Goal: Task Accomplishment & Management: Use online tool/utility

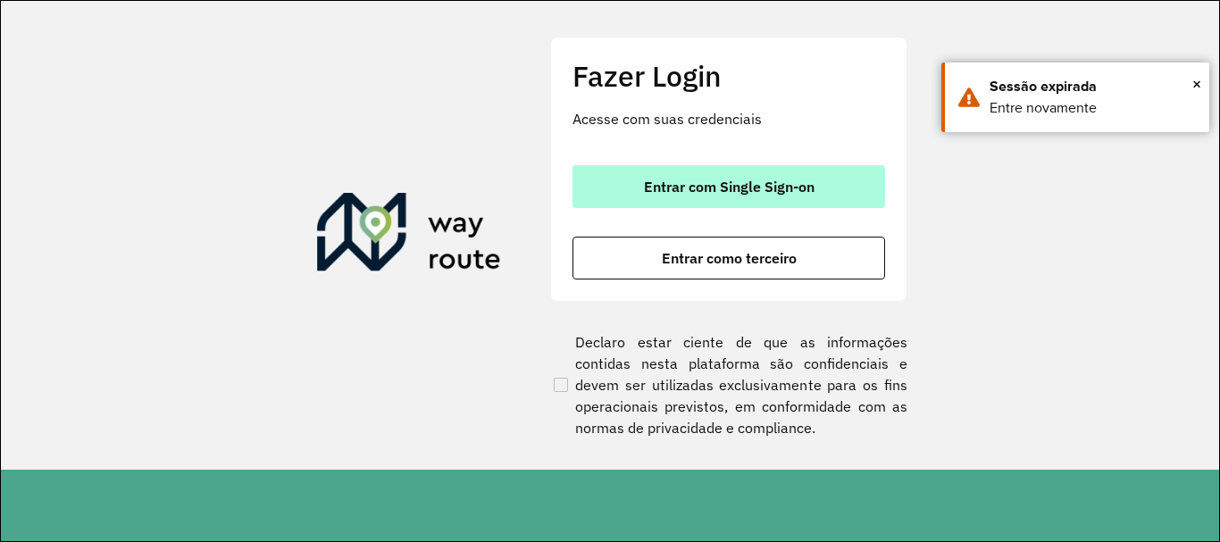
click at [742, 188] on span "Entrar com Single Sign-on" at bounding box center [729, 186] width 171 height 14
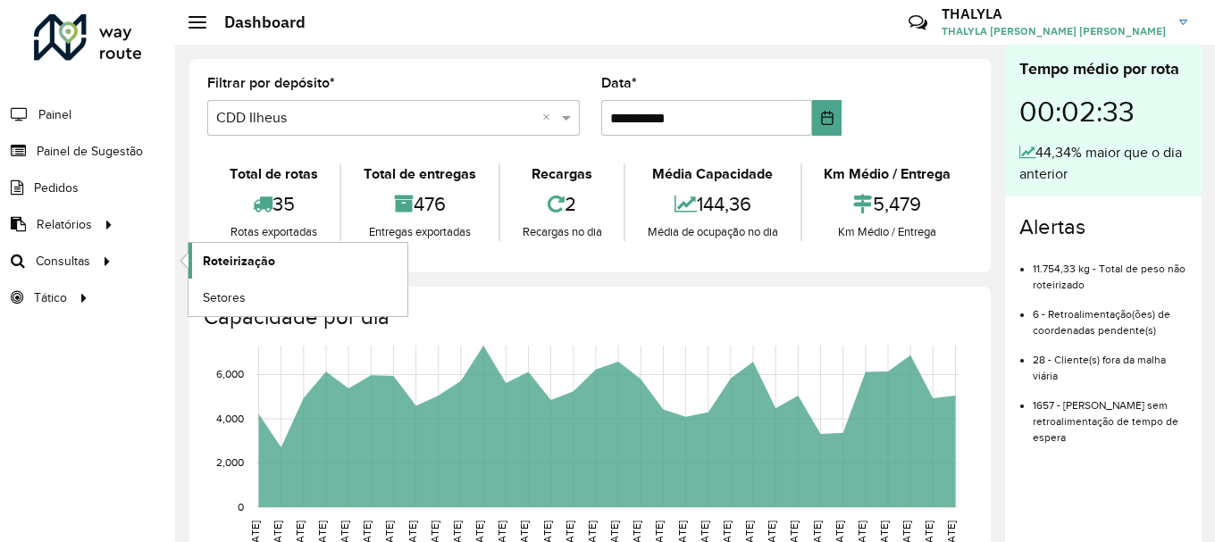
click at [263, 270] on span "Roteirização" at bounding box center [239, 261] width 72 height 19
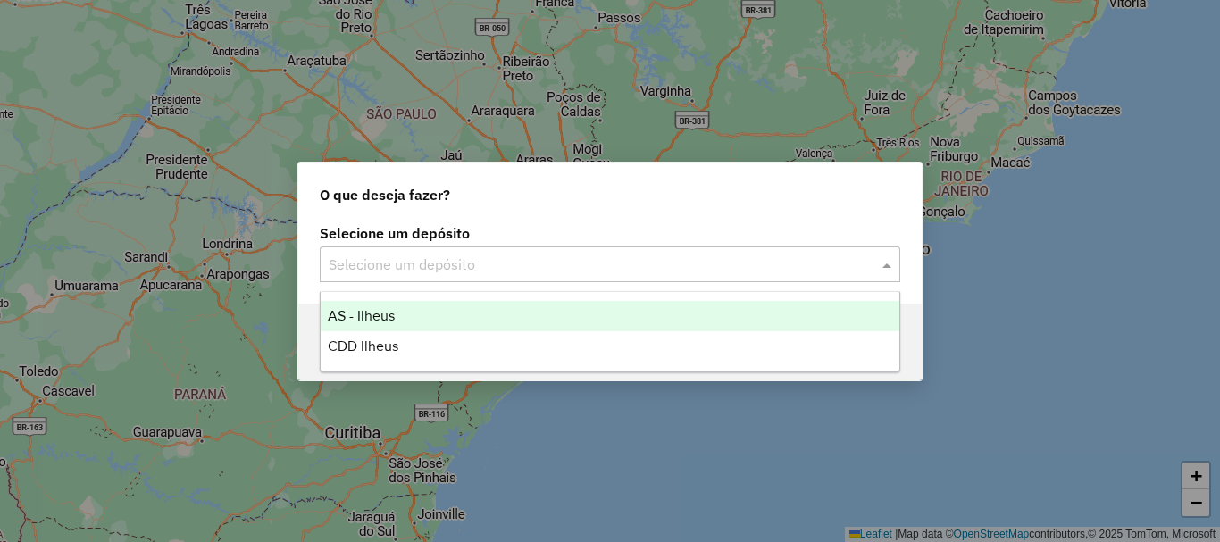
click at [405, 276] on div "Selecione um depósito" at bounding box center [610, 264] width 580 height 36
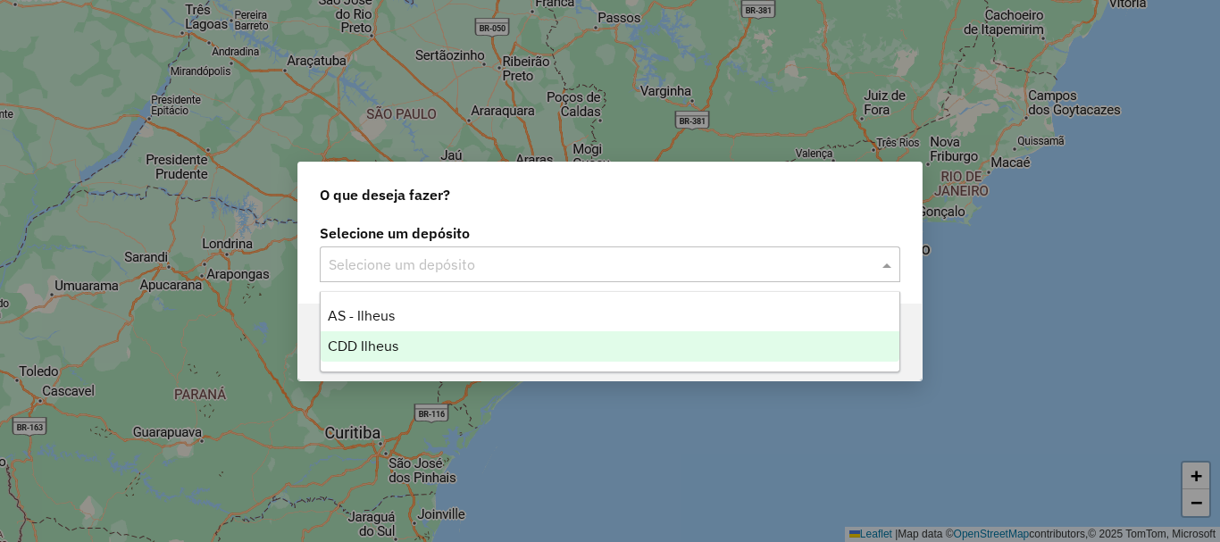
click at [388, 338] on span "CDD Ilheus" at bounding box center [363, 345] width 71 height 15
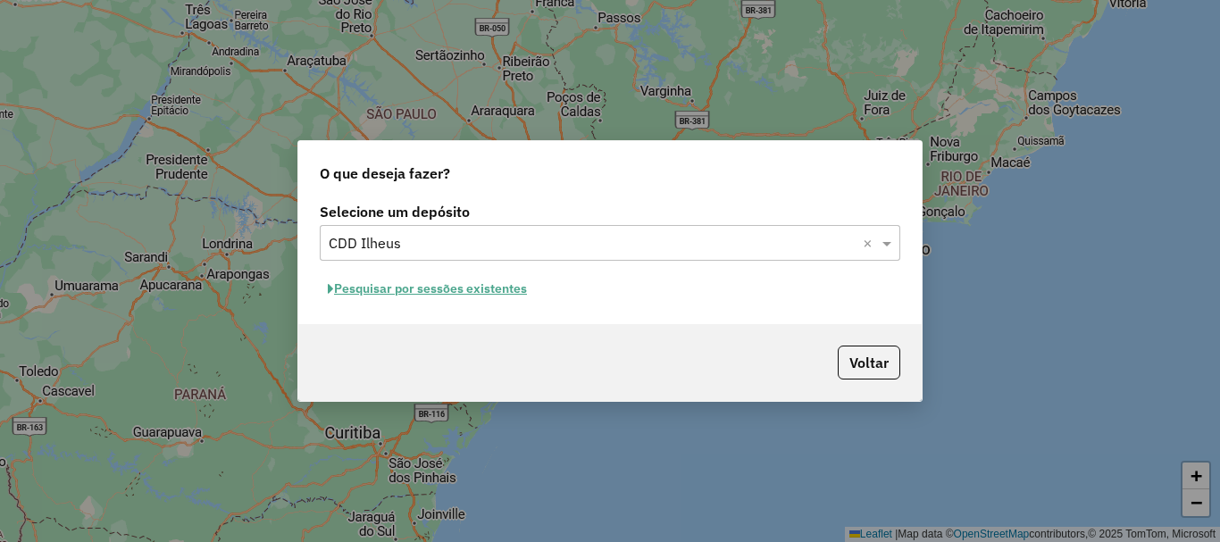
click at [435, 286] on button "Pesquisar por sessões existentes" at bounding box center [427, 289] width 215 height 28
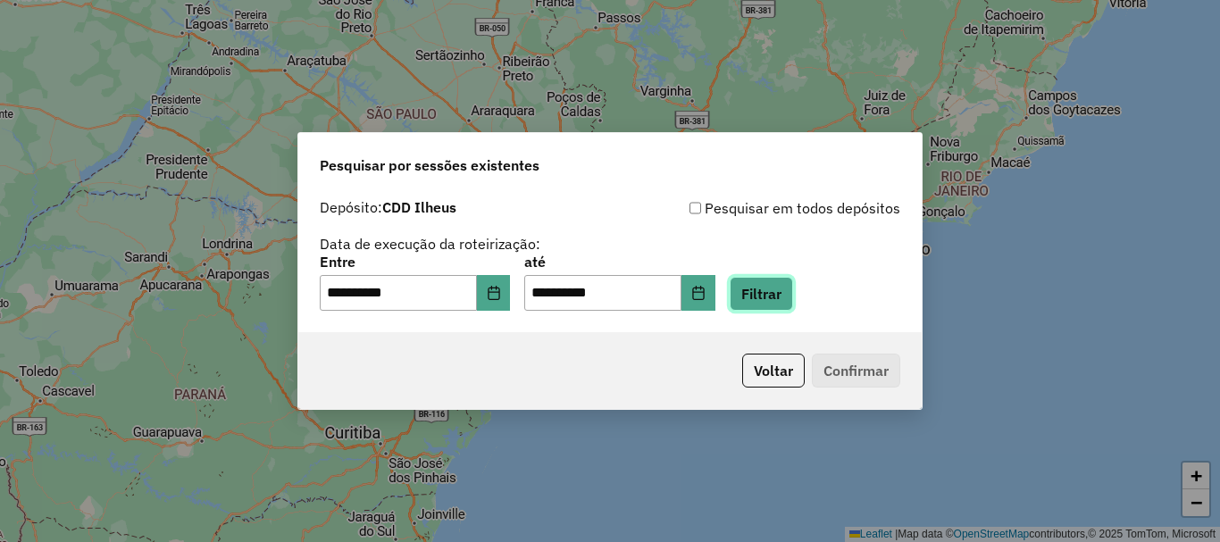
click at [781, 301] on button "Filtrar" at bounding box center [761, 294] width 63 height 34
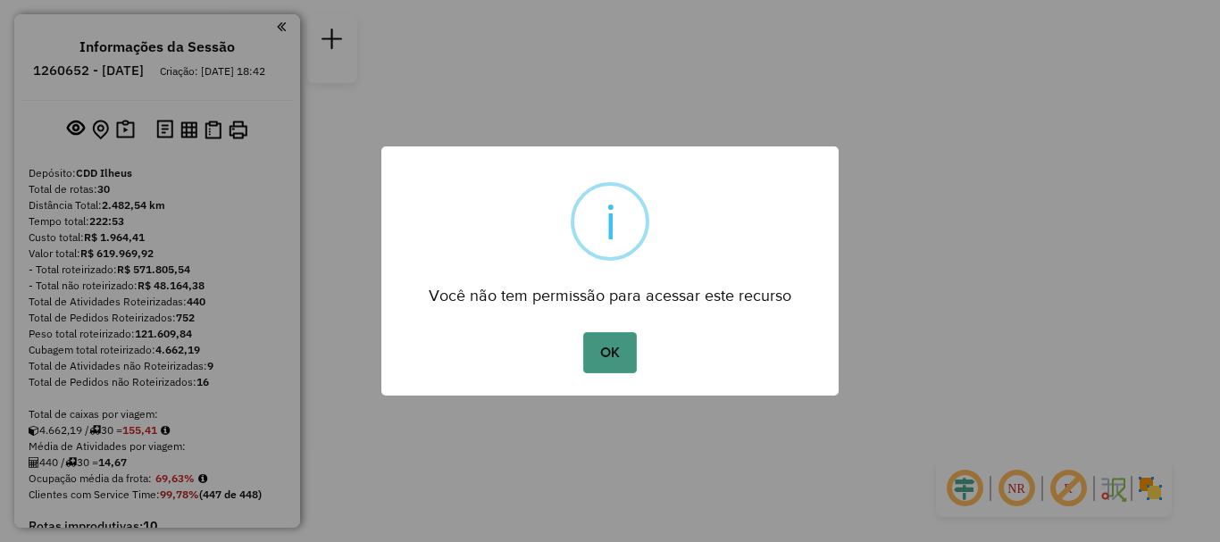
click at [610, 362] on button "OK" at bounding box center [609, 352] width 53 height 41
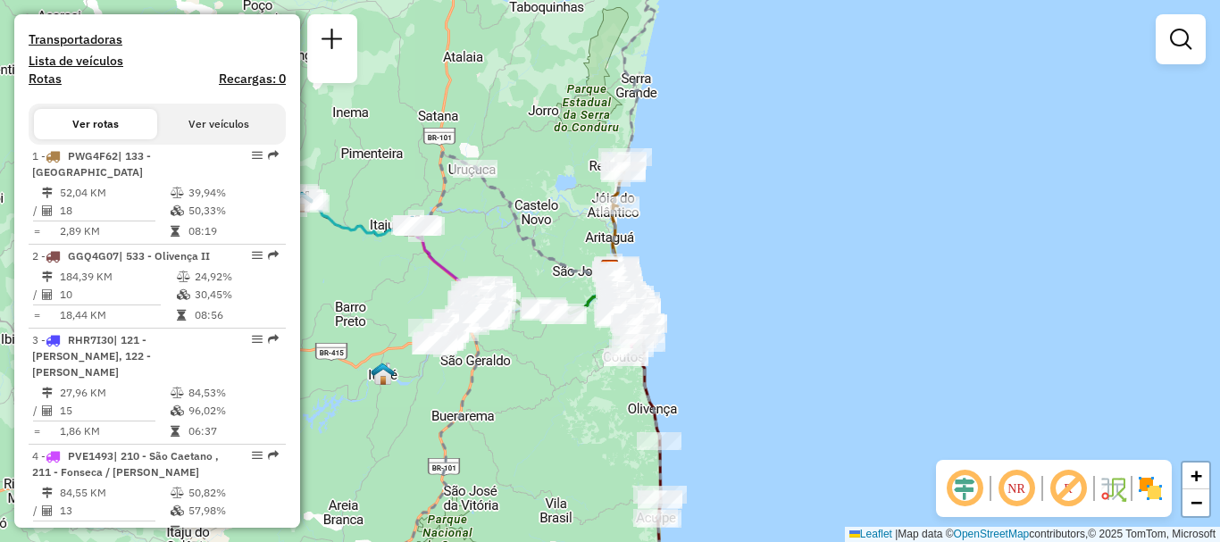
scroll to position [577, 0]
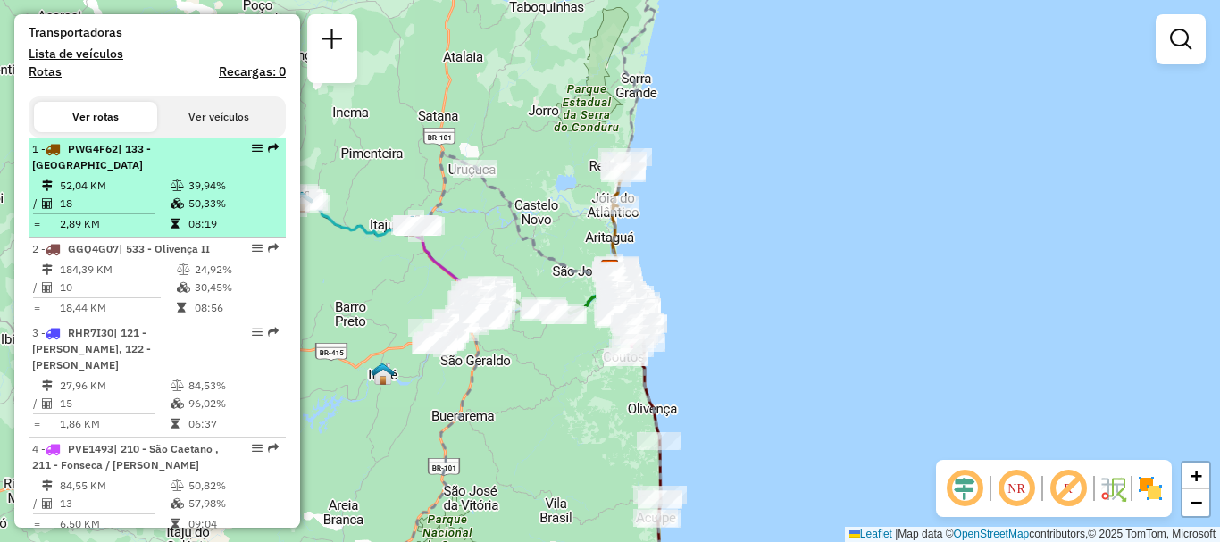
click at [137, 167] on span "| 133 - Barra de Itaípe" at bounding box center [91, 156] width 119 height 29
select select "**********"
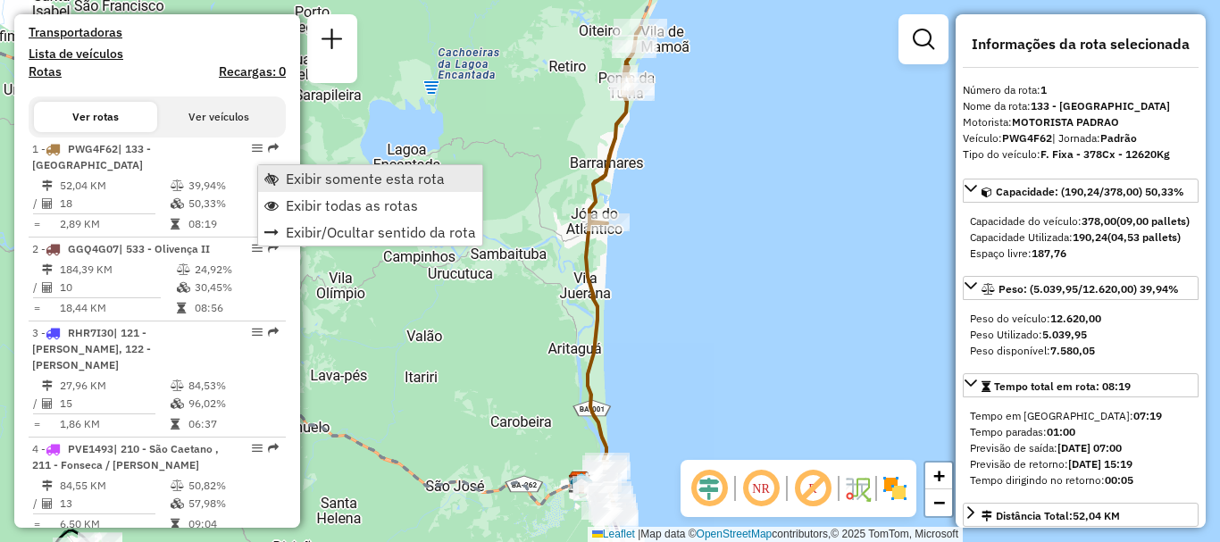
click at [320, 178] on span "Exibir somente esta rota" at bounding box center [365, 178] width 159 height 14
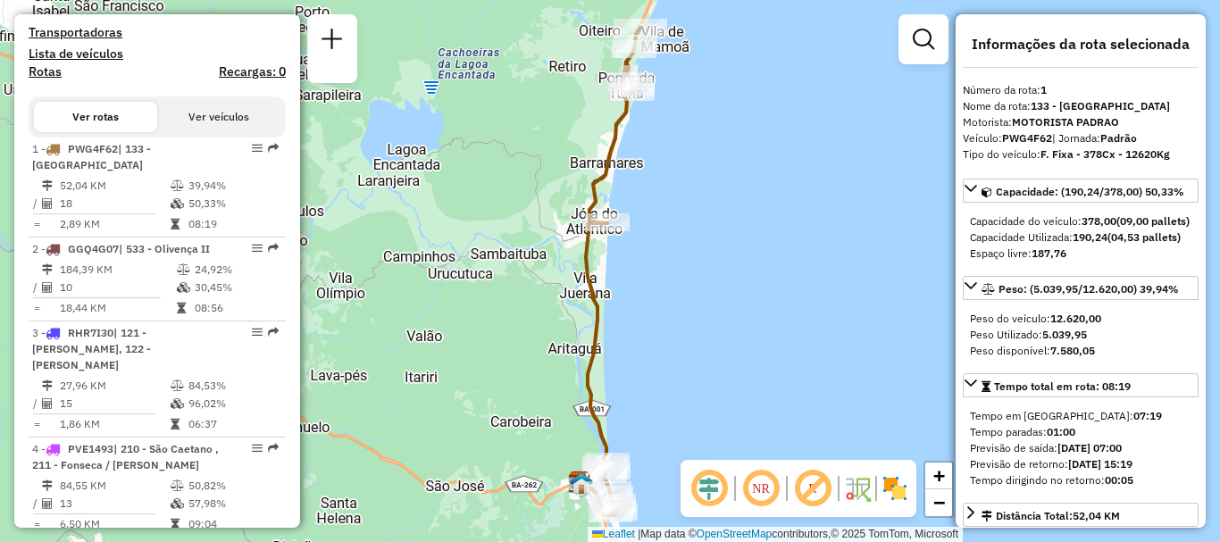
click at [688, 307] on div "Janela de atendimento Grade de atendimento Capacidade Transportadoras Veículos …" at bounding box center [610, 271] width 1220 height 542
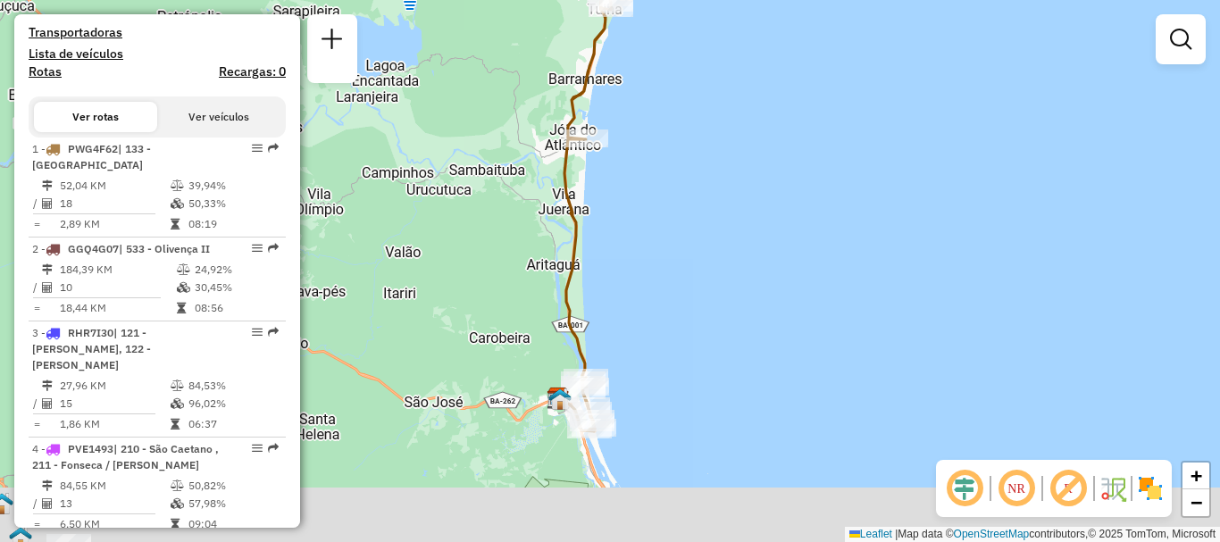
drag, startPoint x: 707, startPoint y: 410, endPoint x: 683, endPoint y: 307, distance: 105.5
click at [683, 307] on div "Janela de atendimento Grade de atendimento Capacidade Transportadoras Veículos …" at bounding box center [610, 271] width 1220 height 542
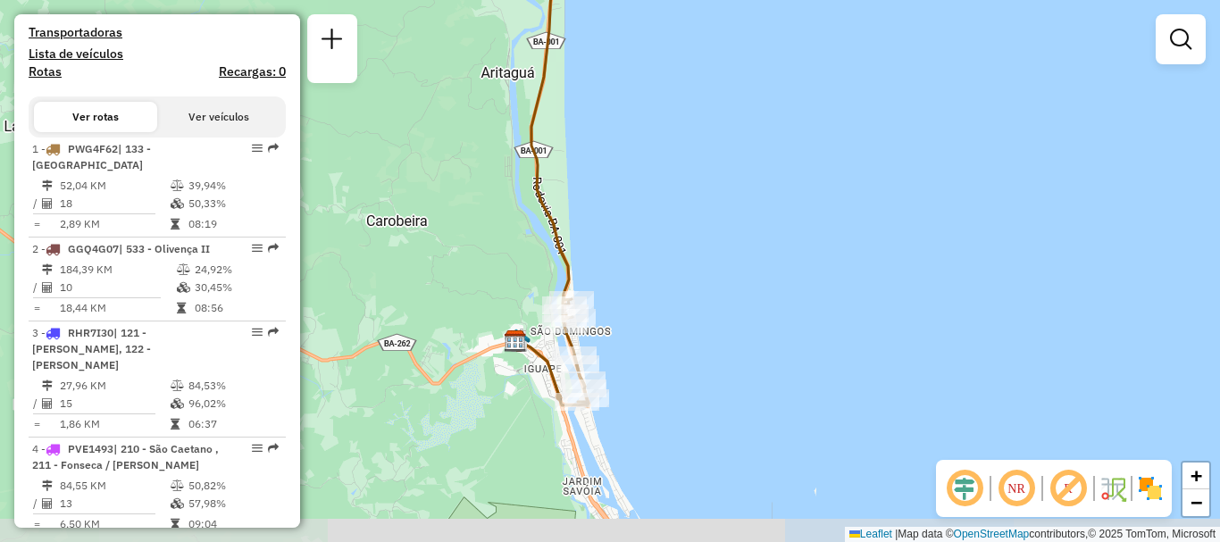
drag, startPoint x: 619, startPoint y: 433, endPoint x: 641, endPoint y: 362, distance: 74.8
click at [641, 362] on div "Janela de atendimento Grade de atendimento Capacidade Transportadoras Veículos …" at bounding box center [610, 271] width 1220 height 542
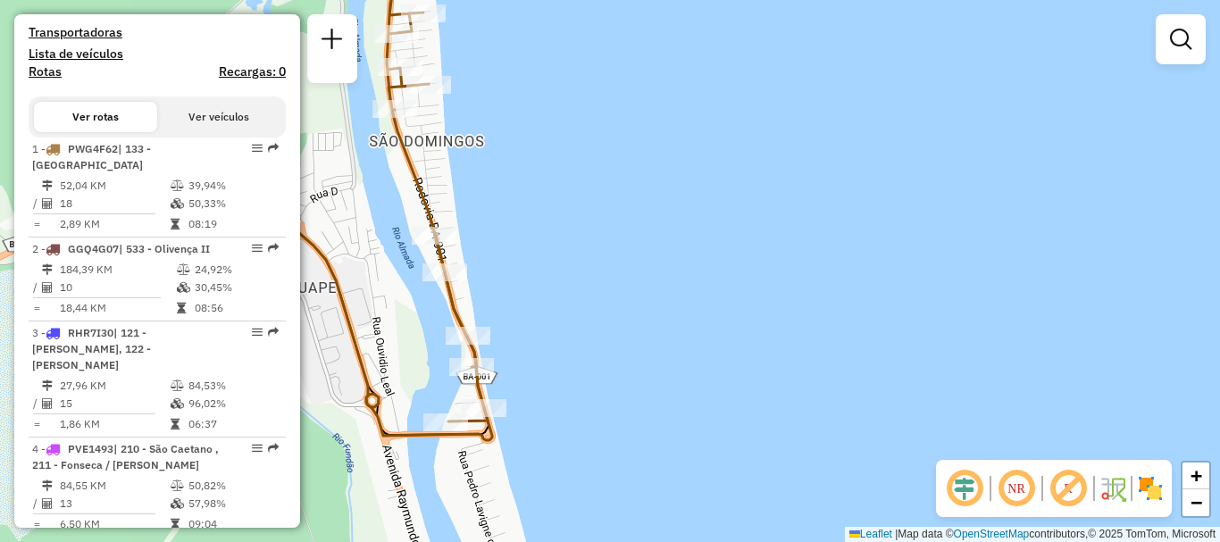
drag, startPoint x: 548, startPoint y: 447, endPoint x: 627, endPoint y: 321, distance: 148.4
click at [627, 321] on div "Janela de atendimento Grade de atendimento Capacidade Transportadoras Veículos …" at bounding box center [610, 271] width 1220 height 542
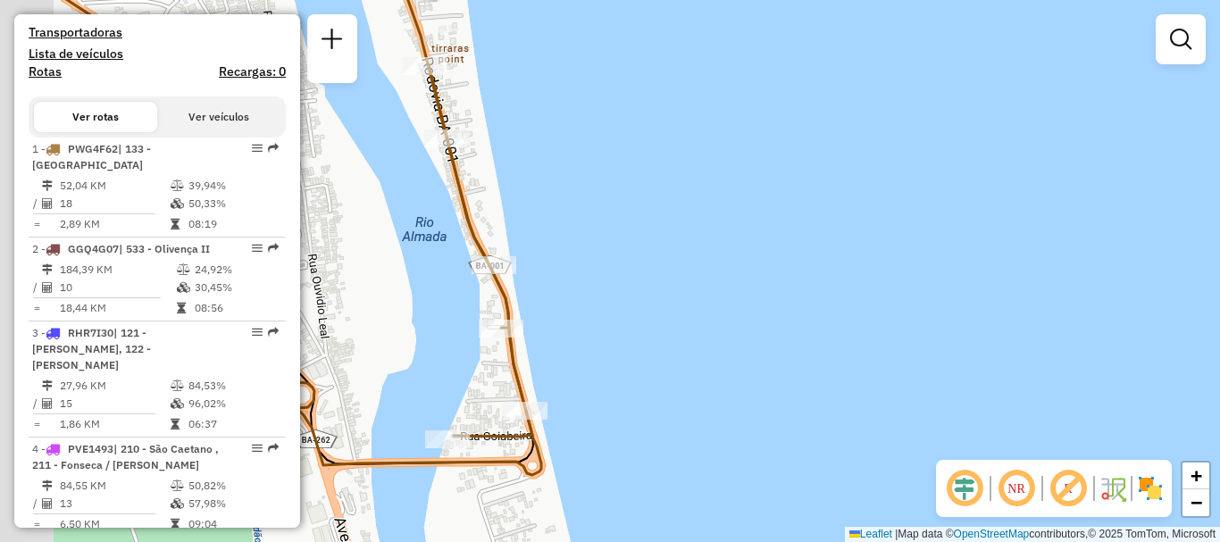
drag, startPoint x: 501, startPoint y: 355, endPoint x: 601, endPoint y: 314, distance: 107.8
click at [601, 314] on div "Janela de atendimento Grade de atendimento Capacidade Transportadoras Veículos …" at bounding box center [610, 271] width 1220 height 542
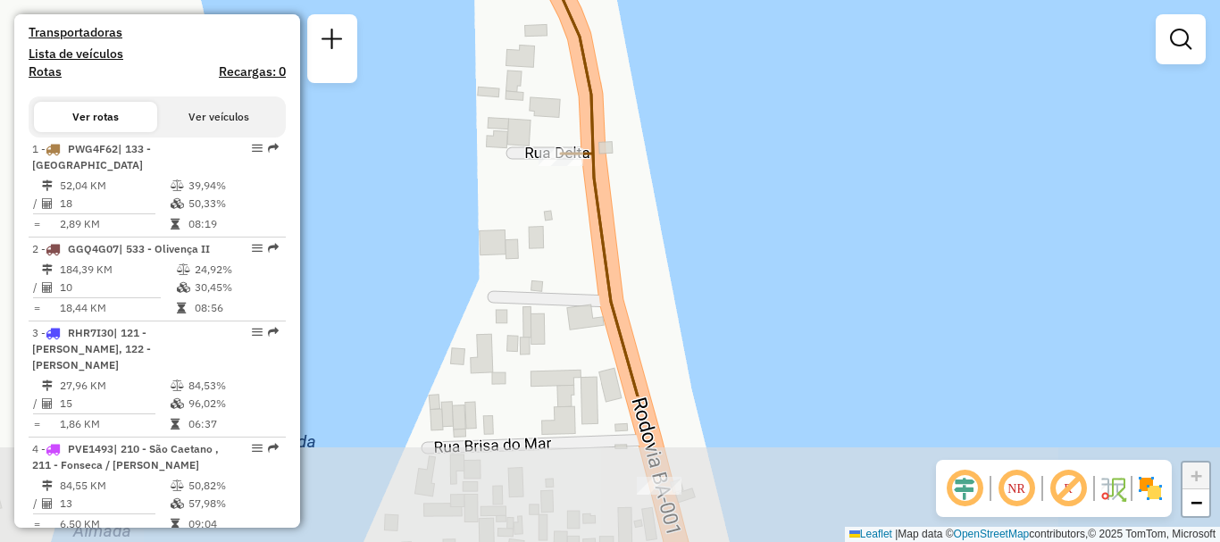
drag, startPoint x: 460, startPoint y: 424, endPoint x: 746, endPoint y: 224, distance: 348.8
click at [746, 224] on div "Janela de atendimento Grade de atendimento Capacidade Transportadoras Veículos …" at bounding box center [610, 271] width 1220 height 542
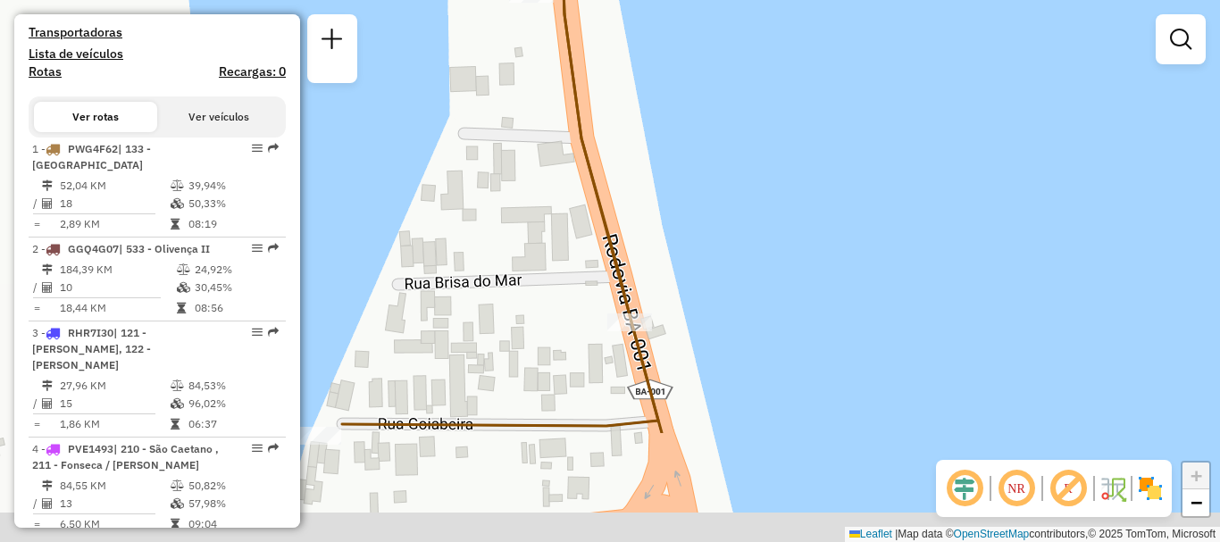
drag, startPoint x: 719, startPoint y: 340, endPoint x: 688, endPoint y: 166, distance: 176.9
click at [688, 166] on div "Janela de atendimento Grade de atendimento Capacidade Transportadoras Veículos …" at bounding box center [610, 271] width 1220 height 542
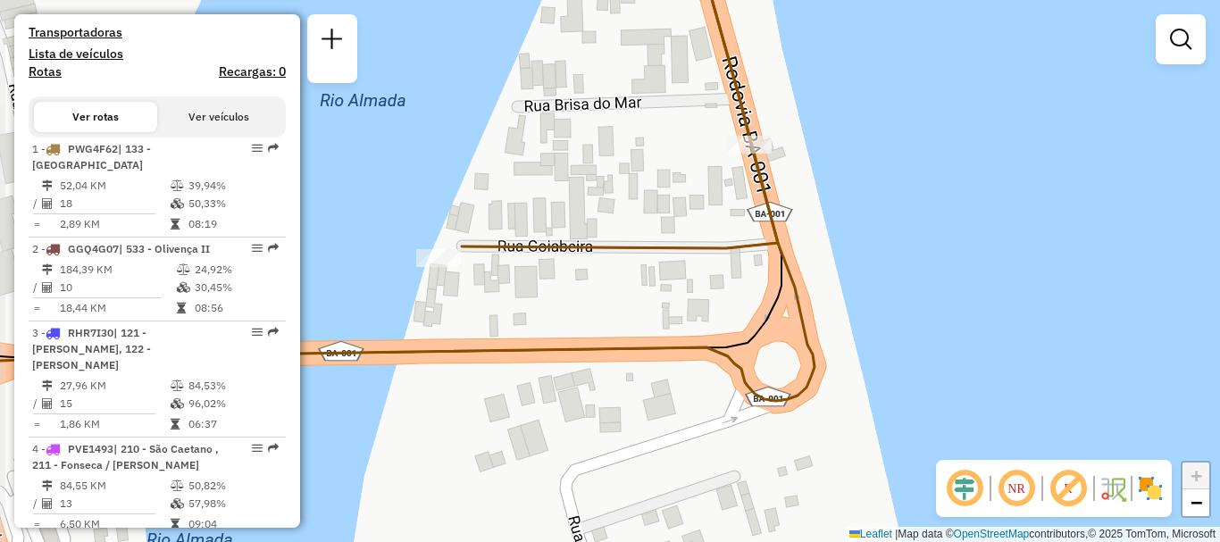
drag, startPoint x: 725, startPoint y: 352, endPoint x: 847, endPoint y: 188, distance: 204.3
click at [847, 188] on div "Janela de atendimento Grade de atendimento Capacidade Transportadoras Veículos …" at bounding box center [610, 271] width 1220 height 542
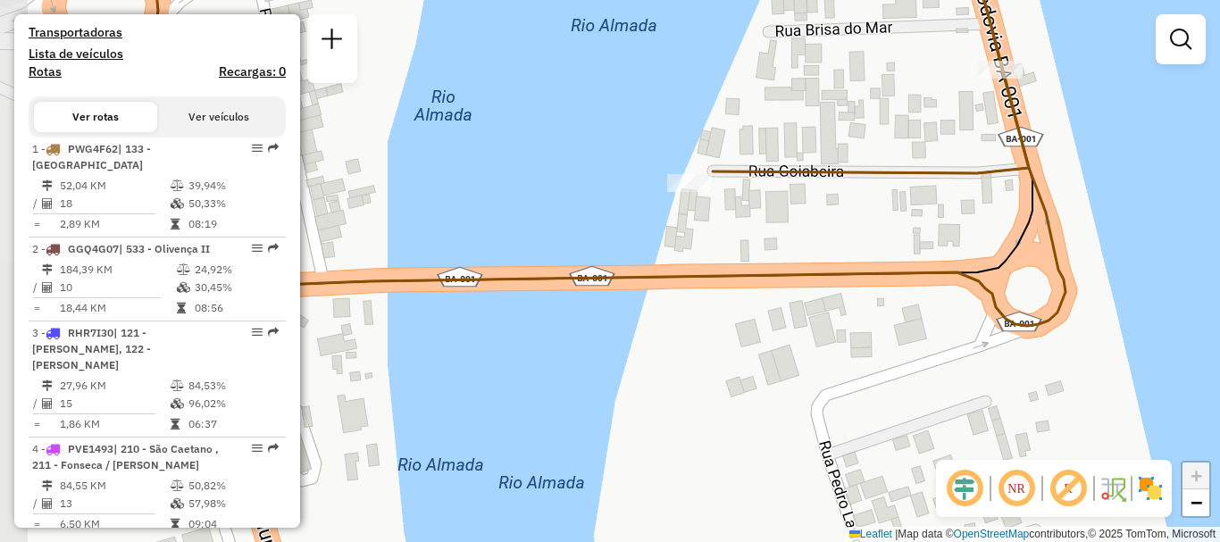
drag, startPoint x: 890, startPoint y: 249, endPoint x: 1141, endPoint y: 172, distance: 262.4
click at [1141, 172] on div "Janela de atendimento Grade de atendimento Capacidade Transportadoras Veículos …" at bounding box center [610, 271] width 1220 height 542
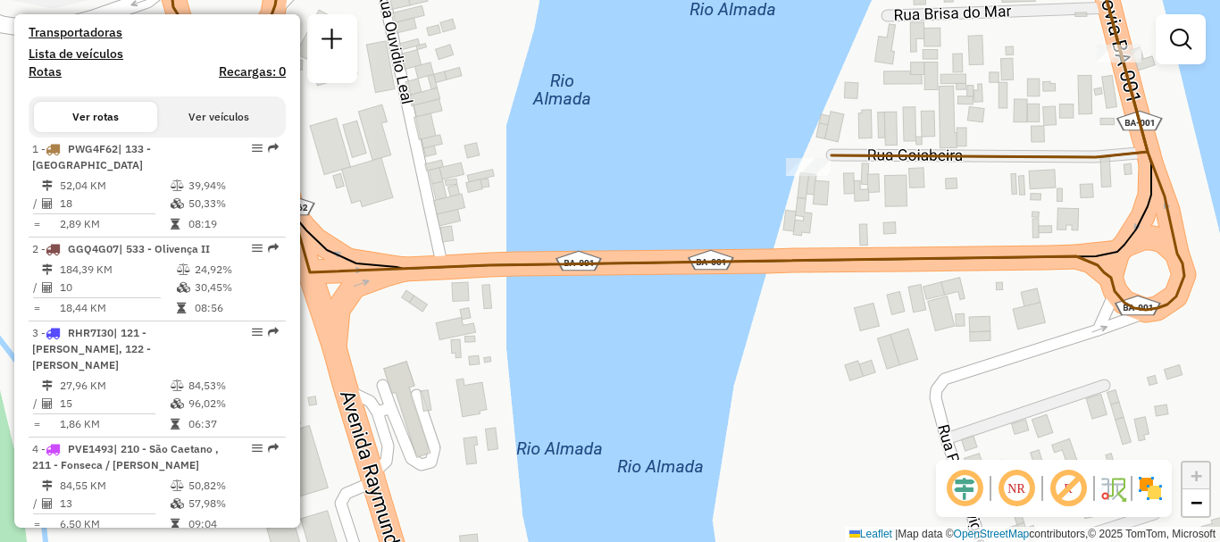
drag, startPoint x: 1073, startPoint y: 265, endPoint x: 1194, endPoint y: 249, distance: 121.6
click at [1194, 249] on div "Janela de atendimento Grade de atendimento Capacidade Transportadoras Veículos …" at bounding box center [610, 271] width 1220 height 542
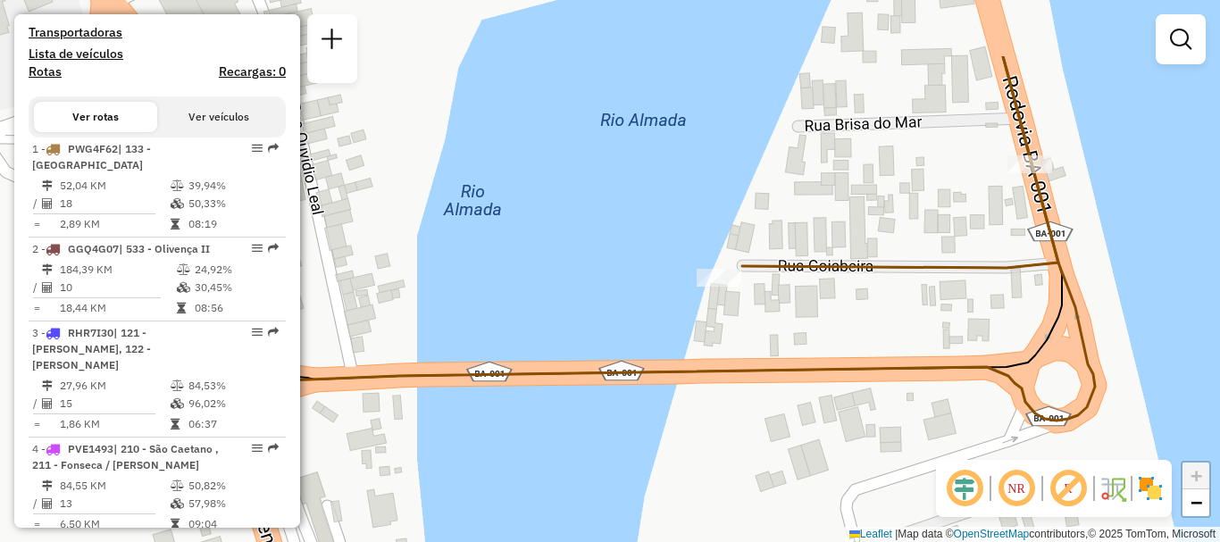
drag, startPoint x: 842, startPoint y: 343, endPoint x: 751, endPoint y: 454, distance: 143.4
click at [751, 454] on div "Janela de atendimento Grade de atendimento Capacidade Transportadoras Veículos …" at bounding box center [610, 271] width 1220 height 542
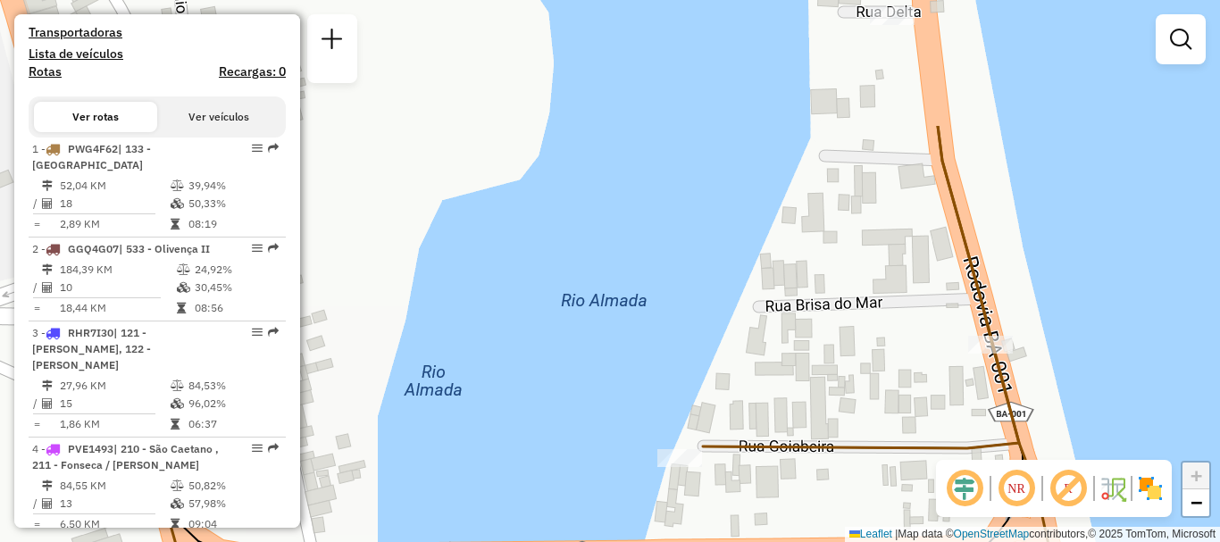
drag, startPoint x: 787, startPoint y: 221, endPoint x: 747, endPoint y: 402, distance: 184.6
click at [747, 402] on div "Janela de atendimento Grade de atendimento Capacidade Transportadoras Veículos …" at bounding box center [610, 271] width 1220 height 542
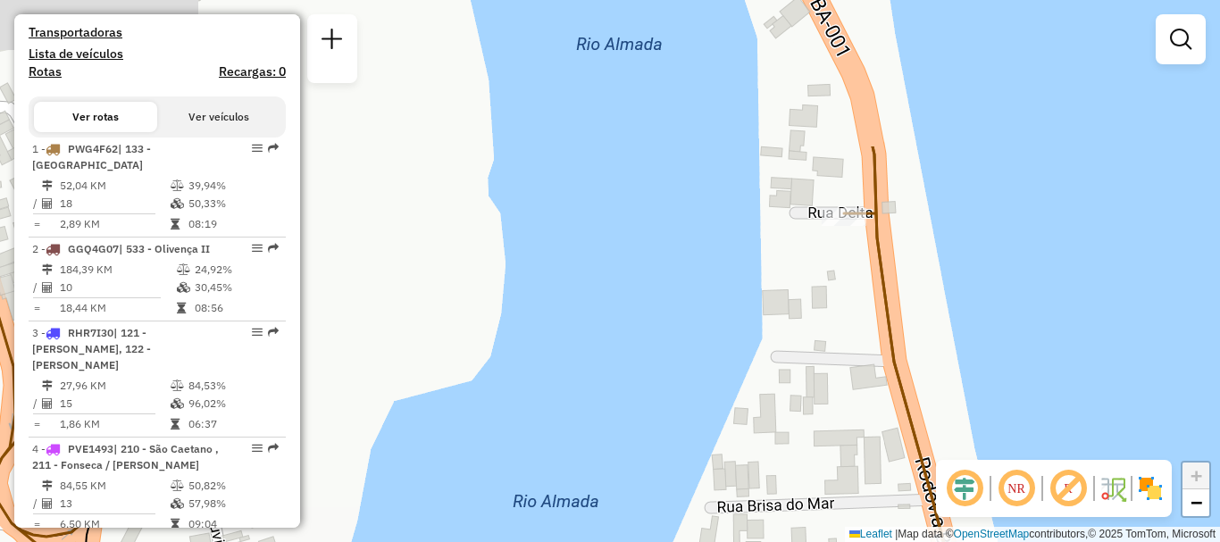
drag, startPoint x: 759, startPoint y: 166, endPoint x: 711, endPoint y: 367, distance: 206.6
click at [711, 367] on div "Janela de atendimento Grade de atendimento Capacidade Transportadoras Veículos …" at bounding box center [610, 271] width 1220 height 542
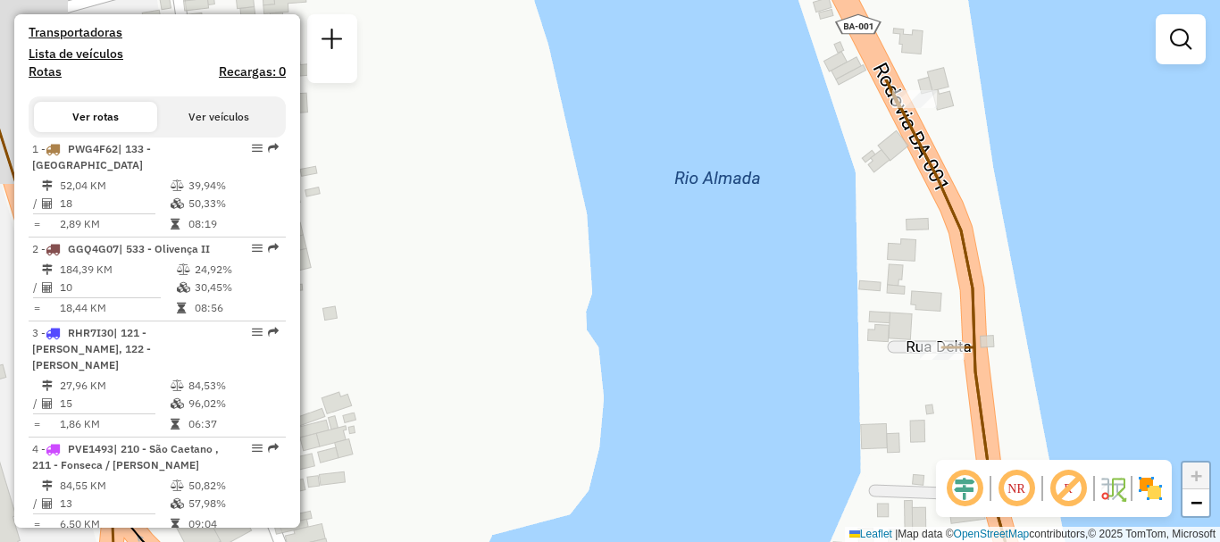
drag, startPoint x: 711, startPoint y: 205, endPoint x: 820, endPoint y: 360, distance: 189.8
click at [820, 360] on div "Janela de atendimento Grade de atendimento Capacidade Transportadoras Veículos …" at bounding box center [610, 271] width 1220 height 542
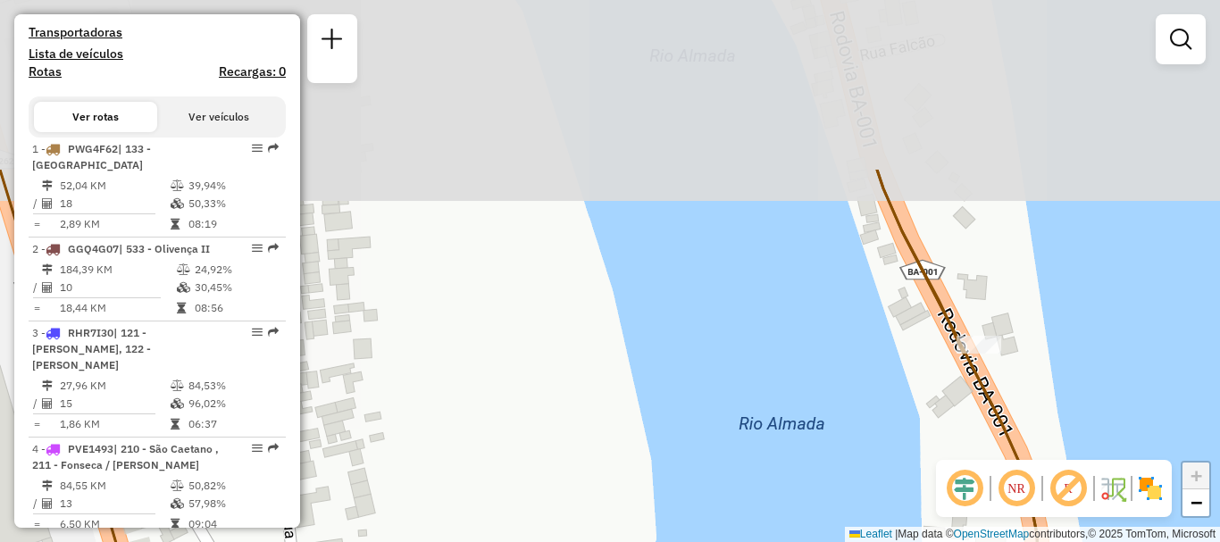
drag, startPoint x: 726, startPoint y: 173, endPoint x: 780, endPoint y: 399, distance: 232.2
click at [780, 399] on div "Janela de atendimento Grade de atendimento Capacidade Transportadoras Veículos …" at bounding box center [610, 271] width 1220 height 542
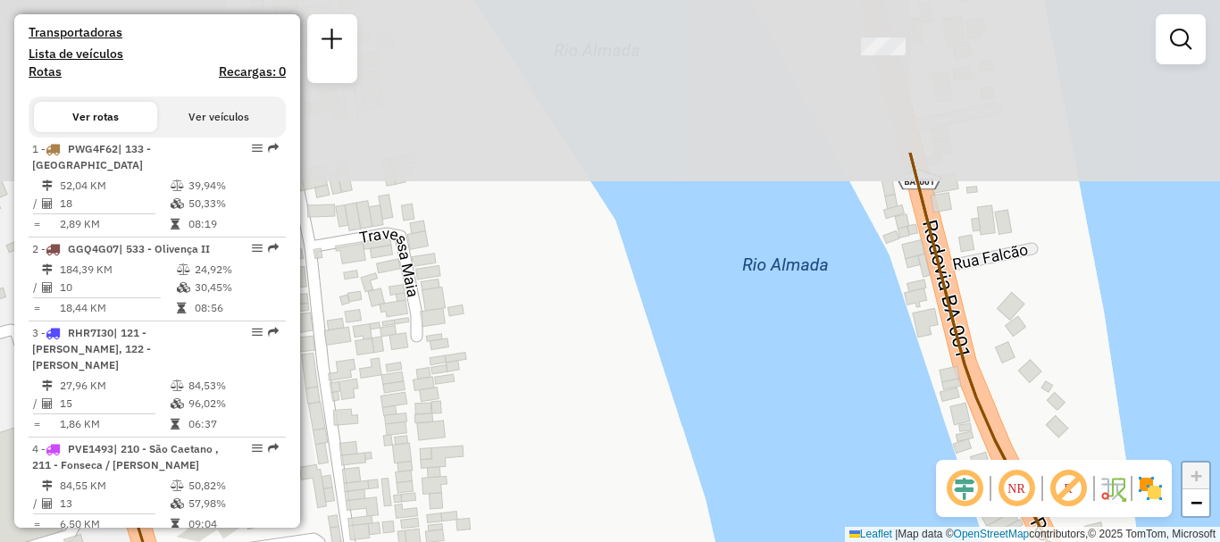
drag, startPoint x: 705, startPoint y: 196, endPoint x: 798, endPoint y: 405, distance: 228.7
click at [798, 405] on div "Janela de atendimento Grade de atendimento Capacidade Transportadoras Veículos …" at bounding box center [610, 271] width 1220 height 542
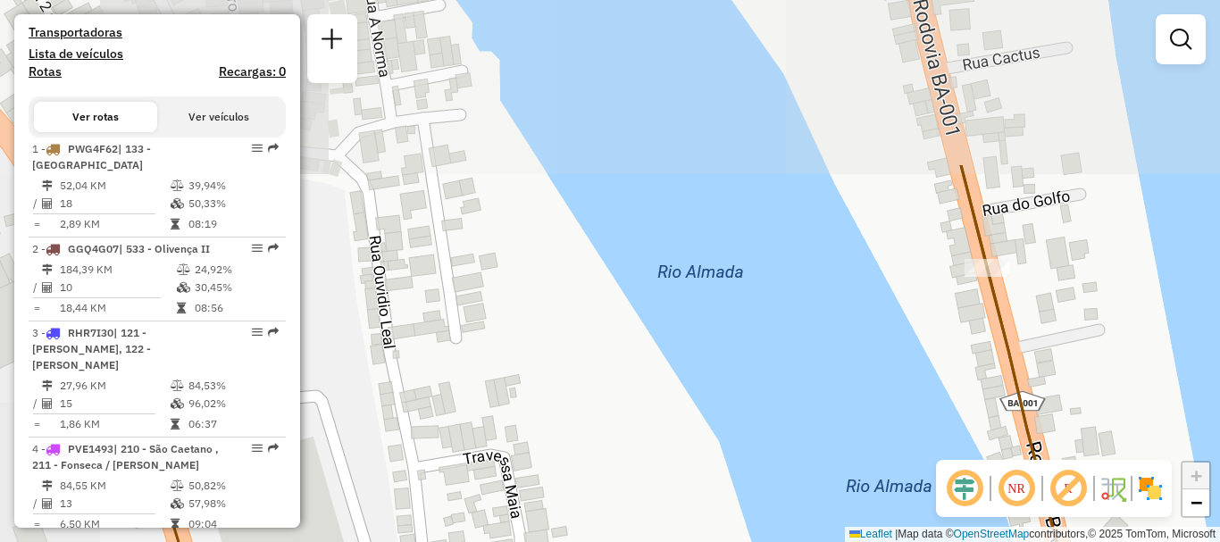
drag, startPoint x: 715, startPoint y: 180, endPoint x: 819, endPoint y: 400, distance: 242.9
click at [819, 400] on div "Janela de atendimento Grade de atendimento Capacidade Transportadoras Veículos …" at bounding box center [610, 271] width 1220 height 542
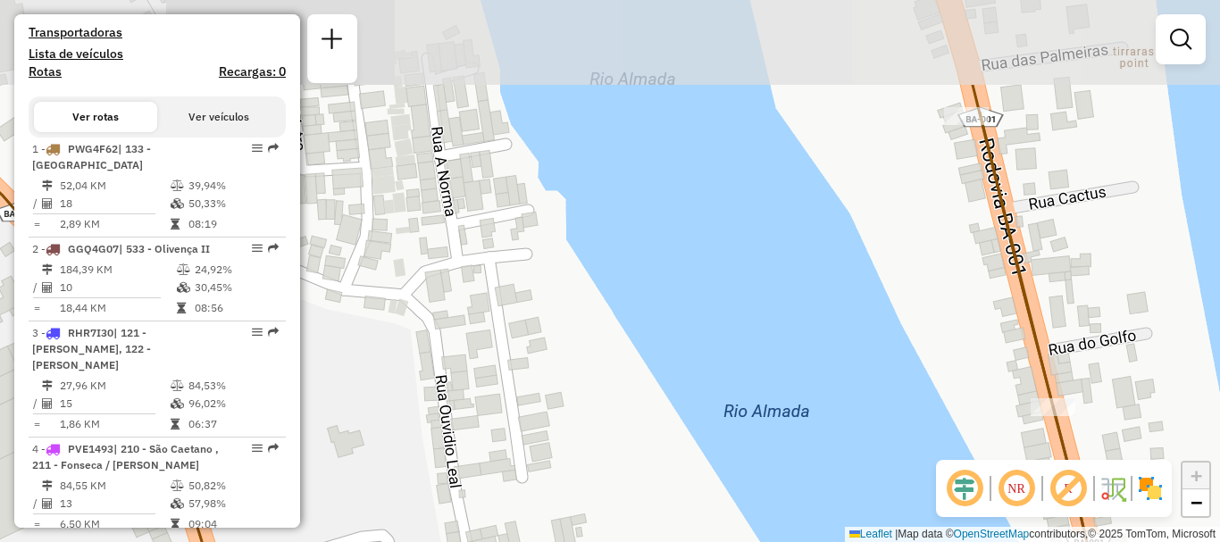
drag, startPoint x: 689, startPoint y: 179, endPoint x: 756, endPoint y: 273, distance: 116.0
click at [756, 273] on div "Janela de atendimento Grade de atendimento Capacidade Transportadoras Veículos …" at bounding box center [610, 271] width 1220 height 542
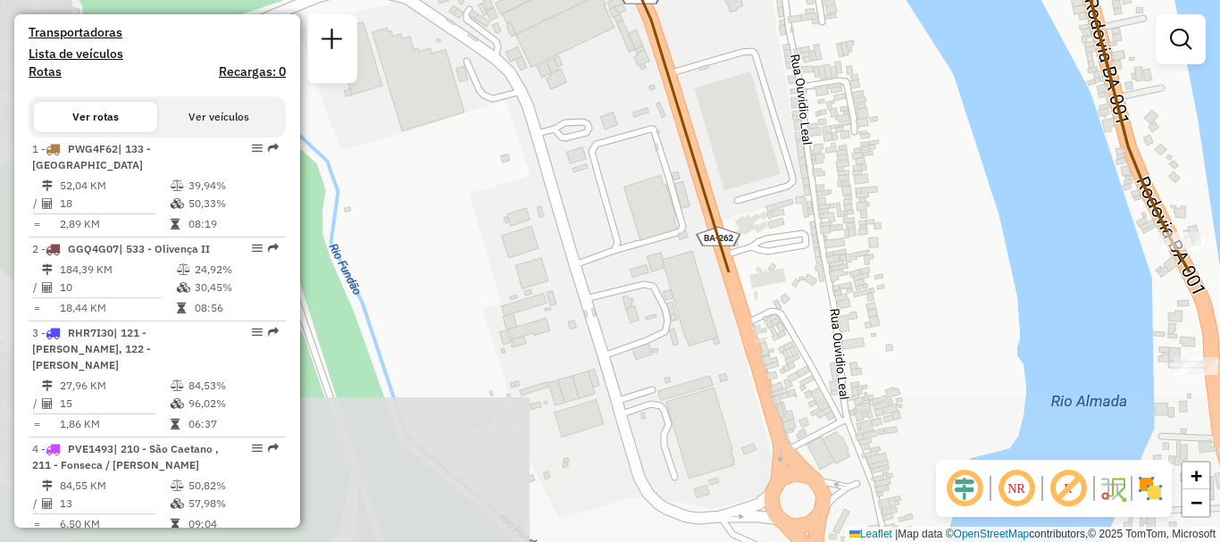
drag, startPoint x: 744, startPoint y: 423, endPoint x: 928, endPoint y: 99, distance: 372.7
click at [928, 99] on div "Janela de atendimento Grade de atendimento Capacidade Transportadoras Veículos …" at bounding box center [610, 271] width 1220 height 542
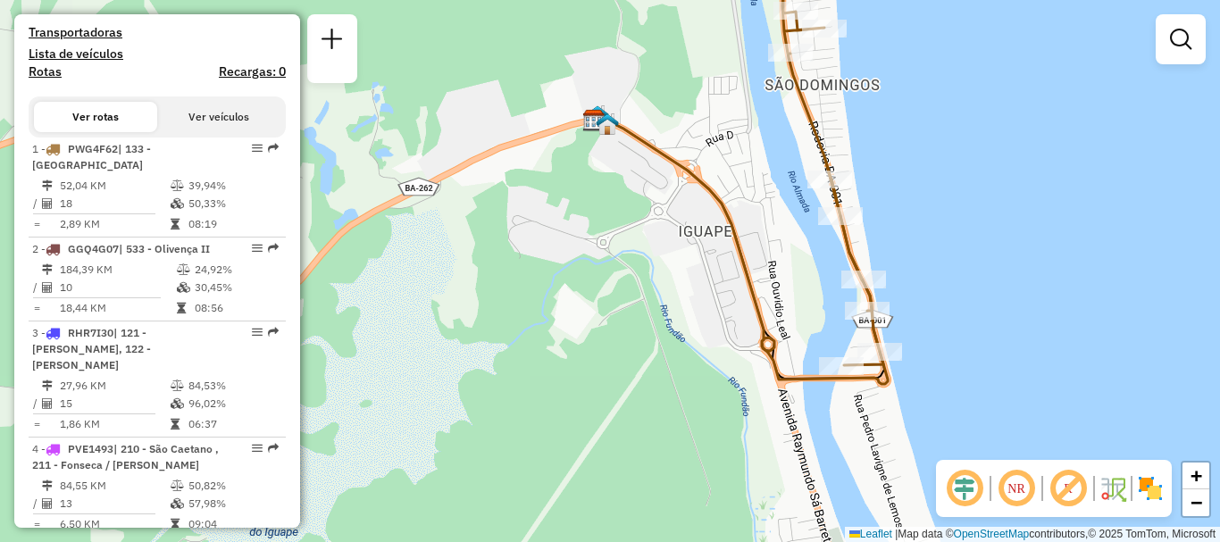
drag, startPoint x: 764, startPoint y: 164, endPoint x: 738, endPoint y: 208, distance: 51.3
click at [738, 208] on div "Janela de atendimento Grade de atendimento Capacidade Transportadoras Veículos …" at bounding box center [610, 271] width 1220 height 542
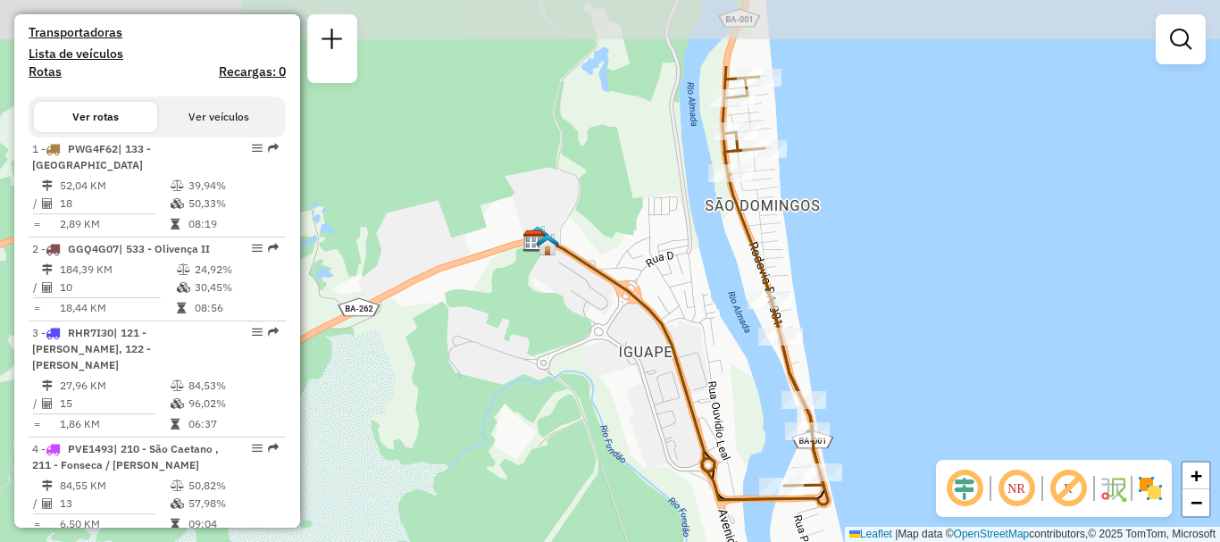
drag, startPoint x: 734, startPoint y: 123, endPoint x: 672, endPoint y: 253, distance: 143.8
click at [672, 253] on div "Janela de atendimento Grade de atendimento Capacidade Transportadoras Veículos …" at bounding box center [610, 271] width 1220 height 542
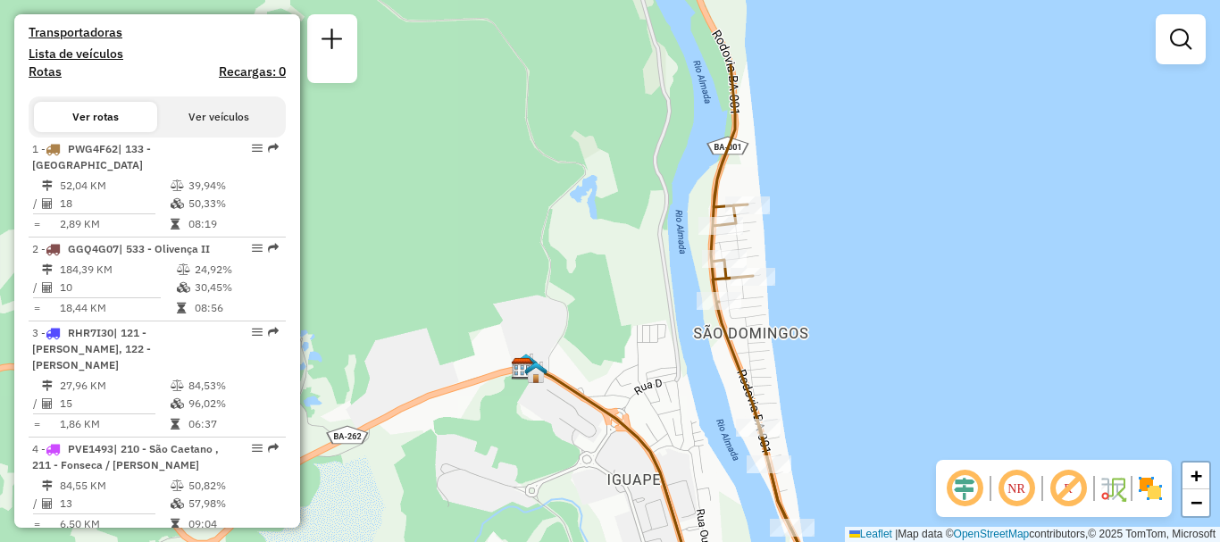
drag, startPoint x: 672, startPoint y: 129, endPoint x: 664, endPoint y: 248, distance: 120.0
click at [664, 248] on div "Janela de atendimento Grade de atendimento Capacidade Transportadoras Veículos …" at bounding box center [610, 271] width 1220 height 542
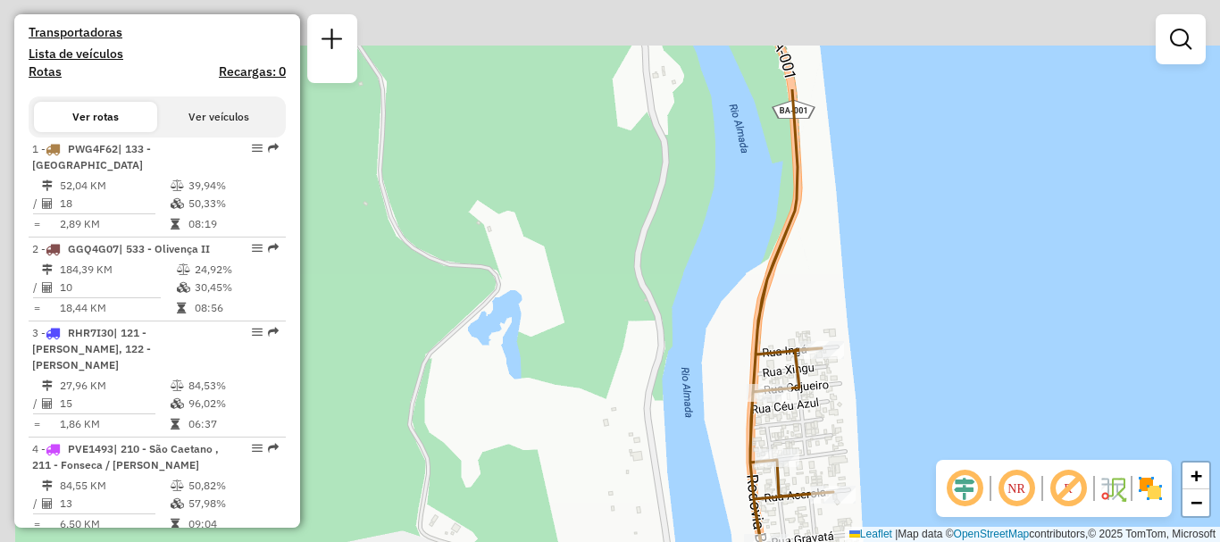
drag, startPoint x: 686, startPoint y: 156, endPoint x: 715, endPoint y: 300, distance: 146.8
click at [715, 300] on div "Janela de atendimento Grade de atendimento Capacidade Transportadoras Veículos …" at bounding box center [610, 271] width 1220 height 542
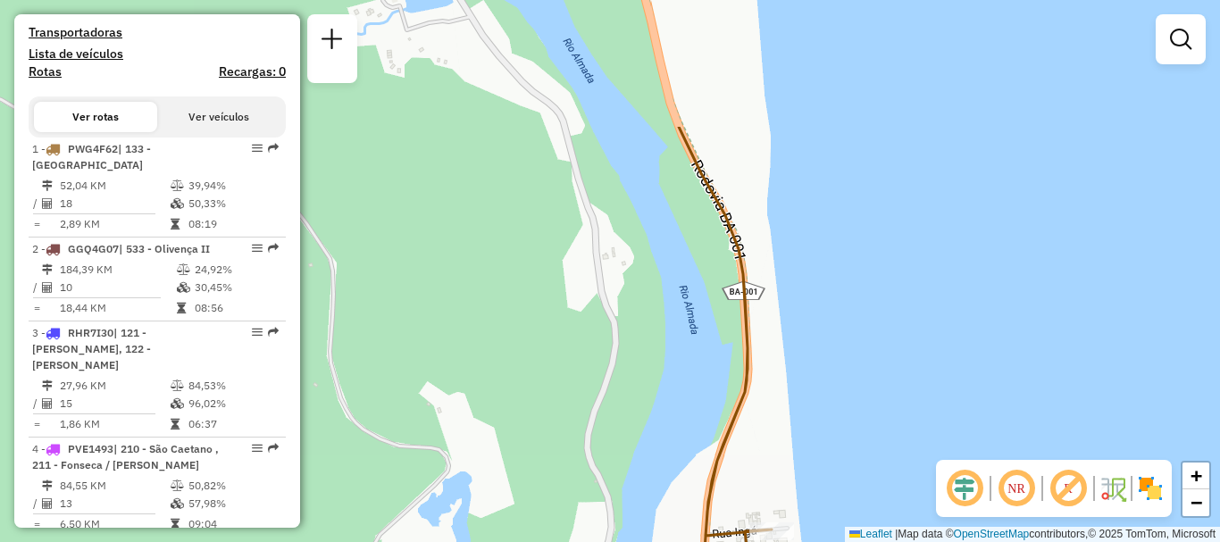
drag, startPoint x: 703, startPoint y: 146, endPoint x: 650, endPoint y: 342, distance: 202.5
click at [650, 342] on div "Janela de atendimento Grade de atendimento Capacidade Transportadoras Veículos …" at bounding box center [610, 271] width 1220 height 542
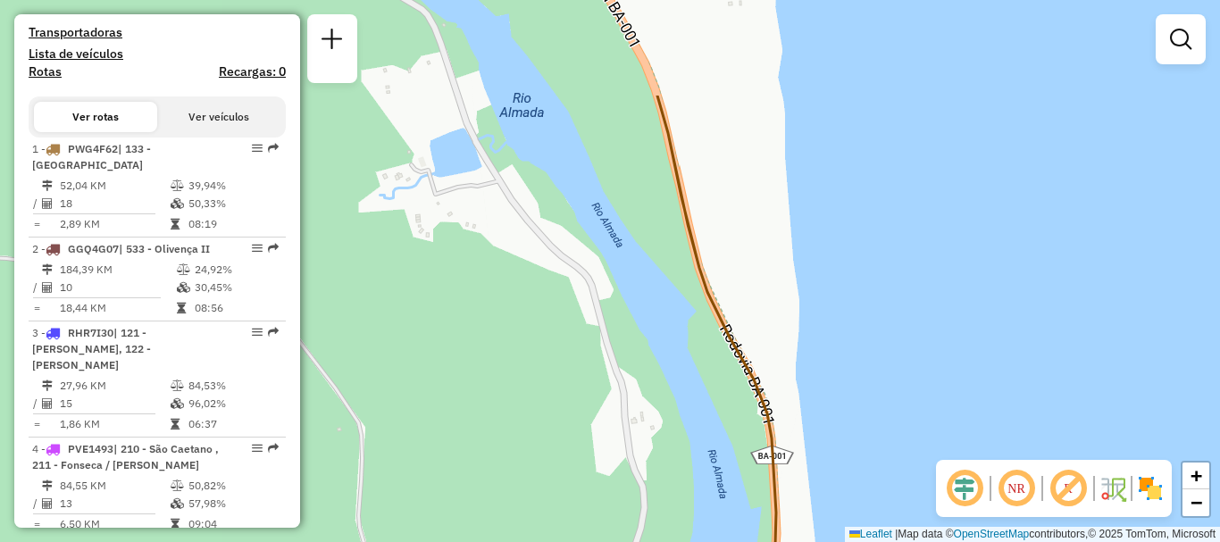
drag, startPoint x: 642, startPoint y: 152, endPoint x: 693, endPoint y: 343, distance: 197.8
click at [693, 343] on div "Janela de atendimento Grade de atendimento Capacidade Transportadoras Veículos …" at bounding box center [610, 271] width 1220 height 542
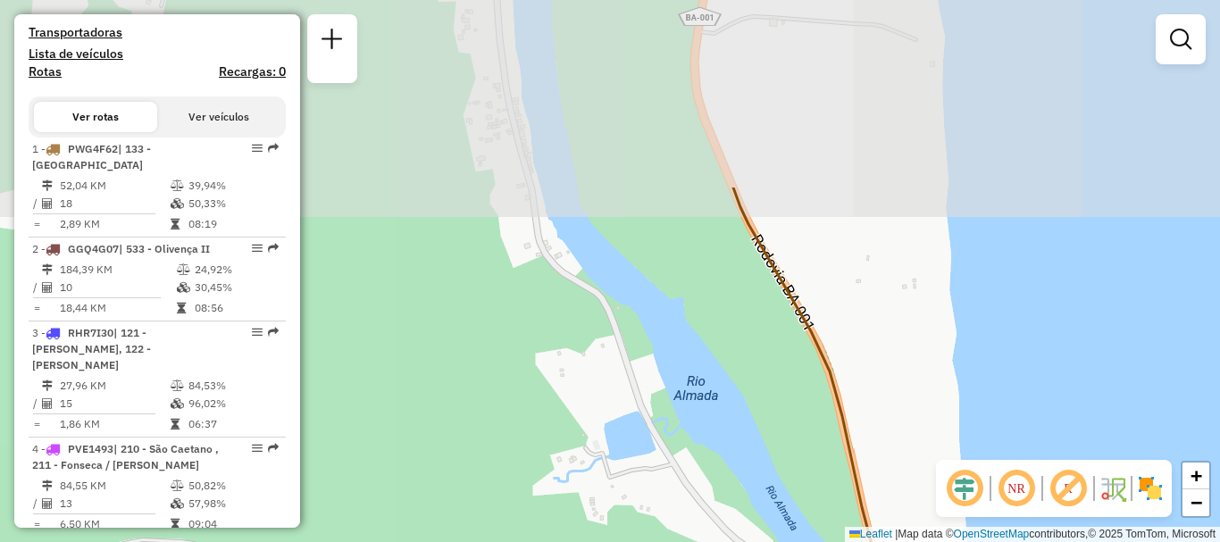
drag, startPoint x: 599, startPoint y: 119, endPoint x: 754, endPoint y: 361, distance: 287.1
click at [754, 361] on div "Janela de atendimento Grade de atendimento Capacidade Transportadoras Veículos …" at bounding box center [610, 271] width 1220 height 542
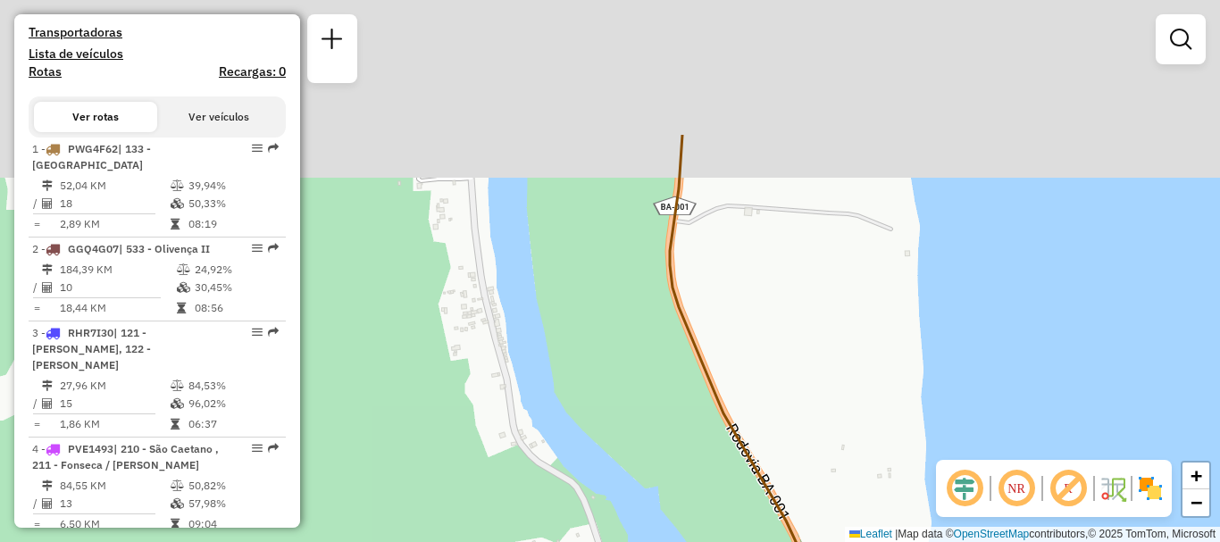
drag, startPoint x: 630, startPoint y: 83, endPoint x: 591, endPoint y: 334, distance: 253.9
click at [591, 334] on div "Janela de atendimento Grade de atendimento Capacidade Transportadoras Veículos …" at bounding box center [610, 271] width 1220 height 542
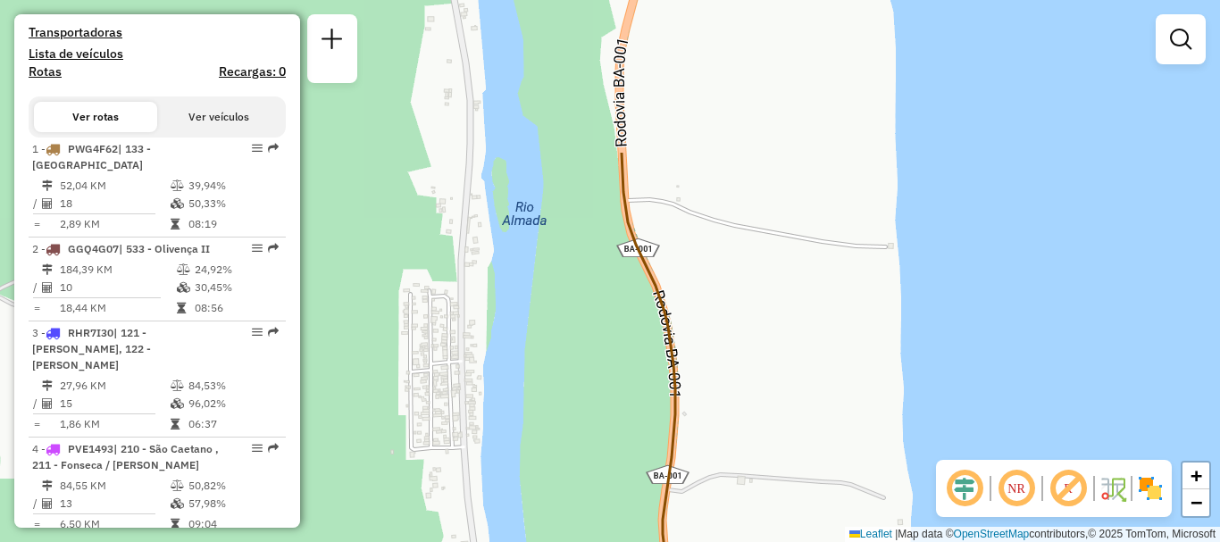
drag, startPoint x: 590, startPoint y: 121, endPoint x: 598, endPoint y: 378, distance: 256.4
click at [598, 378] on div "Janela de atendimento Grade de atendimento Capacidade Transportadoras Veículos …" at bounding box center [610, 271] width 1220 height 542
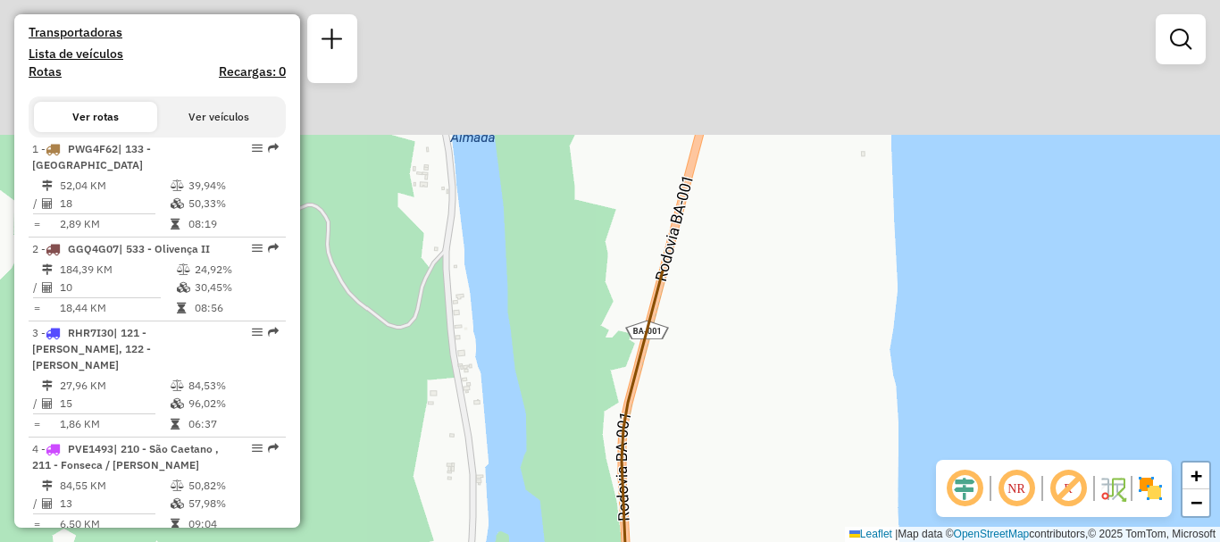
drag, startPoint x: 568, startPoint y: 89, endPoint x: 569, endPoint y: 418, distance: 328.6
click at [569, 418] on div "Janela de atendimento Grade de atendimento Capacidade Transportadoras Veículos …" at bounding box center [610, 271] width 1220 height 542
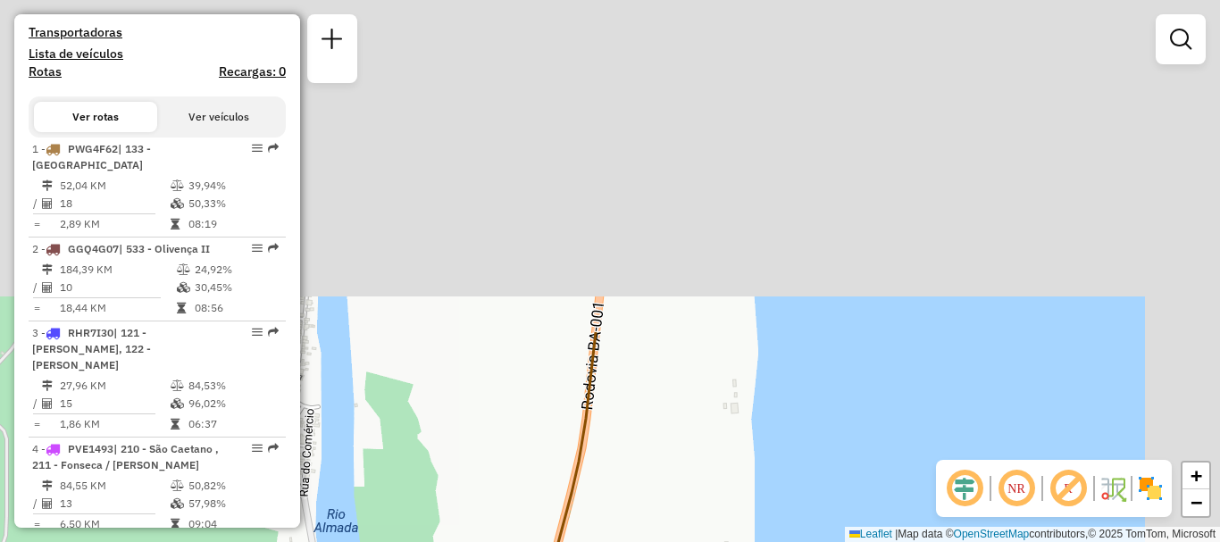
drag, startPoint x: 597, startPoint y: 133, endPoint x: 459, endPoint y: 520, distance: 410.4
click at [459, 520] on div "Janela de atendimento Grade de atendimento Capacidade Transportadoras Veículos …" at bounding box center [610, 271] width 1220 height 542
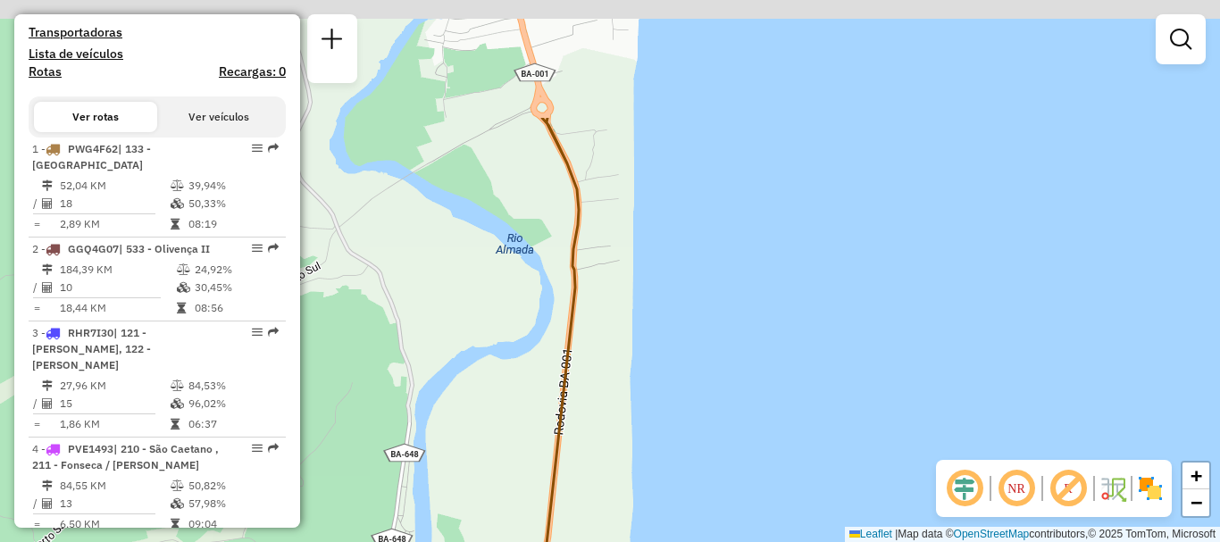
drag, startPoint x: 544, startPoint y: 144, endPoint x: 532, endPoint y: 390, distance: 246.7
click at [532, 390] on div "Janela de atendimento Grade de atendimento Capacidade Transportadoras Veículos …" at bounding box center [610, 271] width 1220 height 542
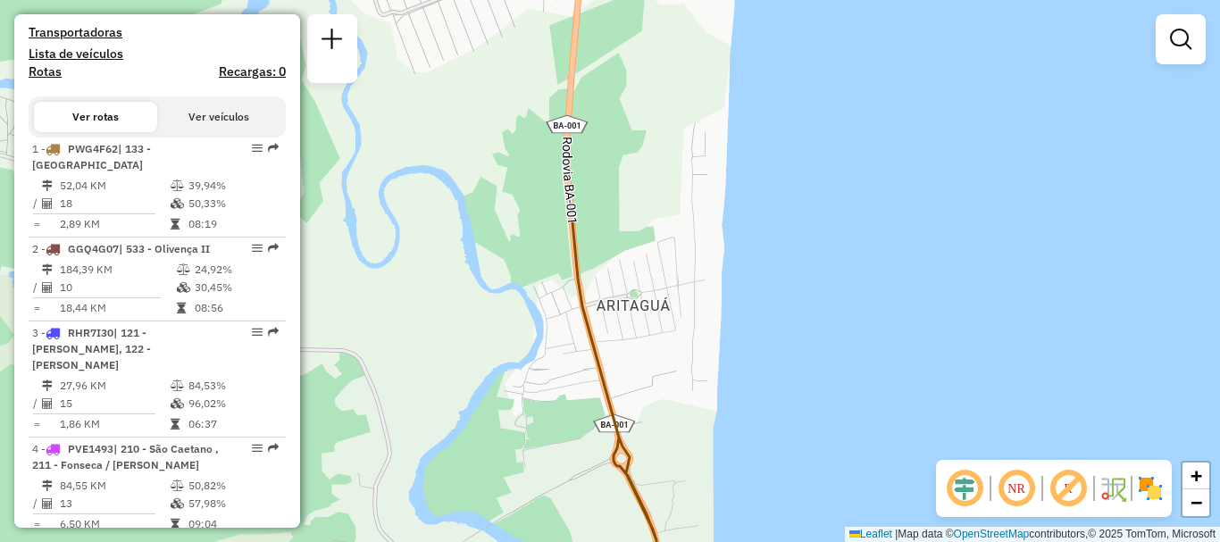
drag, startPoint x: 465, startPoint y: 117, endPoint x: 552, endPoint y: 394, distance: 290.1
click at [552, 394] on div "Janela de atendimento Grade de atendimento Capacidade Transportadoras Veículos …" at bounding box center [610, 271] width 1220 height 542
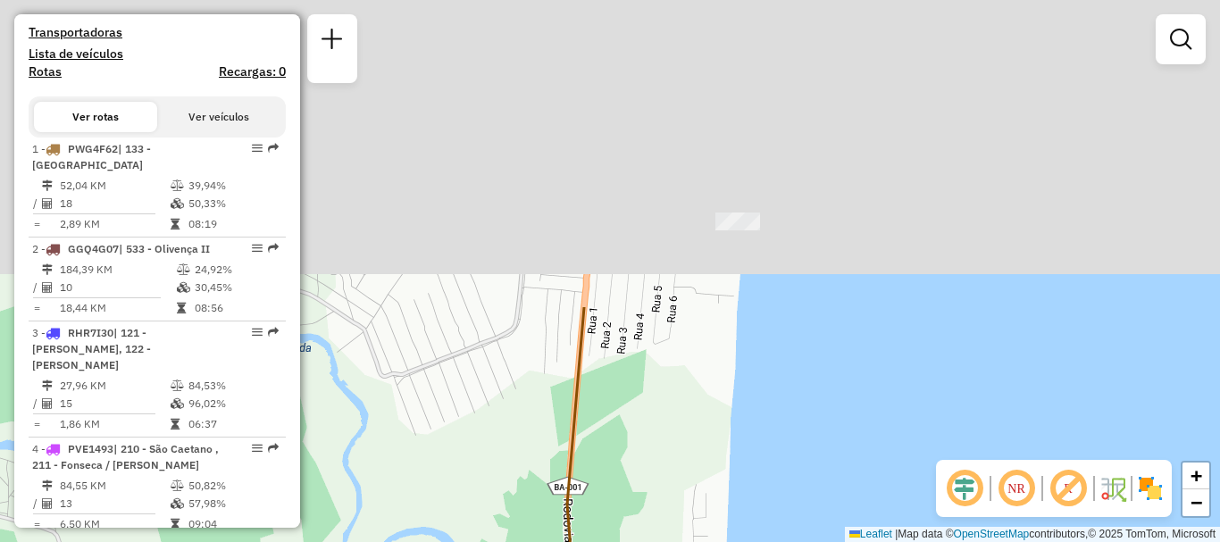
drag, startPoint x: 489, startPoint y: 59, endPoint x: 490, endPoint y: 422, distance: 363.5
click at [490, 422] on div "Janela de atendimento Grade de atendimento Capacidade Transportadoras Veículos …" at bounding box center [610, 271] width 1220 height 542
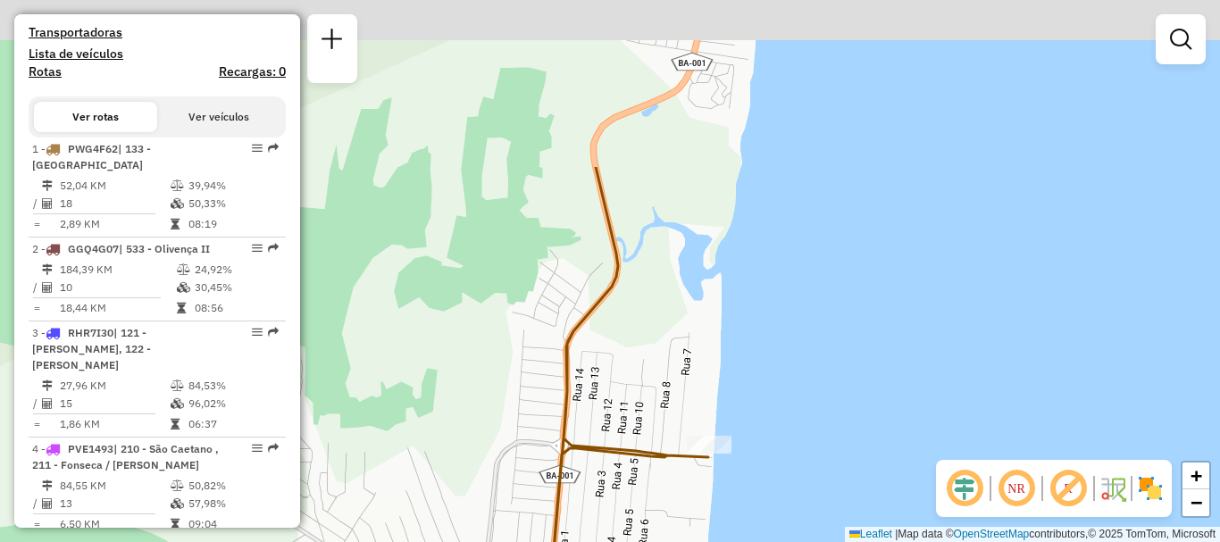
drag, startPoint x: 513, startPoint y: 246, endPoint x: 481, endPoint y: 474, distance: 229.9
click at [481, 474] on div "Janela de atendimento Grade de atendimento Capacidade Transportadoras Veículos …" at bounding box center [610, 271] width 1220 height 542
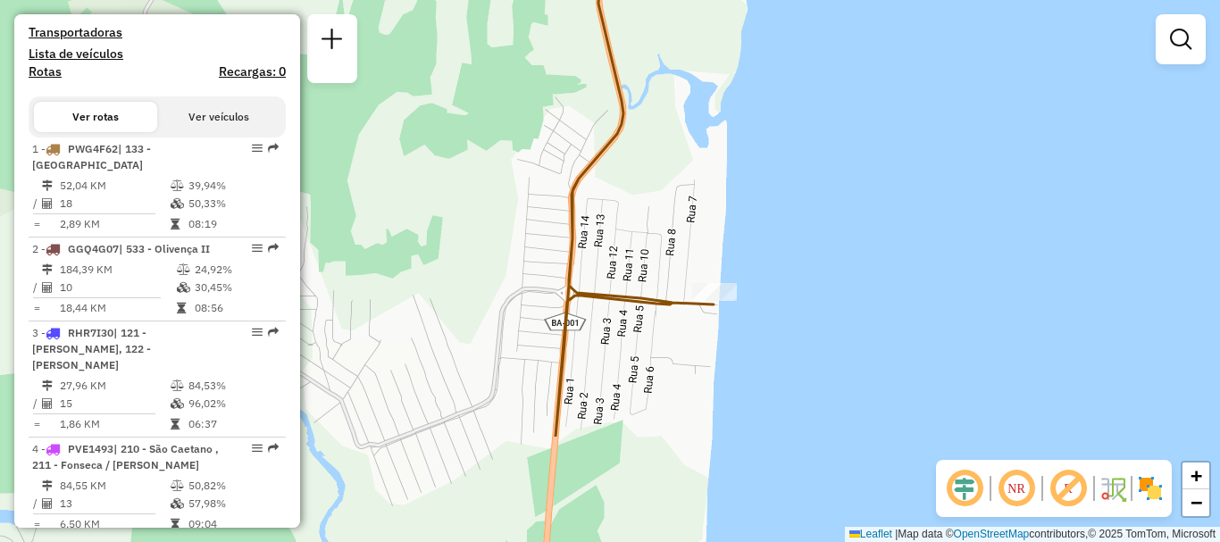
drag, startPoint x: 524, startPoint y: 428, endPoint x: 532, endPoint y: 269, distance: 159.2
click at [532, 269] on div "Janela de atendimento Grade de atendimento Capacidade Transportadoras Veículos …" at bounding box center [610, 271] width 1220 height 542
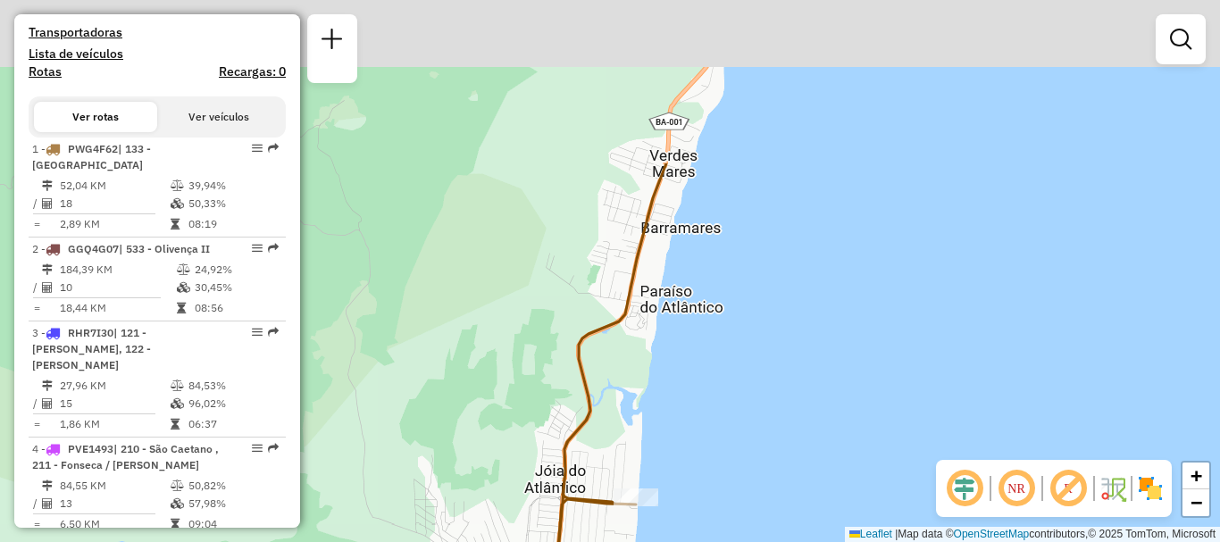
drag, startPoint x: 622, startPoint y: 188, endPoint x: 630, endPoint y: 424, distance: 235.9
click at [630, 424] on div "Janela de atendimento Grade de atendimento Capacidade Transportadoras Veículos …" at bounding box center [610, 271] width 1220 height 542
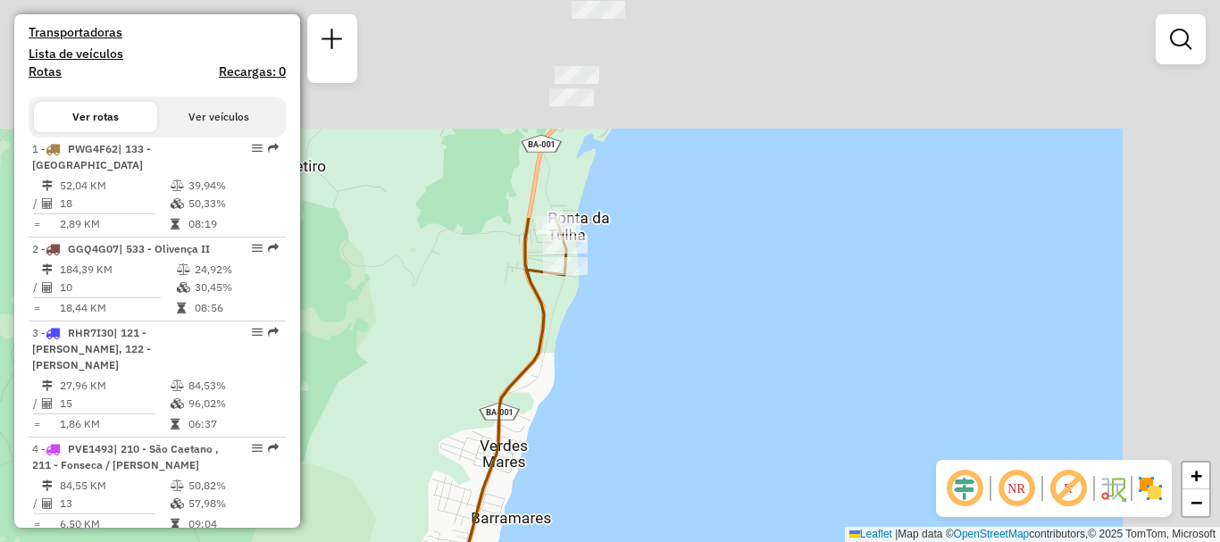
drag, startPoint x: 772, startPoint y: 152, endPoint x: 603, endPoint y: 425, distance: 321.7
click at [603, 425] on div "Janela de atendimento Grade de atendimento Capacidade Transportadoras Veículos …" at bounding box center [610, 271] width 1220 height 542
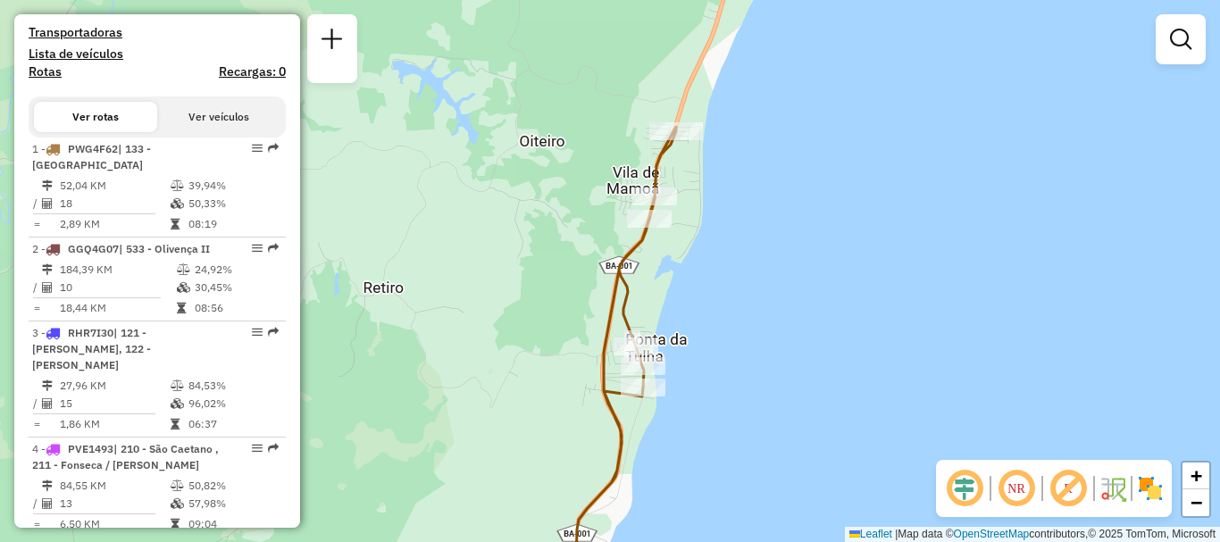
drag, startPoint x: 630, startPoint y: 201, endPoint x: 712, endPoint y: 321, distance: 145.4
click at [712, 321] on div "Janela de atendimento Grade de atendimento Capacidade Transportadoras Veículos …" at bounding box center [610, 271] width 1220 height 542
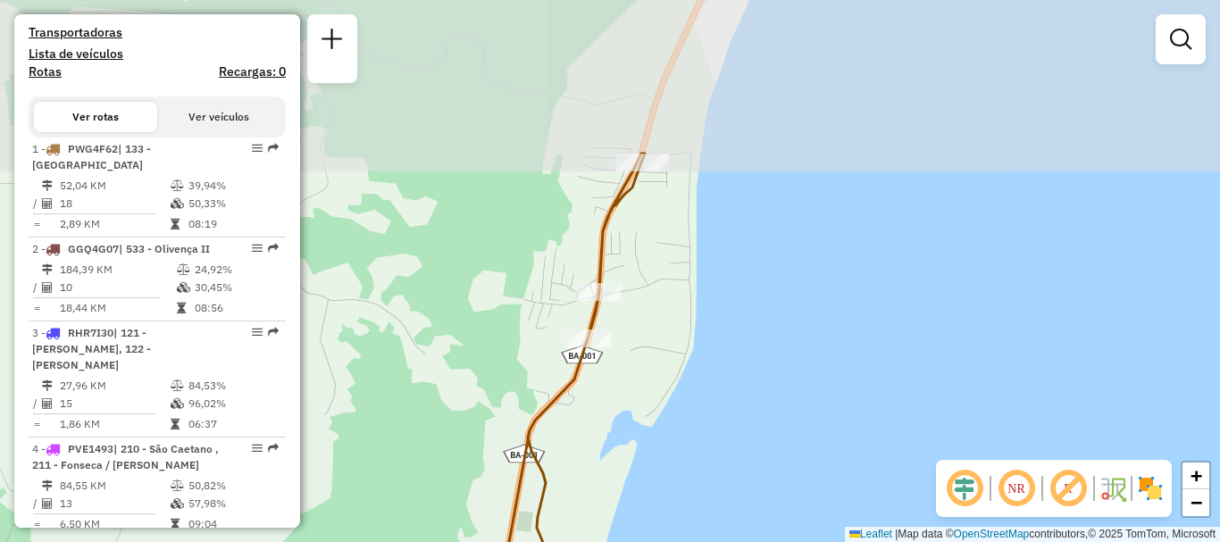
drag, startPoint x: 691, startPoint y: 200, endPoint x: 665, endPoint y: 379, distance: 180.5
click at [665, 379] on div "Janela de atendimento Grade de atendimento Capacidade Transportadoras Veículos …" at bounding box center [610, 271] width 1220 height 542
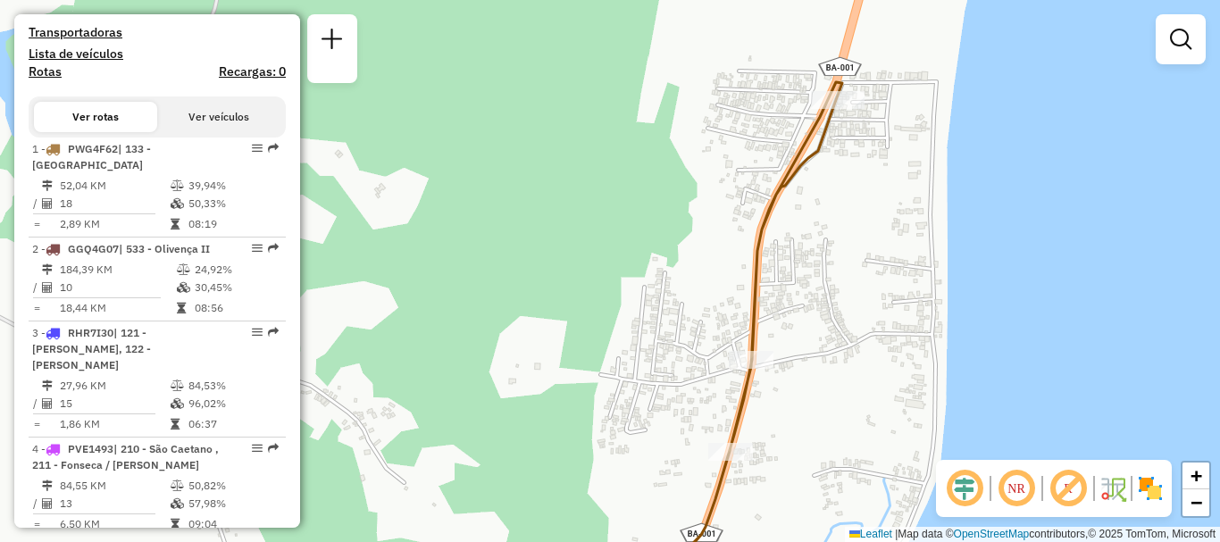
drag, startPoint x: 679, startPoint y: 202, endPoint x: 902, endPoint y: 241, distance: 226.7
click at [902, 241] on div "Janela de atendimento Grade de atendimento Capacidade Transportadoras Veículos …" at bounding box center [610, 271] width 1220 height 542
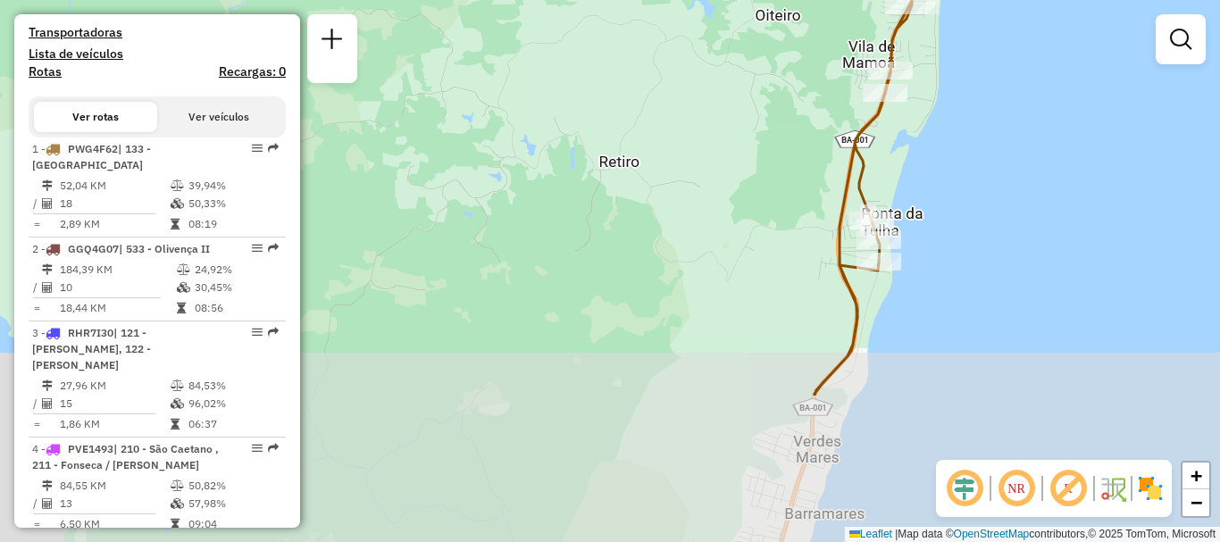
drag, startPoint x: 960, startPoint y: 361, endPoint x: 997, endPoint y: 103, distance: 260.7
click at [997, 103] on div "Janela de atendimento Grade de atendimento Capacidade Transportadoras Veículos …" at bounding box center [610, 271] width 1220 height 542
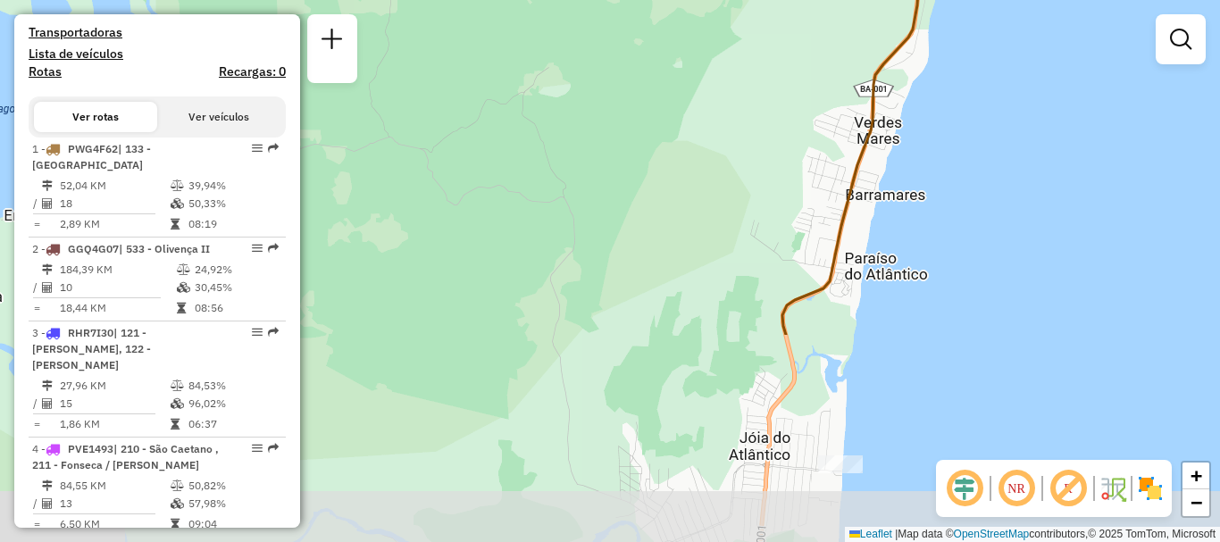
drag, startPoint x: 988, startPoint y: 405, endPoint x: 1038, endPoint y: 145, distance: 265.5
click at [1038, 145] on div "Janela de atendimento Grade de atendimento Capacidade Transportadoras Veículos …" at bounding box center [610, 271] width 1220 height 542
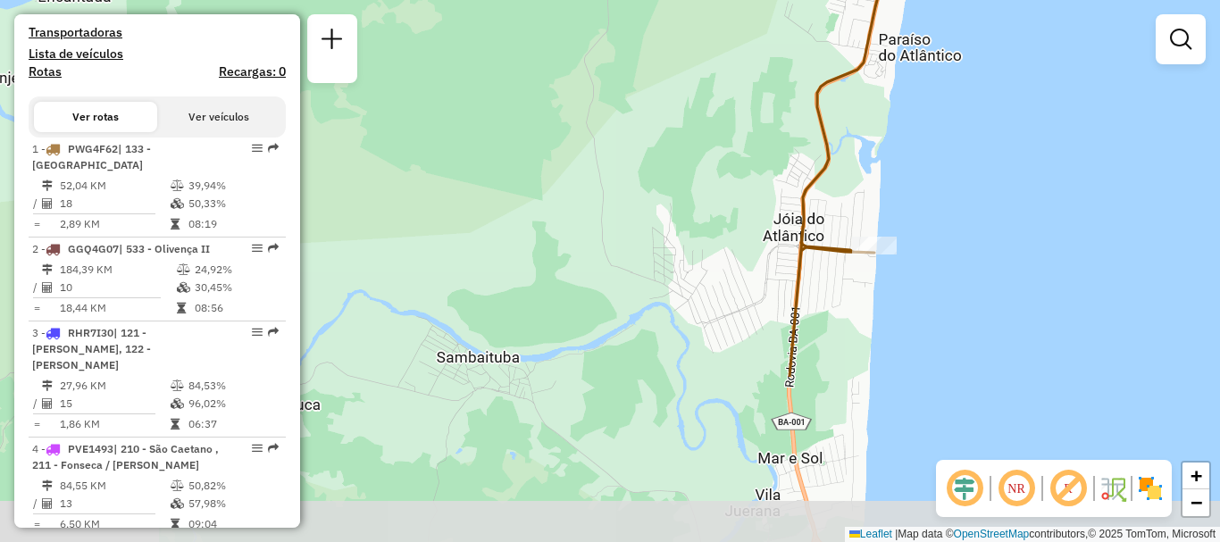
drag, startPoint x: 982, startPoint y: 444, endPoint x: 1017, endPoint y: 221, distance: 226.0
click at [1017, 221] on div "Janela de atendimento Grade de atendimento Capacidade Transportadoras Veículos …" at bounding box center [610, 271] width 1220 height 542
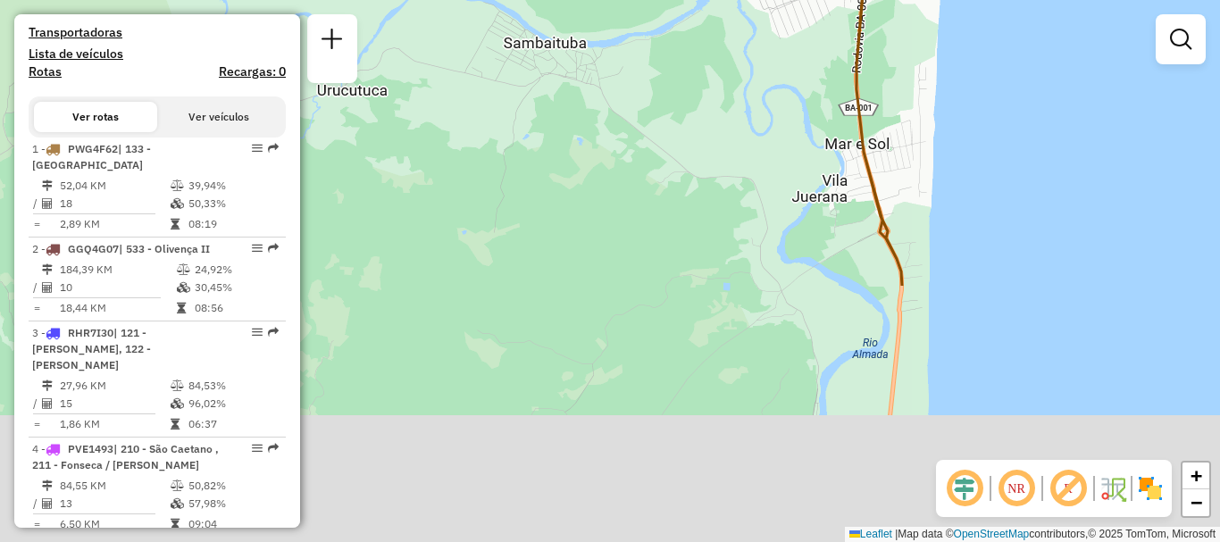
drag, startPoint x: 956, startPoint y: 408, endPoint x: 1023, endPoint y: 96, distance: 318.8
click at [1023, 96] on div "Janela de atendimento Grade de atendimento Capacidade Transportadoras Veículos …" at bounding box center [610, 271] width 1220 height 542
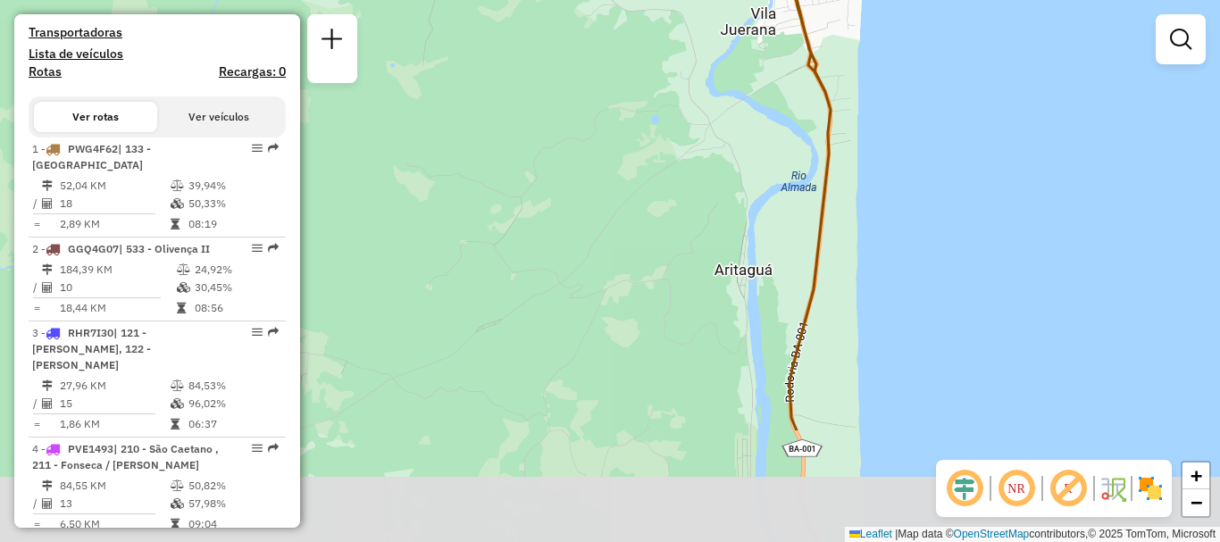
drag, startPoint x: 991, startPoint y: 352, endPoint x: 916, endPoint y: 179, distance: 188.8
click at [916, 179] on div "Janela de atendimento Grade de atendimento Capacidade Transportadoras Veículos …" at bounding box center [610, 271] width 1220 height 542
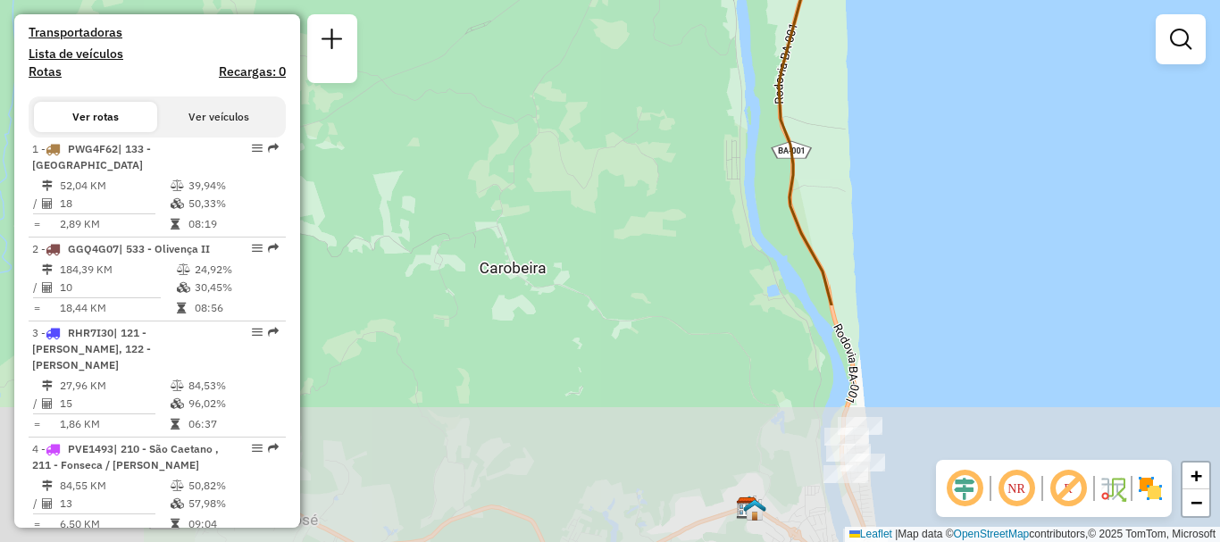
drag, startPoint x: 884, startPoint y: 331, endPoint x: 877, endPoint y: 38, distance: 293.0
click at [877, 38] on div "Janela de atendimento Grade de atendimento Capacidade Transportadoras Veículos …" at bounding box center [610, 271] width 1220 height 542
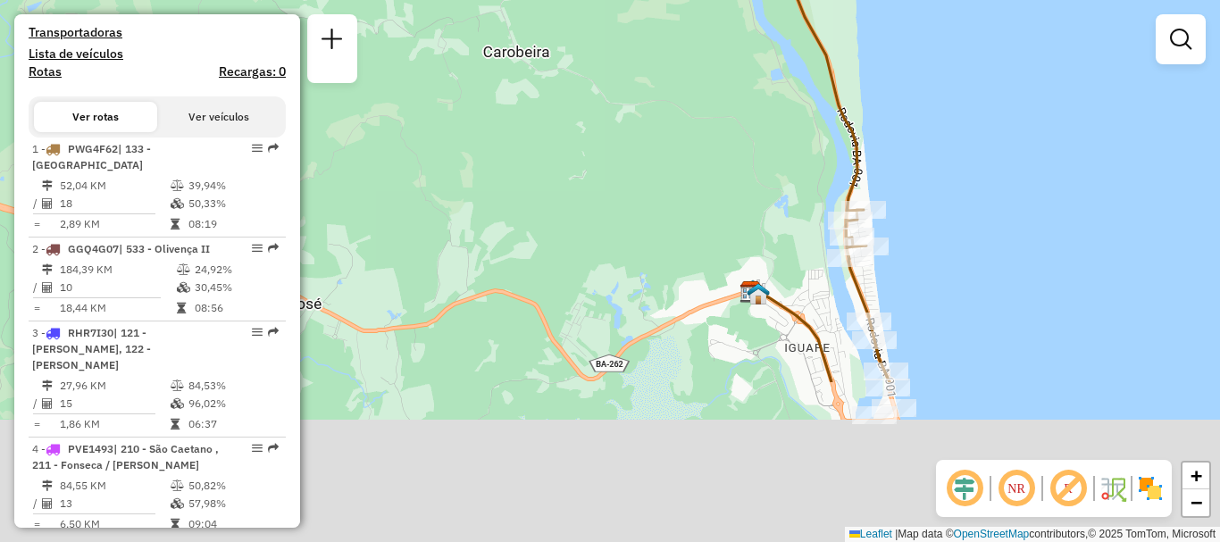
drag, startPoint x: 899, startPoint y: 361, endPoint x: 902, endPoint y: 129, distance: 231.3
click at [902, 129] on div "Janela de atendimento Grade de atendimento Capacidade Transportadoras Veículos …" at bounding box center [610, 271] width 1220 height 542
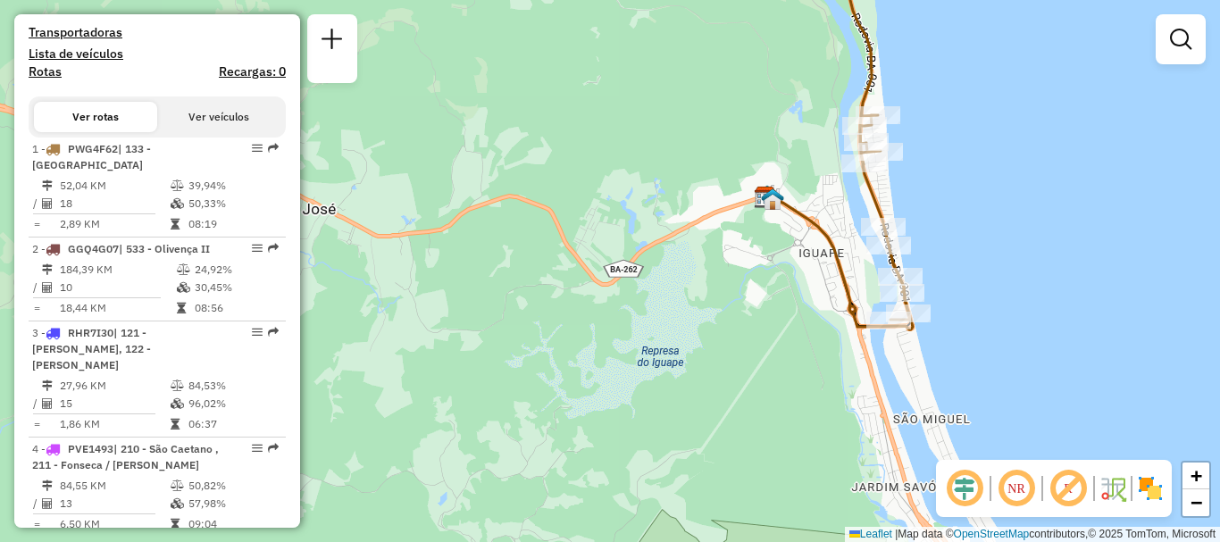
drag, startPoint x: 911, startPoint y: 308, endPoint x: 925, endPoint y: 231, distance: 78.1
click at [925, 231] on div "Janela de atendimento Grade de atendimento Capacidade Transportadoras Veículos …" at bounding box center [610, 271] width 1220 height 542
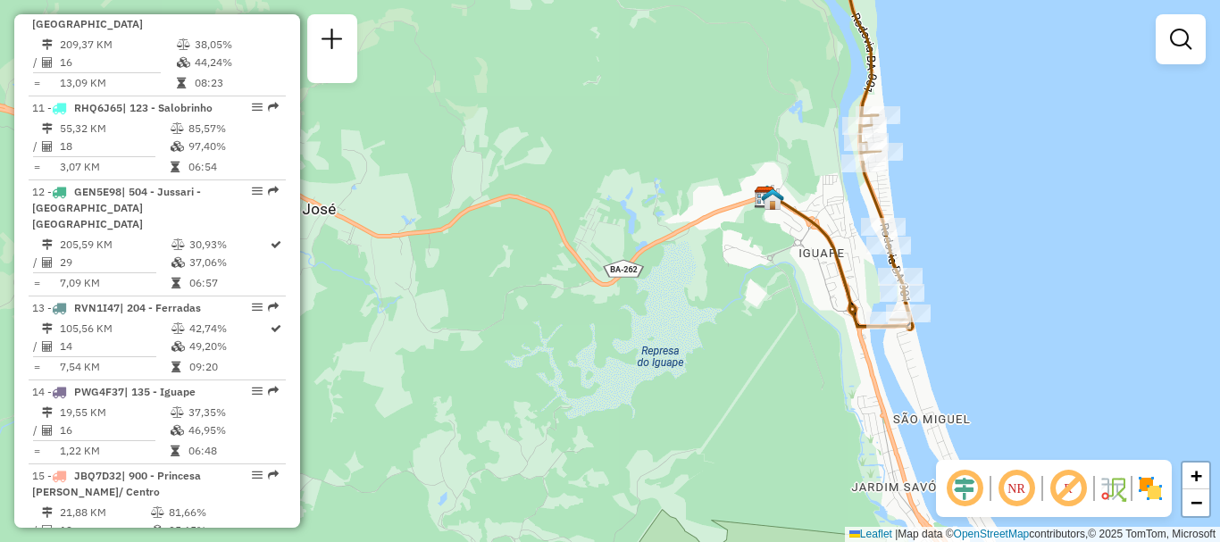
scroll to position [1737, 0]
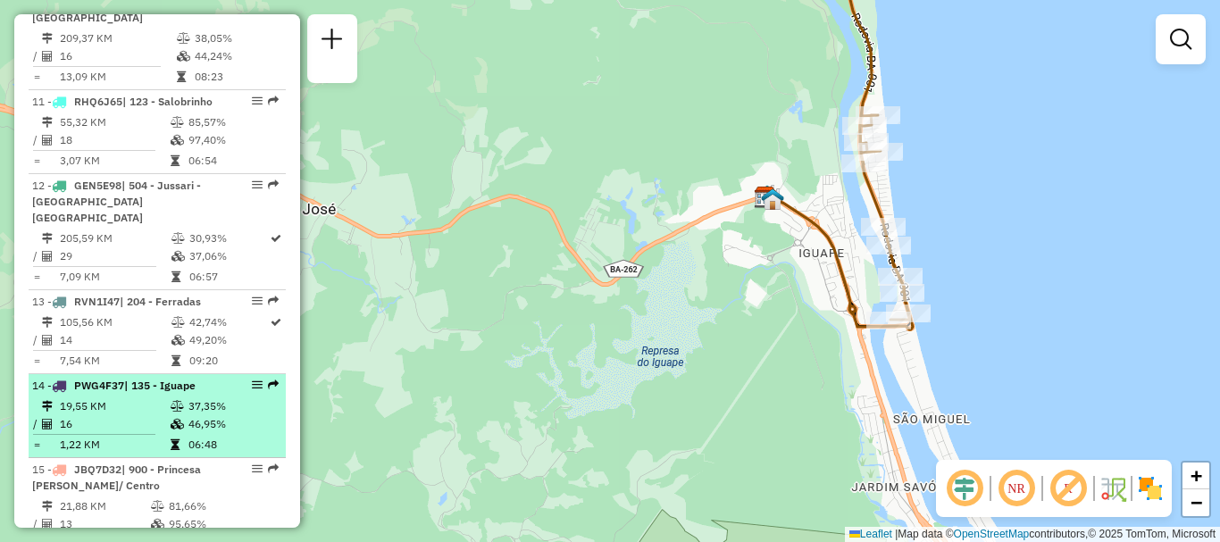
drag, startPoint x: 170, startPoint y: 277, endPoint x: 258, endPoint y: 296, distance: 90.6
click at [258, 397] on td "37,35%" at bounding box center [233, 406] width 90 height 18
select select "**********"
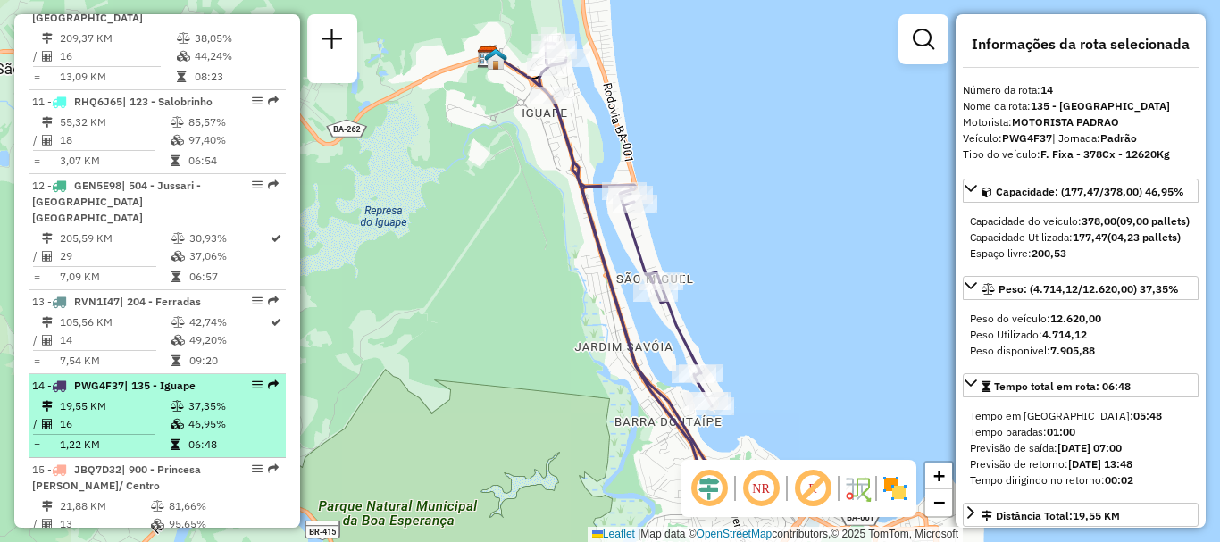
click at [256, 380] on em at bounding box center [257, 385] width 11 height 11
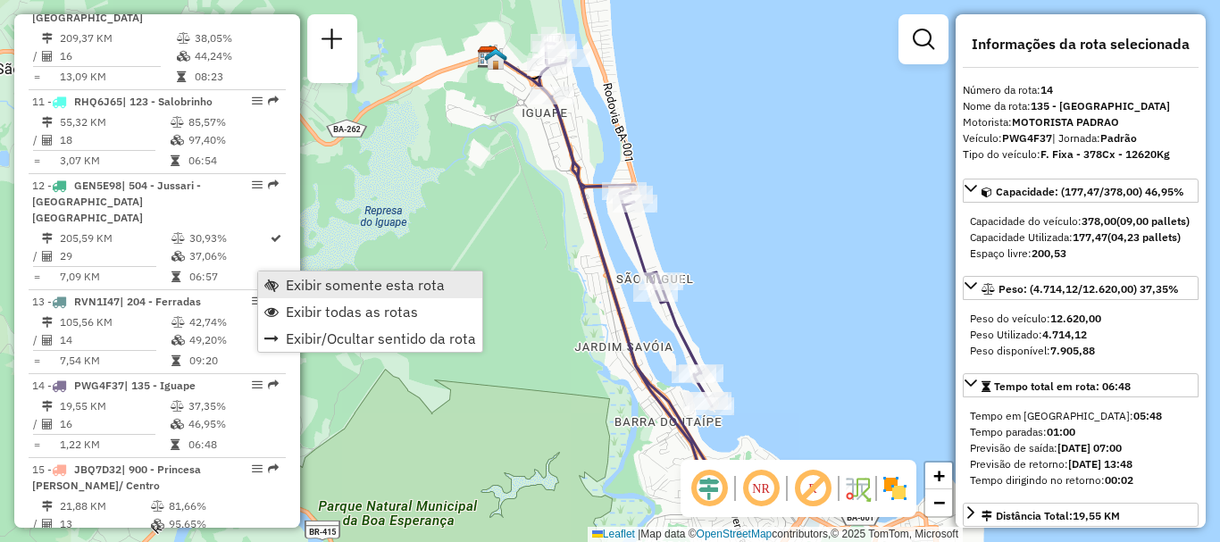
click at [287, 278] on span "Exibir somente esta rota" at bounding box center [365, 285] width 159 height 14
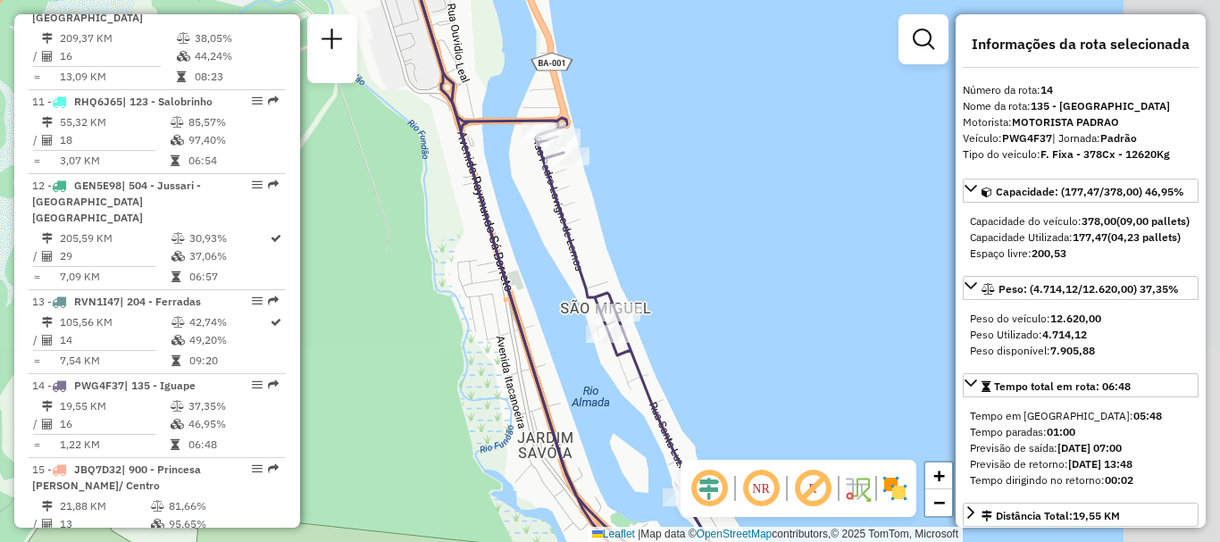
drag, startPoint x: 647, startPoint y: 254, endPoint x: 460, endPoint y: 200, distance: 194.2
click at [460, 200] on div "Janela de atendimento Grade de atendimento Capacidade Transportadoras Veículos …" at bounding box center [610, 271] width 1220 height 542
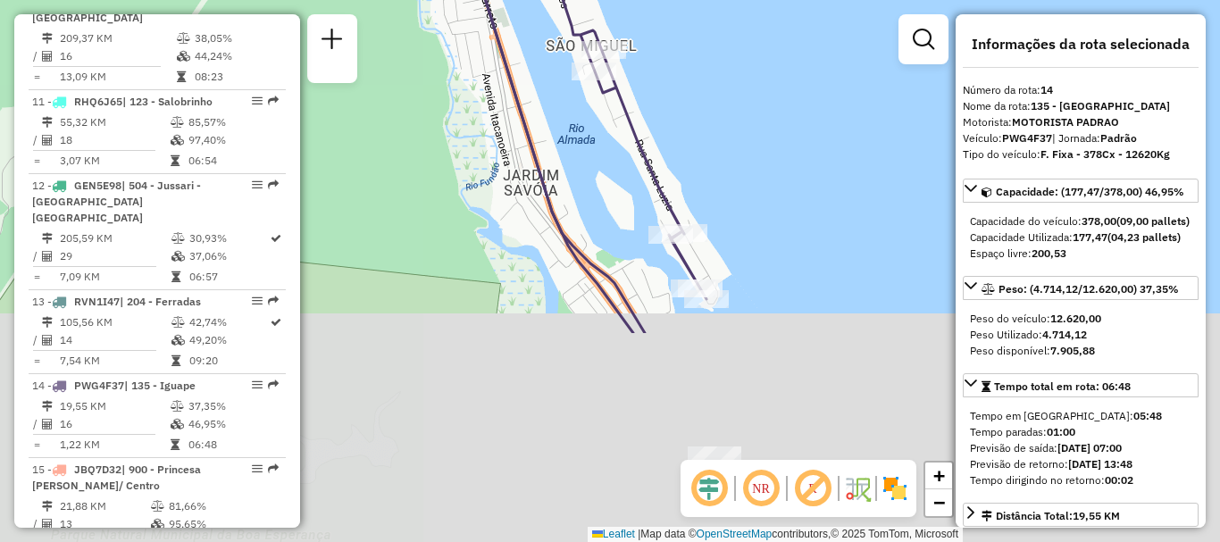
drag, startPoint x: 627, startPoint y: 368, endPoint x: 615, endPoint y: 52, distance: 316.3
click at [615, 52] on icon at bounding box center [546, 8] width 321 height 650
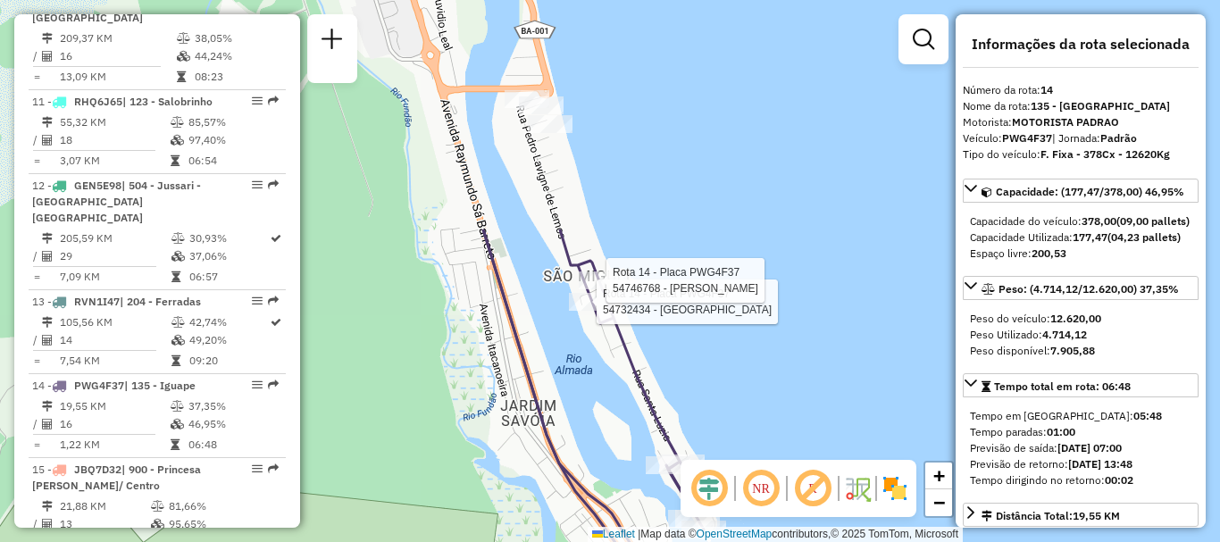
drag, startPoint x: 589, startPoint y: 129, endPoint x: 584, endPoint y: 436, distance: 306.3
click at [584, 436] on div "Rota 14 - Placa PWG4F37 54732434 - NILTON DOS SANTOS RI Rota 14 - Placa PWG4F37…" at bounding box center [610, 271] width 1220 height 542
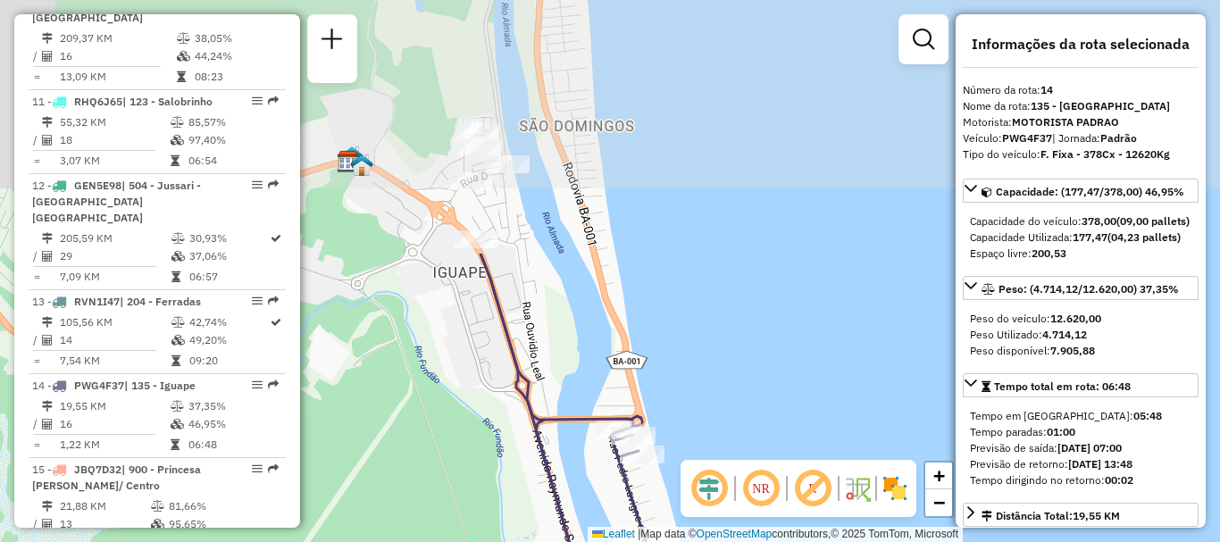
drag, startPoint x: 517, startPoint y: 162, endPoint x: 619, endPoint y: 489, distance: 343.2
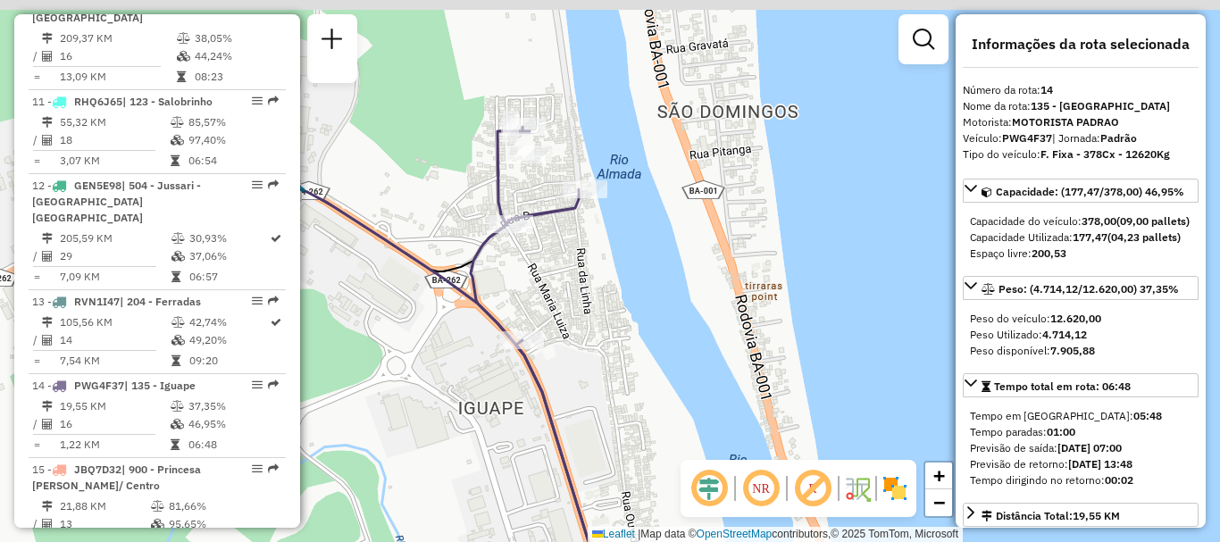
drag, startPoint x: 502, startPoint y: 196, endPoint x: 590, endPoint y: 313, distance: 145.9
click at [590, 313] on div "Rota 14 - Placa PWG4F37 54732434 - NILTON DOS SANTOS RI Rota 14 - Placa PWG4F37…" at bounding box center [610, 271] width 1220 height 542
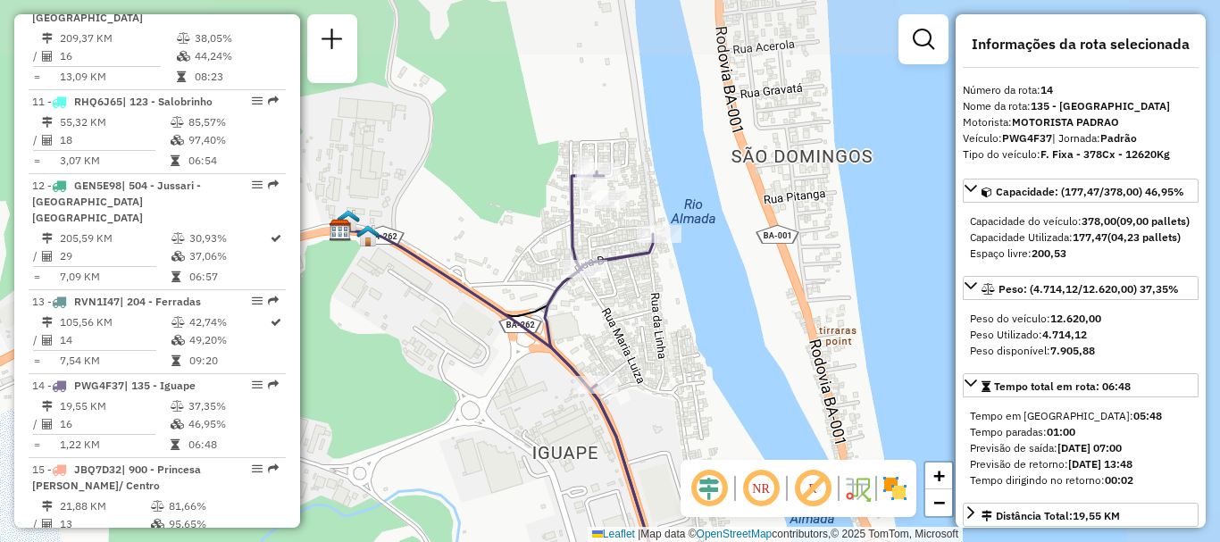
drag, startPoint x: 621, startPoint y: 218, endPoint x: 438, endPoint y: 432, distance: 281.9
click at [438, 432] on div "Rota 14 - Placa PWG4F37 54732434 - NILTON DOS SANTOS RI Rota 14 - Placa PWG4F37…" at bounding box center [610, 271] width 1220 height 542
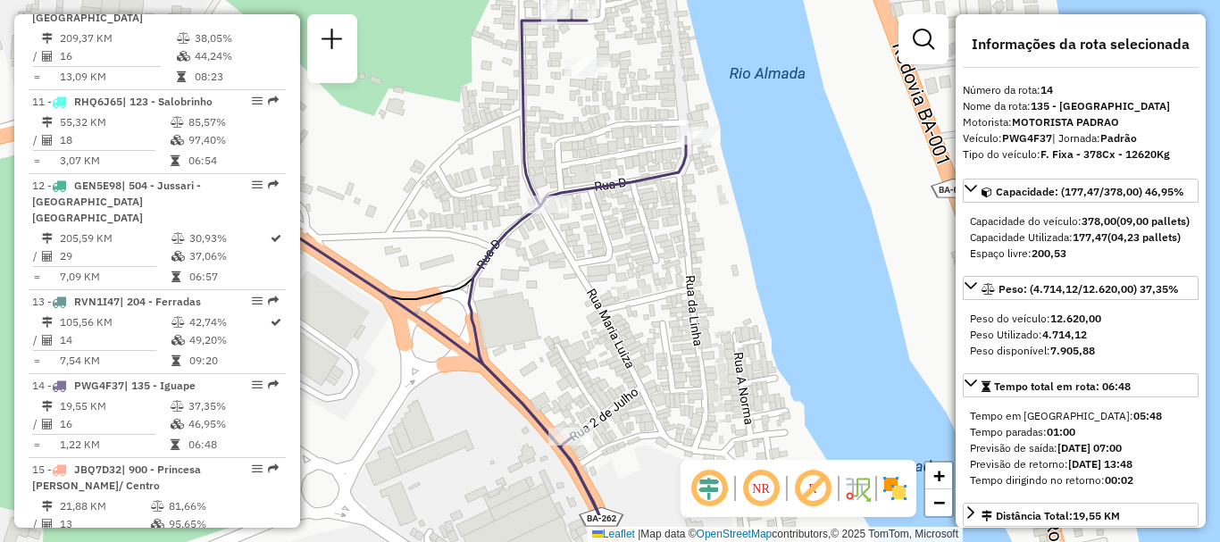
drag, startPoint x: 586, startPoint y: 302, endPoint x: 441, endPoint y: 221, distance: 165.5
click at [441, 221] on div "Rota 14 - Placa PWG4F37 54732434 - NILTON DOS SANTOS RI Rota 14 - Placa PWG4F37…" at bounding box center [610, 271] width 1220 height 542
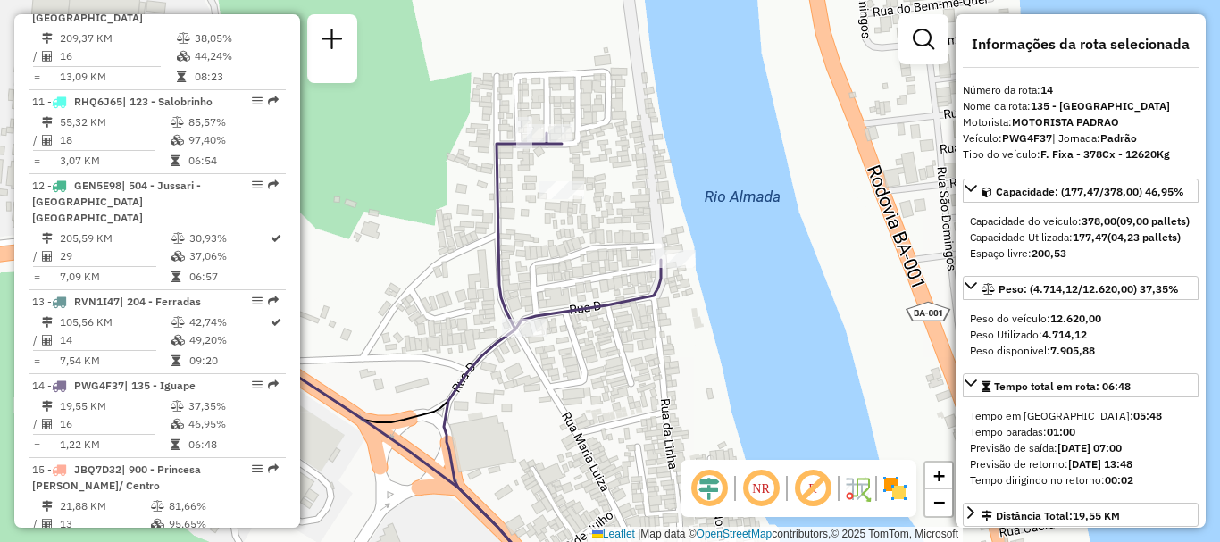
drag, startPoint x: 441, startPoint y: 154, endPoint x: 416, endPoint y: 278, distance: 125.7
click at [416, 278] on div "Rota 14 - Placa PWG4F37 54732434 - NILTON DOS SANTOS RI Rota 14 - Placa PWG4F37…" at bounding box center [610, 271] width 1220 height 542
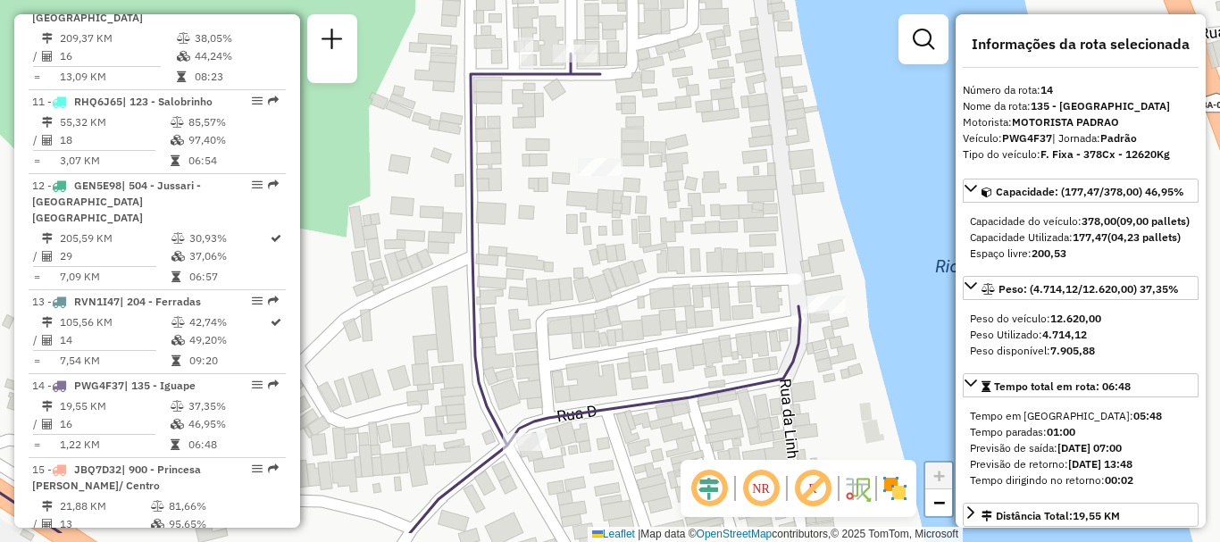
drag, startPoint x: 500, startPoint y: 317, endPoint x: 433, endPoint y: 256, distance: 90.4
click at [433, 256] on div "Rota 14 - Placa PWG4F37 54732434 - NILTON DOS SANTOS RI Rota 14 - Placa PWG4F37…" at bounding box center [610, 271] width 1220 height 542
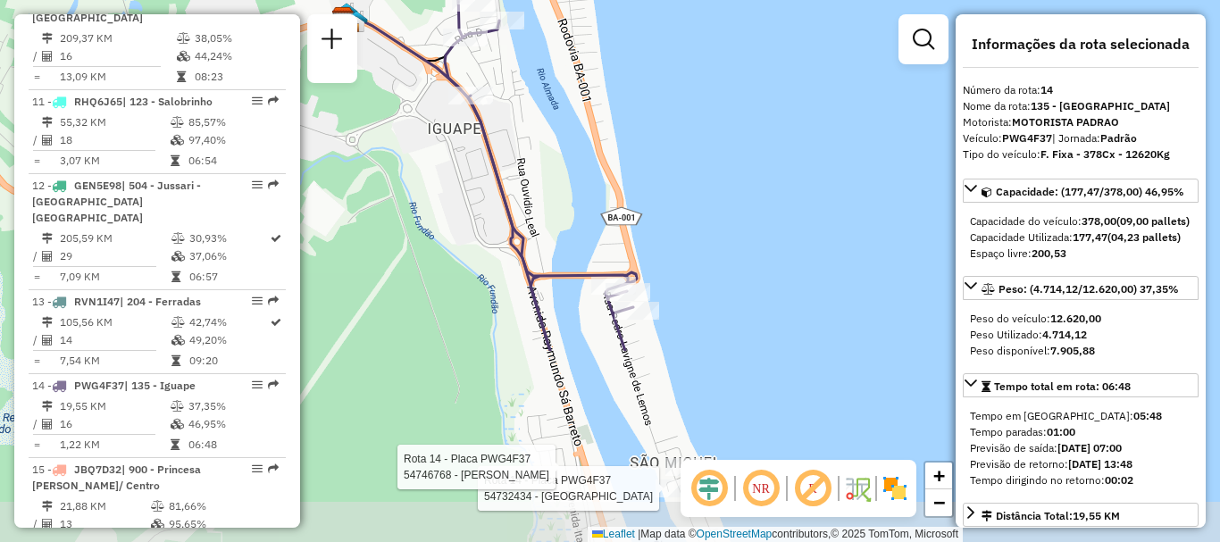
drag, startPoint x: 597, startPoint y: 439, endPoint x: 441, endPoint y: 194, distance: 291.1
click at [441, 194] on div "Rota 14 - Placa PWG4F37 54732434 - NILTON DOS SANTOS RI Rota 14 - Placa PWG4F37…" at bounding box center [610, 271] width 1220 height 542
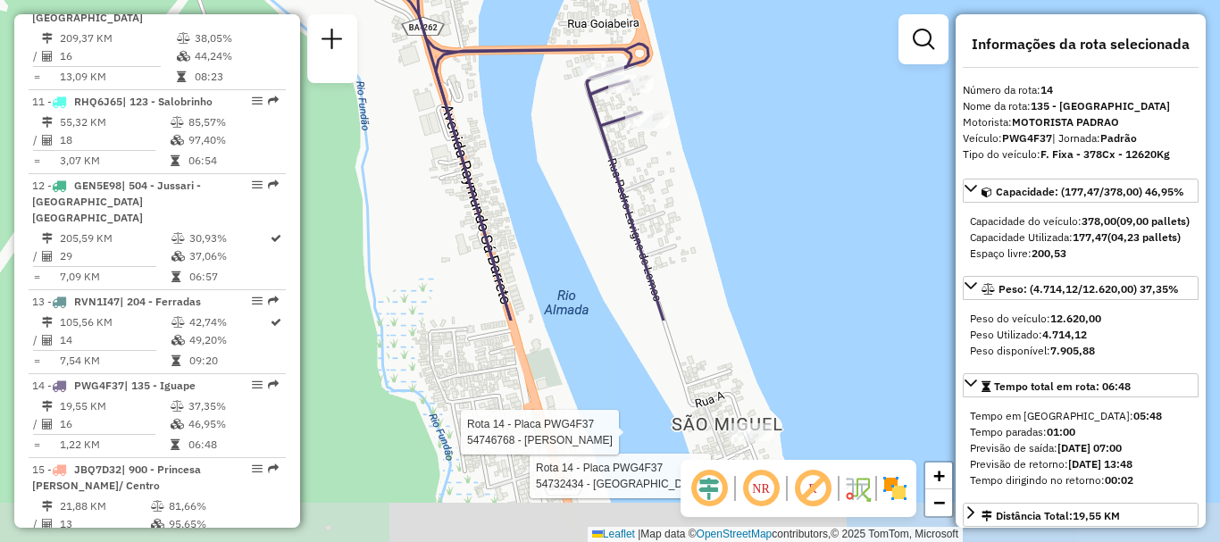
drag, startPoint x: 659, startPoint y: 370, endPoint x: 756, endPoint y: 95, distance: 291.8
click at [756, 95] on div "Rota 14 - Placa PWG4F37 54732434 - NILTON DOS SANTOS RI Rota 14 - Placa PWG4F37…" at bounding box center [610, 271] width 1220 height 542
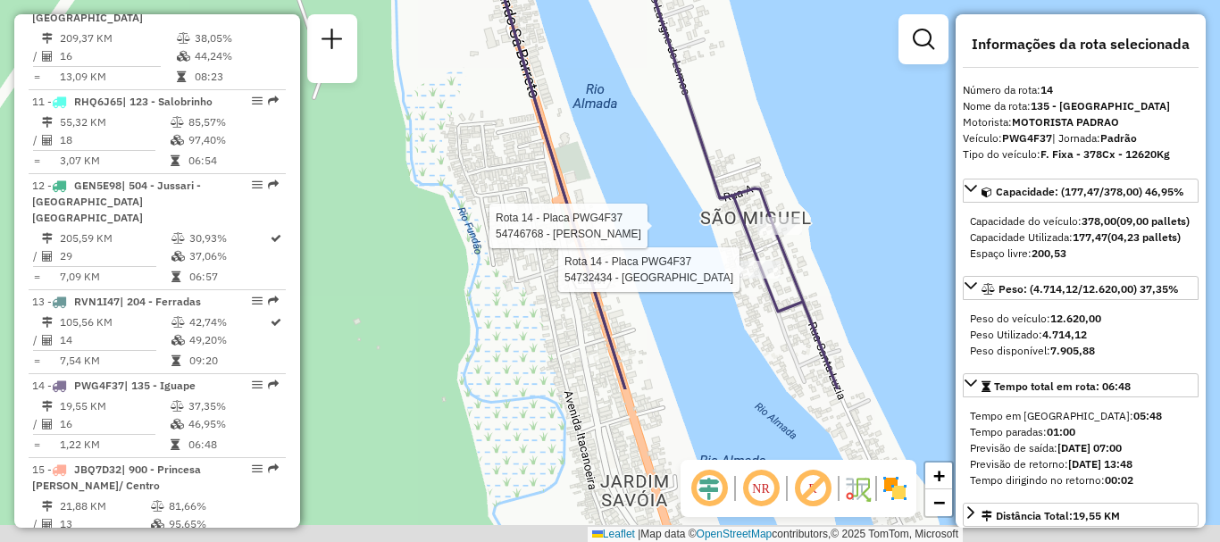
drag, startPoint x: 746, startPoint y: 237, endPoint x: 774, endPoint y: 29, distance: 210.0
click at [774, 29] on div "Rota 14 - Placa PWG4F37 54732434 - NILTON DOS SANTOS RI Rota 14 - Placa PWG4F37…" at bounding box center [610, 271] width 1220 height 542
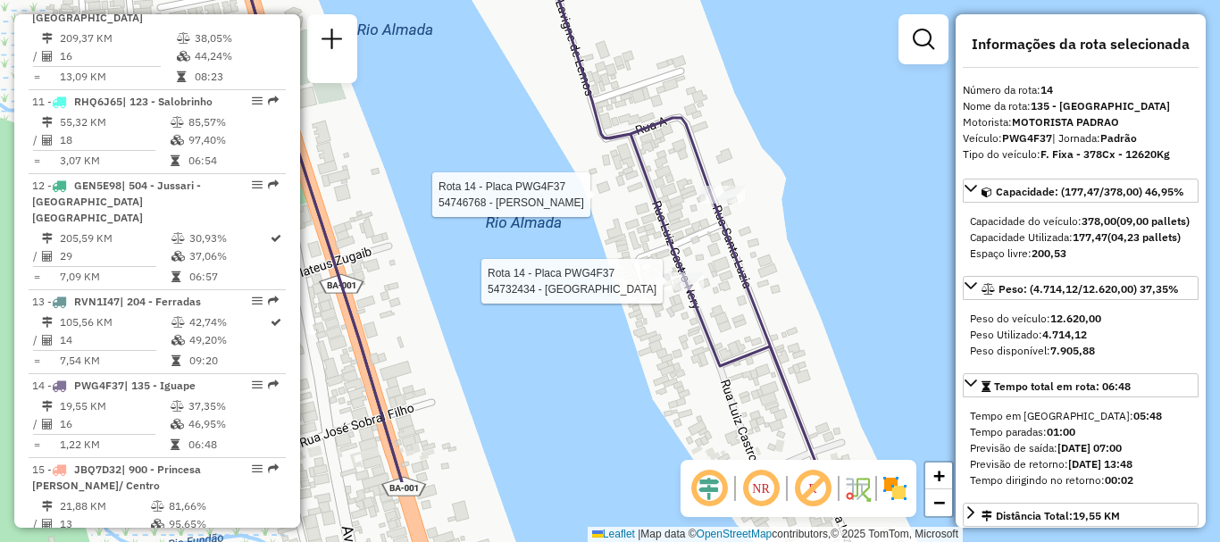
drag, startPoint x: 833, startPoint y: 214, endPoint x: 817, endPoint y: 87, distance: 128.7
click at [817, 87] on div "Rota 14 - Placa PWG4F37 54732434 - NILTON DOS SANTOS RI Rota 14 - Placa PWG4F37…" at bounding box center [610, 271] width 1220 height 542
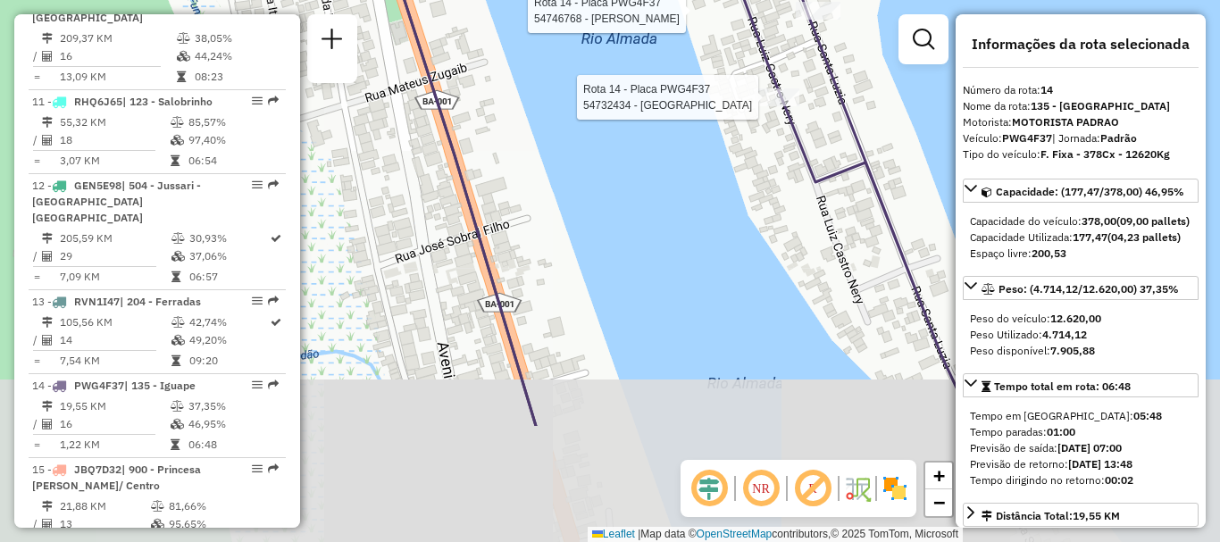
drag, startPoint x: 821, startPoint y: 247, endPoint x: 913, endPoint y: 78, distance: 193.0
click at [913, 78] on div "Rota 14 - Placa PWG4F37 54732434 - NILTON DOS SANTOS RI Rota 14 - Placa PWG4F37…" at bounding box center [610, 271] width 1220 height 542
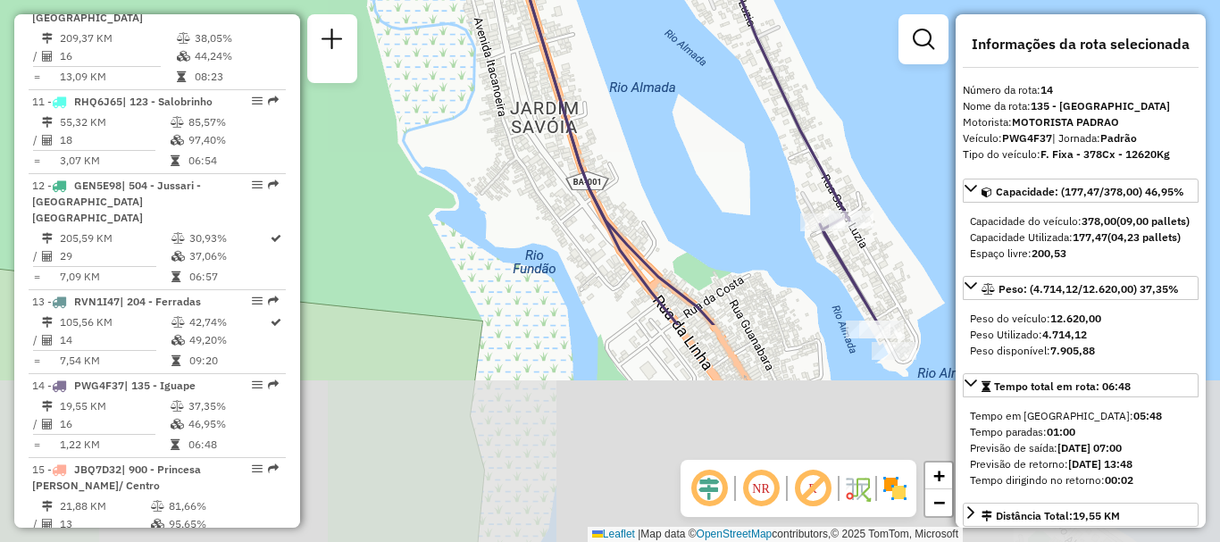
drag, startPoint x: 786, startPoint y: 321, endPoint x: 668, endPoint y: 48, distance: 296.8
click at [668, 48] on div "Rota 14 - Placa PWG4F37 54732434 - NILTON DOS SANTOS RI Rota 14 - Placa PWG4F37…" at bounding box center [610, 271] width 1220 height 542
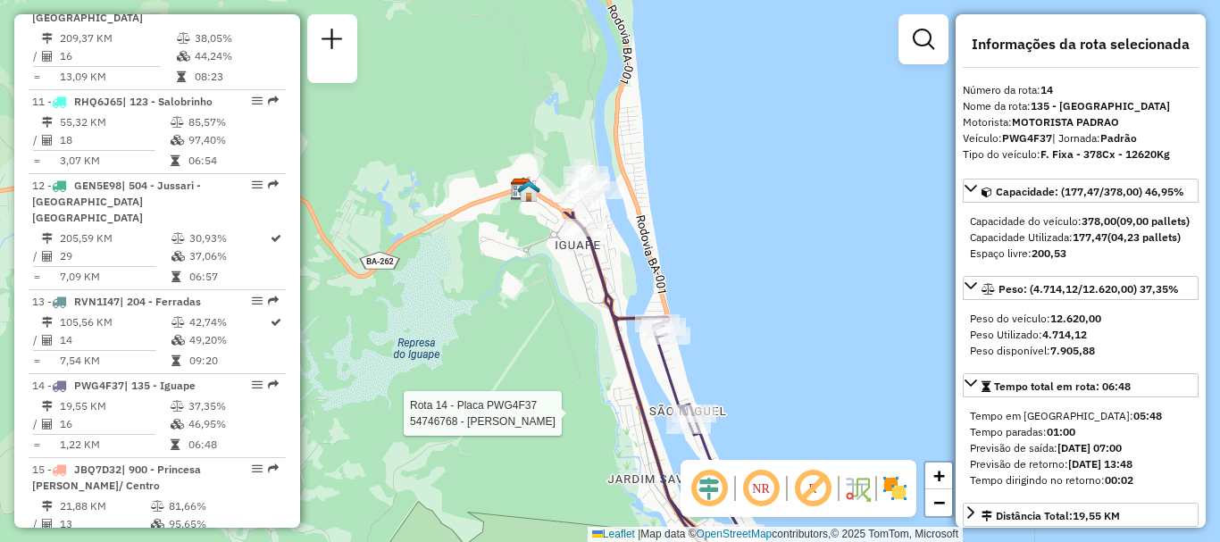
drag, startPoint x: 774, startPoint y: 126, endPoint x: 752, endPoint y: 392, distance: 267.1
click at [752, 392] on div "Rota 14 - Placa PWG4F37 54746768 - CRISTOVAO SOUZA DA SILVA CRISTOVAO Janela de…" at bounding box center [610, 271] width 1220 height 542
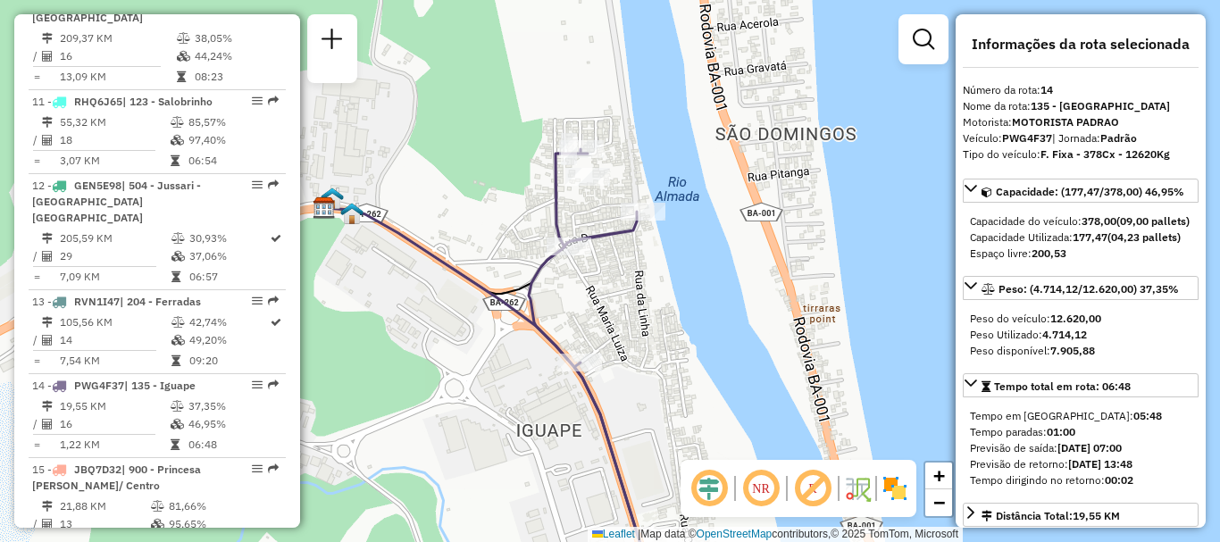
drag, startPoint x: 528, startPoint y: 270, endPoint x: 760, endPoint y: 328, distance: 239.3
click at [760, 328] on div "Rota 14 - Placa PWG4F37 54746768 - CRISTOVAO SOUZA DA SILVA CRISTOVAO Janela de…" at bounding box center [610, 271] width 1220 height 542
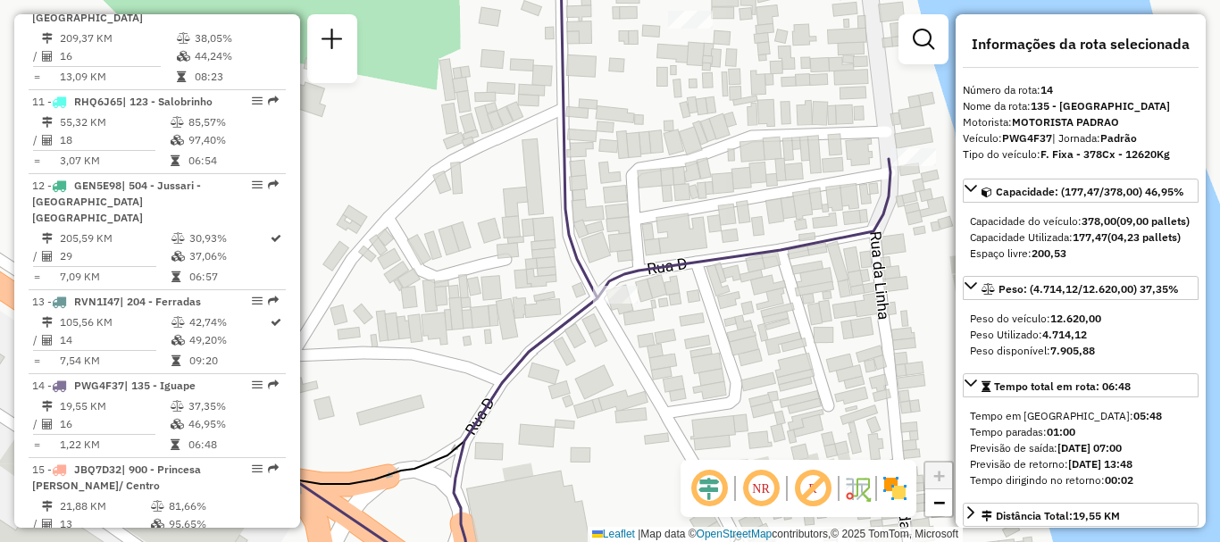
drag, startPoint x: 580, startPoint y: 270, endPoint x: 863, endPoint y: 296, distance: 283.4
click at [863, 296] on div "Rota 14 - Placa PWG4F37 54746768 - CRISTOVAO SOUZA DA SILVA CRISTOVAO Janela de…" at bounding box center [610, 271] width 1220 height 542
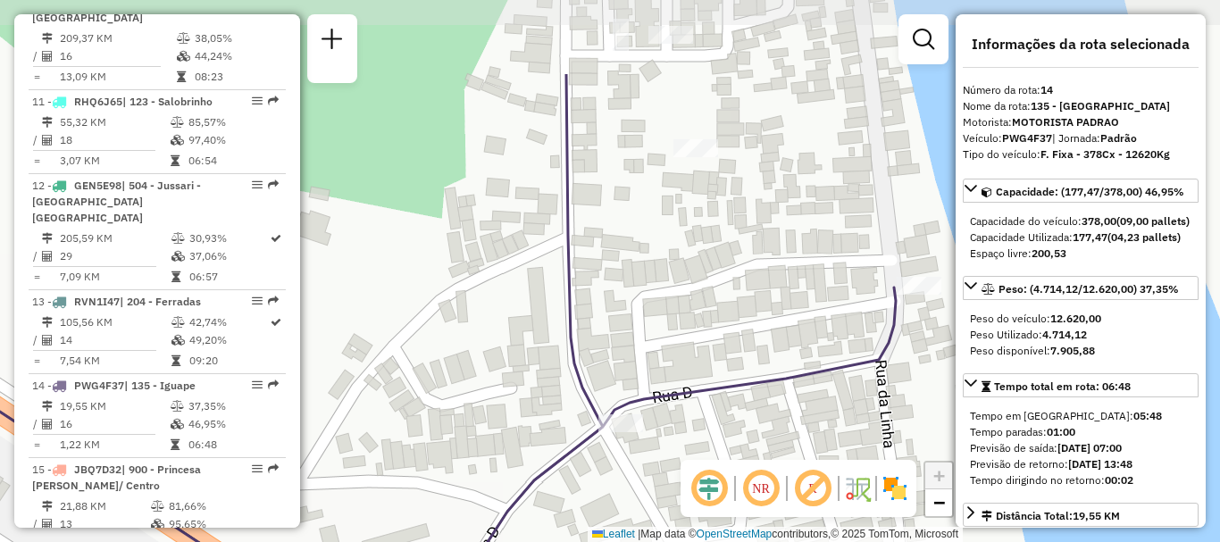
drag, startPoint x: 680, startPoint y: 263, endPoint x: 686, endPoint y: 402, distance: 139.4
click at [686, 402] on icon at bounding box center [677, 399] width 437 height 650
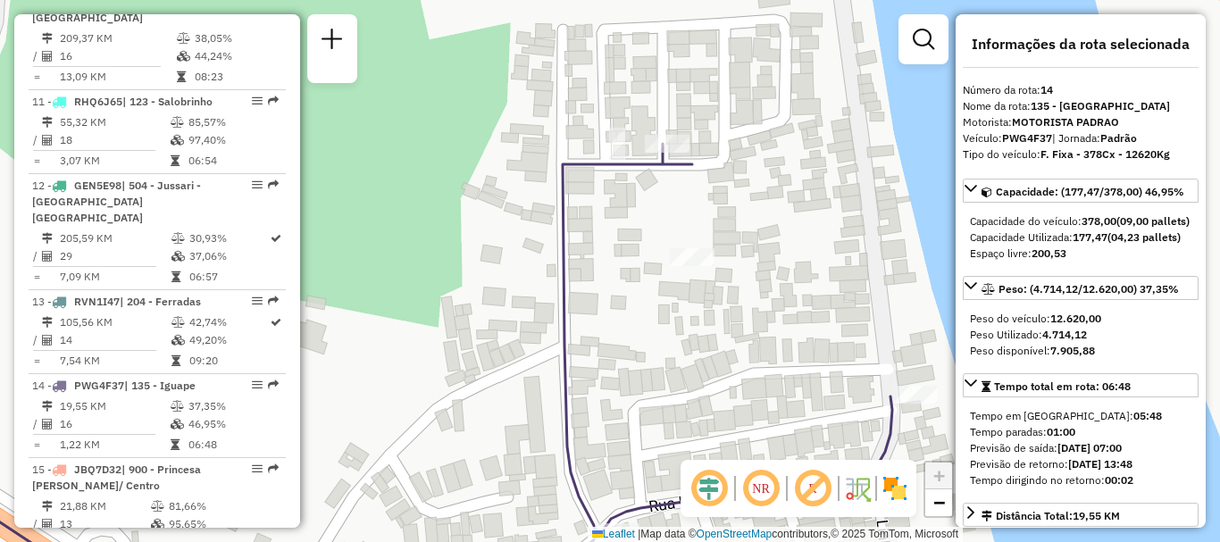
drag, startPoint x: 672, startPoint y: 236, endPoint x: 669, endPoint y: 336, distance: 100.1
click at [669, 336] on div "Rota 14 - Placa PWG4F37 54746768 - CRISTOVAO SOUZA DA SILVA CRISTOVAO Janela de…" at bounding box center [610, 271] width 1220 height 542
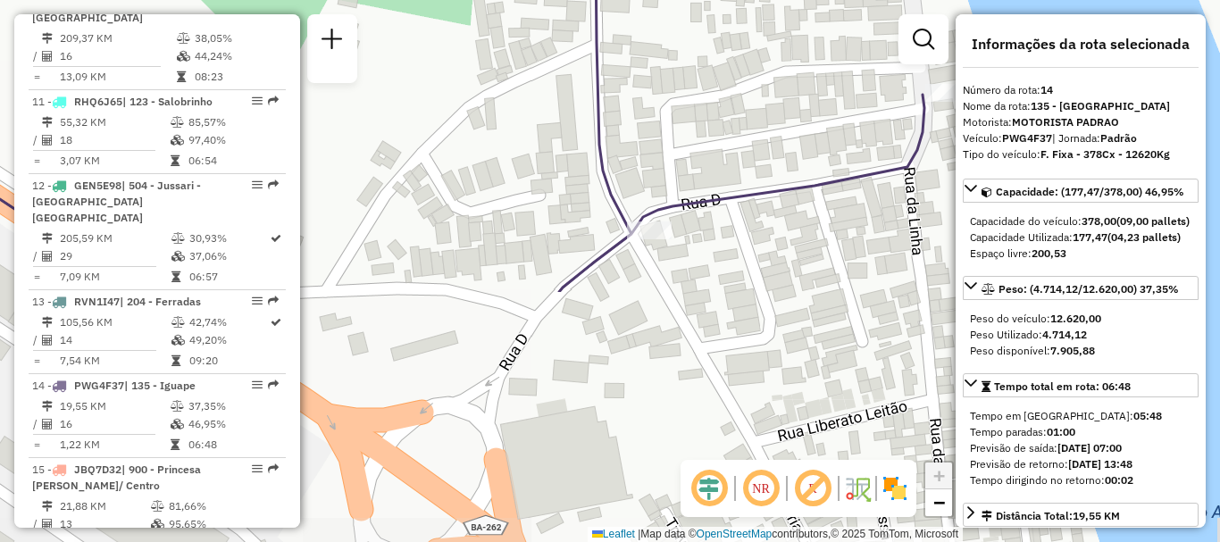
drag, startPoint x: 693, startPoint y: 372, endPoint x: 720, endPoint y: 68, distance: 304.8
click at [720, 68] on div "Rota 14 - Placa PWG4F37 54746768 - CRISTOVAO SOUZA DA SILVA CRISTOVAO Janela de…" at bounding box center [610, 271] width 1220 height 542
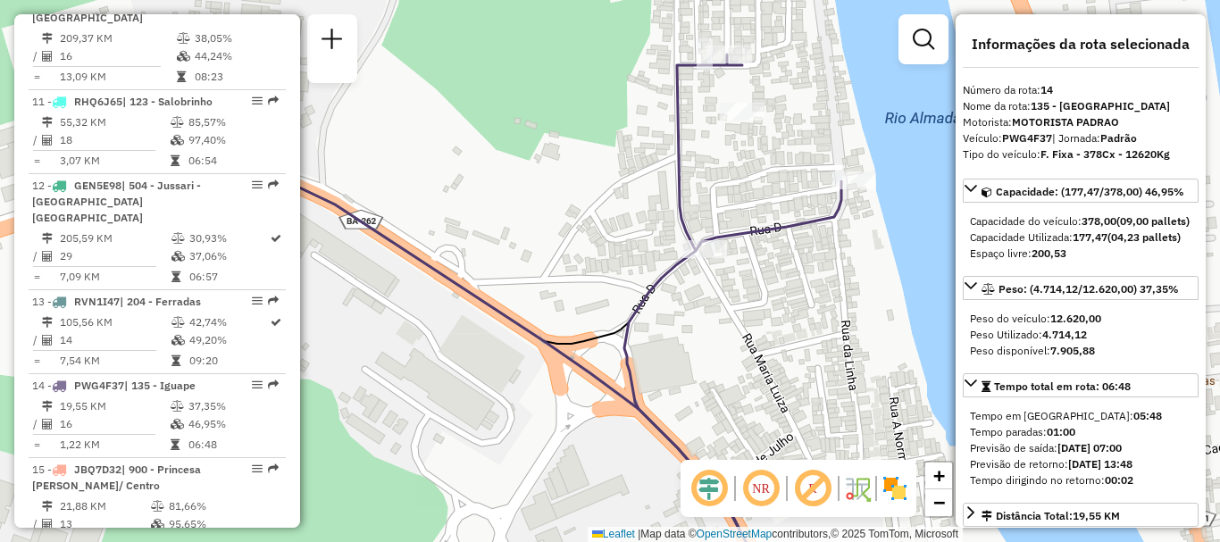
drag, startPoint x: 487, startPoint y: 331, endPoint x: 544, endPoint y: 291, distance: 69.9
click at [544, 291] on div "Rota 14 - Placa PWG4F37 54746768 - CRISTOVAO SOUZA DA SILVA CRISTOVAO Janela de…" at bounding box center [610, 271] width 1220 height 542
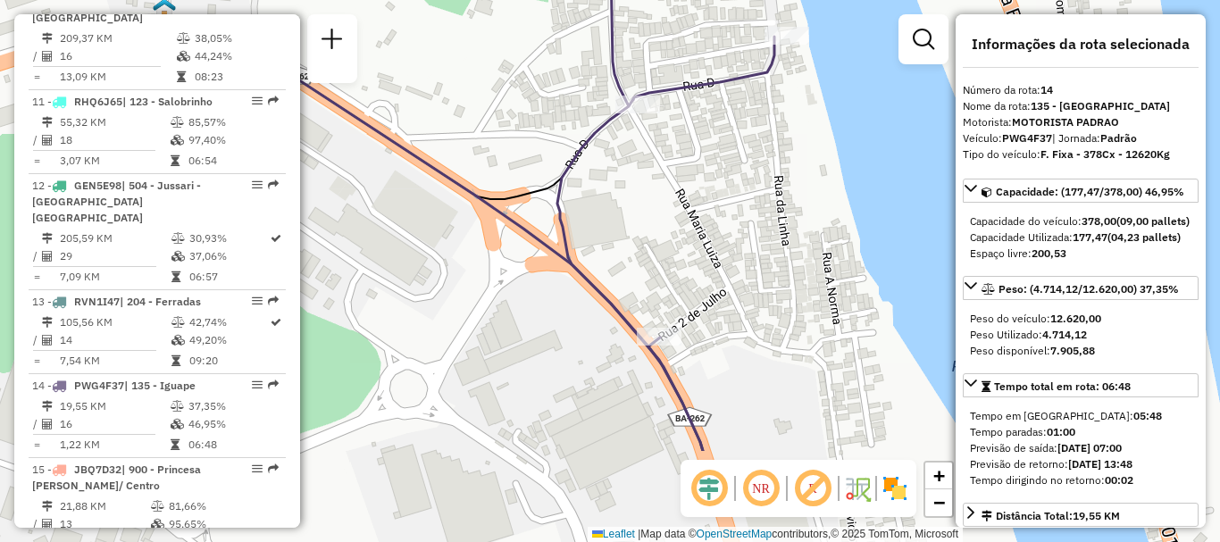
drag, startPoint x: 647, startPoint y: 397, endPoint x: 580, endPoint y: 251, distance: 160.2
click at [580, 251] on div "Rota 14 - Placa PWG4F37 54746768 - CRISTOVAO SOUZA DA SILVA CRISTOVAO Janela de…" at bounding box center [610, 271] width 1220 height 542
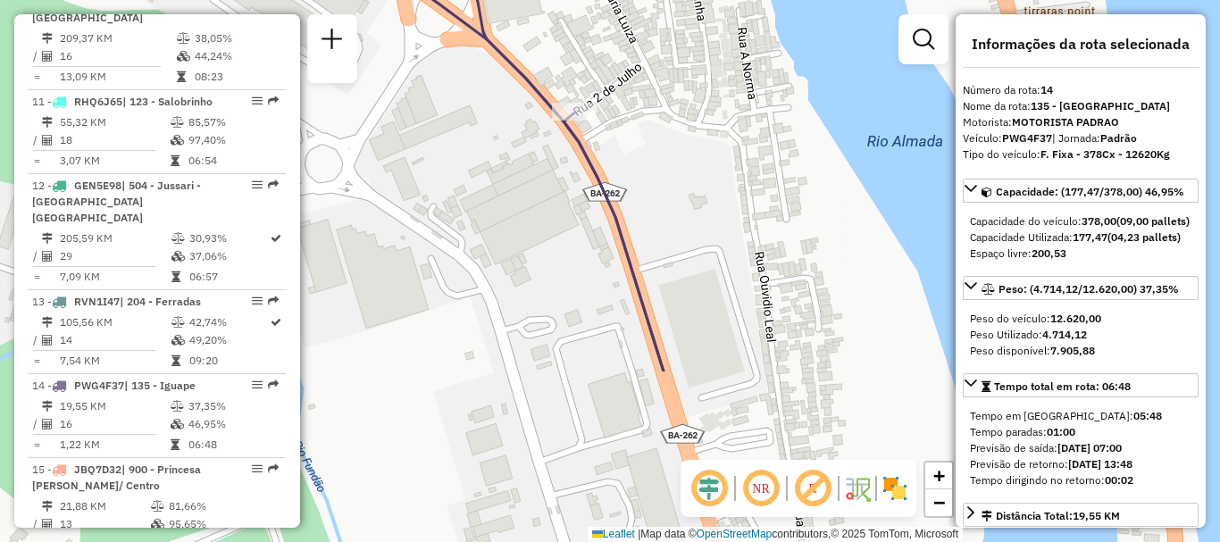
drag, startPoint x: 622, startPoint y: 433, endPoint x: 539, endPoint y: 213, distance: 235.7
click at [539, 213] on div "Rota 14 - Placa PWG4F37 54746768 - CRISTOVAO SOUZA DA SILVA CRISTOVAO Janela de…" at bounding box center [610, 271] width 1220 height 542
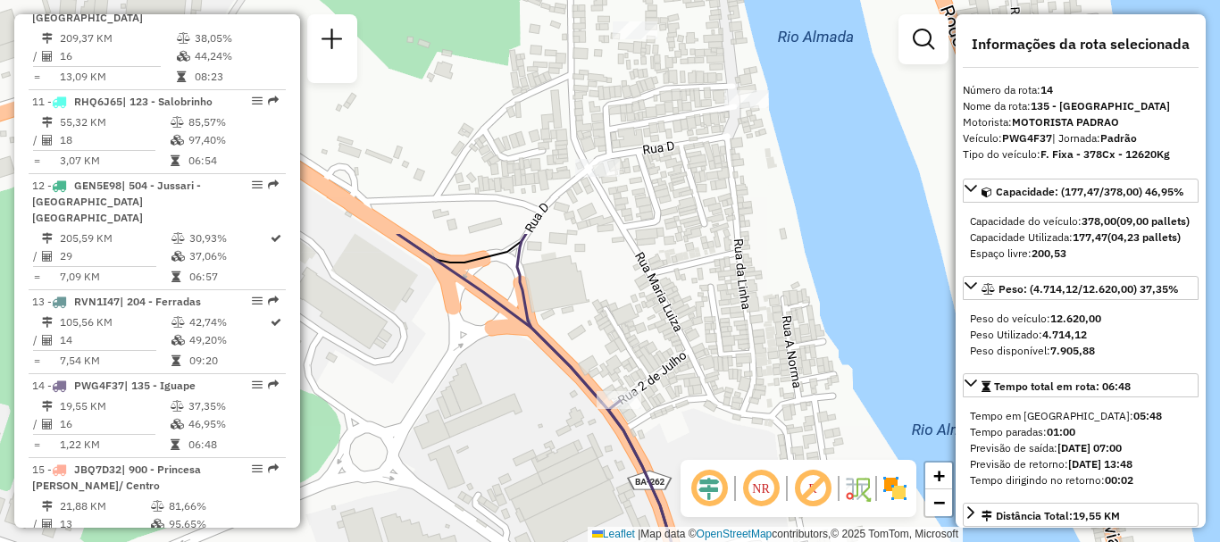
drag, startPoint x: 539, startPoint y: 213, endPoint x: 583, endPoint y: 503, distance: 293.5
click at [583, 503] on div "Rota 14 - Placa PWG4F37 54746768 - CRISTOVAO SOUZA DA SILVA CRISTOVAO Janela de…" at bounding box center [610, 271] width 1220 height 542
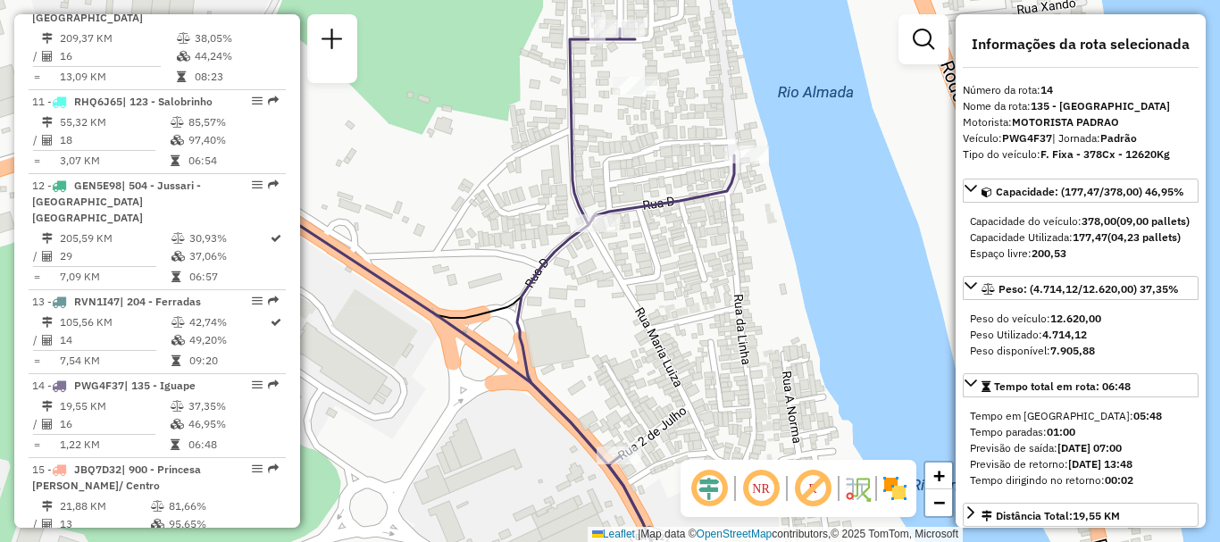
drag, startPoint x: 612, startPoint y: 265, endPoint x: 614, endPoint y: 320, distance: 54.5
click at [614, 320] on div "Rota 14 - Placa PWG4F37 54746768 - CRISTOVAO SOUZA DA SILVA CRISTOVAO Janela de…" at bounding box center [610, 271] width 1220 height 542
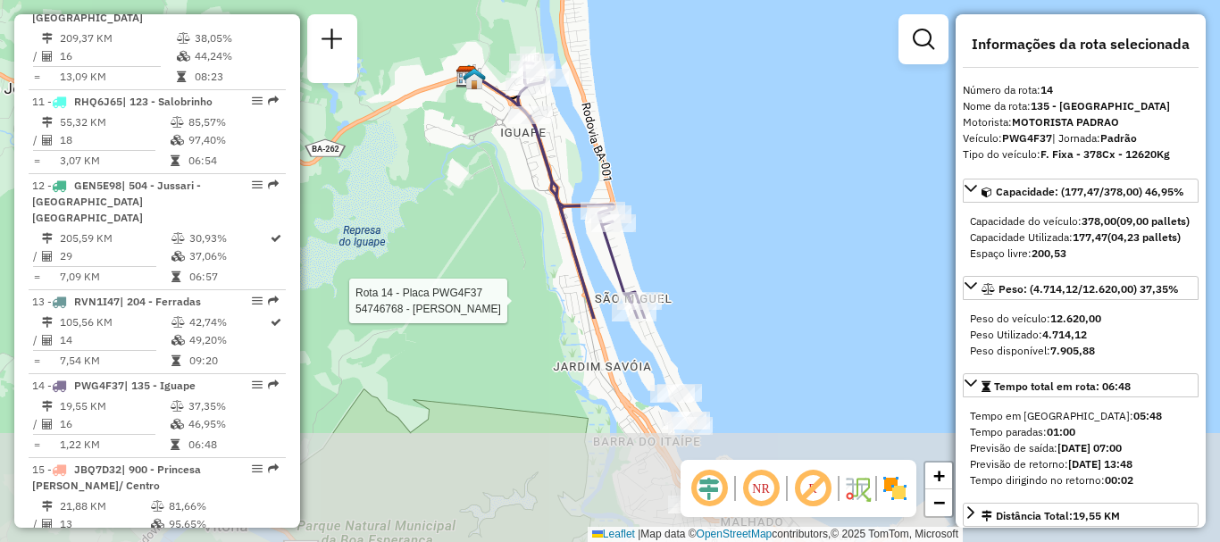
drag, startPoint x: 781, startPoint y: 439, endPoint x: 630, endPoint y: 159, distance: 318.9
click at [630, 159] on div "Rota 14 - Placa PWG4F37 54746768 - CRISTOVAO SOUZA DA SILVA CRISTOVAO Janela de…" at bounding box center [610, 271] width 1220 height 542
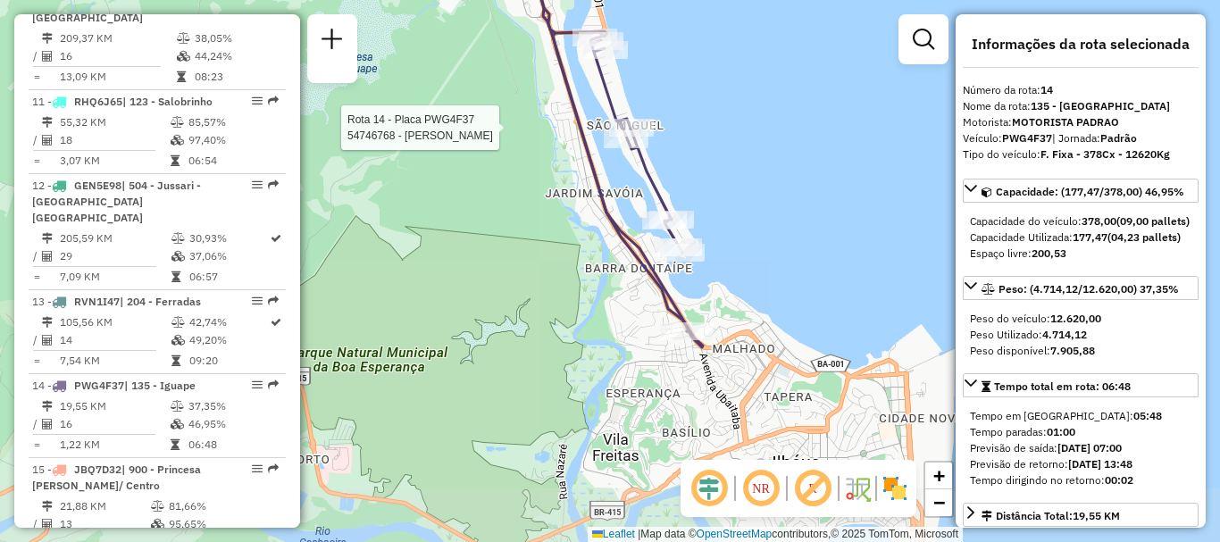
drag, startPoint x: 712, startPoint y: 343, endPoint x: 704, endPoint y: 173, distance: 169.9
click at [704, 173] on div "Rota 14 - Placa PWG4F37 54746768 - CRISTOVAO SOUZA DA SILVA CRISTOVAO Janela de…" at bounding box center [610, 271] width 1220 height 542
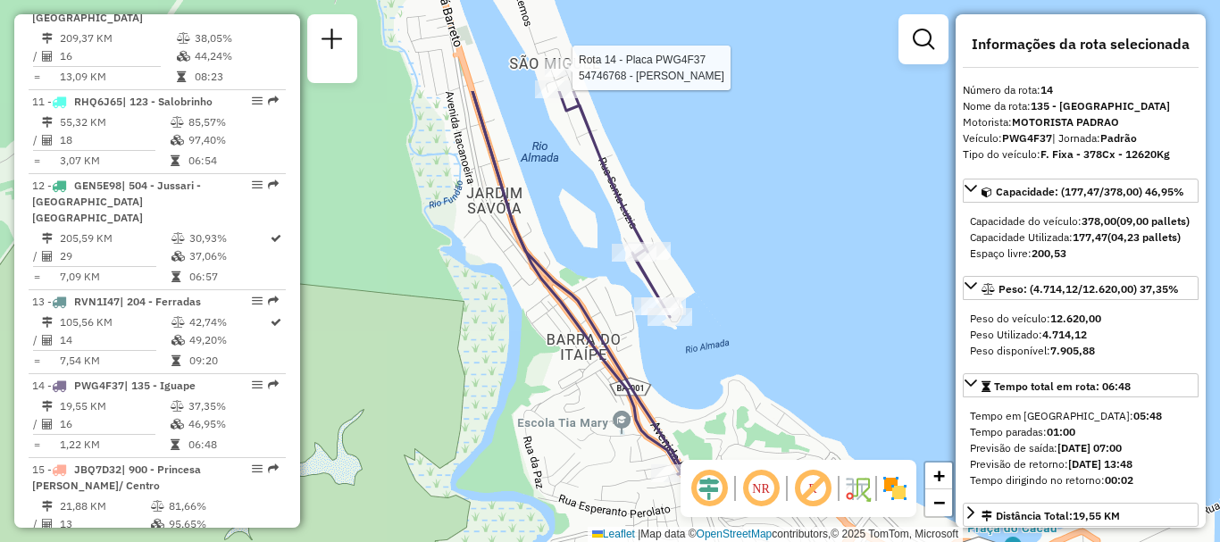
drag, startPoint x: 742, startPoint y: 248, endPoint x: 768, endPoint y: 394, distance: 147.8
click at [768, 394] on div "Rota 14 - Placa PWG4F37 54746768 - CRISTOVAO SOUZA DA SILVA CRISTOVAO Janela de…" at bounding box center [610, 271] width 1220 height 542
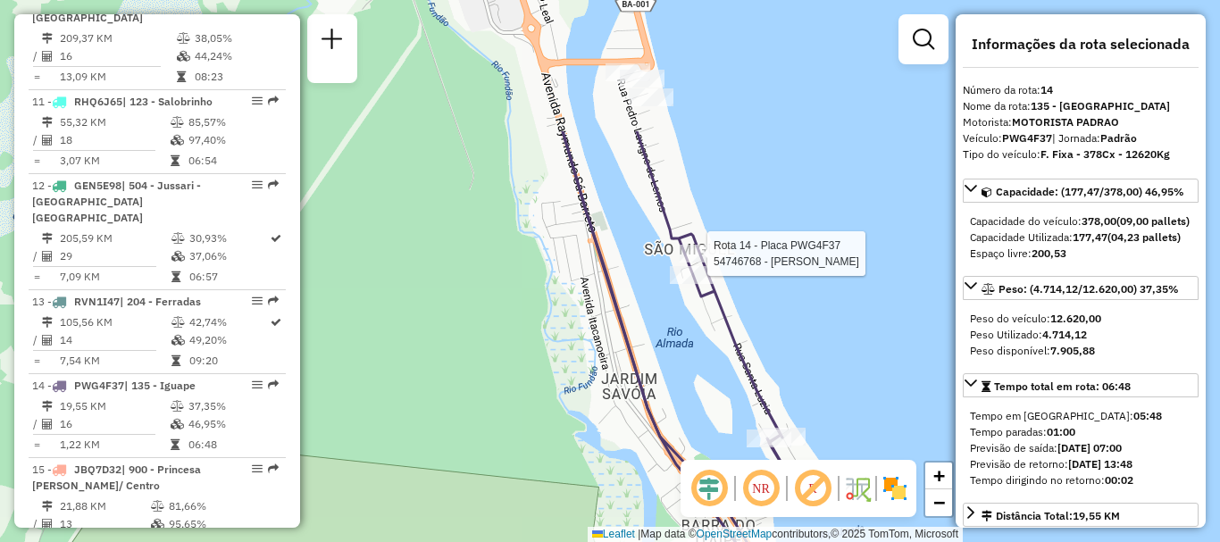
drag, startPoint x: 756, startPoint y: 233, endPoint x: 865, endPoint y: 379, distance: 182.4
click at [878, 402] on div "Rota 14 - Placa PWG4F37 54746768 - CRISTOVAO SOUZA DA SILVA CRISTOVAO Janela de…" at bounding box center [610, 271] width 1220 height 542
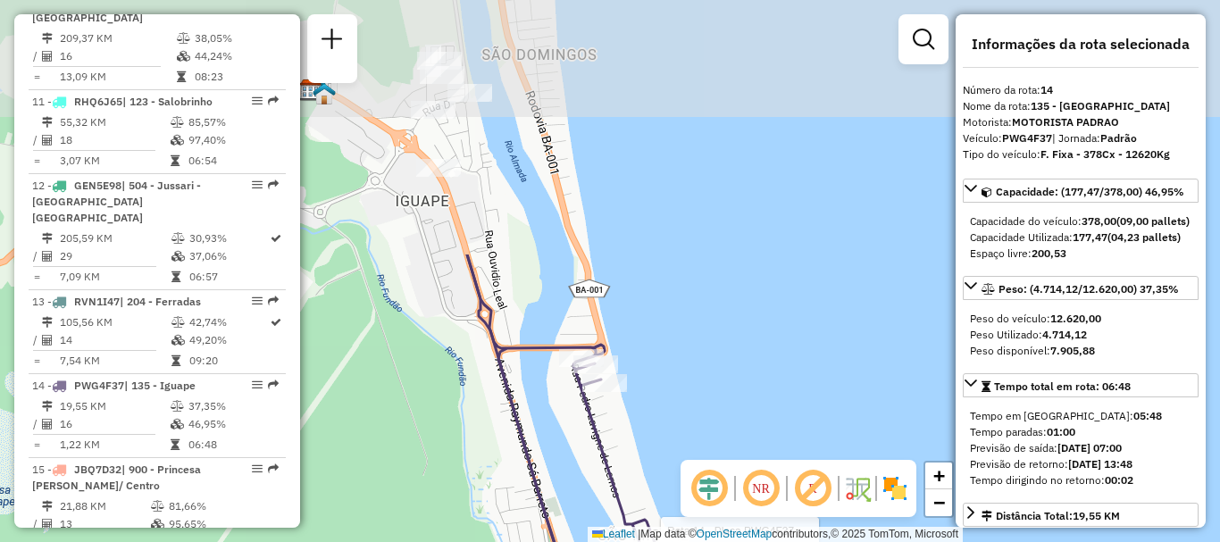
drag, startPoint x: 780, startPoint y: 170, endPoint x: 762, endPoint y: 478, distance: 308.6
click at [762, 478] on hb-router-mapa "Informações da Sessão 1260652 - 06/09/2025 Criação: 05/09/2025 18:42 Depósito: …" at bounding box center [610, 271] width 1220 height 542
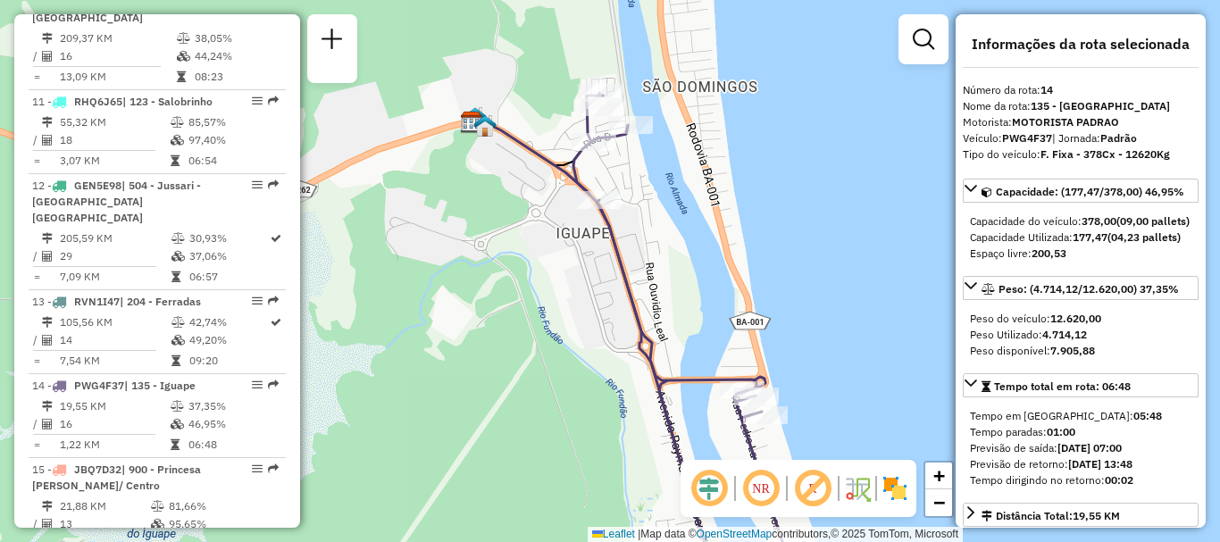
drag, startPoint x: 698, startPoint y: 224, endPoint x: 854, endPoint y: 246, distance: 157.0
click at [854, 246] on div "Rota 14 - Placa PWG4F37 54746768 - CRISTOVAO SOUZA DA SILVA CRISTOVAO Janela de…" at bounding box center [610, 271] width 1220 height 542
click at [519, 433] on div "Rota 14 - Placa PWG4F37 54746768 - CRISTOVAO SOUZA DA SILVA CRISTOVAO Janela de…" at bounding box center [610, 271] width 1220 height 542
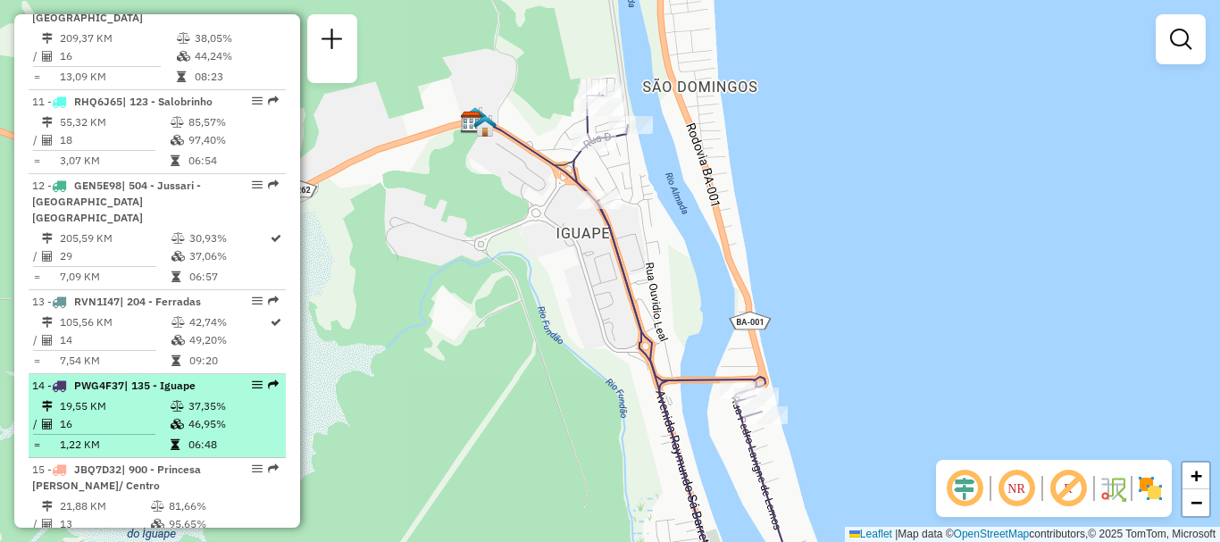
click at [151, 397] on td "19,55 KM" at bounding box center [114, 406] width 111 height 18
select select "**********"
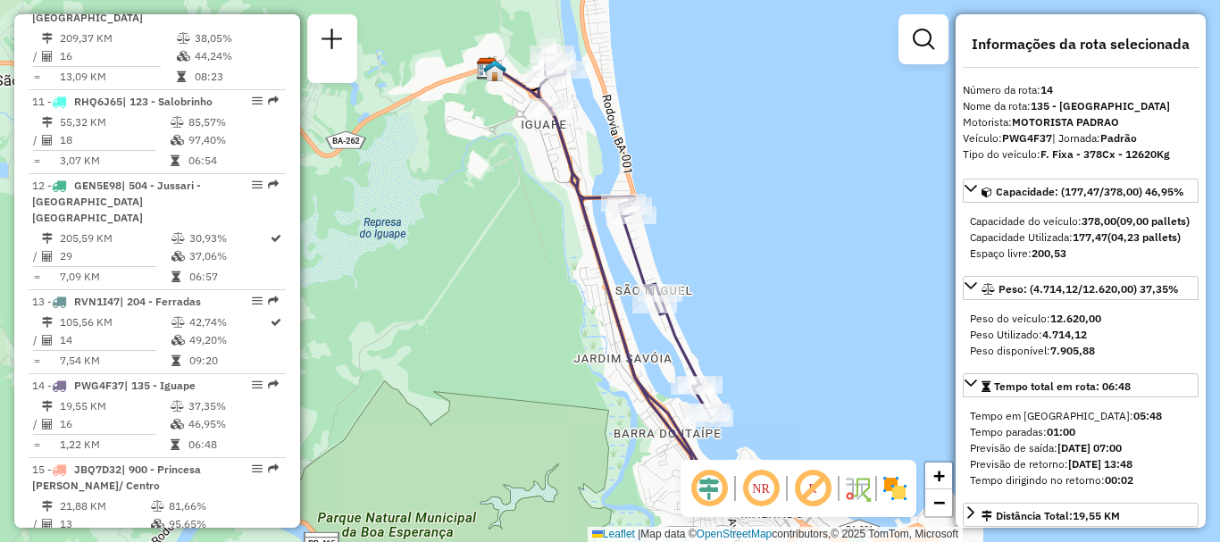
drag, startPoint x: 1206, startPoint y: 49, endPoint x: 1206, endPoint y: 62, distance: 12.5
click at [1206, 62] on div "Janela de atendimento Grade de atendimento Capacidade Transportadoras Veículos …" at bounding box center [610, 271] width 1220 height 542
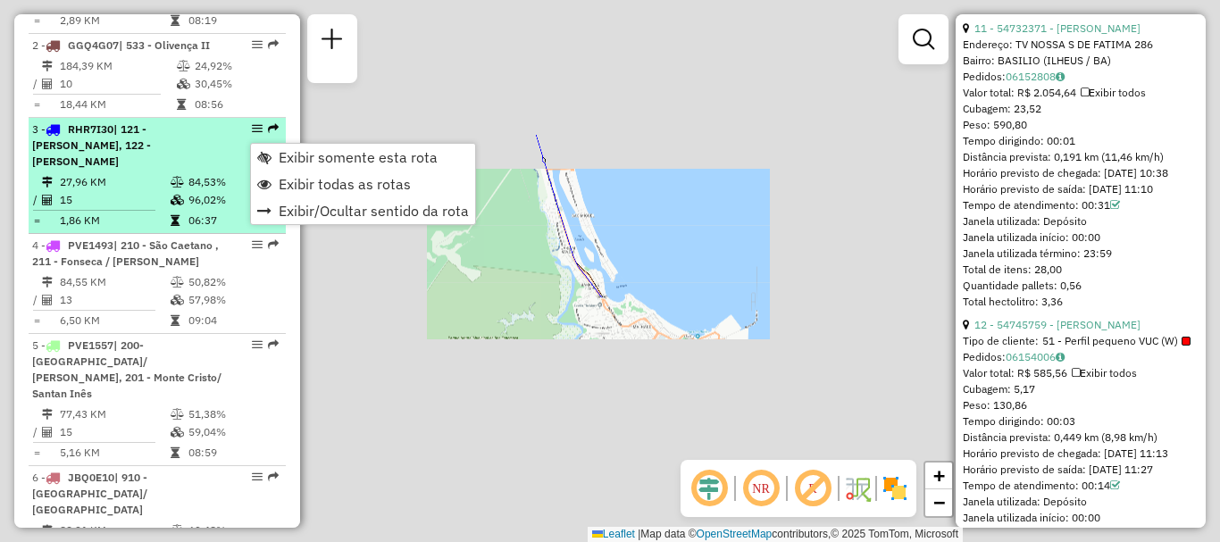
scroll to position [3891, 0]
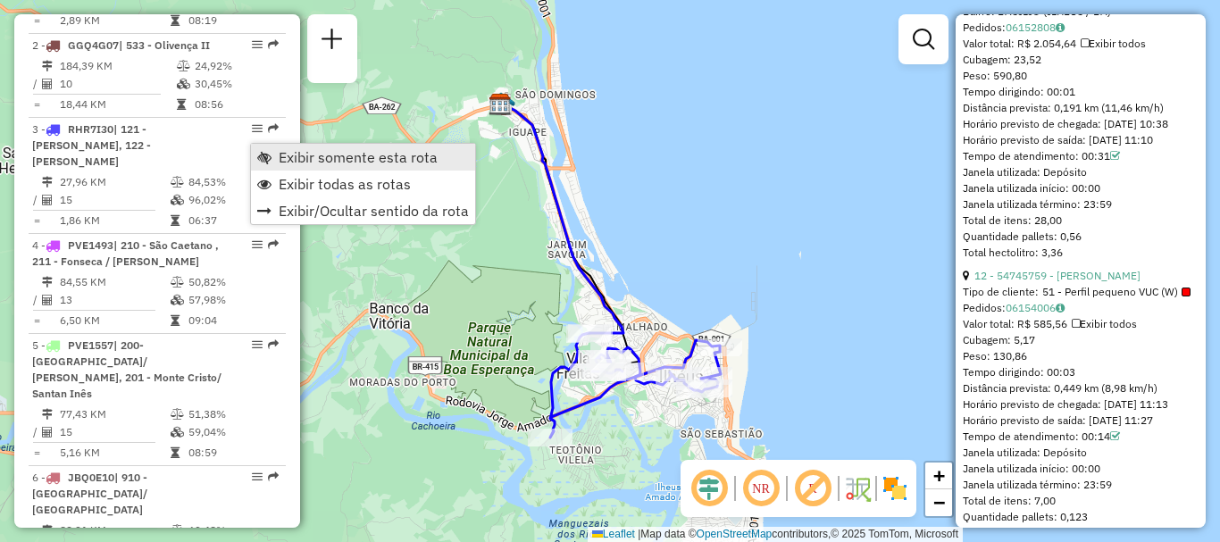
click at [303, 152] on span "Exibir somente esta rota" at bounding box center [358, 157] width 159 height 14
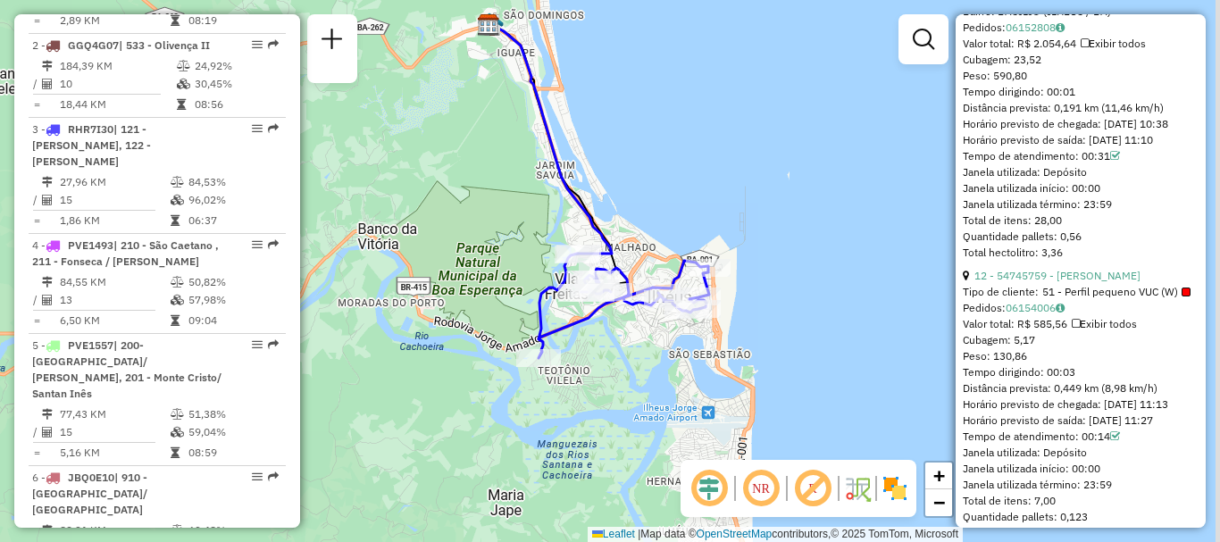
drag, startPoint x: 471, startPoint y: 332, endPoint x: 450, endPoint y: 216, distance: 117.9
click at [450, 216] on div "Janela de atendimento Grade de atendimento Capacidade Transportadoras Veículos …" at bounding box center [610, 271] width 1220 height 542
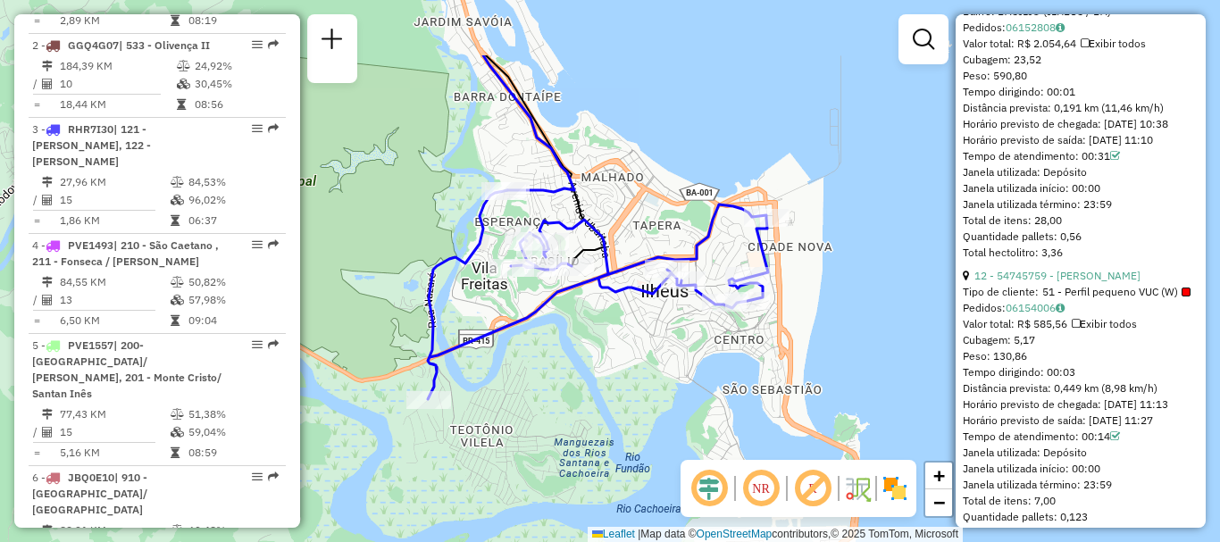
drag, startPoint x: 635, startPoint y: 265, endPoint x: 594, endPoint y: 375, distance: 117.3
click at [594, 375] on div "Janela de atendimento Grade de atendimento Capacidade Transportadoras Veículos …" at bounding box center [610, 271] width 1220 height 542
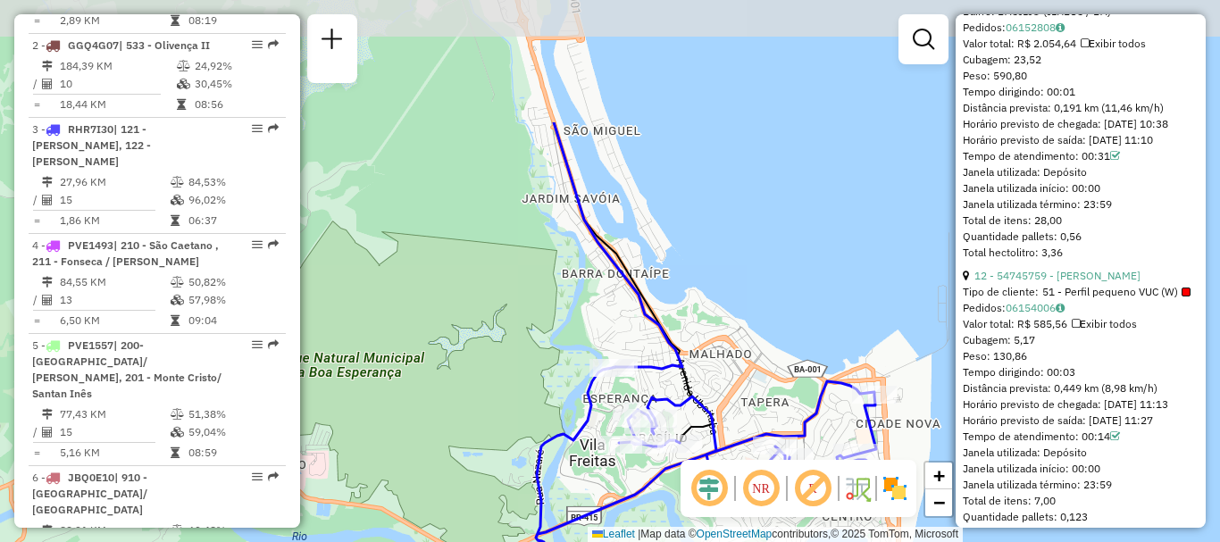
drag, startPoint x: 648, startPoint y: 152, endPoint x: 756, endPoint y: 331, distance: 209.5
click at [756, 331] on div "Janela de atendimento Grade de atendimento Capacidade Transportadoras Veículos …" at bounding box center [610, 271] width 1220 height 542
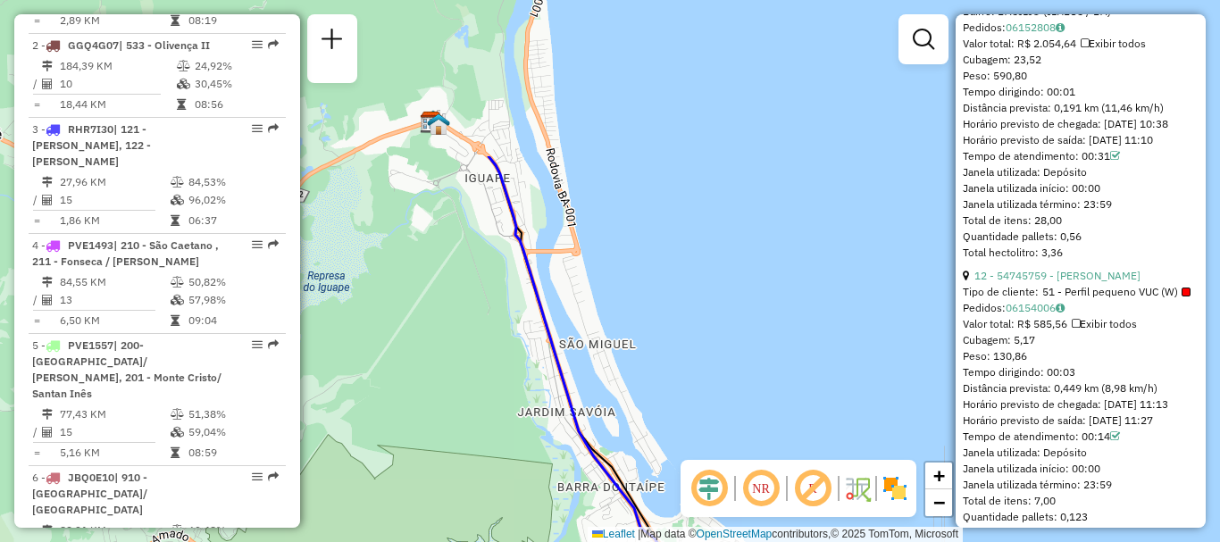
drag, startPoint x: 717, startPoint y: 233, endPoint x: 709, endPoint y: 428, distance: 194.8
click at [709, 428] on div "Janela de atendimento Grade de atendimento Capacidade Transportadoras Veículos …" at bounding box center [610, 271] width 1220 height 542
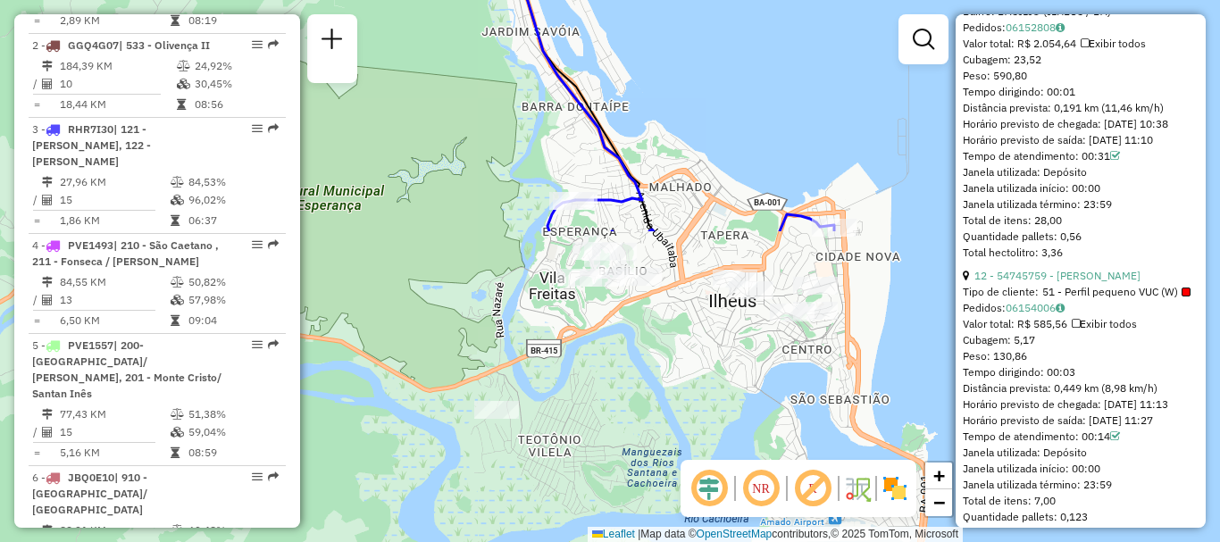
drag, startPoint x: 709, startPoint y: 428, endPoint x: 677, endPoint y: 63, distance: 366.7
click at [677, 63] on div "Janela de atendimento Grade de atendimento Capacidade Transportadoras Veículos …" at bounding box center [610, 271] width 1220 height 542
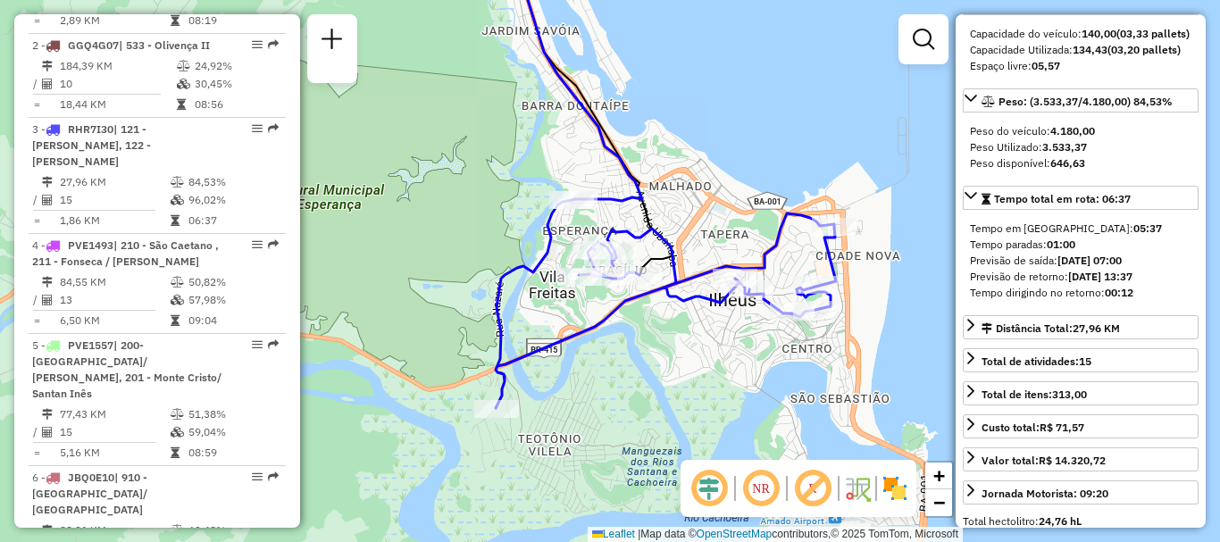
scroll to position [223, 0]
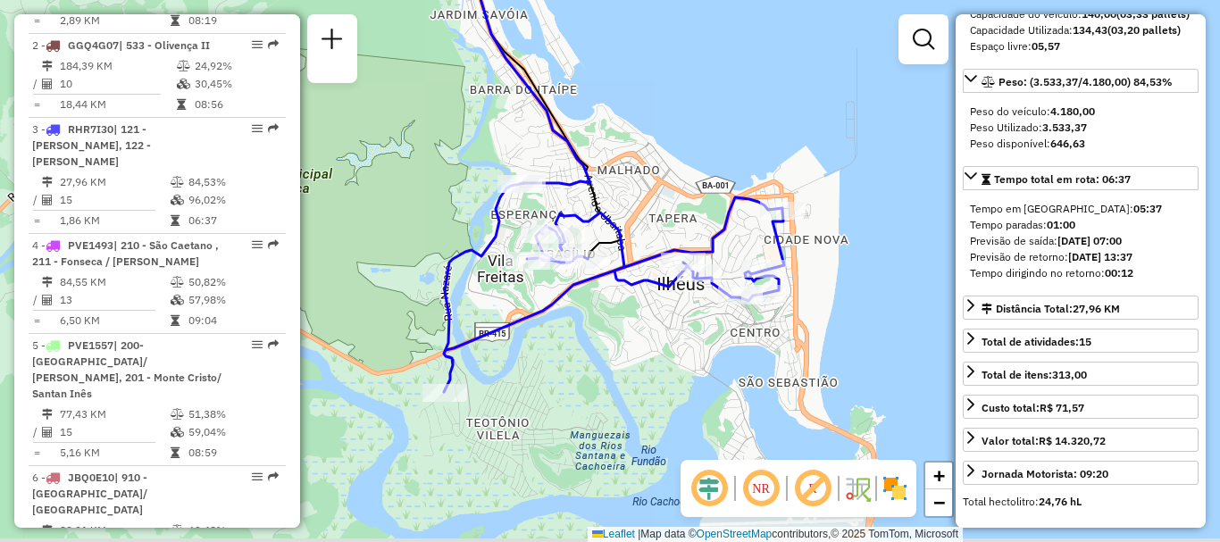
drag, startPoint x: 742, startPoint y: 360, endPoint x: 695, endPoint y: 173, distance: 192.6
click at [695, 173] on div "Janela de atendimento Grade de atendimento Capacidade Transportadoras Veículos …" at bounding box center [610, 271] width 1220 height 542
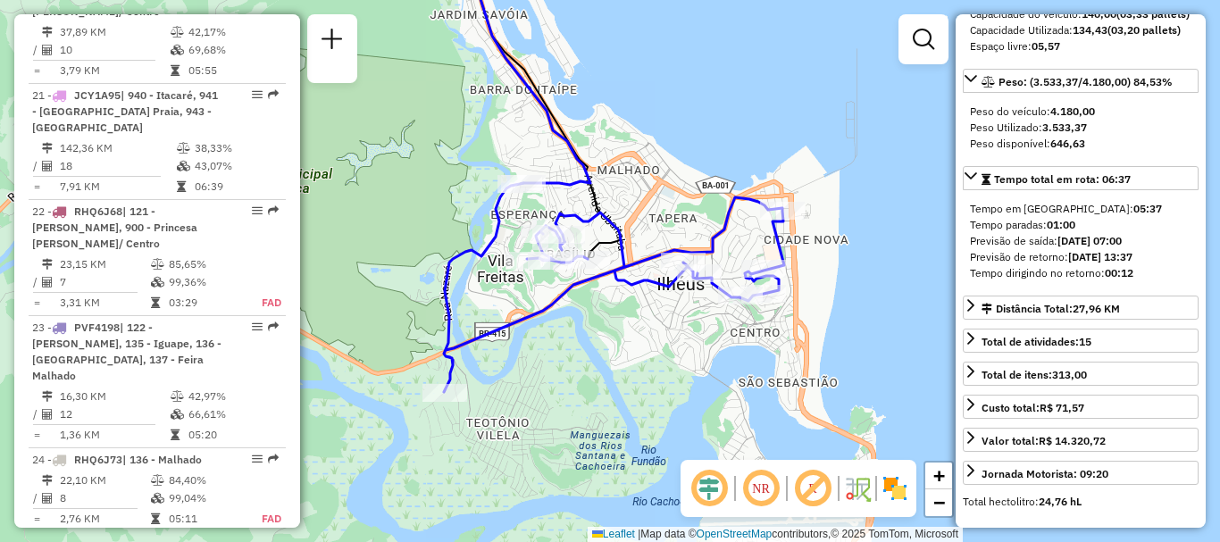
scroll to position [2751, 0]
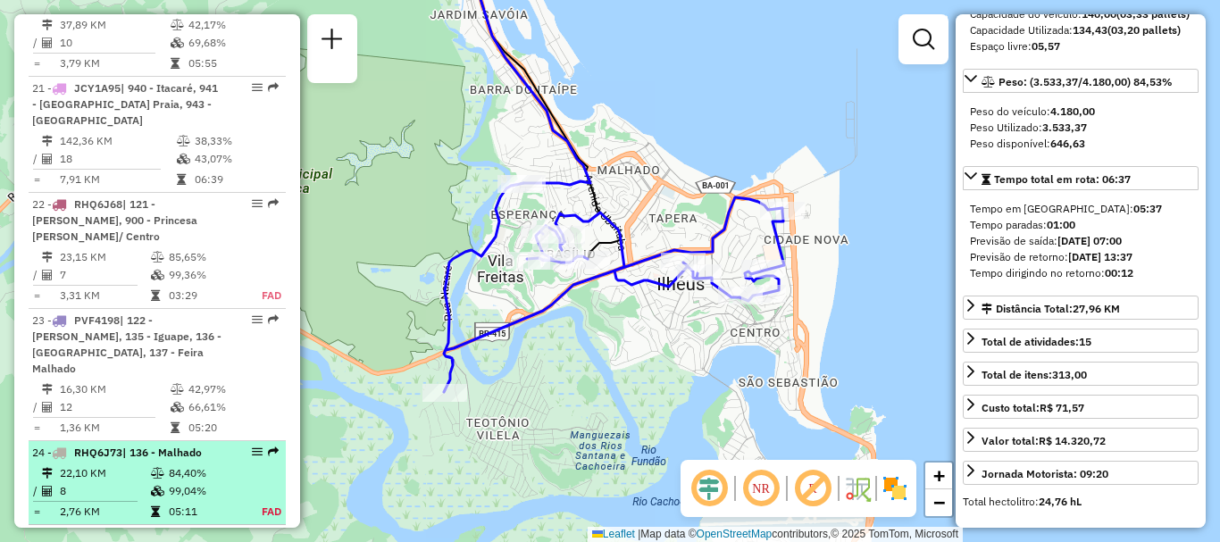
click at [261, 447] on div at bounding box center [252, 452] width 54 height 11
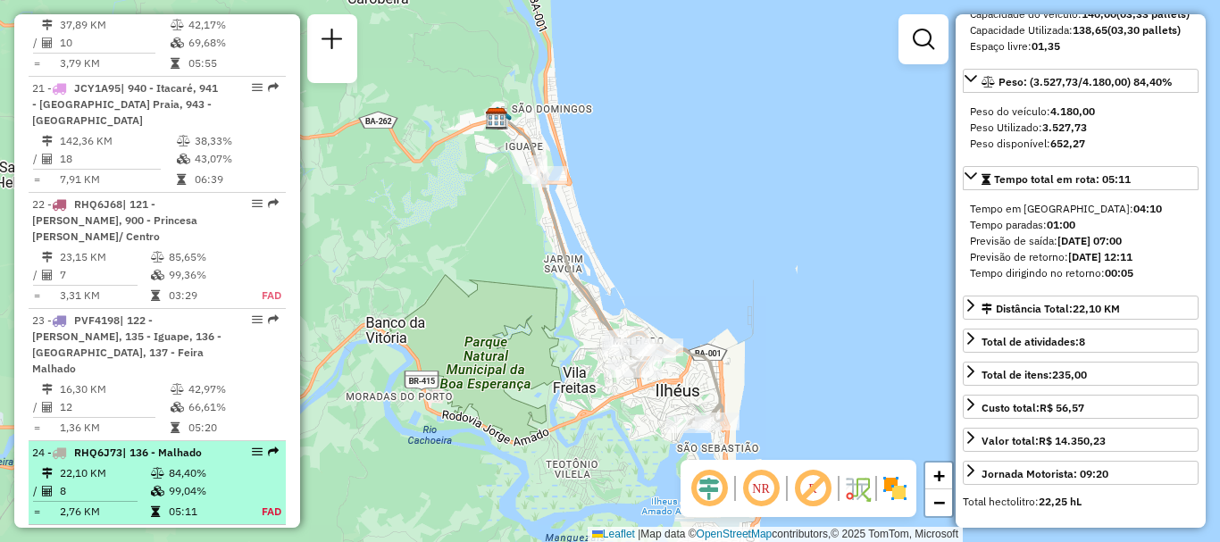
drag, startPoint x: 265, startPoint y: 319, endPoint x: 255, endPoint y: 316, distance: 11.0
click at [255, 445] on div "24 - RHQ6J73 | 136 - Malhado" at bounding box center [157, 453] width 250 height 16
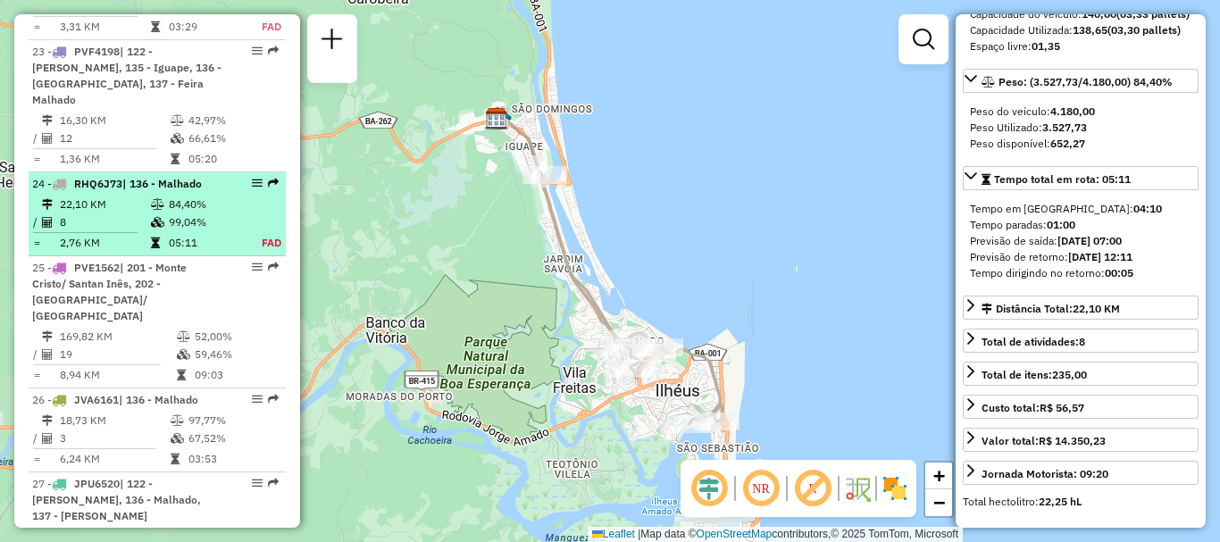
scroll to position [3049, 0]
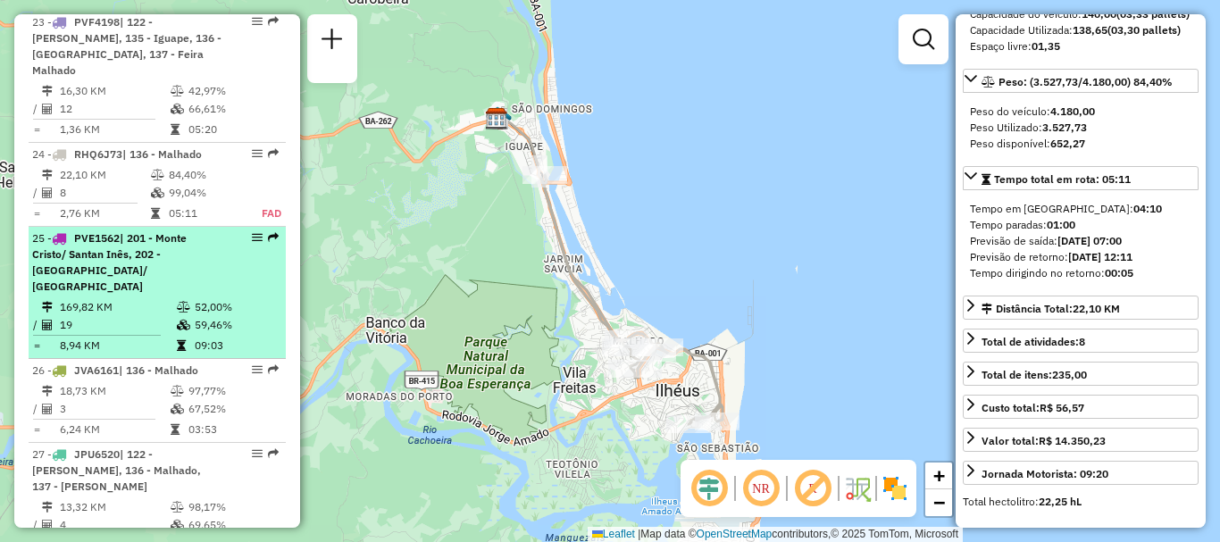
drag, startPoint x: 255, startPoint y: 316, endPoint x: 224, endPoint y: 212, distance: 108.8
click at [224, 227] on li "25 - PVE1562 | 201 - Monte Cristo/ Santan Inês, 202 - São Lourenço/ Santo Anton…" at bounding box center [157, 293] width 257 height 132
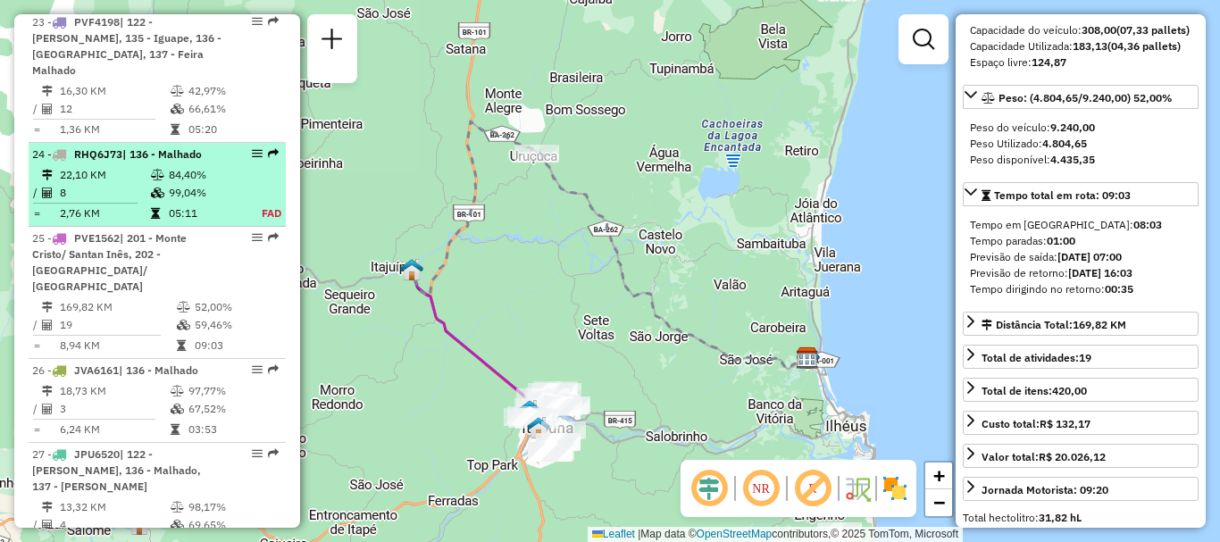
click at [221, 184] on td "99,04%" at bounding box center [205, 193] width 74 height 18
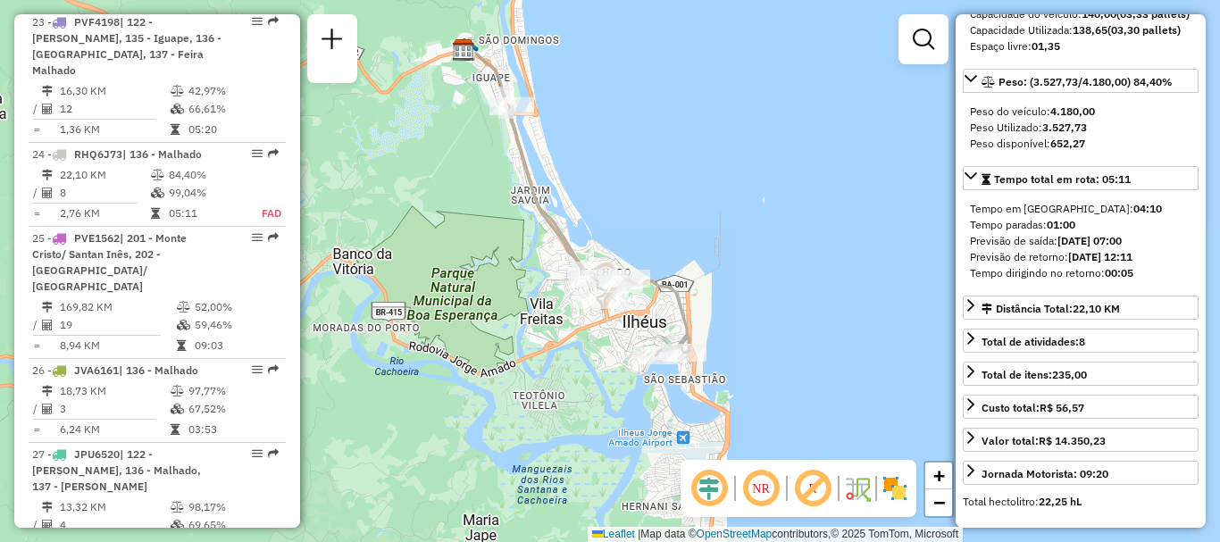
drag, startPoint x: 510, startPoint y: 313, endPoint x: 477, endPoint y: 243, distance: 77.1
click at [477, 243] on div "Janela de atendimento Grade de atendimento Capacidade Transportadoras Veículos …" at bounding box center [610, 271] width 1220 height 542
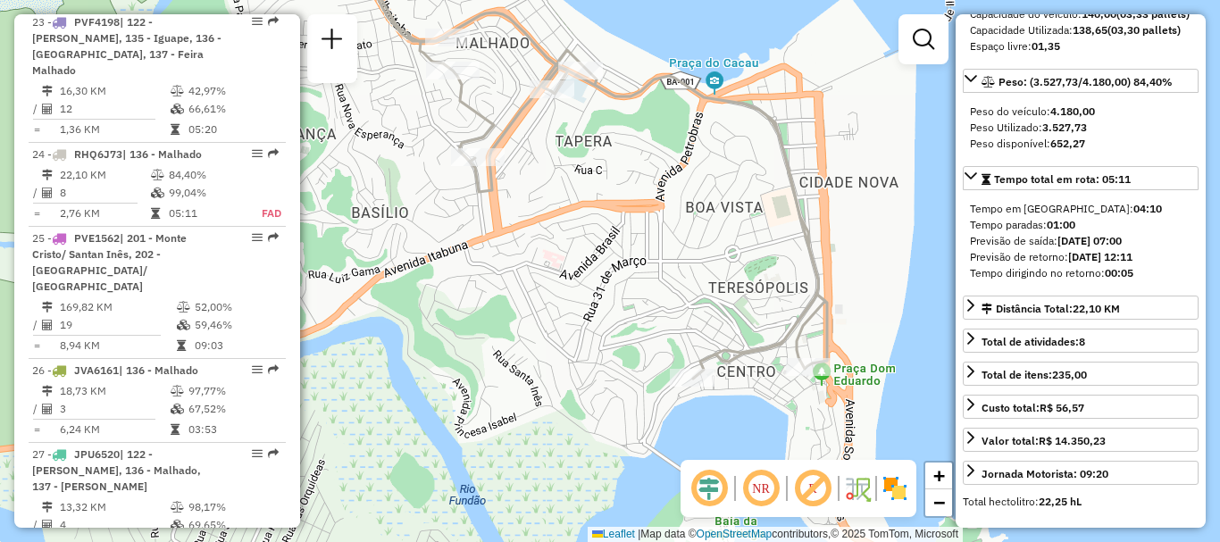
drag, startPoint x: 711, startPoint y: 275, endPoint x: 579, endPoint y: 295, distance: 133.6
click at [579, 295] on div "Janela de atendimento Grade de atendimento Capacidade Transportadoras Veículos …" at bounding box center [610, 271] width 1220 height 542
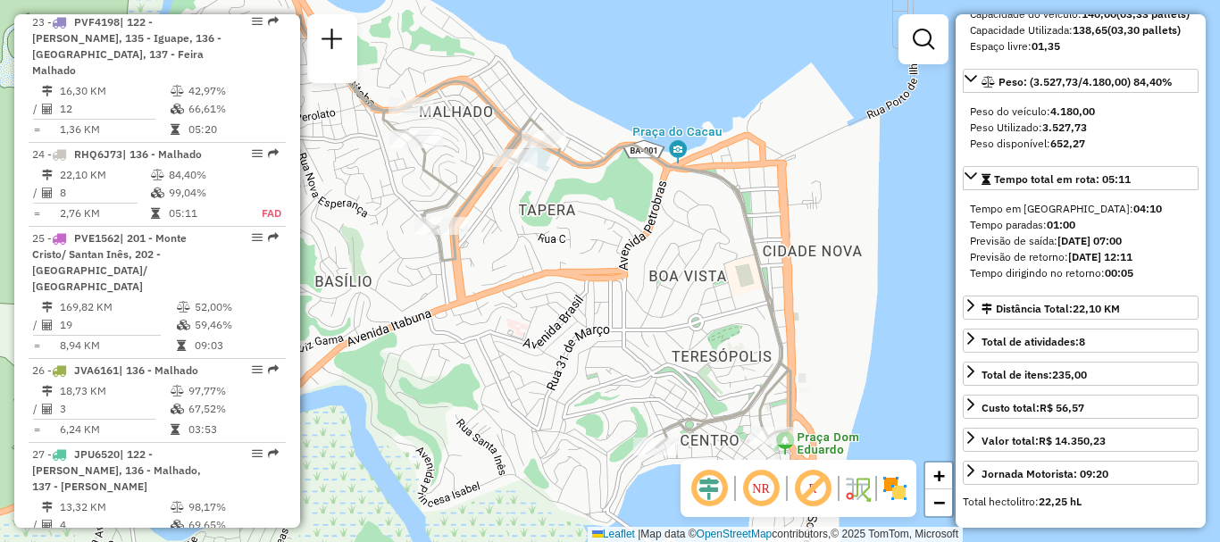
drag, startPoint x: 682, startPoint y: 284, endPoint x: 647, endPoint y: 347, distance: 72.3
click at [647, 355] on div "Janela de atendimento Grade de atendimento Capacidade Transportadoras Veículos …" at bounding box center [610, 271] width 1220 height 542
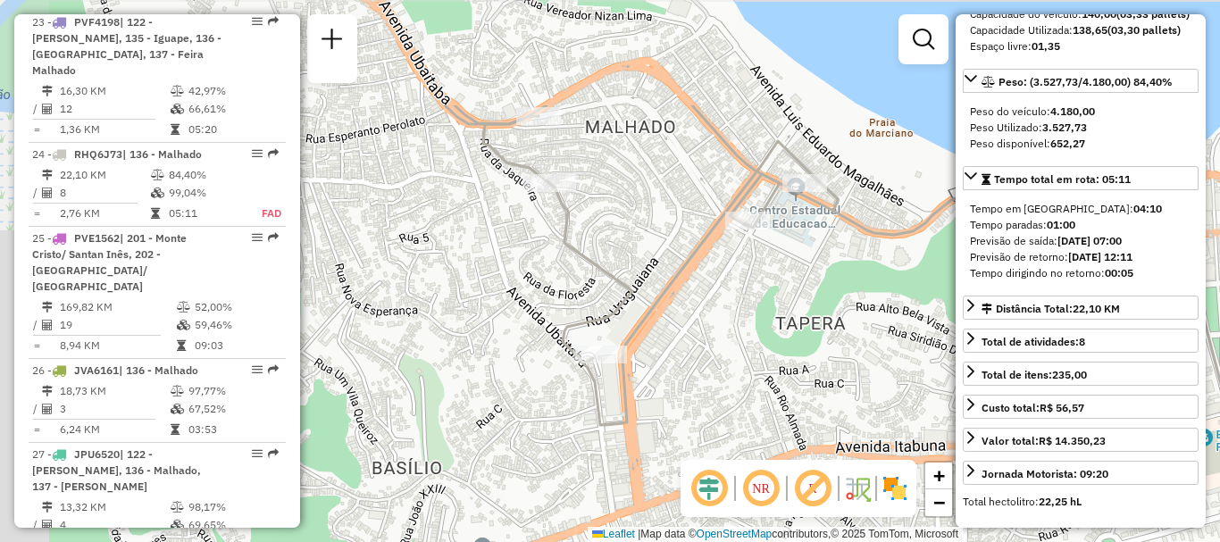
drag, startPoint x: 521, startPoint y: 230, endPoint x: 789, endPoint y: 395, distance: 315.0
click at [789, 395] on div "Janela de atendimento Grade de atendimento Capacidade Transportadoras Veículos …" at bounding box center [610, 271] width 1220 height 542
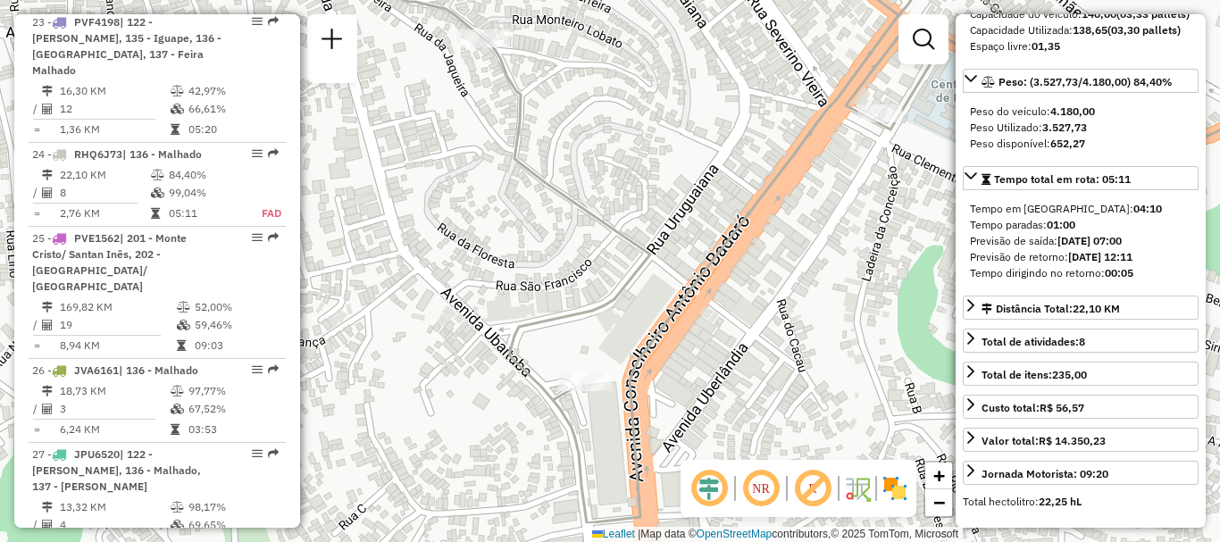
drag, startPoint x: 669, startPoint y: 372, endPoint x: 696, endPoint y: 299, distance: 77.1
click at [696, 299] on icon at bounding box center [824, 198] width 1088 height 650
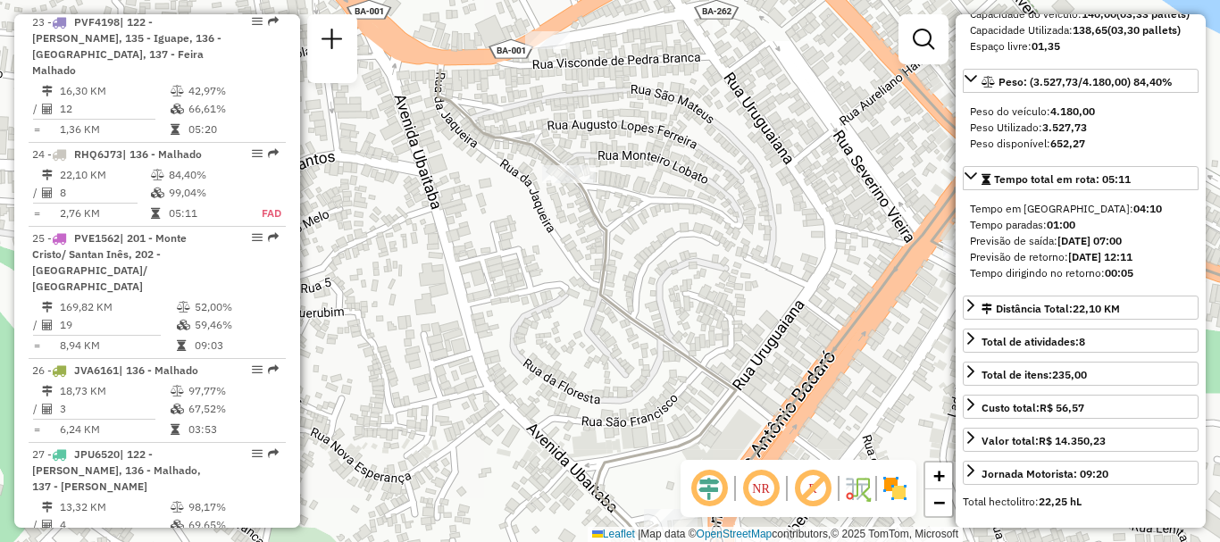
drag, startPoint x: 663, startPoint y: 274, endPoint x: 749, endPoint y: 397, distance: 150.6
click at [749, 397] on div "Janela de atendimento Grade de atendimento Capacidade Transportadoras Veículos …" at bounding box center [610, 271] width 1220 height 542
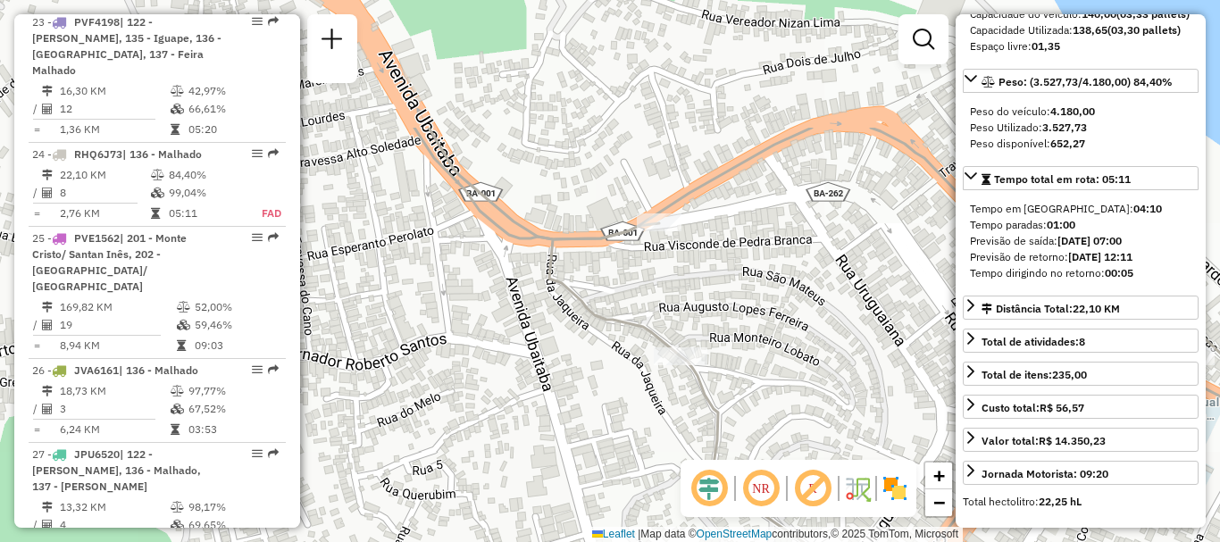
drag, startPoint x: 672, startPoint y: 271, endPoint x: 789, endPoint y: 405, distance: 177.8
click at [789, 405] on div "Janela de atendimento Grade de atendimento Capacidade Transportadoras Veículos …" at bounding box center [610, 271] width 1220 height 542
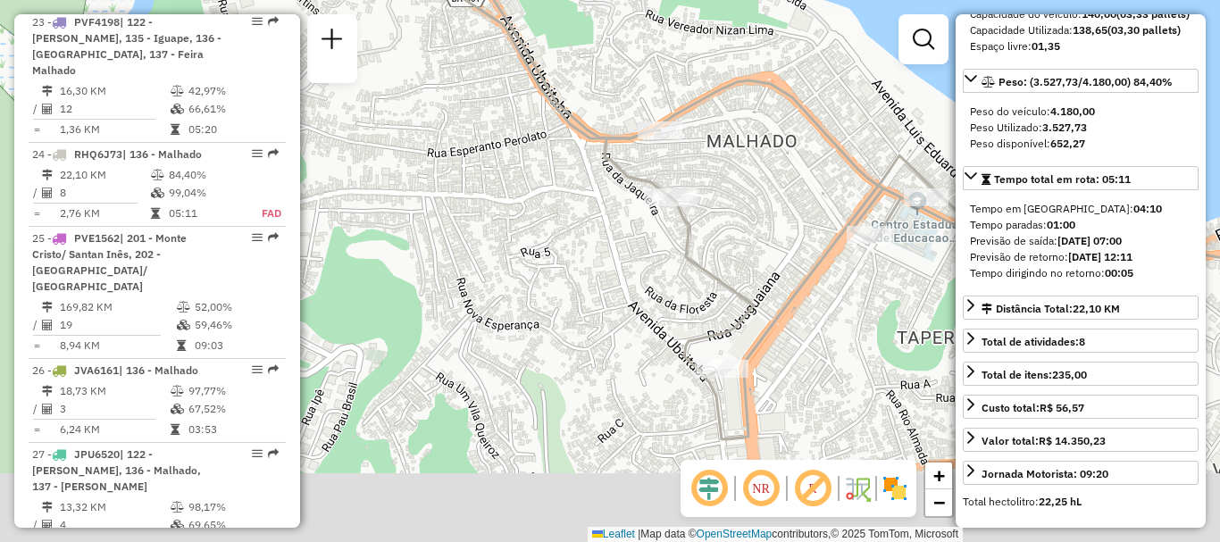
drag, startPoint x: 797, startPoint y: 384, endPoint x: 733, endPoint y: 238, distance: 159.9
click at [733, 238] on div "Janela de atendimento Grade de atendimento Capacidade Transportadoras Veículos …" at bounding box center [610, 271] width 1220 height 542
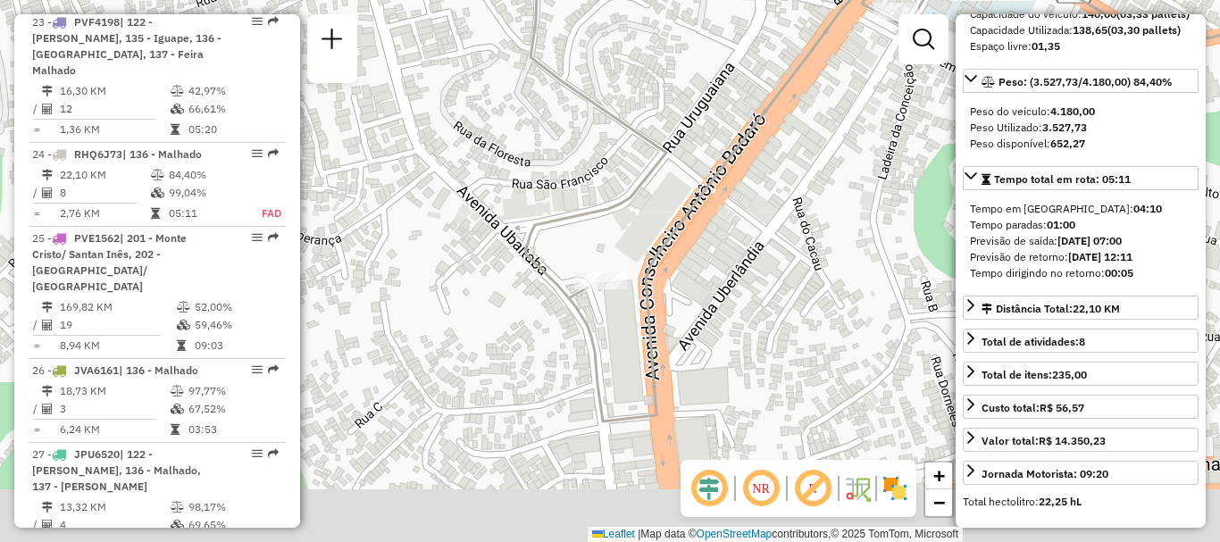
drag, startPoint x: 789, startPoint y: 354, endPoint x: 720, endPoint y: 212, distance: 157.8
click at [720, 212] on div "Janela de atendimento Grade de atendimento Capacidade Transportadoras Veículos …" at bounding box center [610, 271] width 1220 height 542
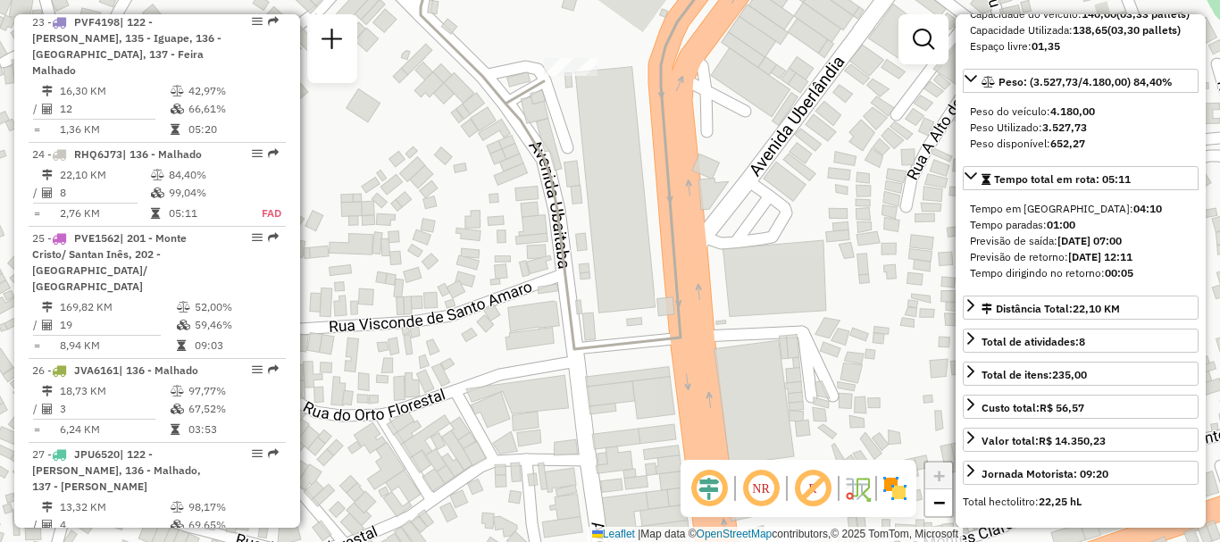
drag, startPoint x: 659, startPoint y: 347, endPoint x: 610, endPoint y: 154, distance: 199.0
click at [610, 154] on div "Janela de atendimento Grade de atendimento Capacidade Transportadoras Veículos …" at bounding box center [610, 271] width 1220 height 542
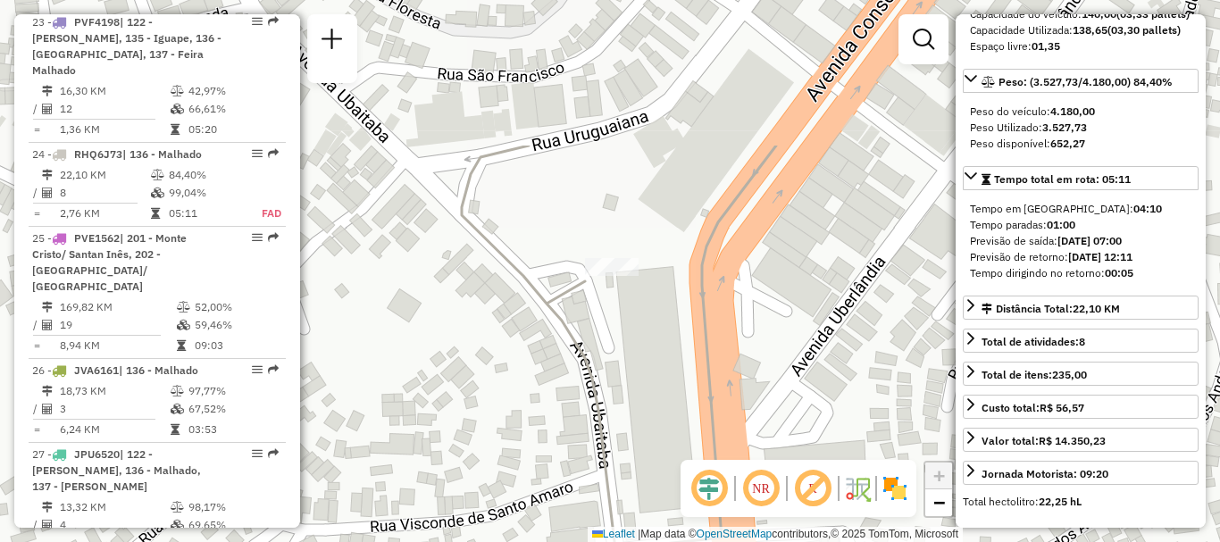
drag, startPoint x: 610, startPoint y: 153, endPoint x: 651, endPoint y: 353, distance: 204.2
click at [651, 353] on div "Janela de atendimento Grade de atendimento Capacidade Transportadoras Veículos …" at bounding box center [610, 271] width 1220 height 542
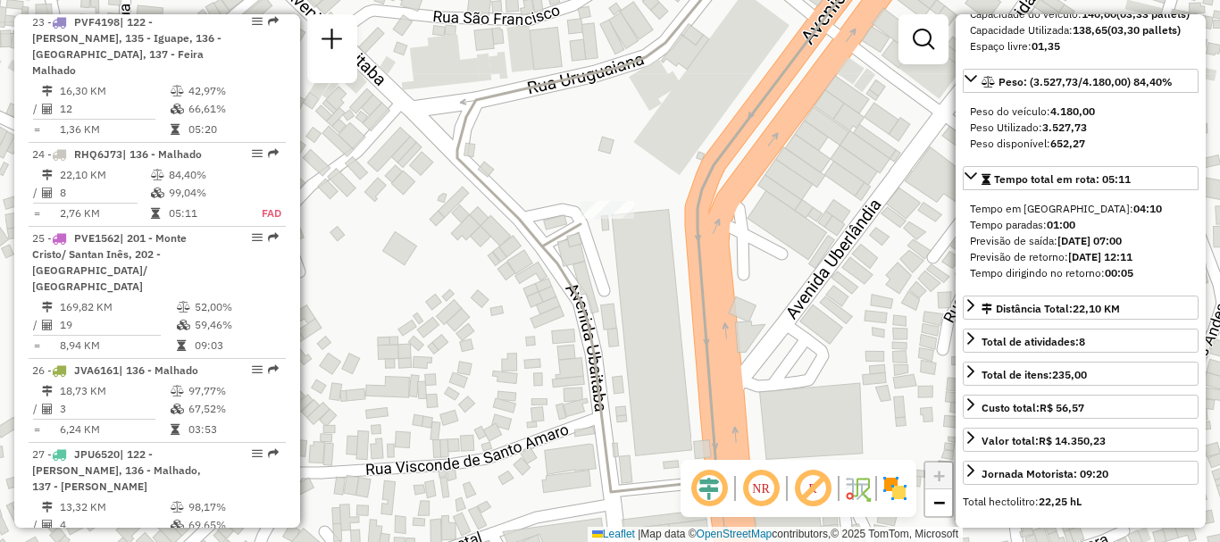
drag, startPoint x: 550, startPoint y: 403, endPoint x: 546, endPoint y: 339, distance: 63.6
click at [546, 339] on div "Janela de atendimento Grade de atendimento Capacidade Transportadoras Veículos …" at bounding box center [610, 271] width 1220 height 542
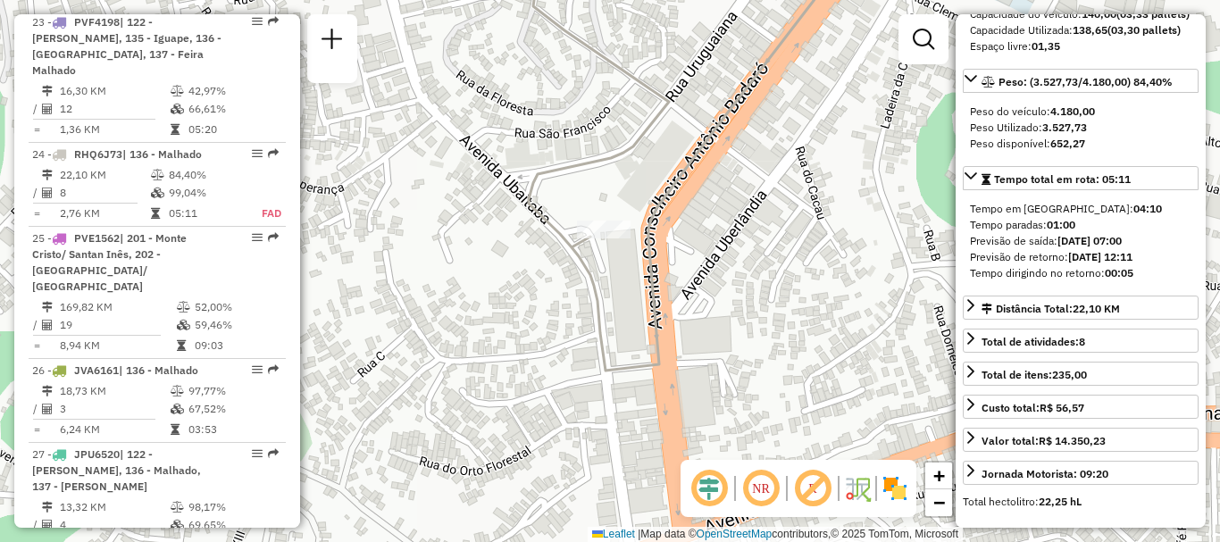
drag, startPoint x: 663, startPoint y: 363, endPoint x: 639, endPoint y: 339, distance: 32.8
click at [639, 339] on div "Janela de atendimento Grade de atendimento Capacidade Transportadoras Veículos …" at bounding box center [610, 271] width 1220 height 542
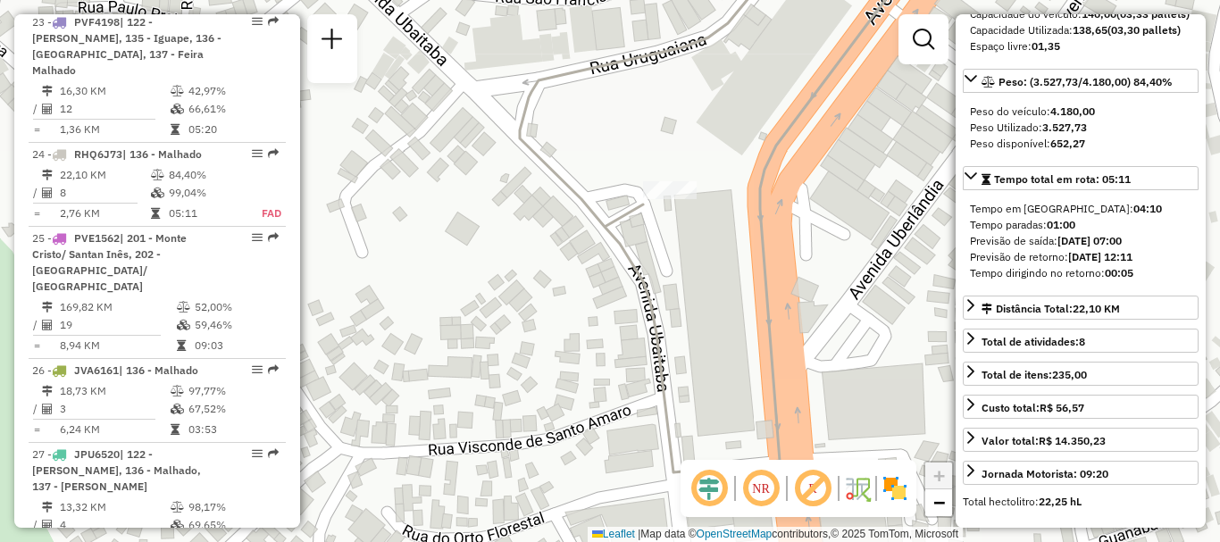
click at [645, 216] on icon at bounding box center [724, 209] width 408 height 527
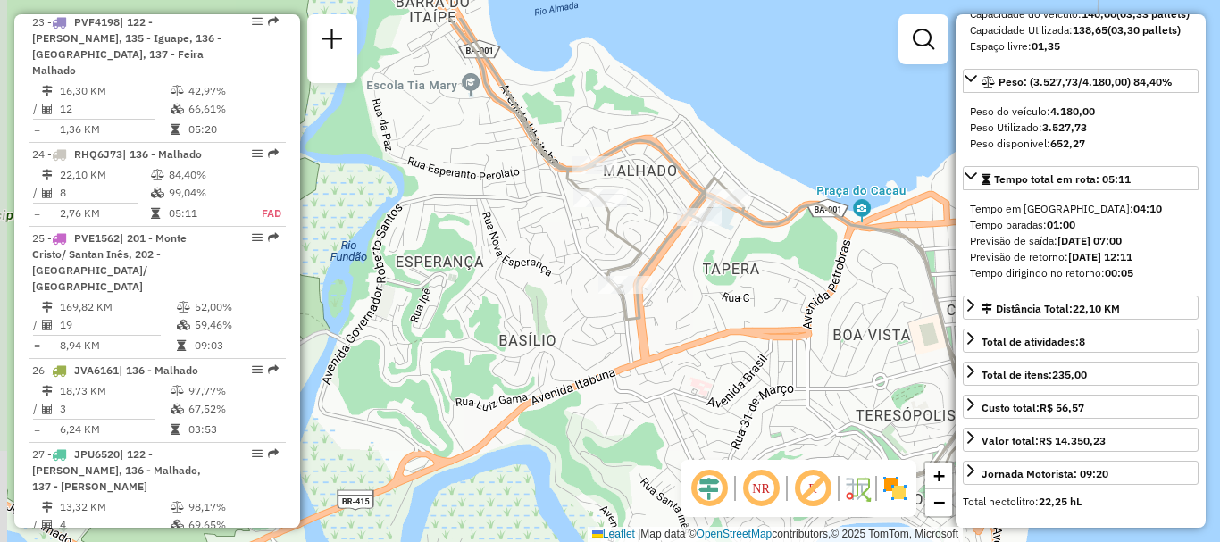
click at [669, 284] on div "Janela de atendimento Grade de atendimento Capacidade Transportadoras Veículos …" at bounding box center [610, 271] width 1220 height 542
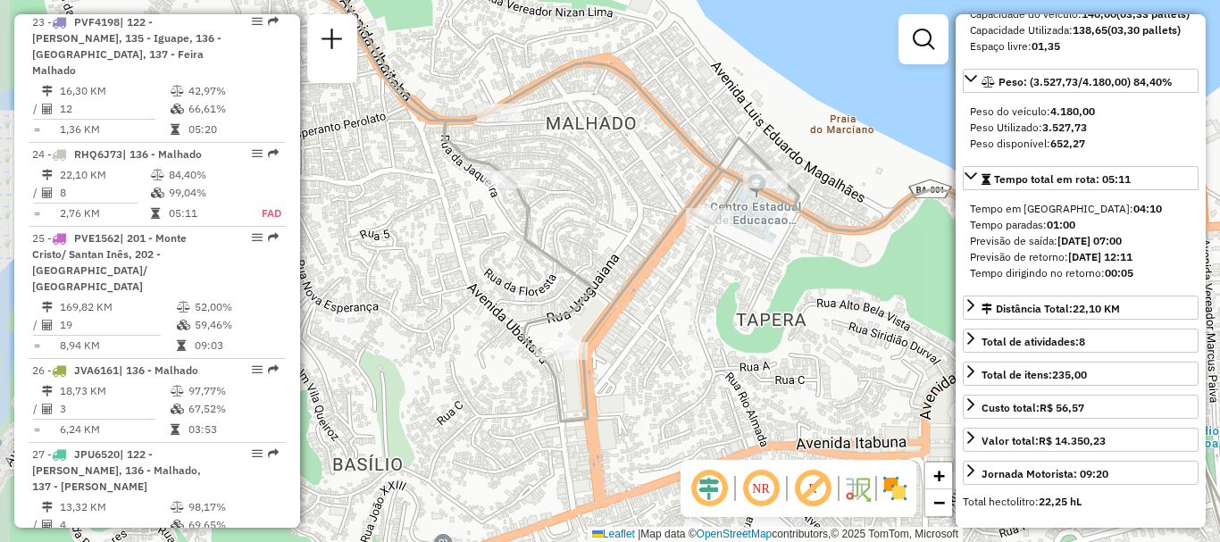
drag, startPoint x: 515, startPoint y: 118, endPoint x: 527, endPoint y: 139, distance: 24.4
click at [542, 161] on div "Janela de atendimento Grade de atendimento Capacidade Transportadoras Veículos …" at bounding box center [610, 271] width 1220 height 542
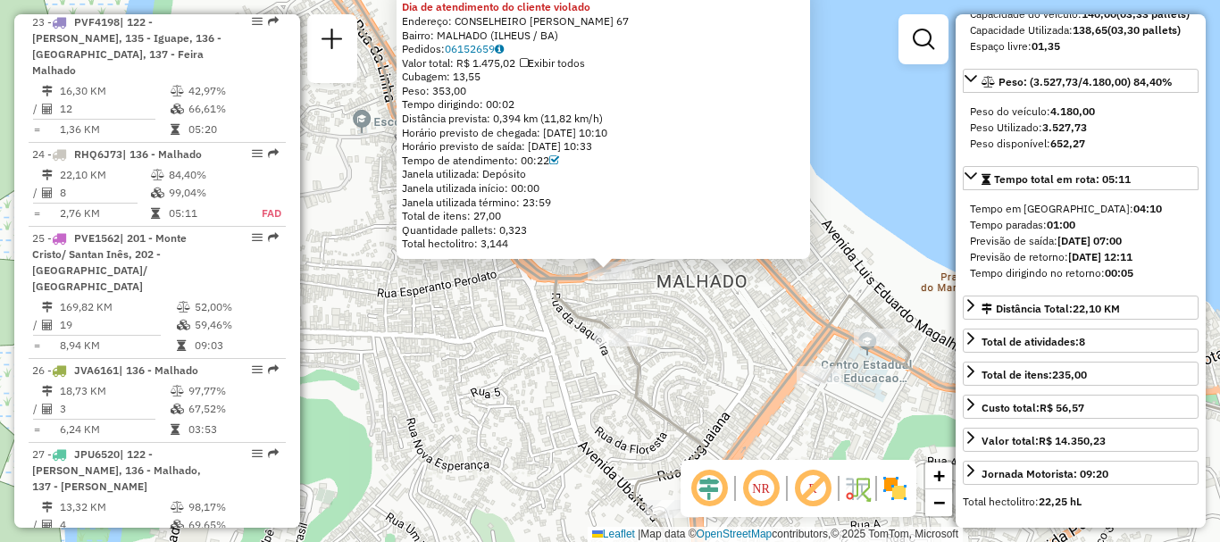
click at [466, 318] on div "54742864 - DIST SIMPSON Dia de atendimento do cliente violado Endereço: CONSELH…" at bounding box center [610, 271] width 1220 height 542
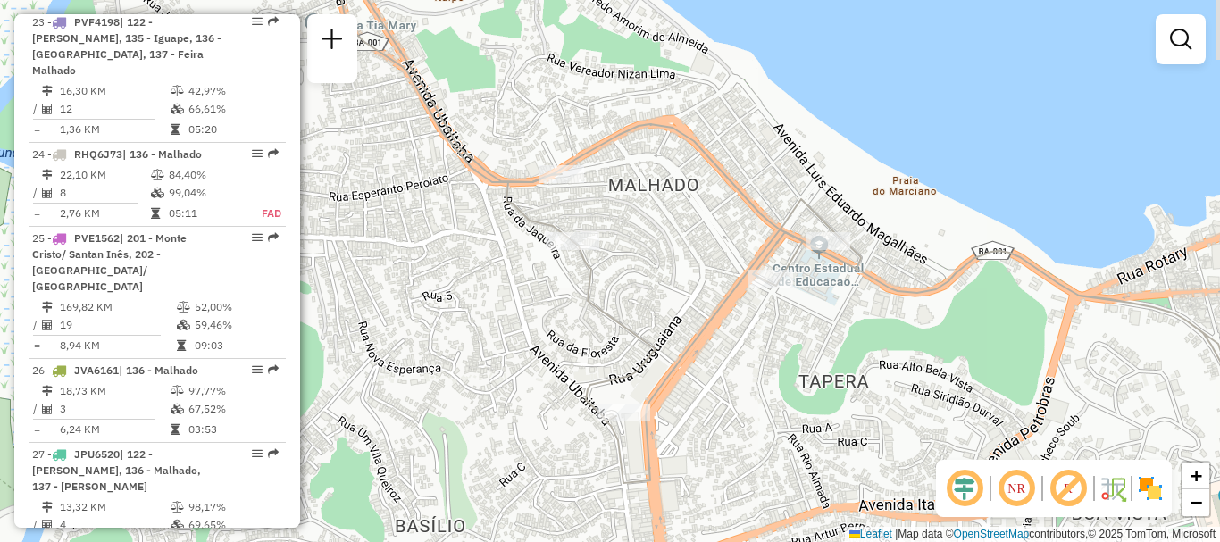
drag, startPoint x: 623, startPoint y: 518, endPoint x: 575, endPoint y: 418, distance: 111.0
click at [575, 418] on div "Janela de atendimento Grade de atendimento Capacidade Transportadoras Veículos …" at bounding box center [610, 271] width 1220 height 542
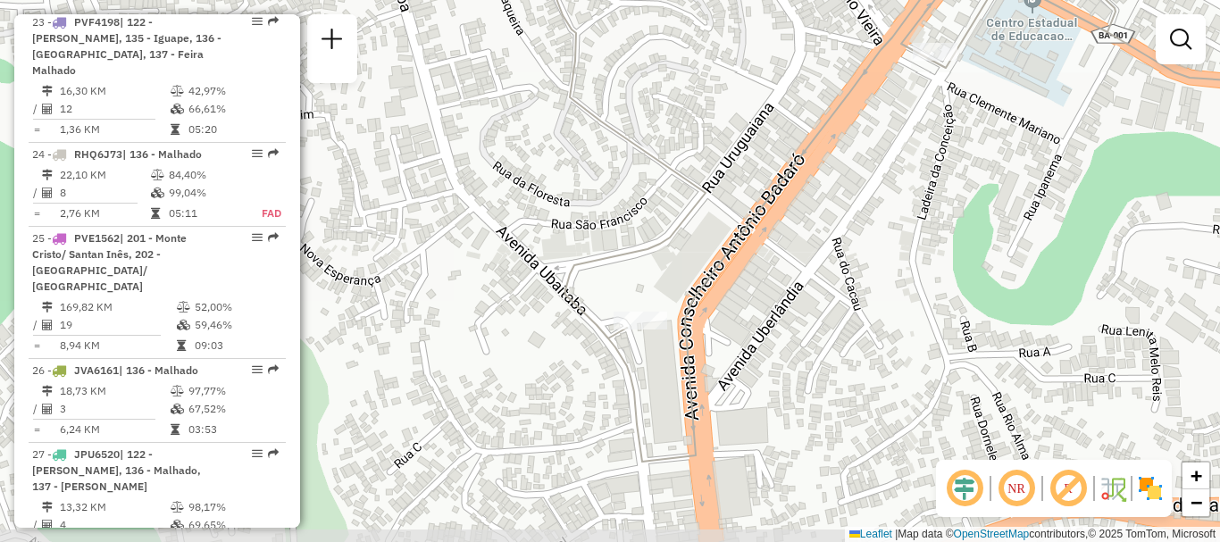
drag, startPoint x: 655, startPoint y: 353, endPoint x: 624, endPoint y: 273, distance: 85.1
click at [624, 273] on div "Janela de atendimento Grade de atendimento Capacidade Transportadoras Veículos …" at bounding box center [610, 271] width 1220 height 542
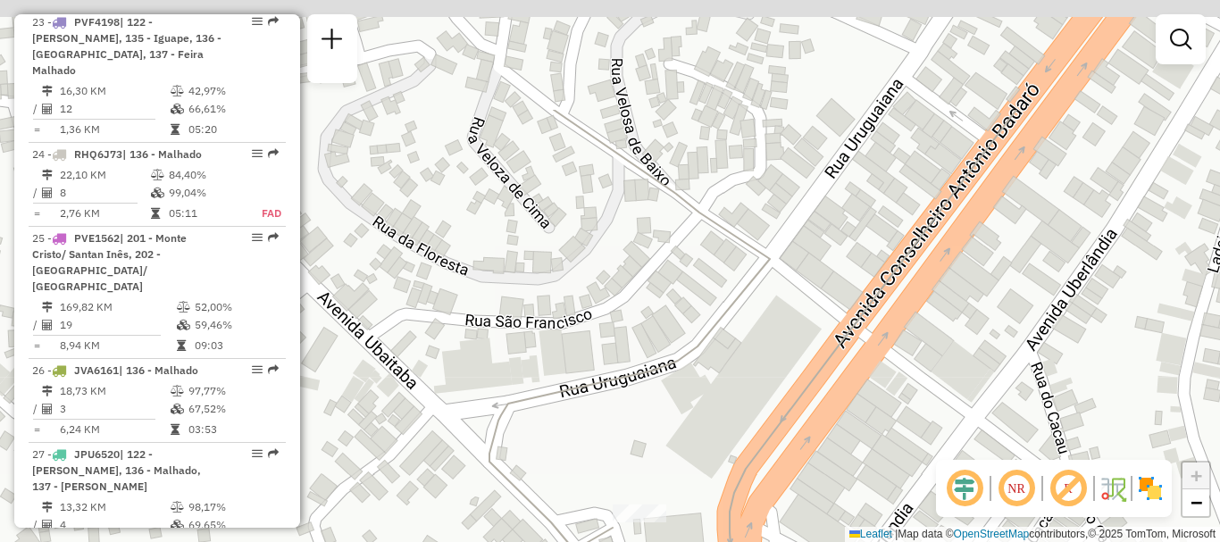
drag, startPoint x: 714, startPoint y: 211, endPoint x: 713, endPoint y: 378, distance: 167.0
click at [713, 378] on div "Janela de atendimento Grade de atendimento Capacidade Transportadoras Veículos …" at bounding box center [610, 271] width 1220 height 542
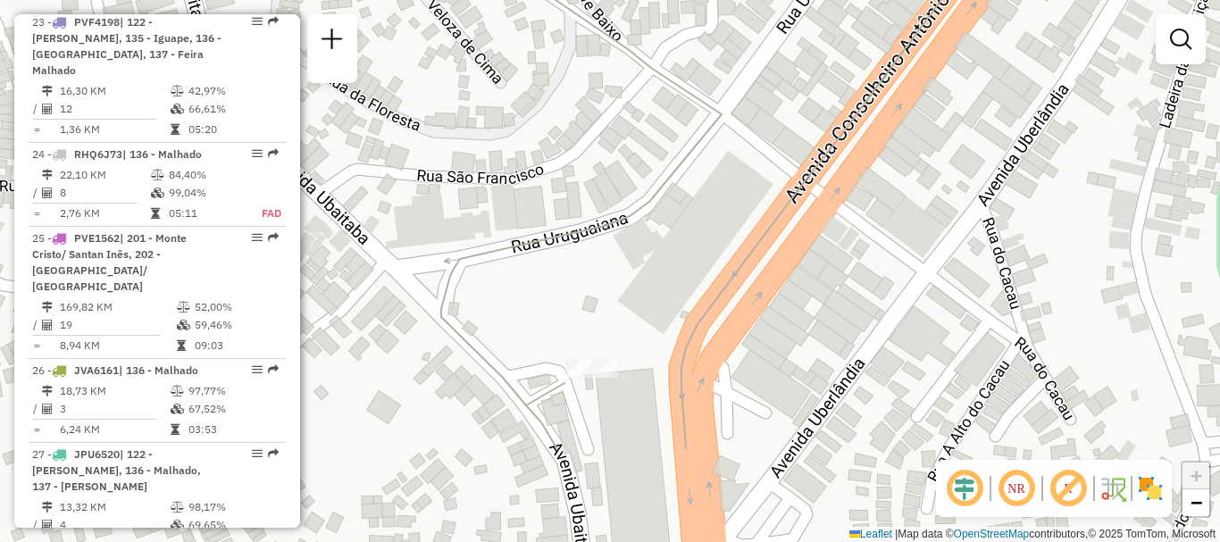
drag, startPoint x: 710, startPoint y: 420, endPoint x: 662, endPoint y: 273, distance: 154.2
click at [662, 273] on div "Janela de atendimento Grade de atendimento Capacidade Transportadoras Veículos …" at bounding box center [610, 271] width 1220 height 542
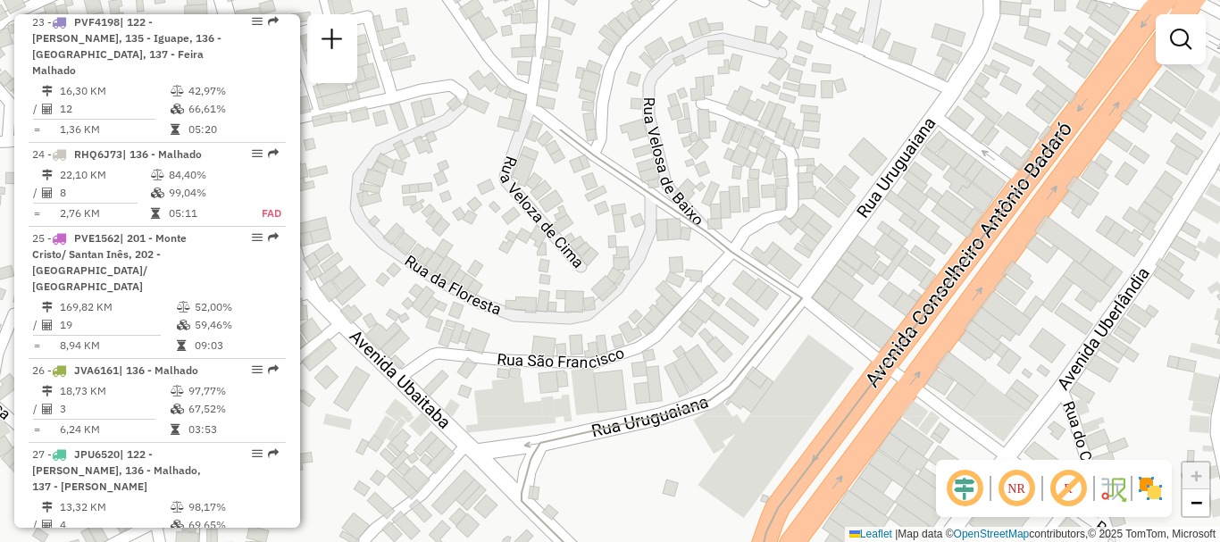
drag, startPoint x: 636, startPoint y: 235, endPoint x: 716, endPoint y: 421, distance: 202.4
click at [716, 421] on div "Janela de atendimento Grade de atendimento Capacidade Transportadoras Veículos …" at bounding box center [610, 271] width 1220 height 542
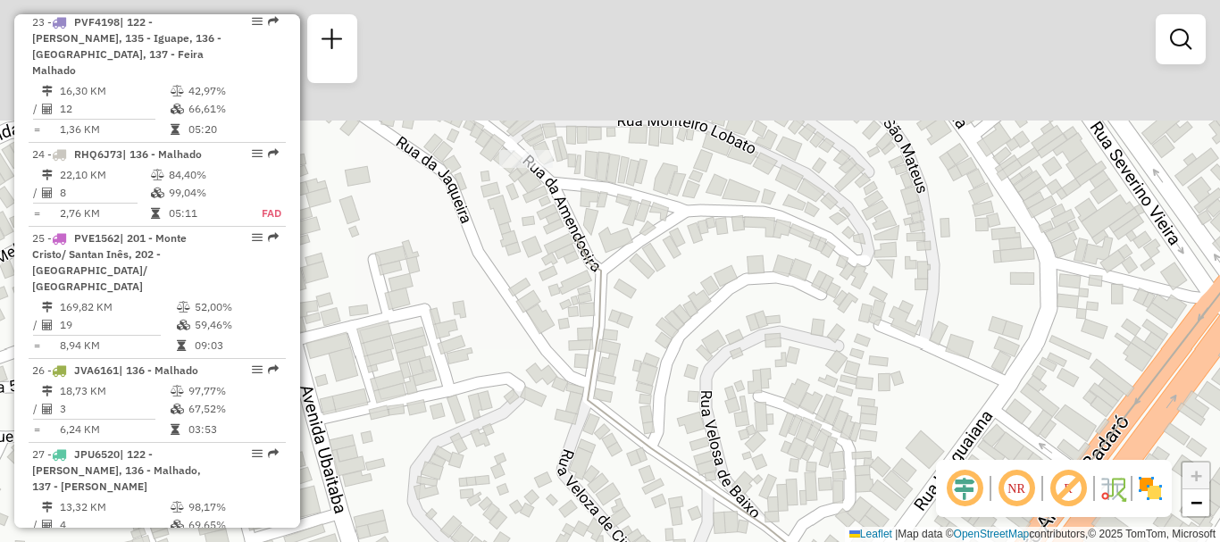
drag, startPoint x: 671, startPoint y: 196, endPoint x: 728, endPoint y: 488, distance: 298.4
click at [728, 488] on div "Janela de atendimento Grade de atendimento Capacidade Transportadoras Veículos …" at bounding box center [610, 271] width 1220 height 542
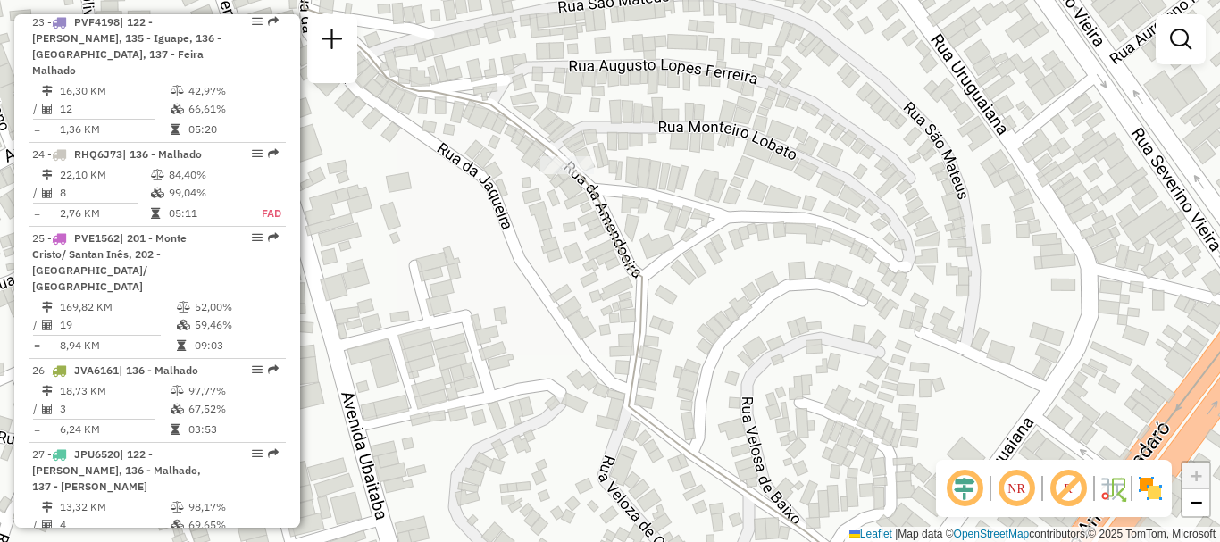
drag, startPoint x: 613, startPoint y: 320, endPoint x: 654, endPoint y: 324, distance: 41.3
click at [654, 324] on div "Janela de atendimento Grade de atendimento Capacidade Transportadoras Veículos …" at bounding box center [610, 271] width 1220 height 542
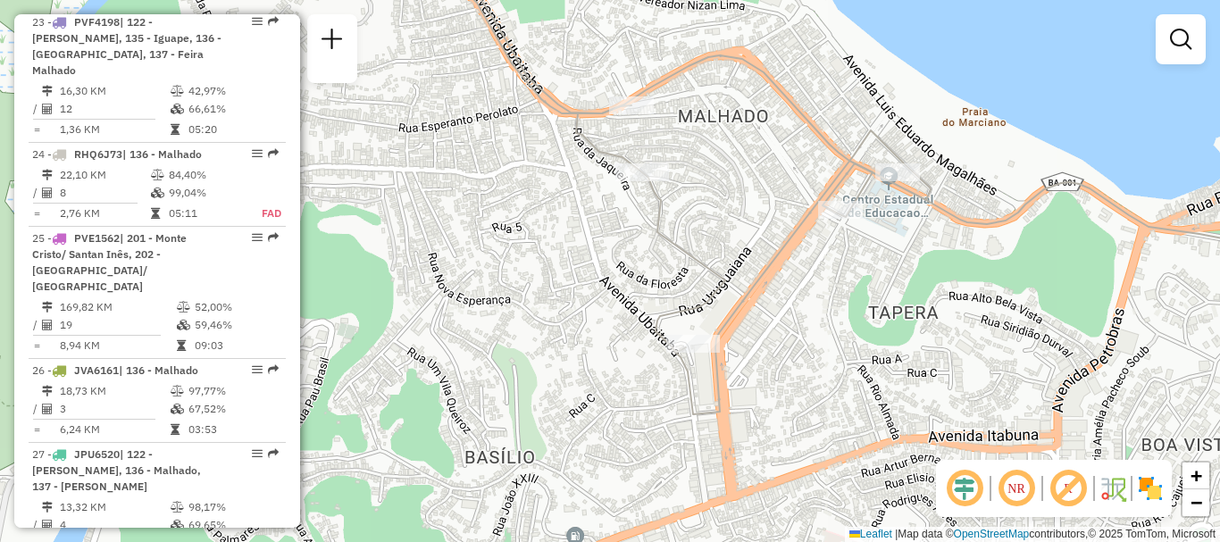
drag, startPoint x: 712, startPoint y: 309, endPoint x: 692, endPoint y: 234, distance: 77.5
click at [692, 234] on div "Janela de atendimento Grade de atendimento Capacidade Transportadoras Veículos …" at bounding box center [610, 271] width 1220 height 542
select select "**********"
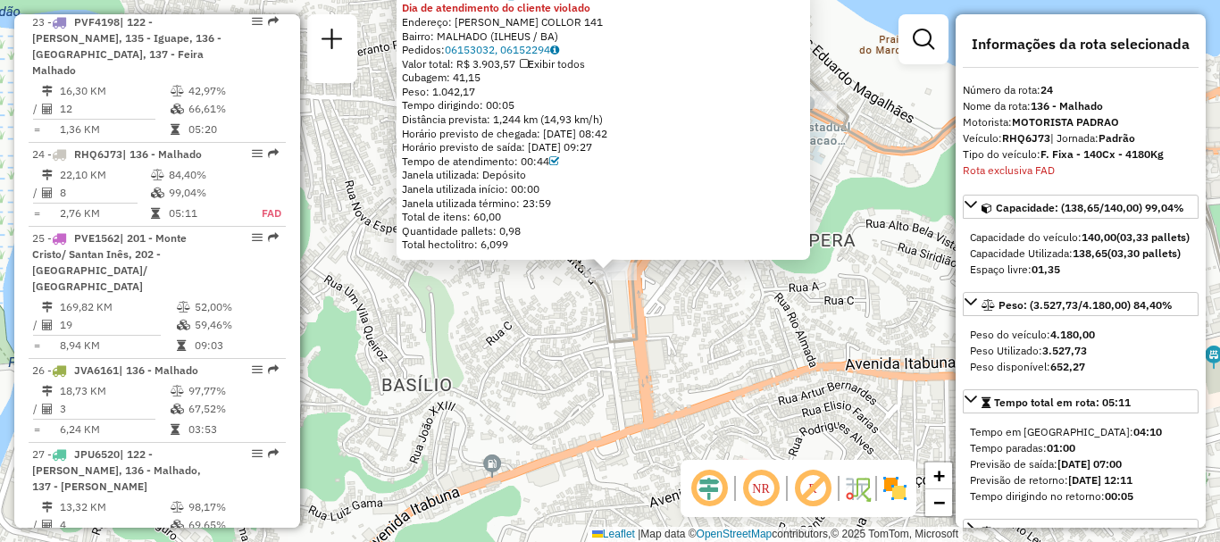
click at [678, 334] on div "54707331 - LUCINEIA MARIA DE SO Dia de atendimento do cliente violado Endereço:…" at bounding box center [610, 271] width 1220 height 542
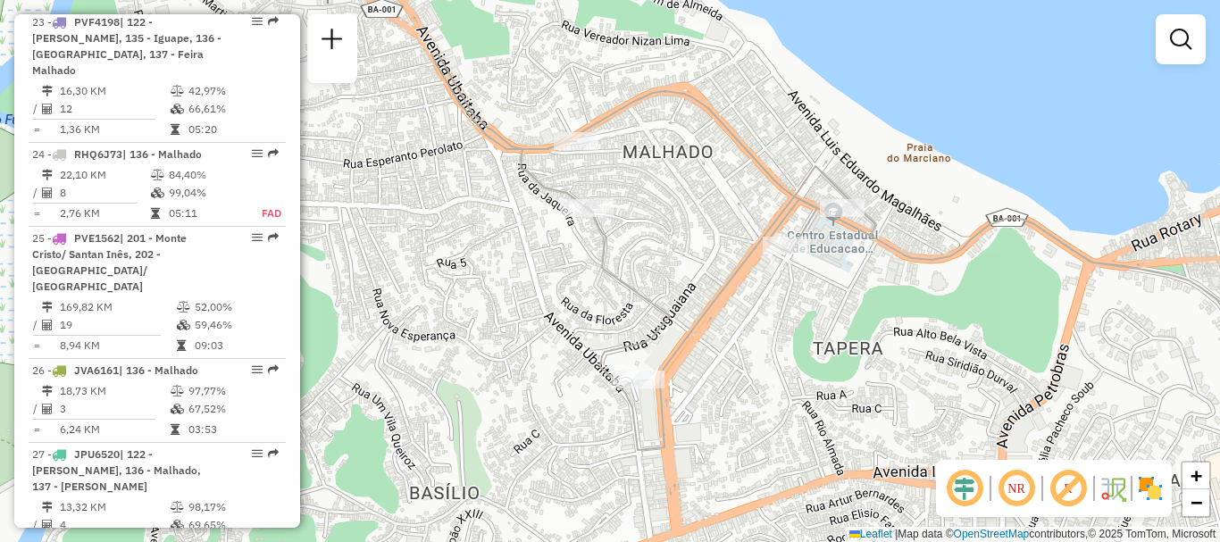
drag, startPoint x: 697, startPoint y: 254, endPoint x: 725, endPoint y: 362, distance: 111.5
click at [725, 362] on div "Janela de atendimento Grade de atendimento Capacidade Transportadoras Veículos …" at bounding box center [610, 271] width 1220 height 542
click at [710, 331] on div "Janela de atendimento Grade de atendimento Capacidade Transportadoras Veículos …" at bounding box center [610, 271] width 1220 height 542
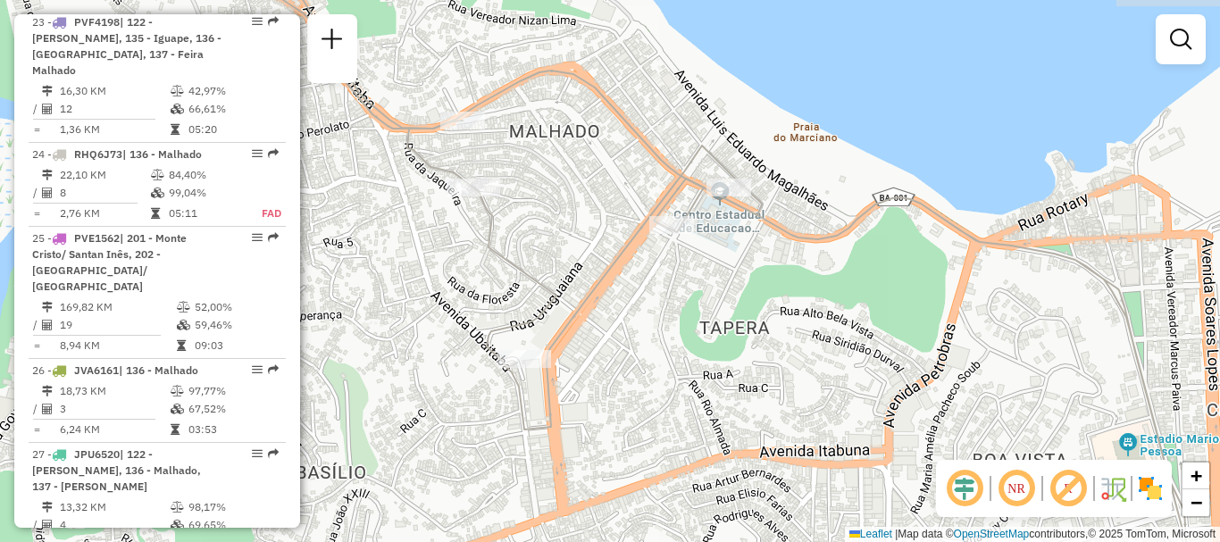
drag, startPoint x: 700, startPoint y: 273, endPoint x: 587, endPoint y: 253, distance: 115.3
click at [587, 253] on div "Janela de atendimento Grade de atendimento Capacidade Transportadoras Veículos …" at bounding box center [610, 271] width 1220 height 542
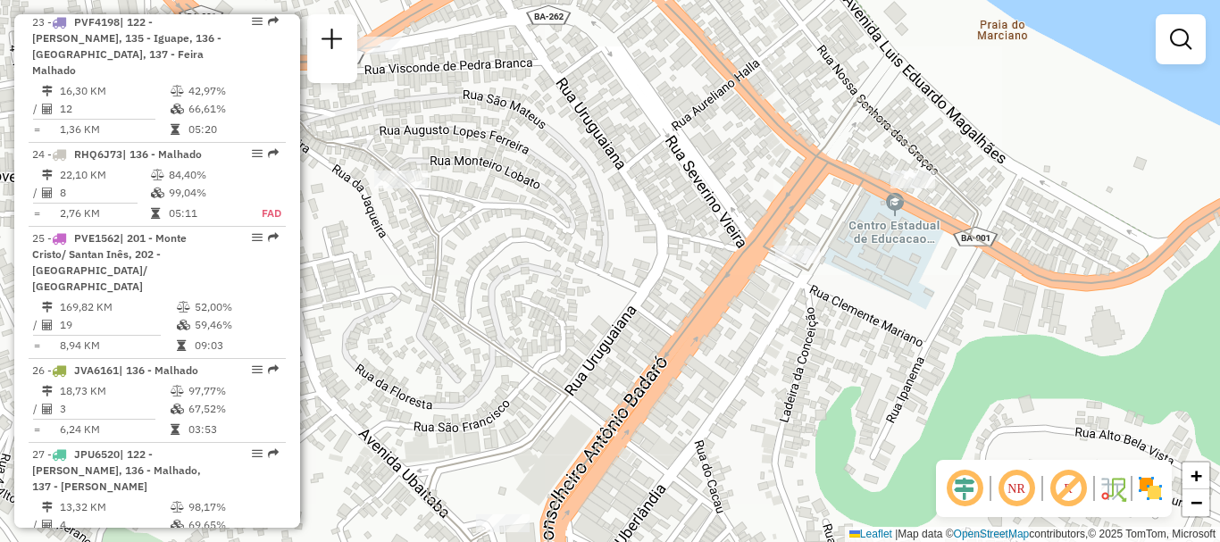
drag, startPoint x: 548, startPoint y: 210, endPoint x: 590, endPoint y: 268, distance: 71.6
click at [590, 268] on div "Janela de atendimento Grade de atendimento Capacidade Transportadoras Veículos …" at bounding box center [610, 271] width 1220 height 542
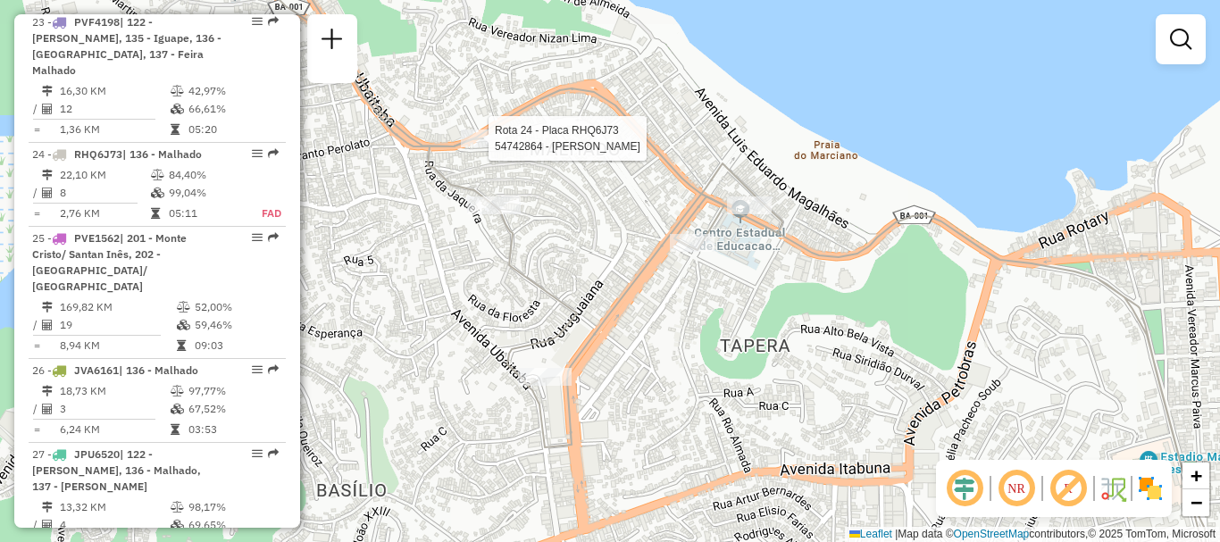
select select "**********"
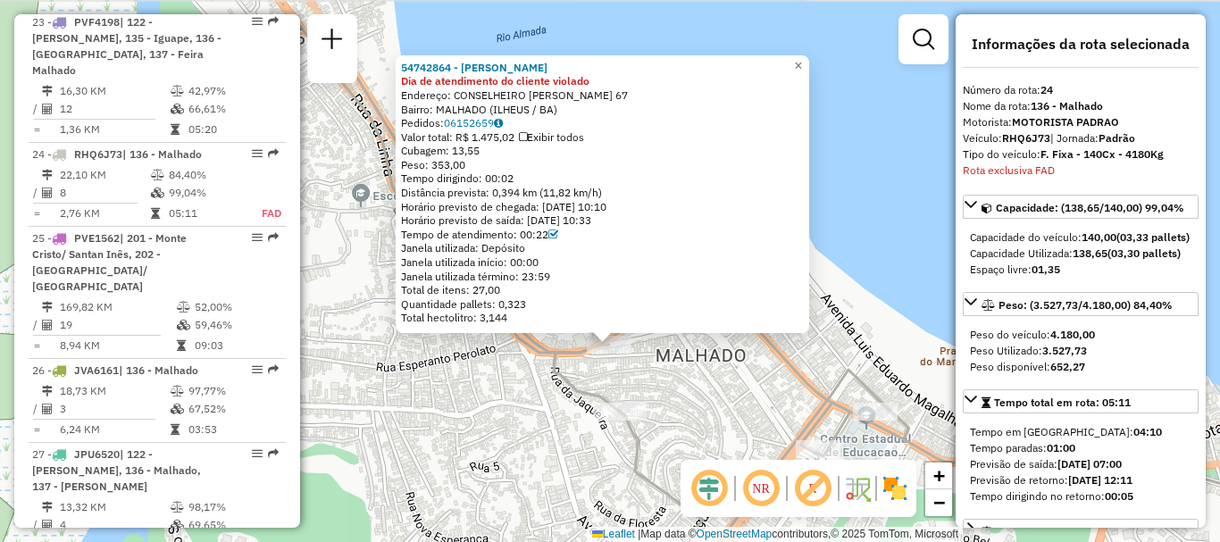
drag, startPoint x: 447, startPoint y: 300, endPoint x: 447, endPoint y: 375, distance: 75.0
click at [447, 375] on div "54742864 - DIST SIMPSON Dia de atendimento do cliente violado Endereço: CONSELH…" at bounding box center [610, 271] width 1220 height 542
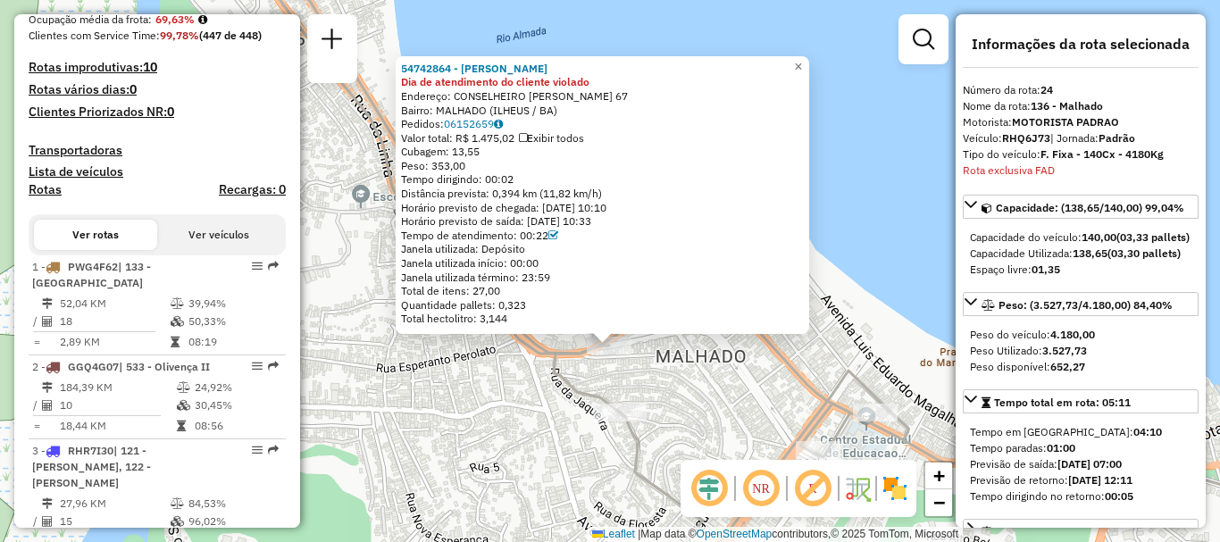
scroll to position [727, 0]
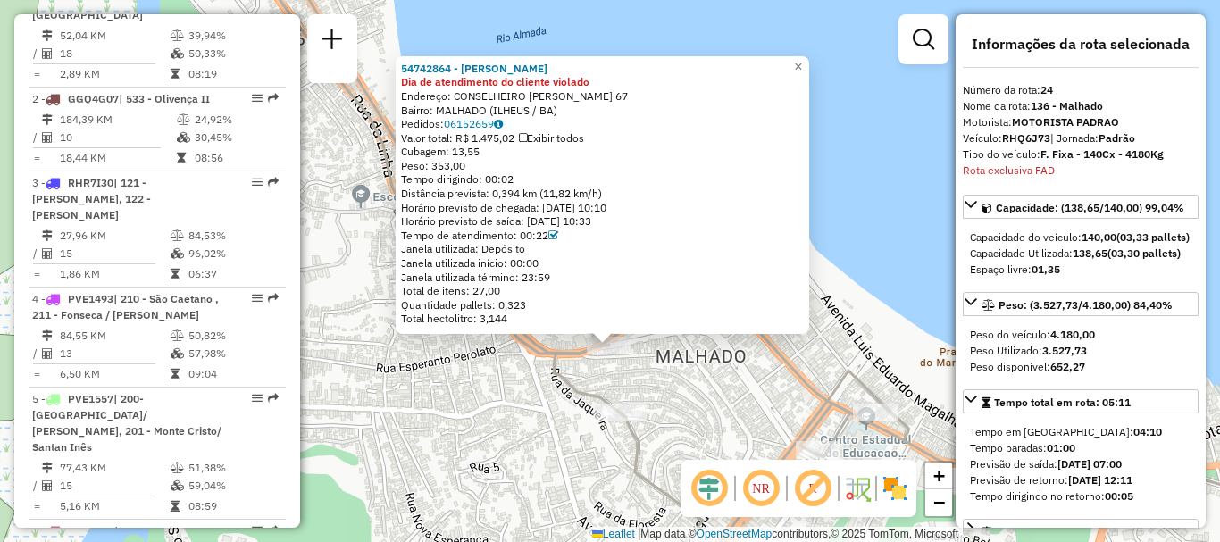
click at [528, 438] on div "54742864 - DIST SIMPSON Dia de atendimento do cliente violado Endereço: CONSELH…" at bounding box center [610, 271] width 1220 height 542
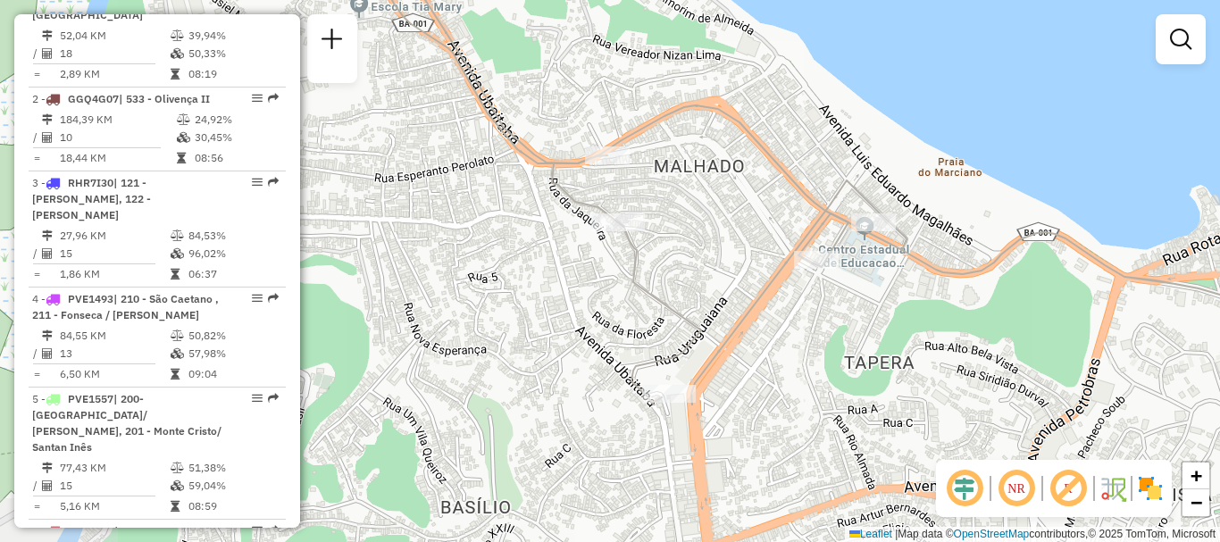
drag, startPoint x: 739, startPoint y: 421, endPoint x: 738, endPoint y: 230, distance: 190.2
click at [738, 230] on div "Janela de atendimento Grade de atendimento Capacidade Transportadoras Veículos …" at bounding box center [610, 271] width 1220 height 542
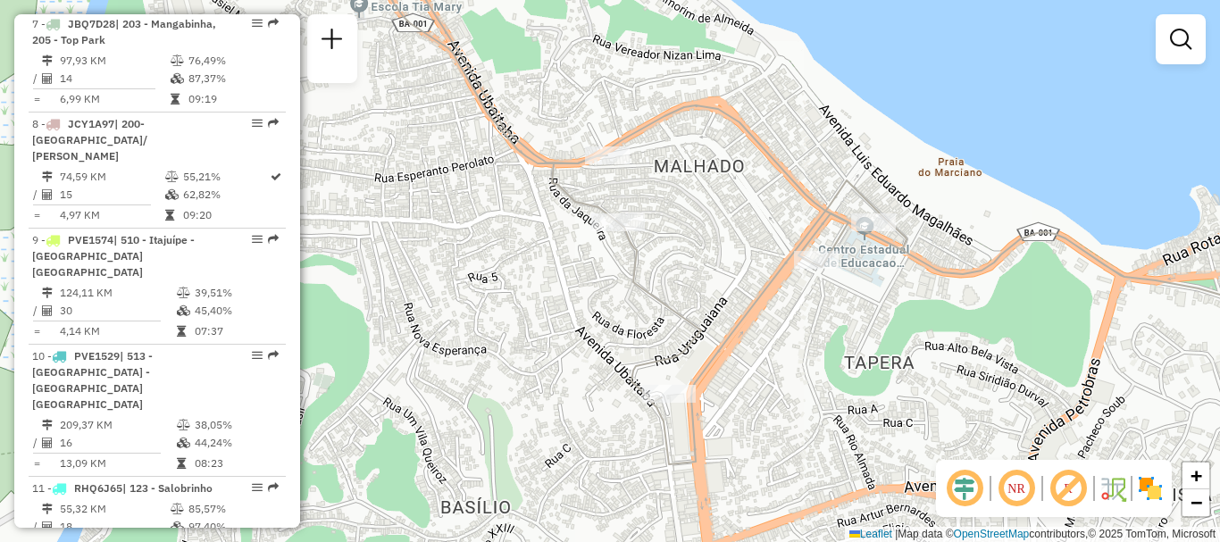
scroll to position [1357, 0]
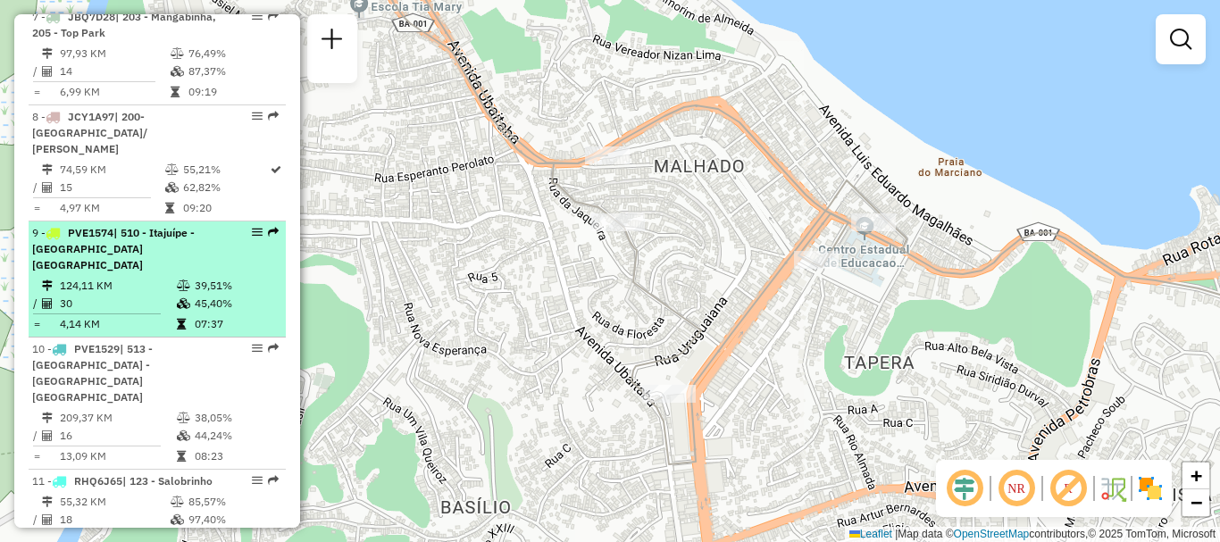
click at [259, 225] on div "9 - PVE1574 | 510 - Itajuípe - PA ITAJUÍPE" at bounding box center [157, 249] width 250 height 48
select select "**********"
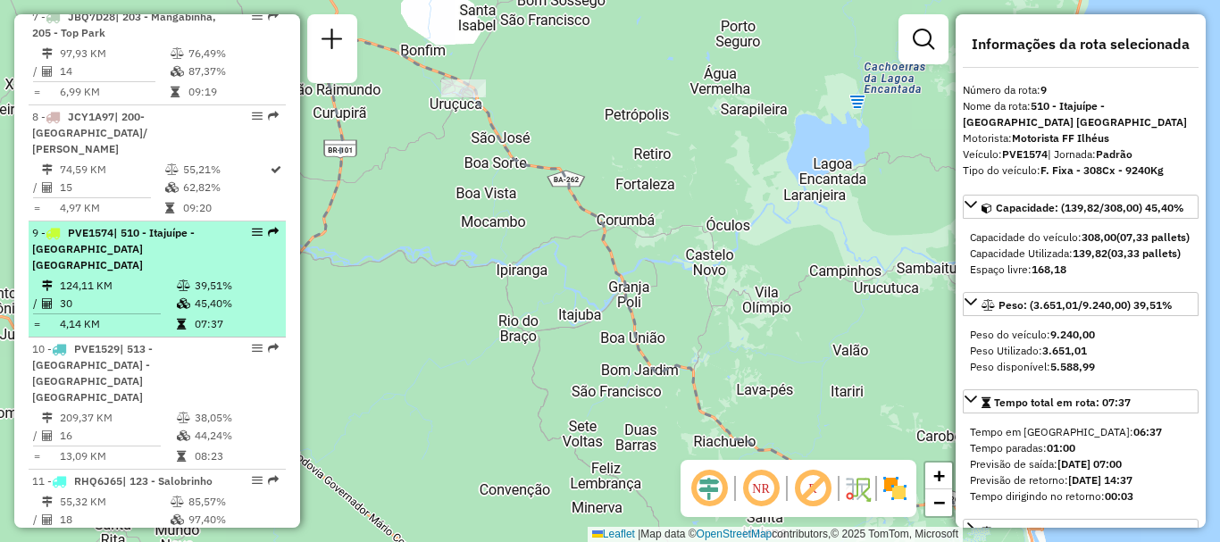
click at [255, 227] on em at bounding box center [257, 232] width 11 height 11
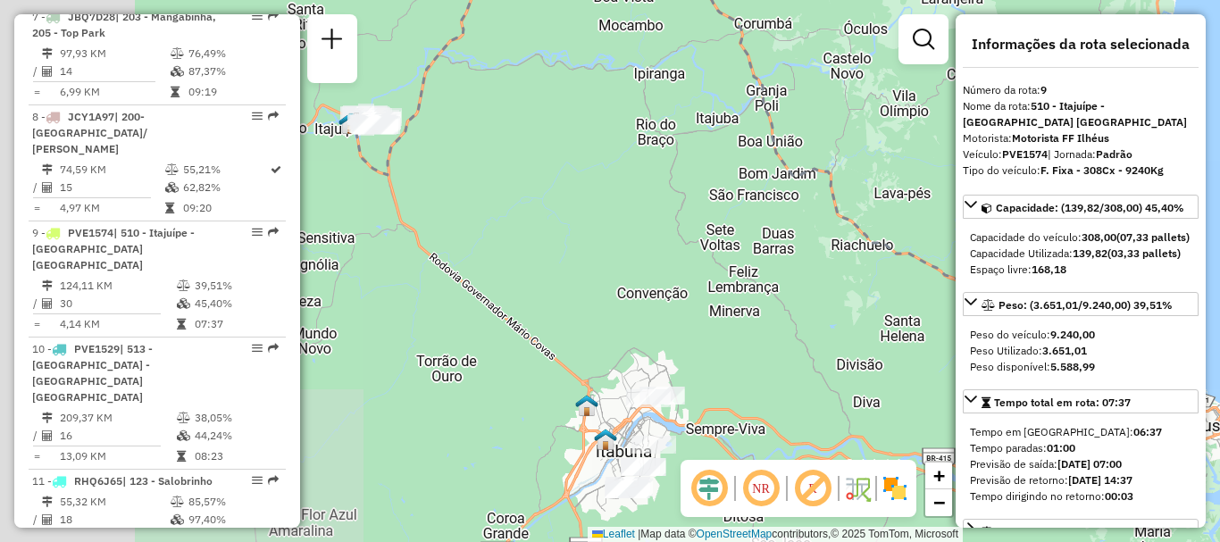
drag, startPoint x: 577, startPoint y: 304, endPoint x: 739, endPoint y: 104, distance: 256.5
click at [739, 104] on div "Janela de atendimento Grade de atendimento Capacidade Transportadoras Veículos …" at bounding box center [610, 271] width 1220 height 542
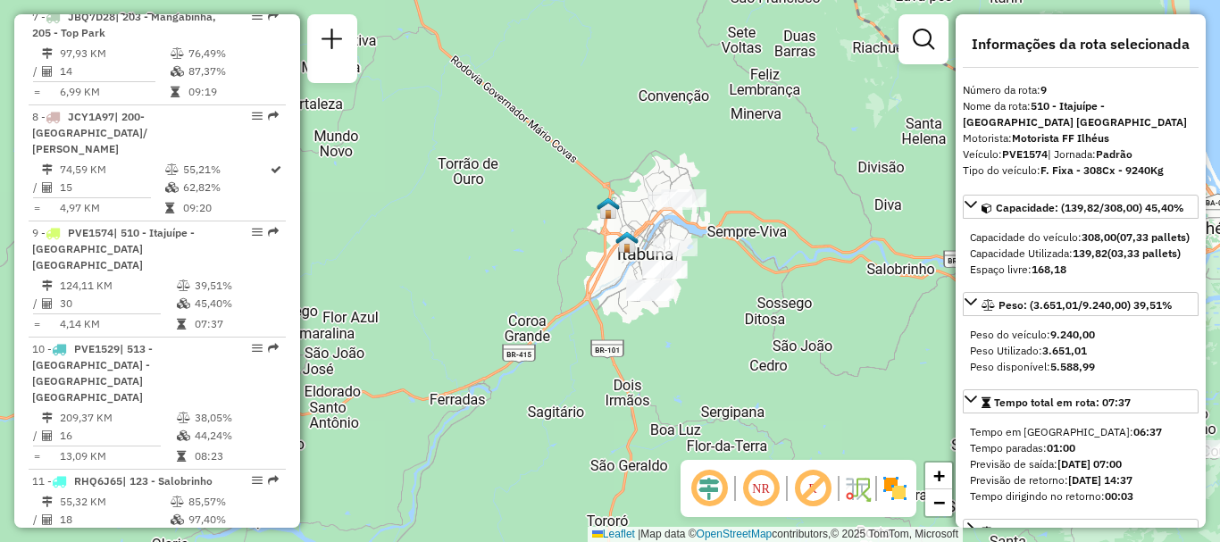
drag, startPoint x: 722, startPoint y: 294, endPoint x: 720, endPoint y: 100, distance: 193.8
click at [720, 100] on div "Janela de atendimento Grade de atendimento Capacidade Transportadoras Veículos …" at bounding box center [610, 271] width 1220 height 542
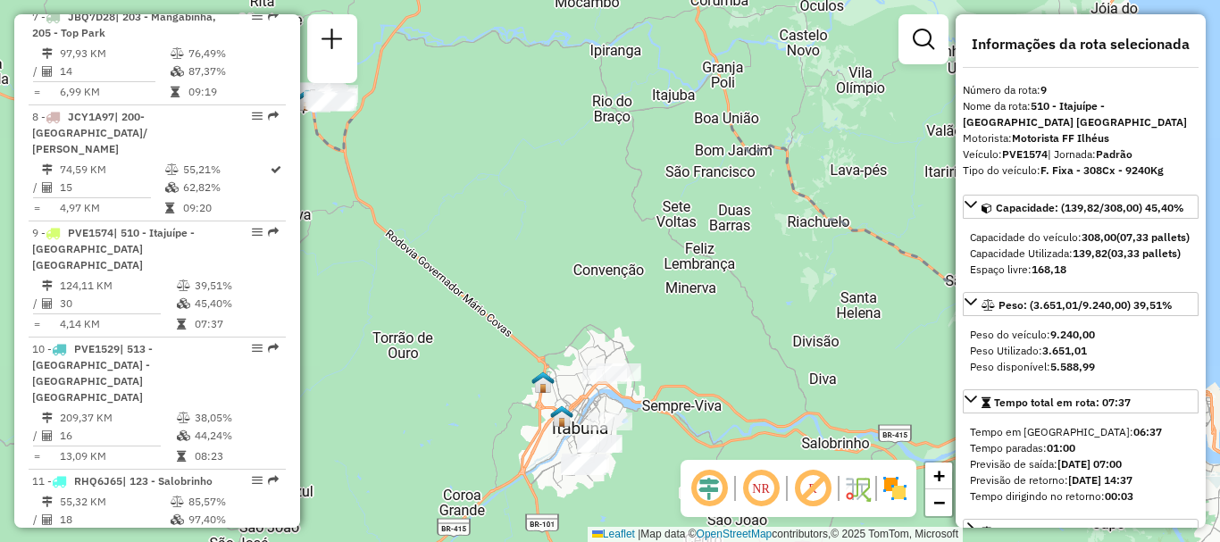
drag, startPoint x: 720, startPoint y: 100, endPoint x: 655, endPoint y: 273, distance: 185.1
click at [655, 273] on div "Janela de atendimento Grade de atendimento Capacidade Transportadoras Veículos …" at bounding box center [610, 271] width 1220 height 542
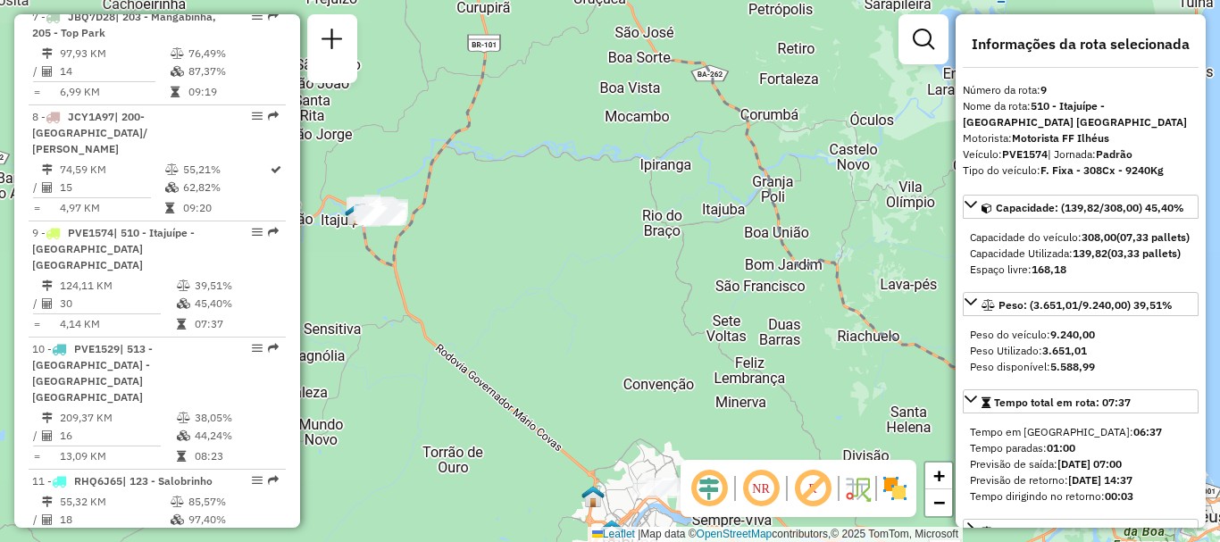
drag, startPoint x: 755, startPoint y: 204, endPoint x: 830, endPoint y: 330, distance: 146.6
click at [830, 330] on div "Janela de atendimento Grade de atendimento Capacidade Transportadoras Veículos …" at bounding box center [610, 271] width 1220 height 542
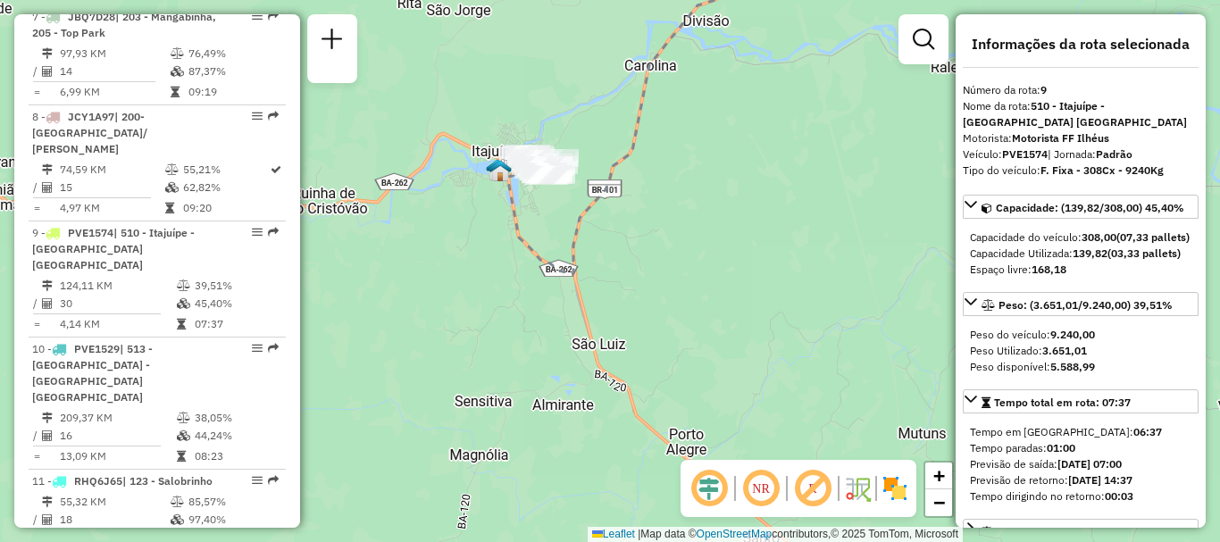
drag, startPoint x: 603, startPoint y: 167, endPoint x: 957, endPoint y: 138, distance: 355.8
click at [957, 138] on hb-router-mapa "Informações da Sessão 1260652 - 06/09/2025 Criação: 05/09/2025 18:42 Depósito: …" at bounding box center [610, 271] width 1220 height 542
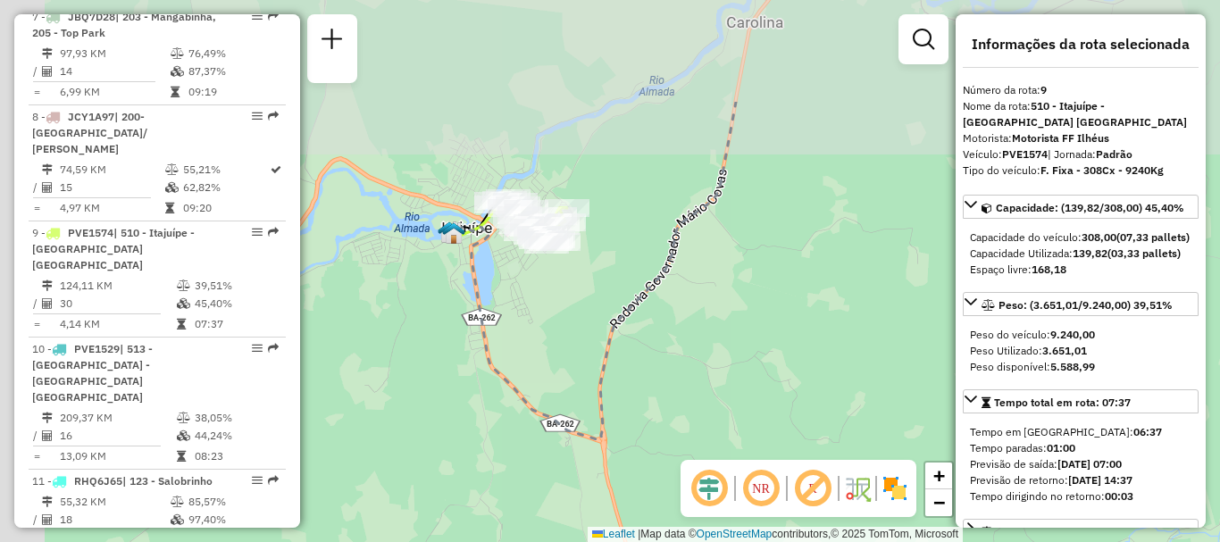
drag, startPoint x: 472, startPoint y: 183, endPoint x: 552, endPoint y: 339, distance: 175.7
click at [552, 339] on div "Janela de atendimento Grade de atendimento Capacidade Transportadoras Veículos …" at bounding box center [610, 271] width 1220 height 542
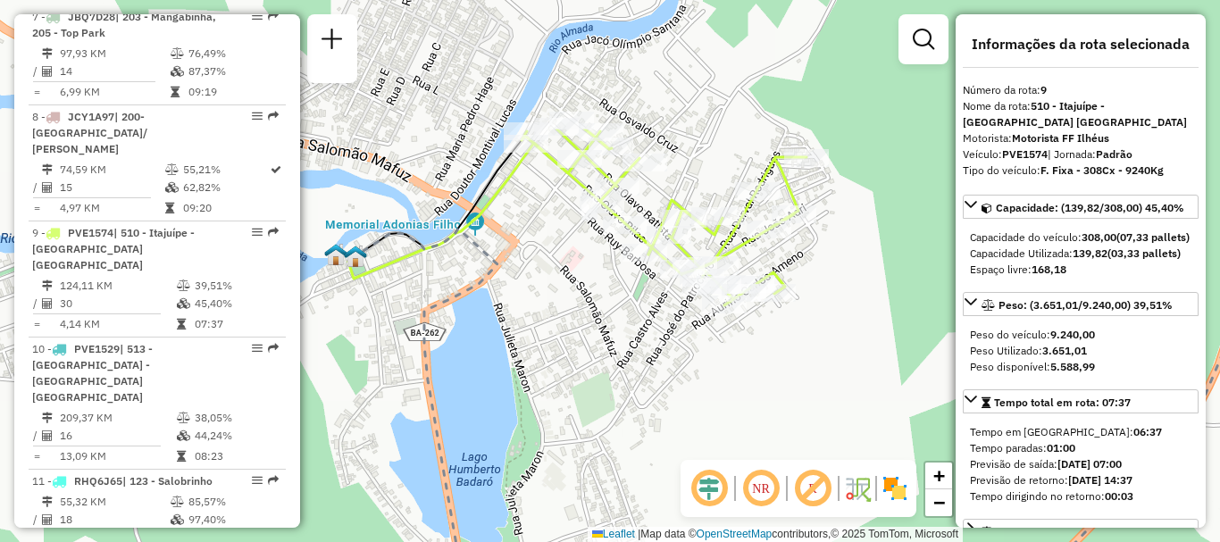
drag, startPoint x: 478, startPoint y: 182, endPoint x: 651, endPoint y: 365, distance: 252.1
click at [651, 365] on div "Janela de atendimento Grade de atendimento Capacidade Transportadoras Veículos …" at bounding box center [610, 271] width 1220 height 542
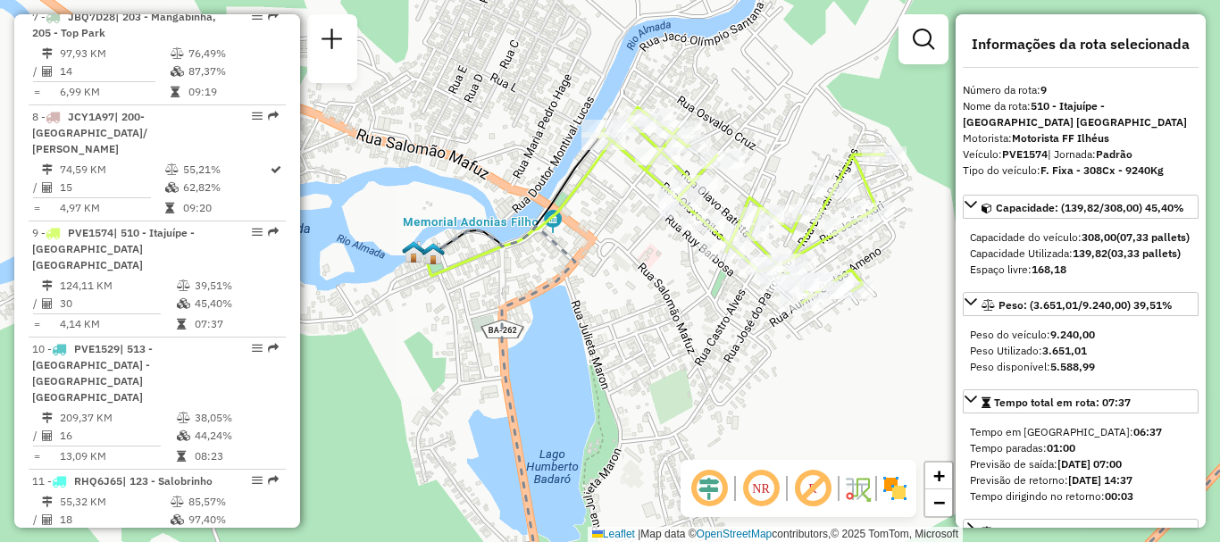
drag, startPoint x: 543, startPoint y: 319, endPoint x: 621, endPoint y: 316, distance: 77.7
click at [621, 316] on div "Janela de atendimento Grade de atendimento Capacidade Transportadoras Veículos …" at bounding box center [610, 271] width 1220 height 542
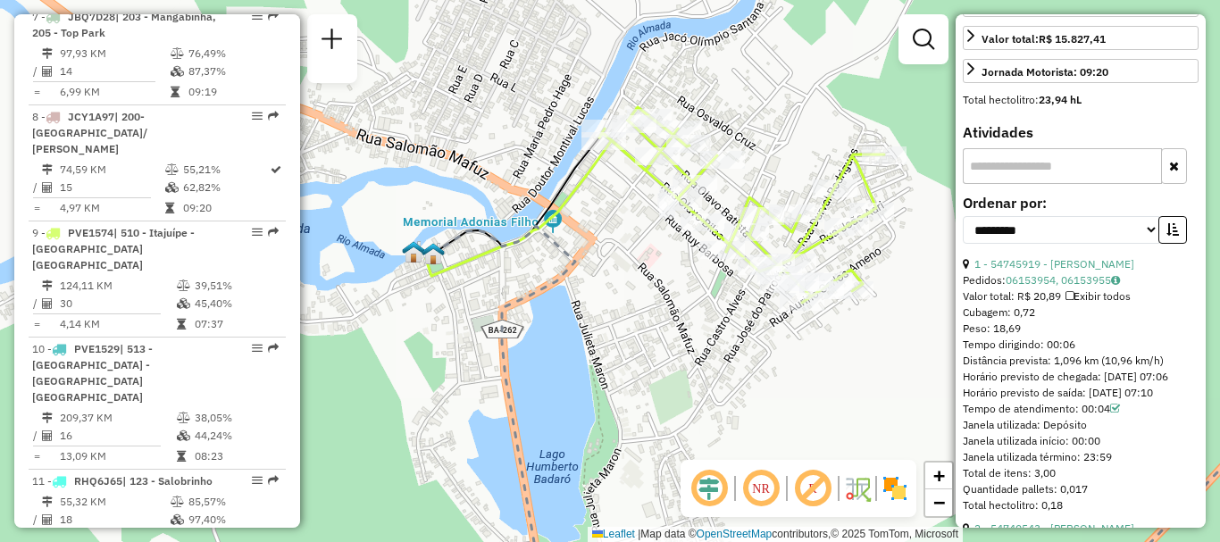
scroll to position [536, 0]
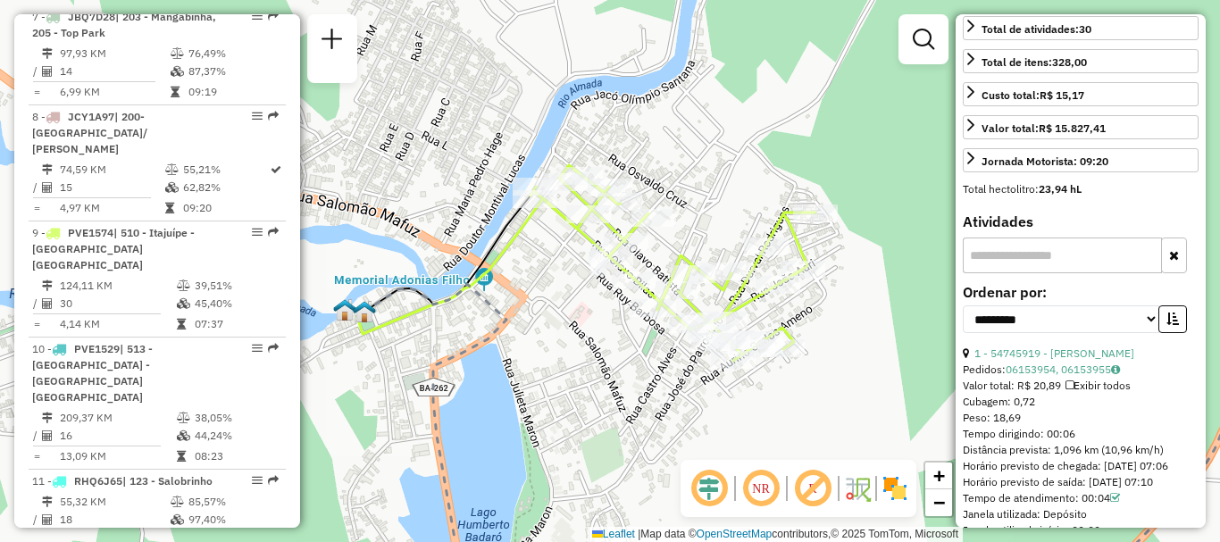
drag, startPoint x: 662, startPoint y: 320, endPoint x: 593, endPoint y: 378, distance: 90.0
click at [593, 378] on div "Janela de atendimento Grade de atendimento Capacidade Transportadoras Veículos …" at bounding box center [610, 271] width 1220 height 542
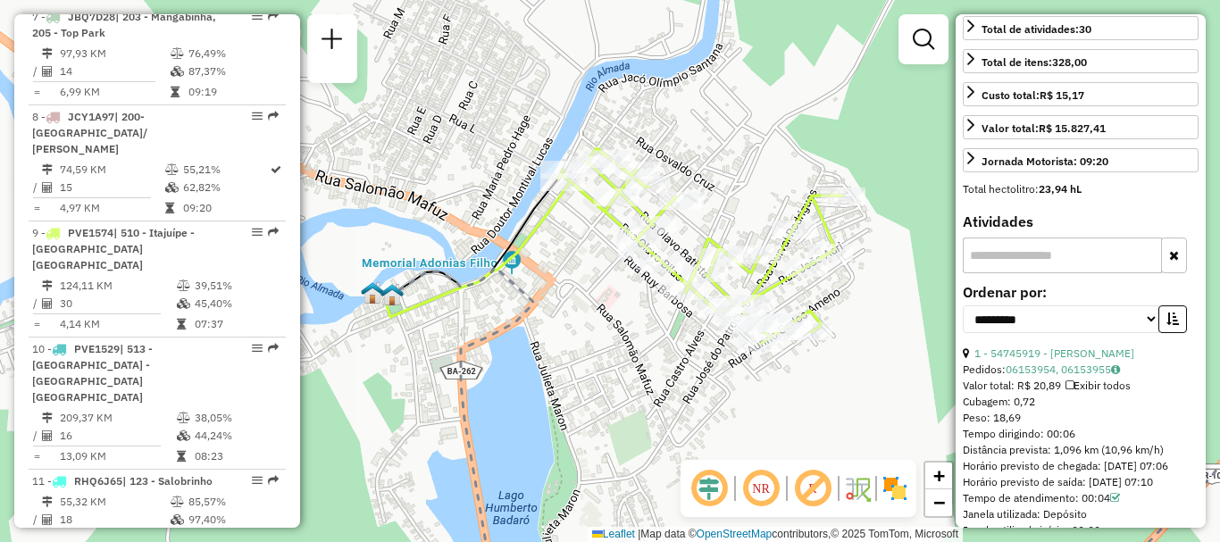
drag, startPoint x: 852, startPoint y: 381, endPoint x: 880, endPoint y: 364, distance: 32.5
click at [880, 364] on div "Janela de atendimento Grade de atendimento Capacidade Transportadoras Veículos …" at bounding box center [610, 271] width 1220 height 542
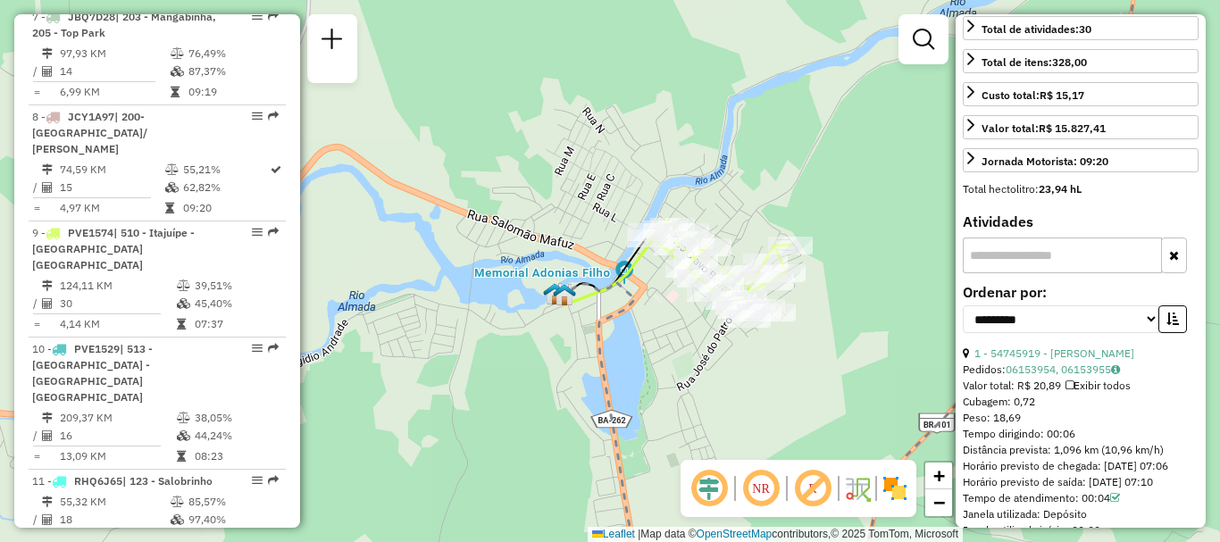
drag, startPoint x: 883, startPoint y: 344, endPoint x: 817, endPoint y: 312, distance: 73.5
click at [817, 312] on div "Janela de atendimento Grade de atendimento Capacidade Transportadoras Veículos …" at bounding box center [610, 271] width 1220 height 542
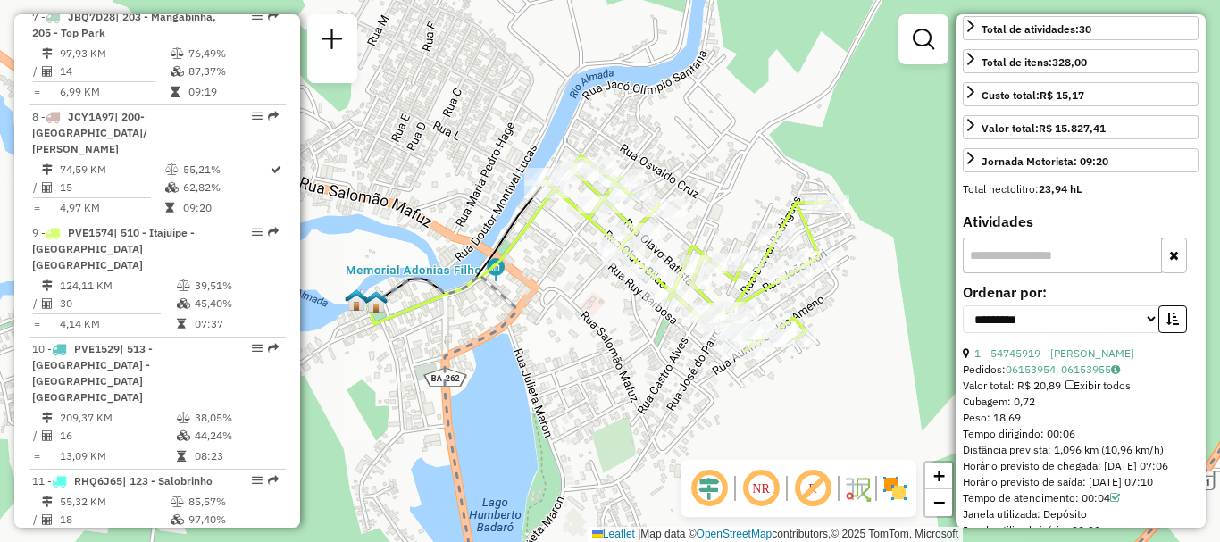
drag, startPoint x: 788, startPoint y: 307, endPoint x: 875, endPoint y: 335, distance: 91.8
click at [875, 335] on div "Janela de atendimento Grade de atendimento Capacidade Transportadoras Veículos …" at bounding box center [610, 271] width 1220 height 542
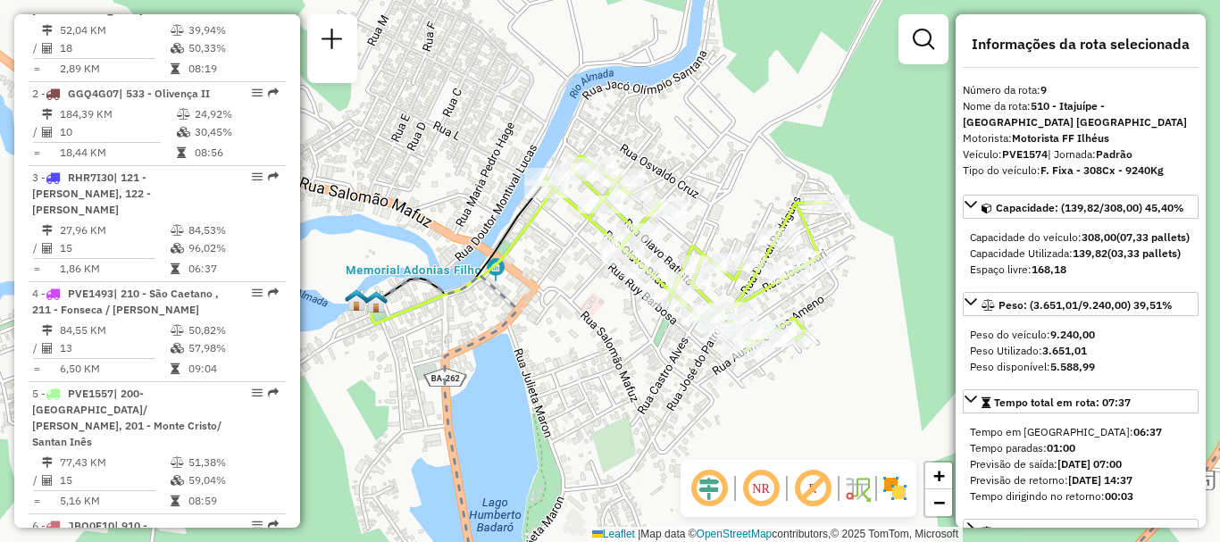
scroll to position [643, 0]
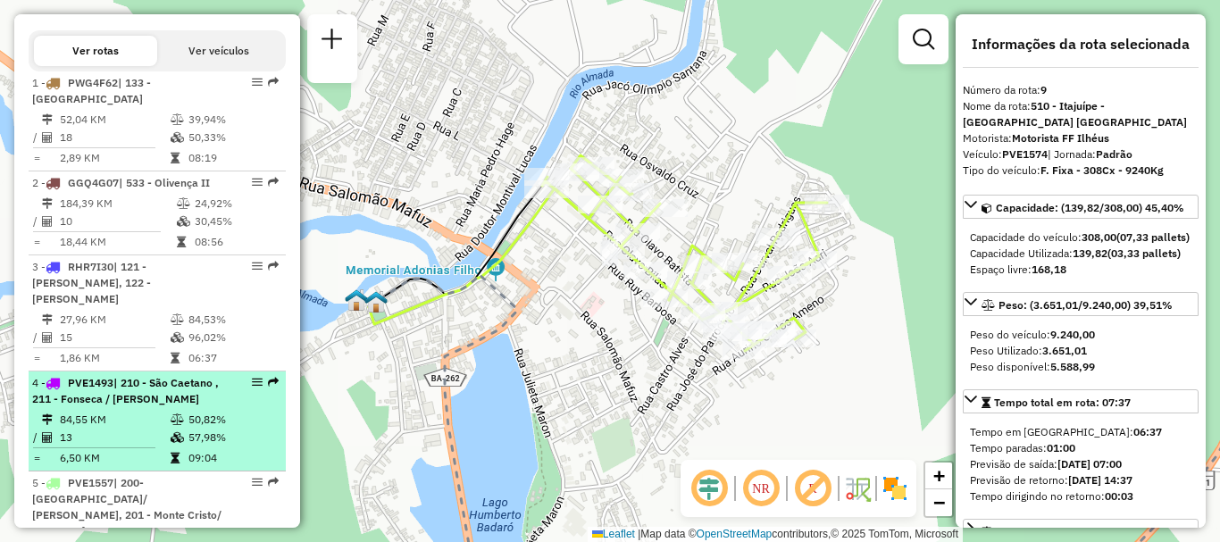
click at [222, 400] on div "4 - PVE1493 | 210 - São Caetano , 211 - Fonseca / Pedro Geronimo" at bounding box center [157, 391] width 250 height 32
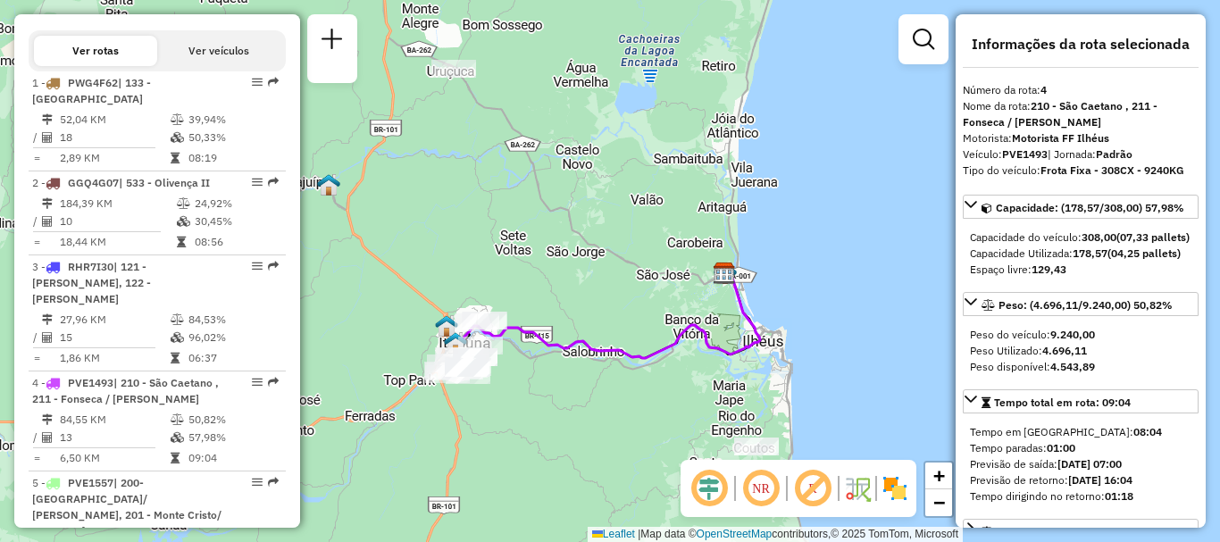
drag, startPoint x: 474, startPoint y: 393, endPoint x: 526, endPoint y: 367, distance: 57.9
click at [526, 367] on div "Janela de atendimento Grade de atendimento Capacidade Transportadoras Veículos …" at bounding box center [610, 271] width 1220 height 542
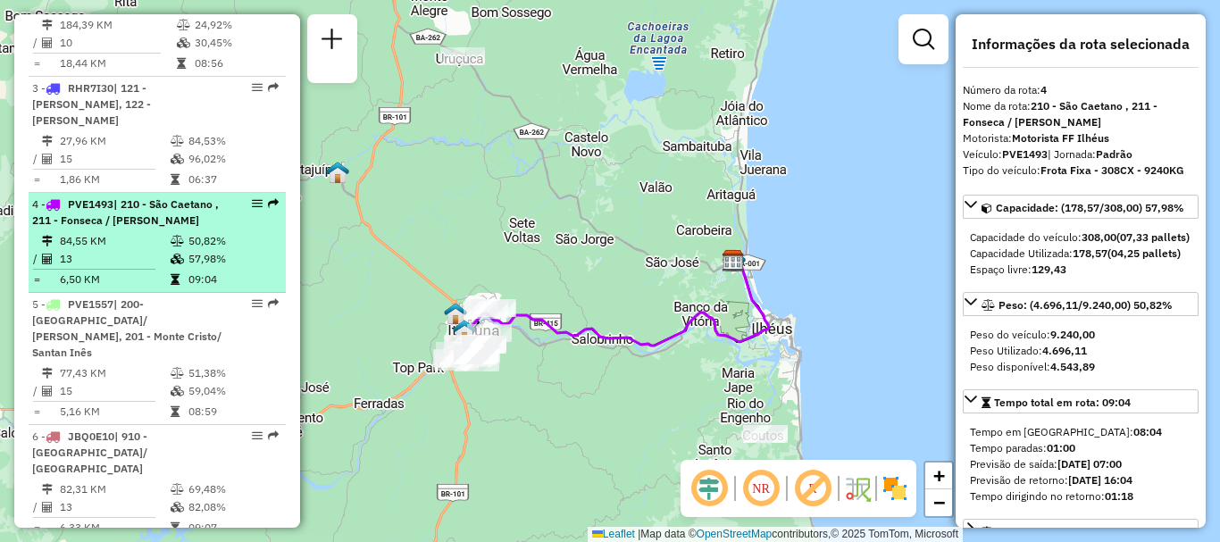
scroll to position [911, 0]
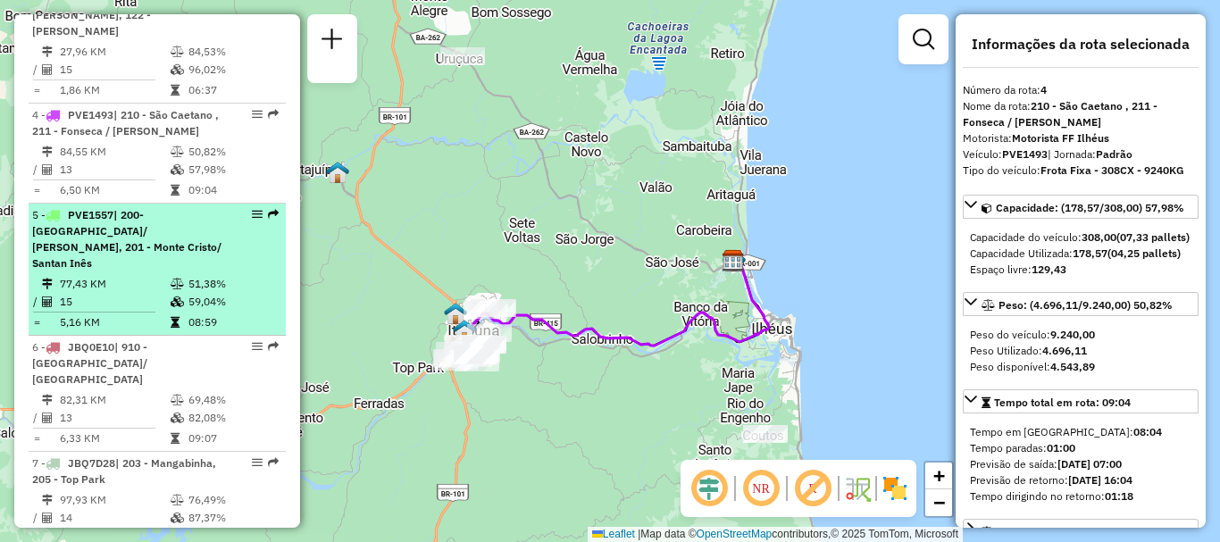
click at [206, 250] on div "5 - PVE1557 | 200- Califórnia/ João Soares, 201 - Monte Cristo/ Santan Inês" at bounding box center [126, 239] width 189 height 64
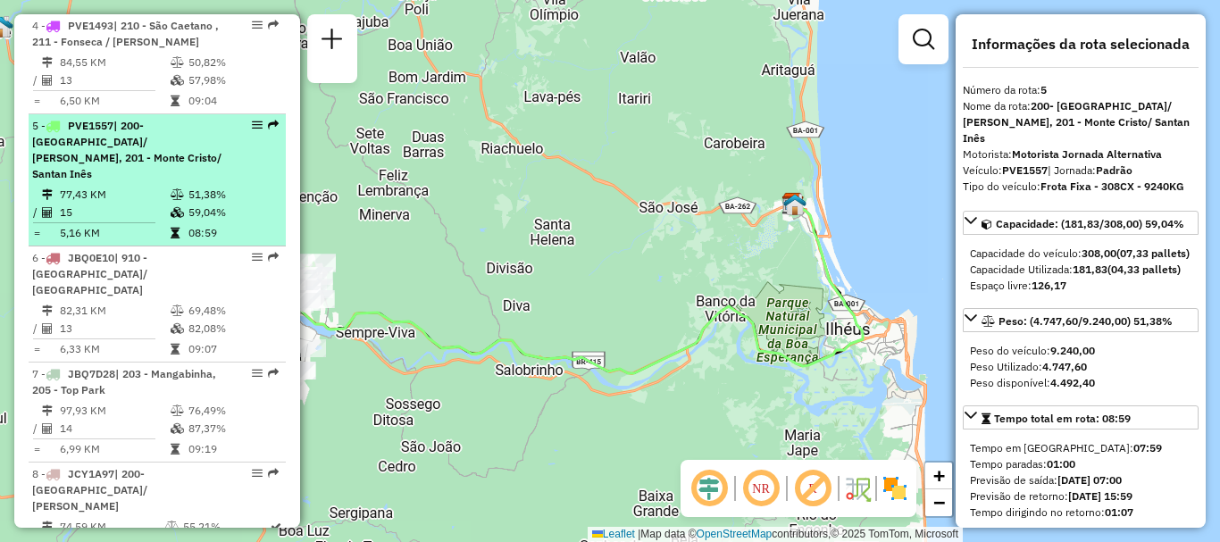
scroll to position [1179, 0]
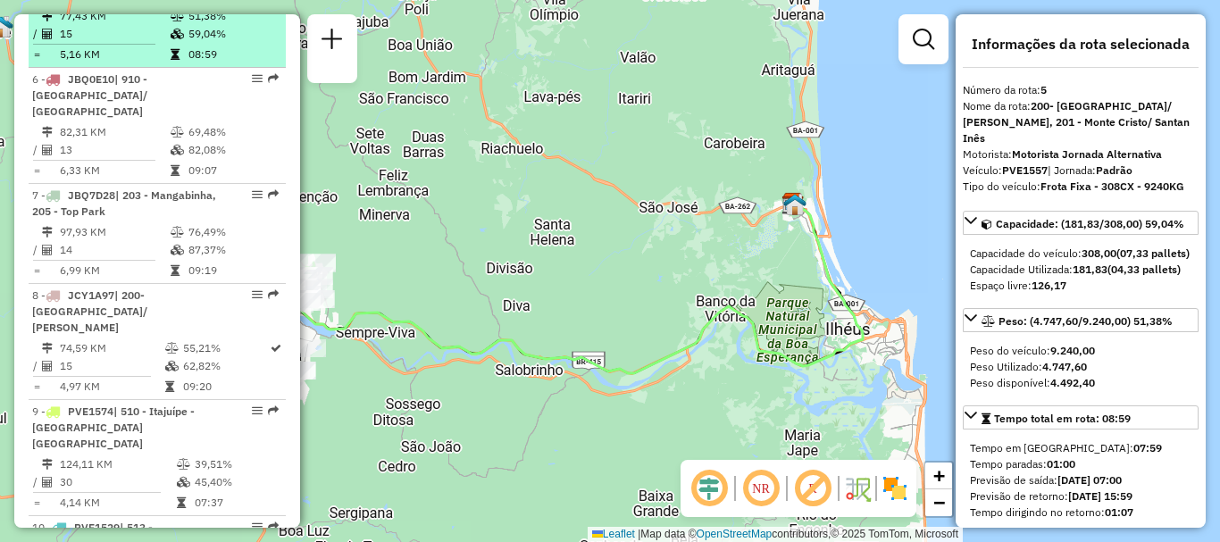
click at [180, 288] on div "8 - JCY1A97 | 200- Califórnia/ João Soares" at bounding box center [126, 312] width 189 height 48
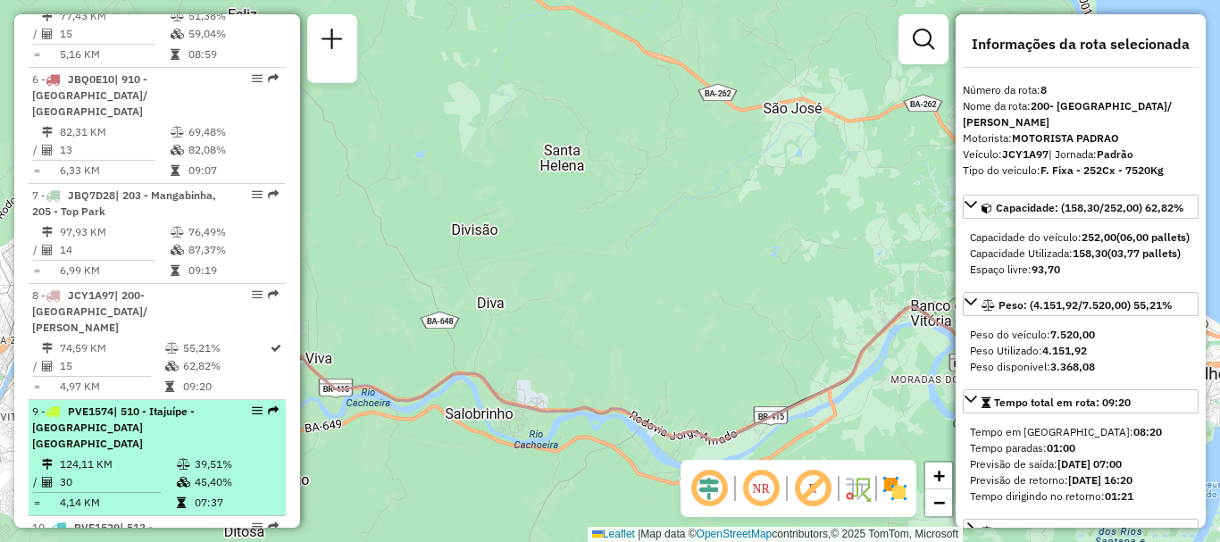
click at [158, 405] on span "| 510 - Itajuípe - PA ITAJUÍPE" at bounding box center [113, 428] width 163 height 46
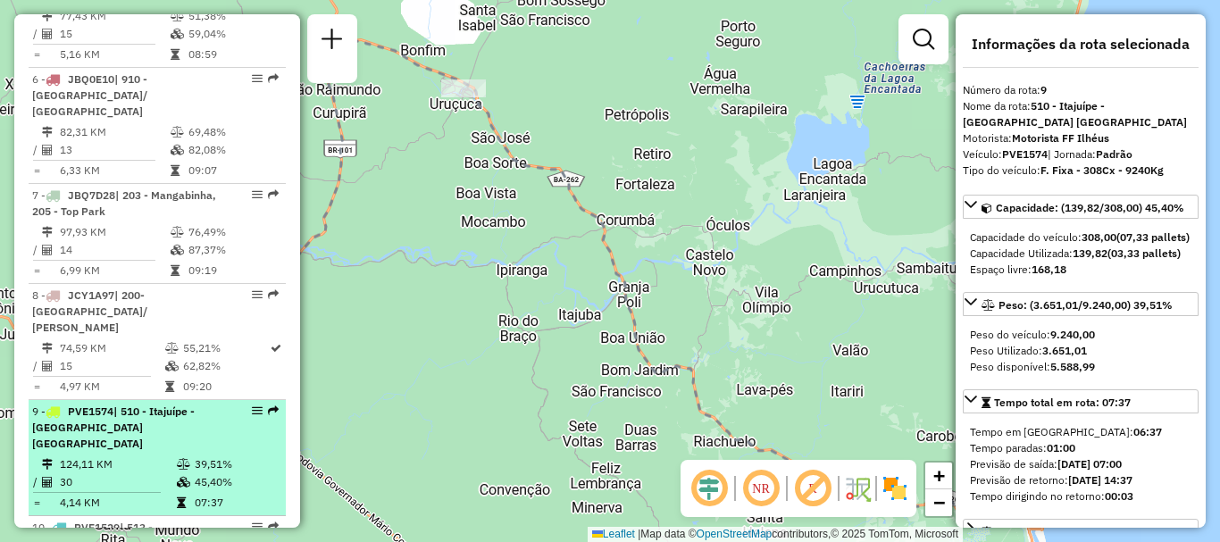
scroll to position [1268, 0]
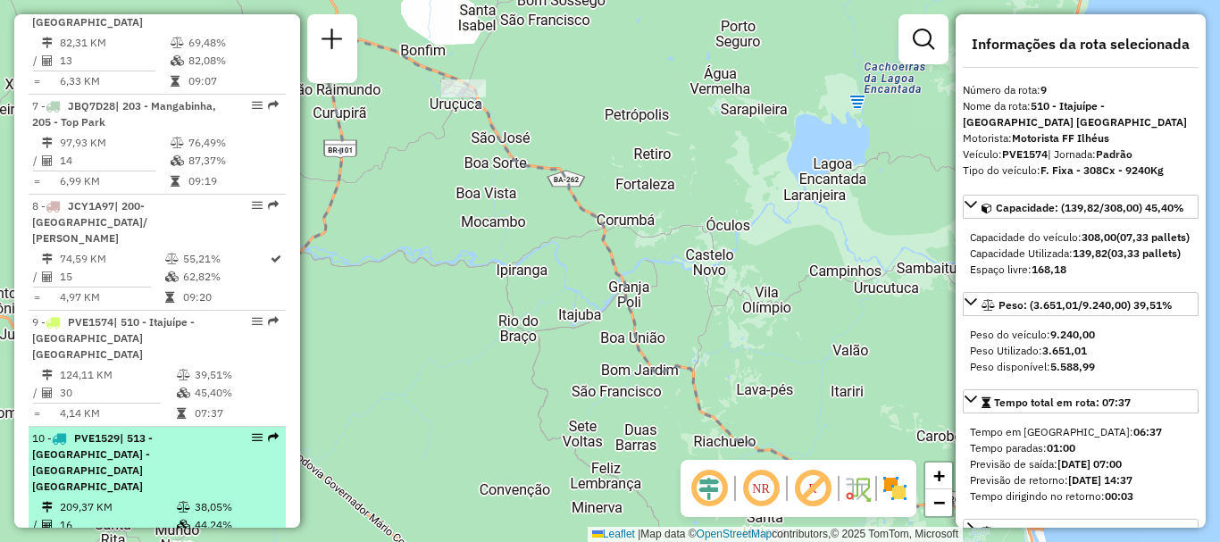
click at [153, 431] on span "| 513 - Almadina - PA ITAJUÍPE" at bounding box center [92, 462] width 121 height 62
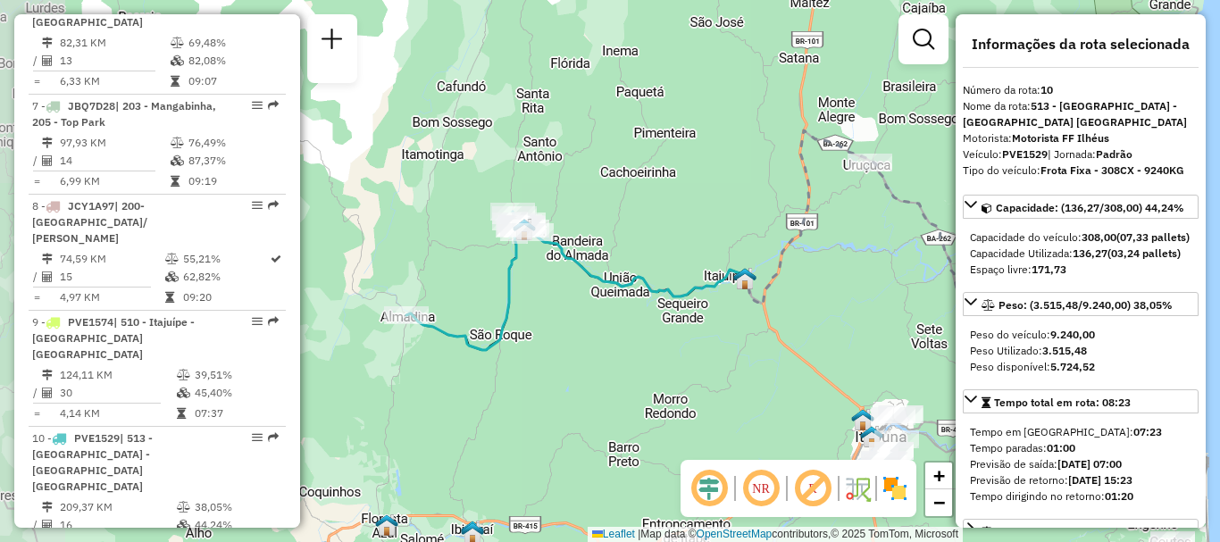
drag, startPoint x: 622, startPoint y: 343, endPoint x: 786, endPoint y: 326, distance: 164.3
click at [786, 326] on div "Janela de atendimento Grade de atendimento Capacidade Transportadoras Veículos …" at bounding box center [610, 271] width 1220 height 542
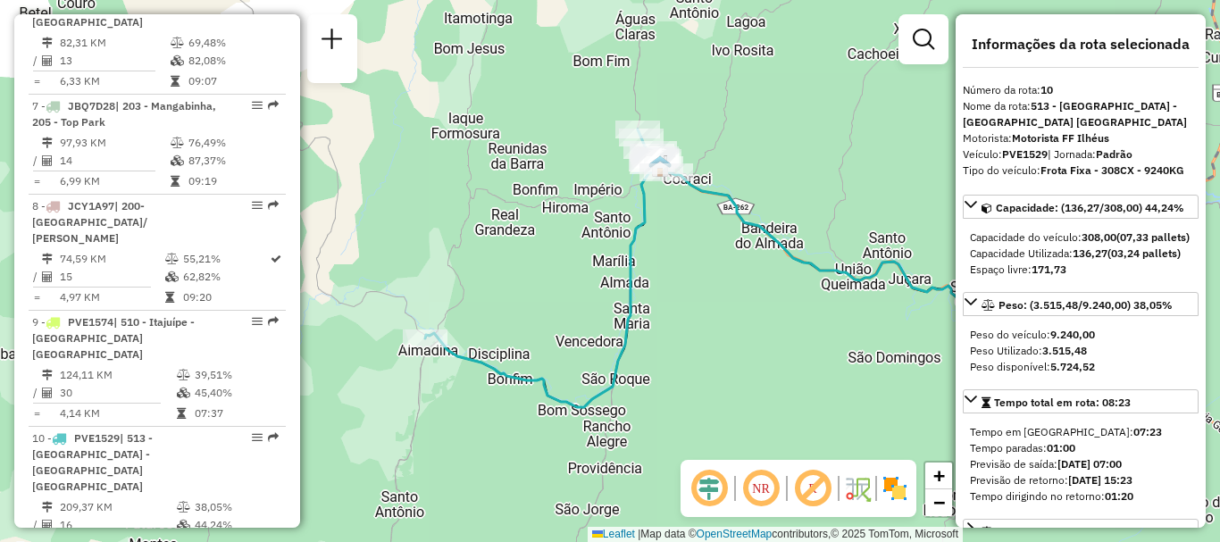
drag, startPoint x: 540, startPoint y: 318, endPoint x: 730, endPoint y: 357, distance: 193.4
click at [730, 357] on div "Janela de atendimento Grade de atendimento Capacidade Transportadoras Veículos …" at bounding box center [610, 271] width 1220 height 542
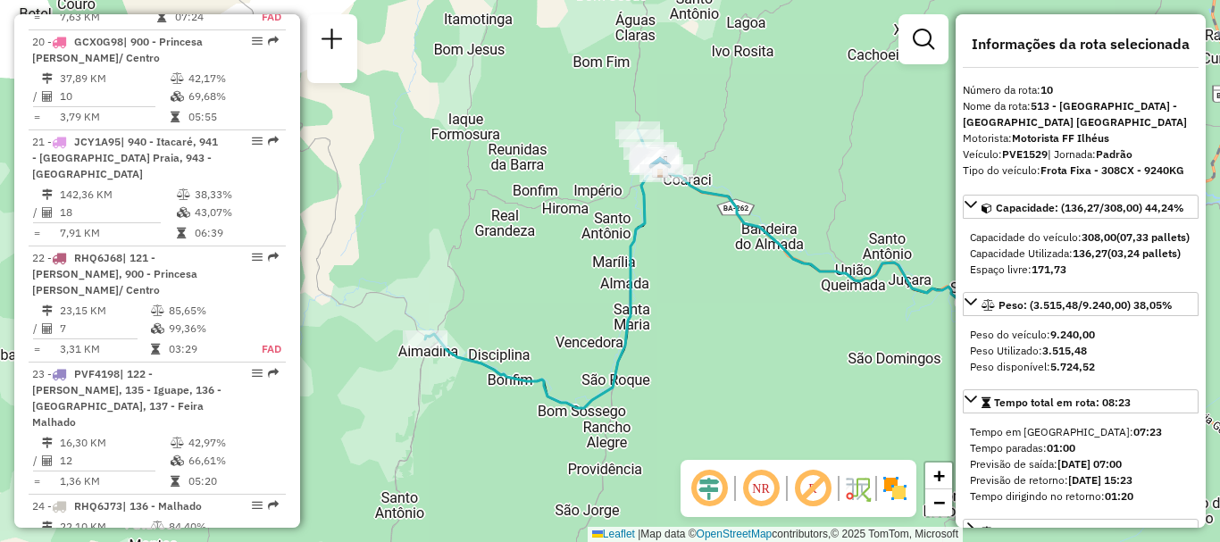
scroll to position [2786, 0]
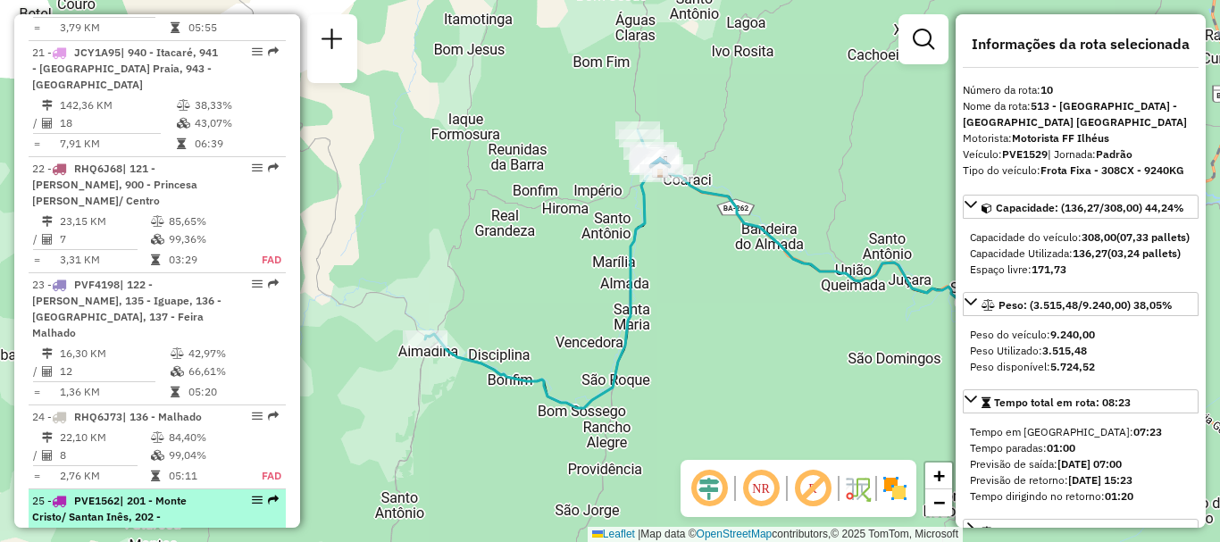
drag, startPoint x: 268, startPoint y: 372, endPoint x: 239, endPoint y: 381, distance: 30.2
click at [239, 493] on div "25 - PVE1562 | 201 - Monte Cristo/ Santan Inês, 202 - São Lourenço/ Santo Anton…" at bounding box center [157, 525] width 250 height 64
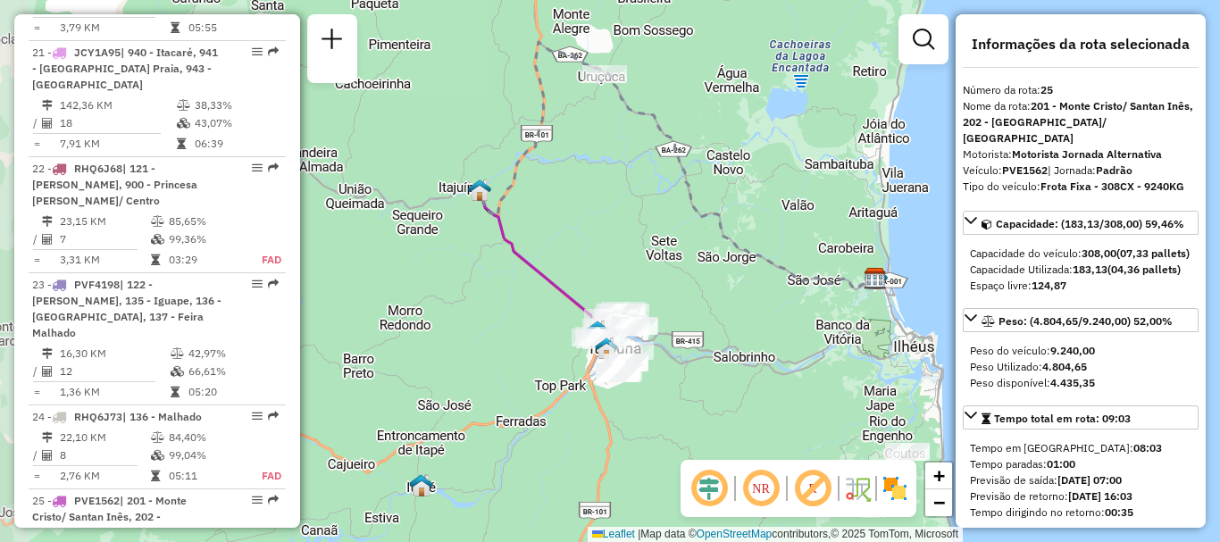
drag, startPoint x: 471, startPoint y: 305, endPoint x: 542, endPoint y: 221, distance: 109.6
click at [542, 221] on div "Janela de atendimento Grade de atendimento Capacidade Transportadoras Veículos …" at bounding box center [610, 271] width 1220 height 542
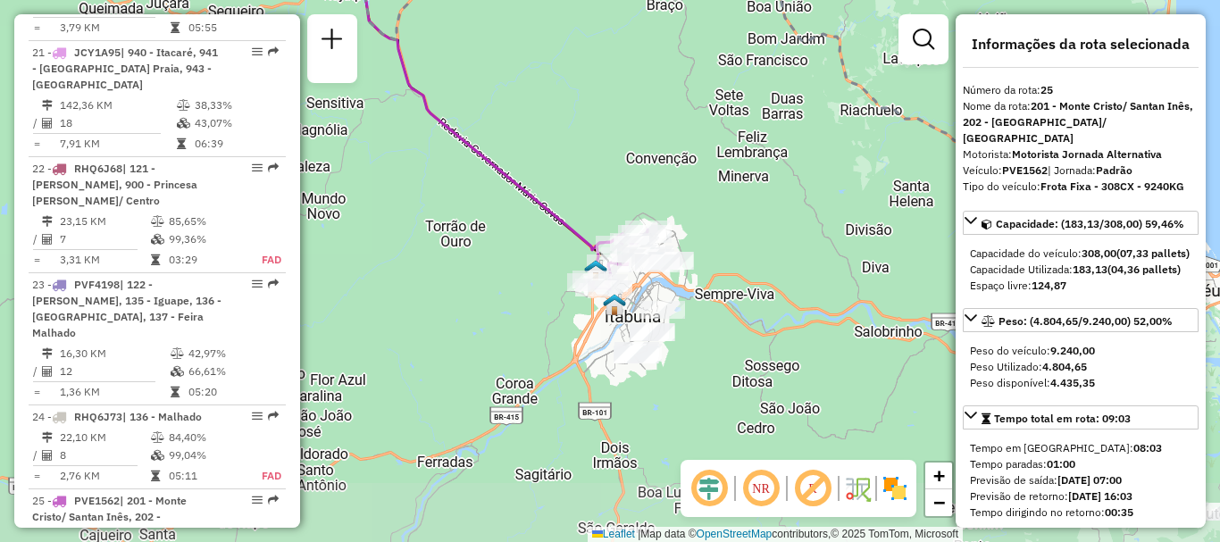
drag, startPoint x: 558, startPoint y: 311, endPoint x: 546, endPoint y: 197, distance: 114.1
click at [546, 197] on icon at bounding box center [502, 122] width 284 height 271
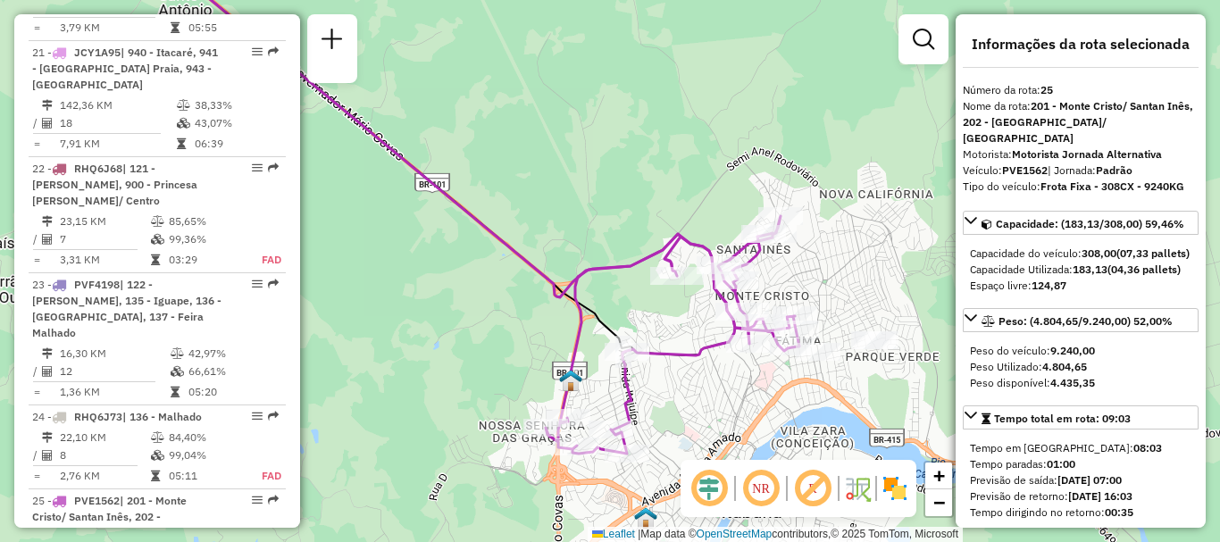
drag, startPoint x: 682, startPoint y: 200, endPoint x: 438, endPoint y: 154, distance: 248.0
click at [438, 154] on div "Janela de atendimento Grade de atendimento Capacidade Transportadoras Veículos …" at bounding box center [610, 271] width 1220 height 542
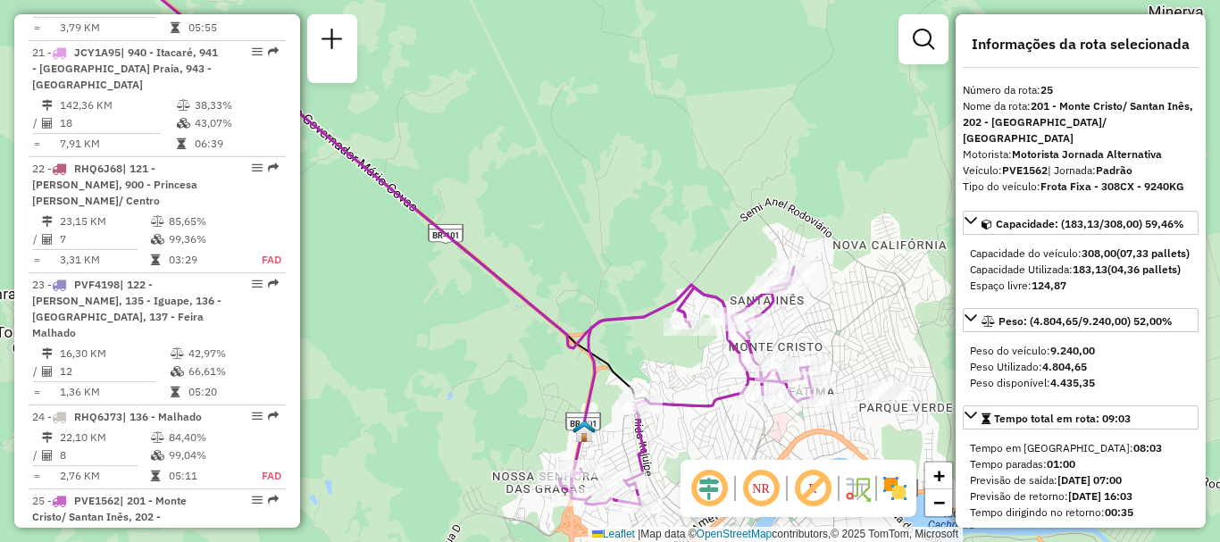
drag, startPoint x: 524, startPoint y: 169, endPoint x: 616, endPoint y: 344, distance: 197.7
click at [616, 344] on div "Janela de atendimento Grade de atendimento Capacidade Transportadoras Veículos …" at bounding box center [610, 271] width 1220 height 542
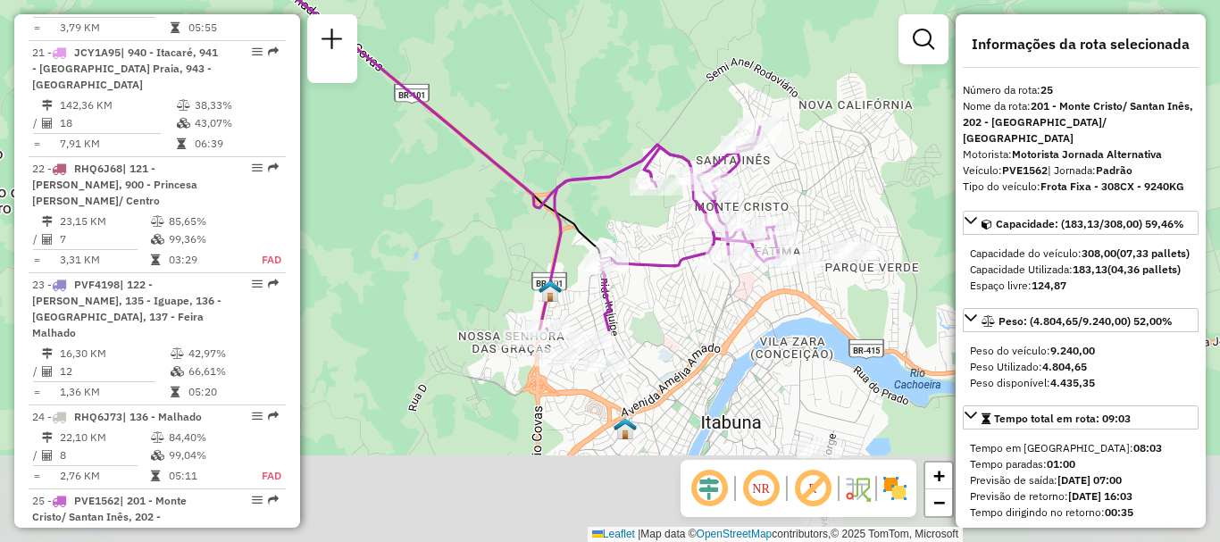
drag, startPoint x: 725, startPoint y: 335, endPoint x: 613, endPoint y: 70, distance: 288.1
click at [613, 70] on div "Janela de atendimento Grade de atendimento Capacidade Transportadoras Veículos …" at bounding box center [610, 271] width 1220 height 542
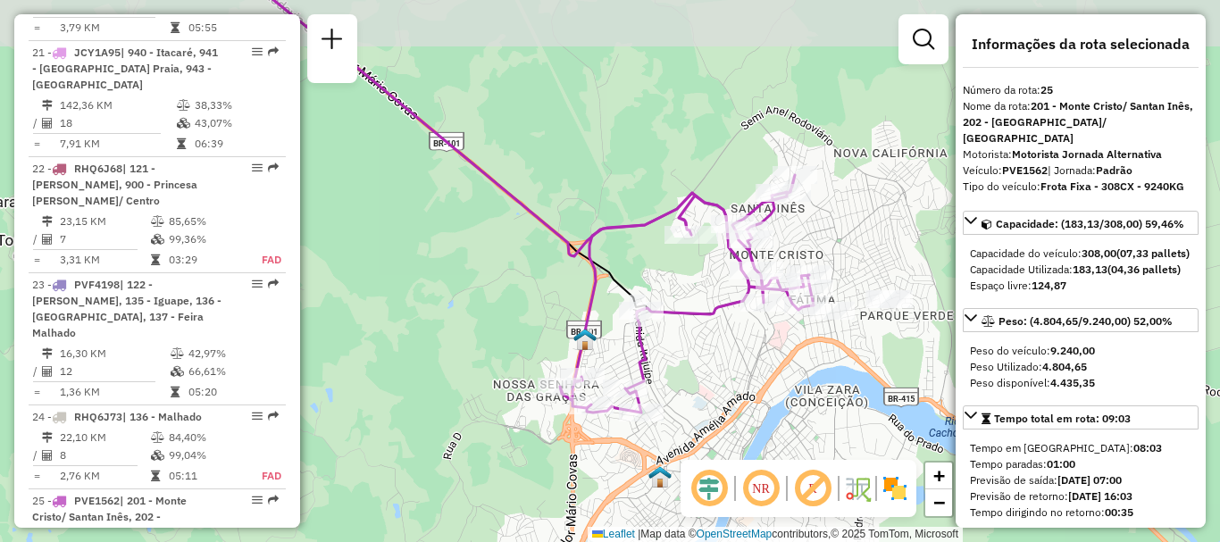
drag, startPoint x: 548, startPoint y: 132, endPoint x: 668, endPoint y: 242, distance: 162.4
click at [668, 241] on div "Janela de atendimento Grade de atendimento Capacidade Transportadoras Veículos …" at bounding box center [610, 271] width 1220 height 542
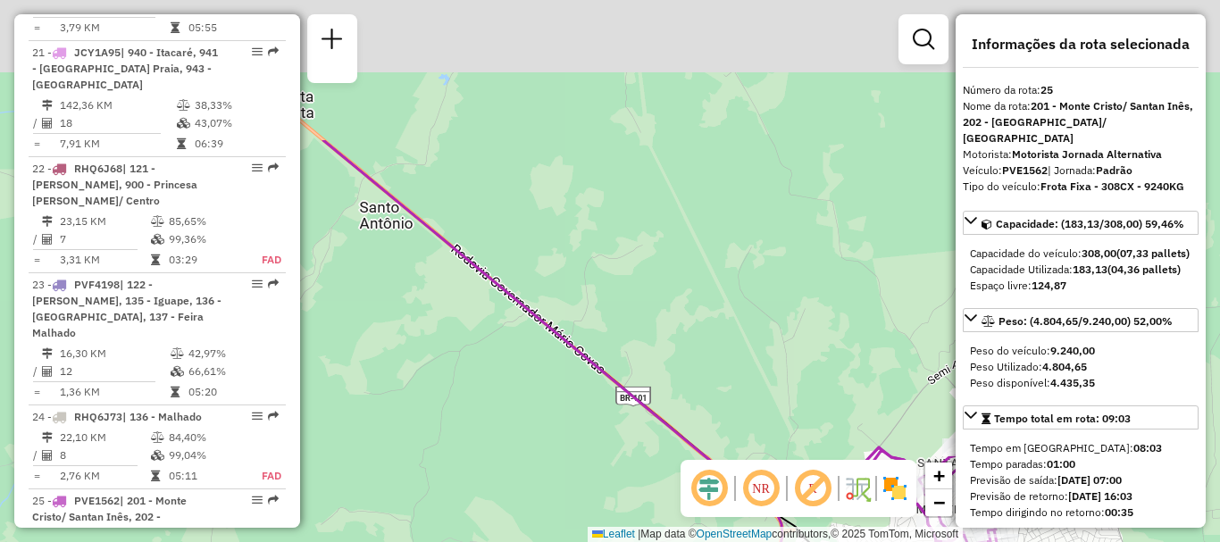
drag, startPoint x: 637, startPoint y: 288, endPoint x: 675, endPoint y: 339, distance: 63.8
click at [675, 339] on div "Janela de atendimento Grade de atendimento Capacidade Transportadoras Veículos …" at bounding box center [610, 271] width 1220 height 542
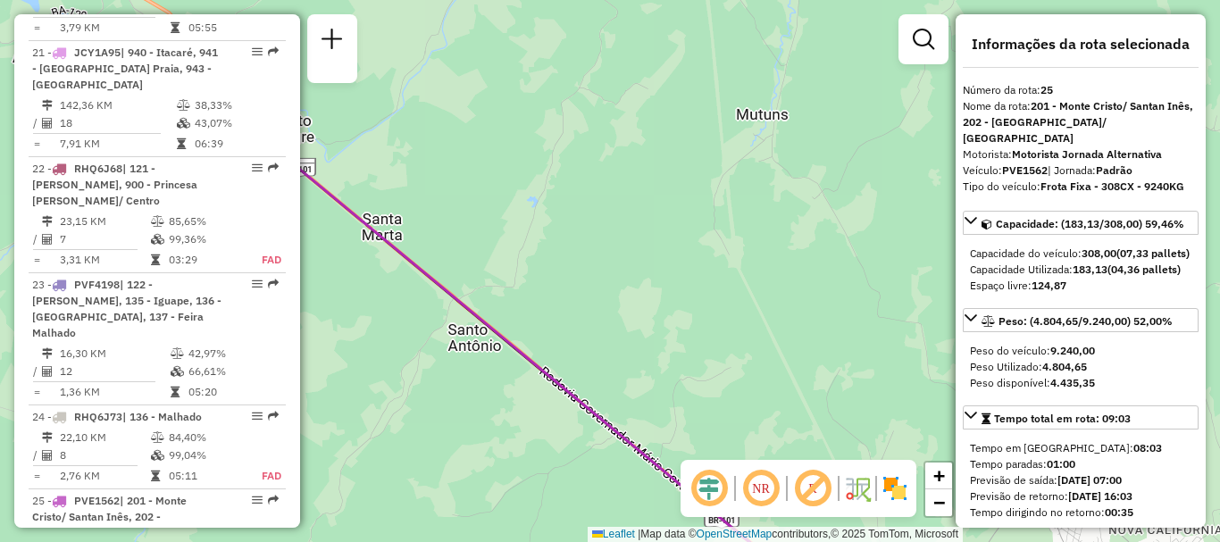
drag, startPoint x: 575, startPoint y: 210, endPoint x: 694, endPoint y: 354, distance: 186.5
click at [694, 354] on div "Janela de atendimento Grade de atendimento Capacidade Transportadoras Veículos …" at bounding box center [610, 271] width 1220 height 542
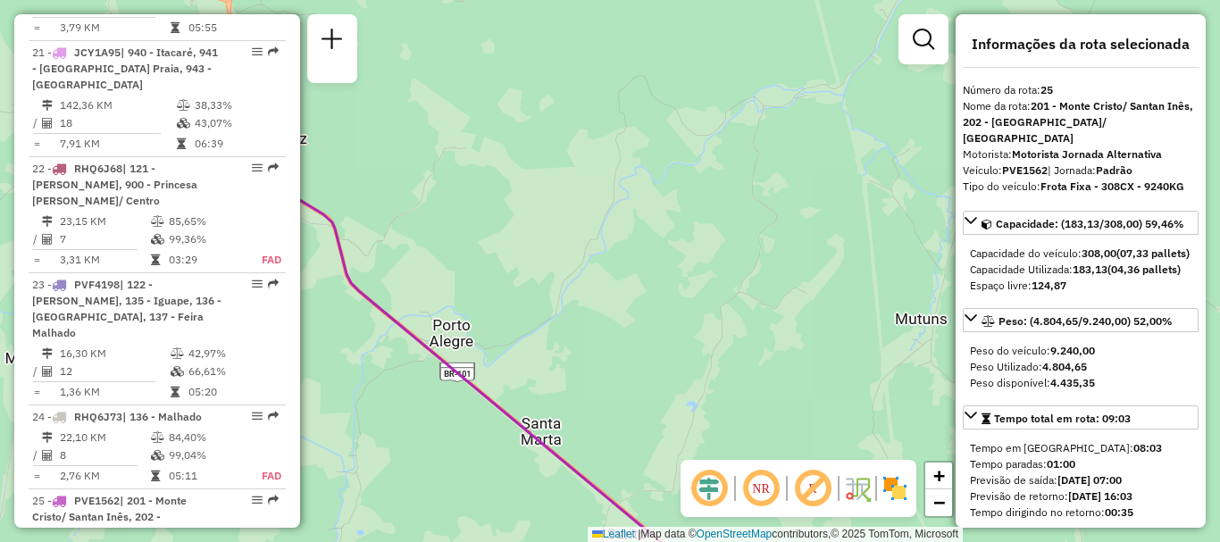
drag, startPoint x: 544, startPoint y: 188, endPoint x: 656, endPoint y: 349, distance: 196.9
click at [656, 349] on div "Janela de atendimento Grade de atendimento Capacidade Transportadoras Veículos …" at bounding box center [610, 271] width 1220 height 542
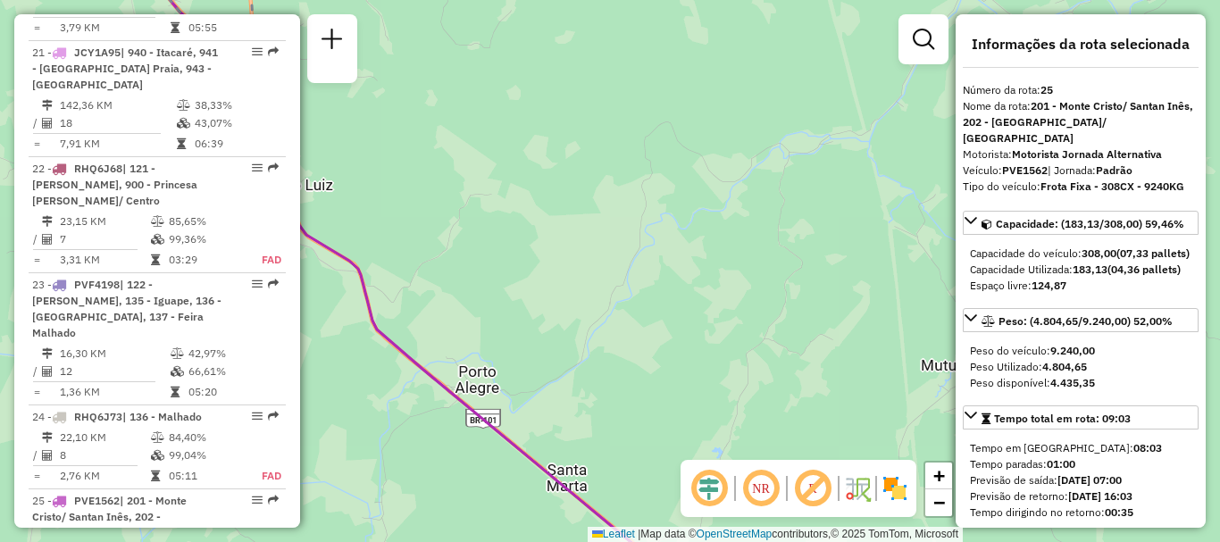
drag, startPoint x: 542, startPoint y: 192, endPoint x: 689, endPoint y: 318, distance: 193.1
click at [688, 319] on div "Janela de atendimento Grade de atendimento Capacidade Transportadoras Veículos …" at bounding box center [610, 271] width 1220 height 542
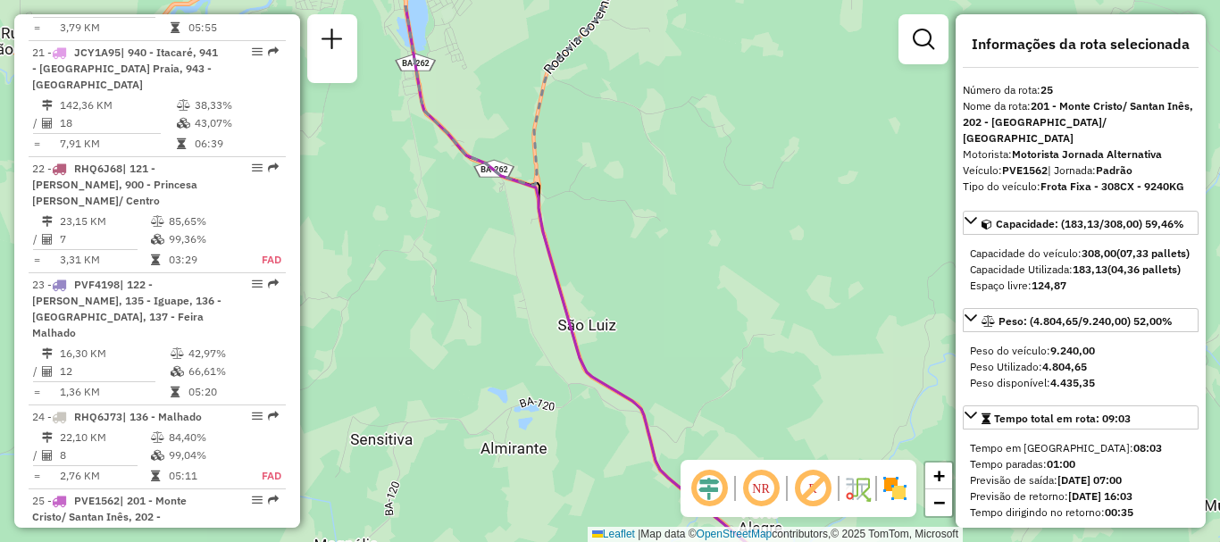
drag, startPoint x: 579, startPoint y: 202, endPoint x: 743, endPoint y: 261, distance: 174.6
click at [743, 261] on div "Janela de atendimento Grade de atendimento Capacidade Transportadoras Veículos …" at bounding box center [610, 271] width 1220 height 542
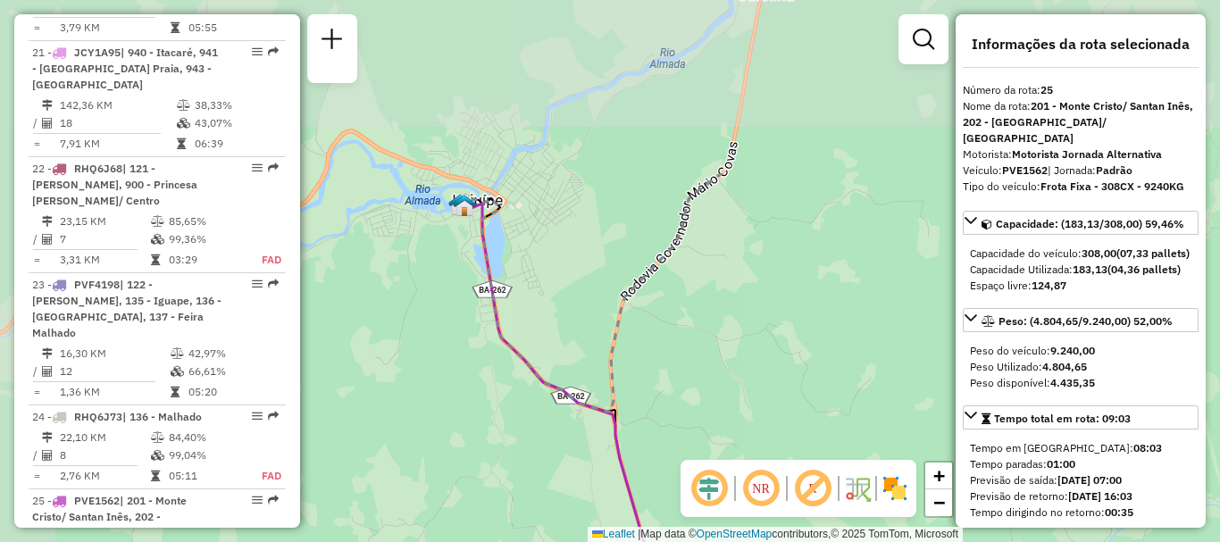
drag, startPoint x: 654, startPoint y: 263, endPoint x: 706, endPoint y: 398, distance: 144.8
click at [706, 398] on div "Janela de atendimento Grade de atendimento Capacidade Transportadoras Veículos …" at bounding box center [610, 271] width 1220 height 542
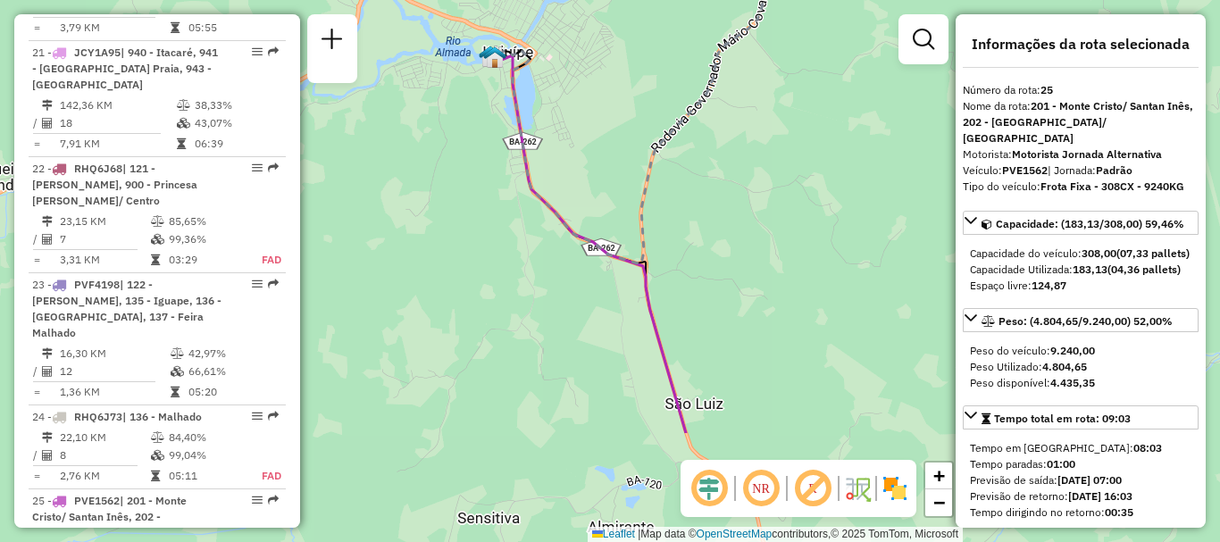
drag, startPoint x: 705, startPoint y: 363, endPoint x: 730, endPoint y: 188, distance: 177.7
click at [730, 188] on div "Janela de atendimento Grade de atendimento Capacidade Transportadoras Veículos …" at bounding box center [610, 271] width 1220 height 542
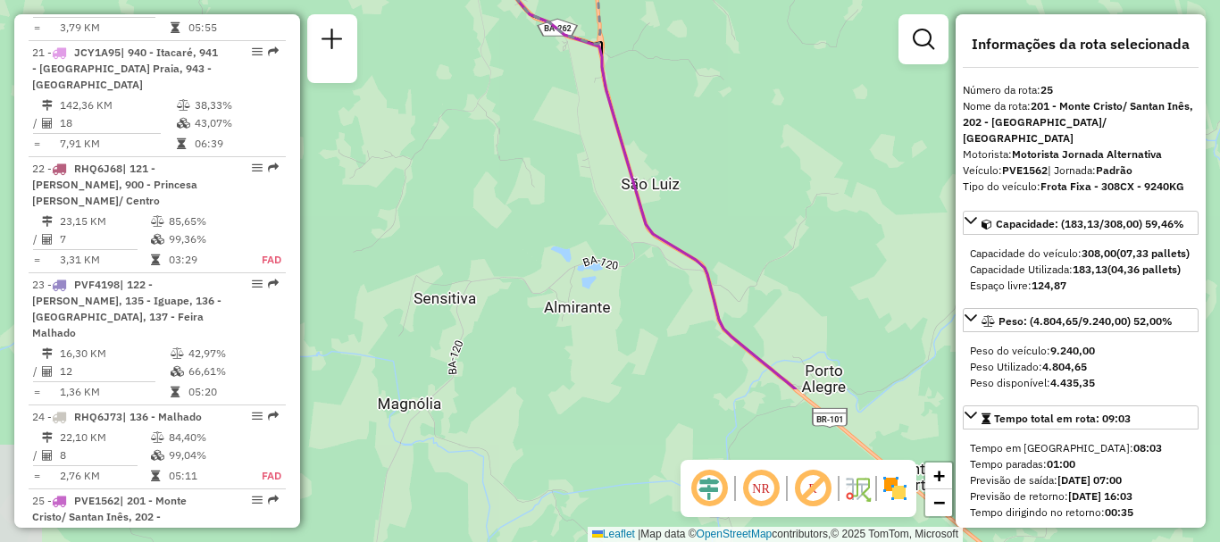
drag, startPoint x: 735, startPoint y: 315, endPoint x: 690, endPoint y: 105, distance: 214.6
click at [690, 105] on div "Janela de atendimento Grade de atendimento Capacidade Transportadoras Veículos …" at bounding box center [610, 271] width 1220 height 542
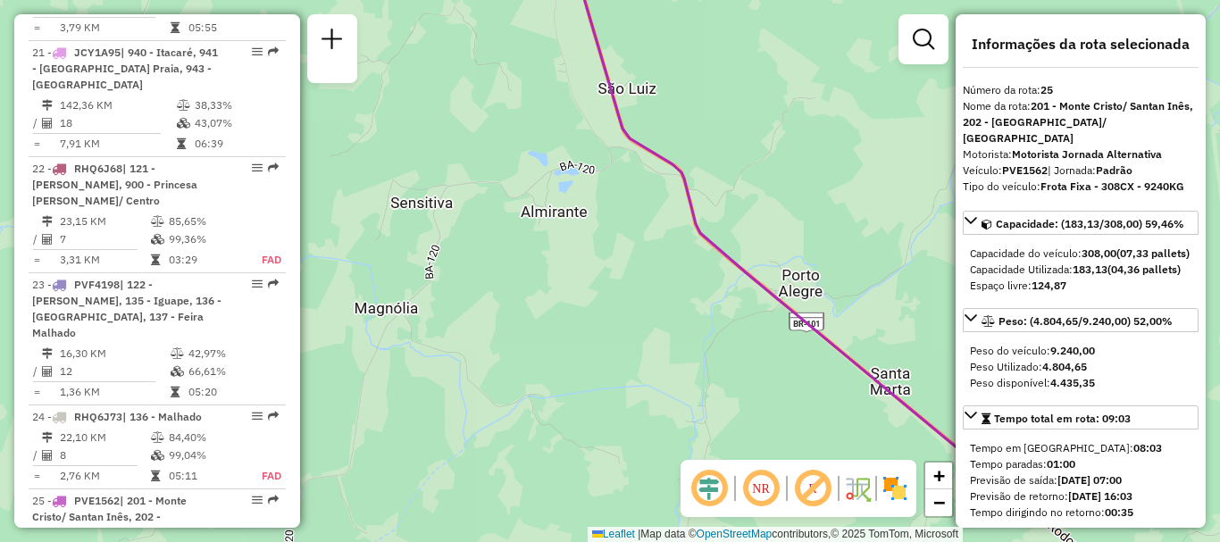
drag, startPoint x: 725, startPoint y: 280, endPoint x: 672, endPoint y: 130, distance: 159.3
click at [672, 130] on div "Janela de atendimento Grade de atendimento Capacidade Transportadoras Veículos …" at bounding box center [610, 271] width 1220 height 542
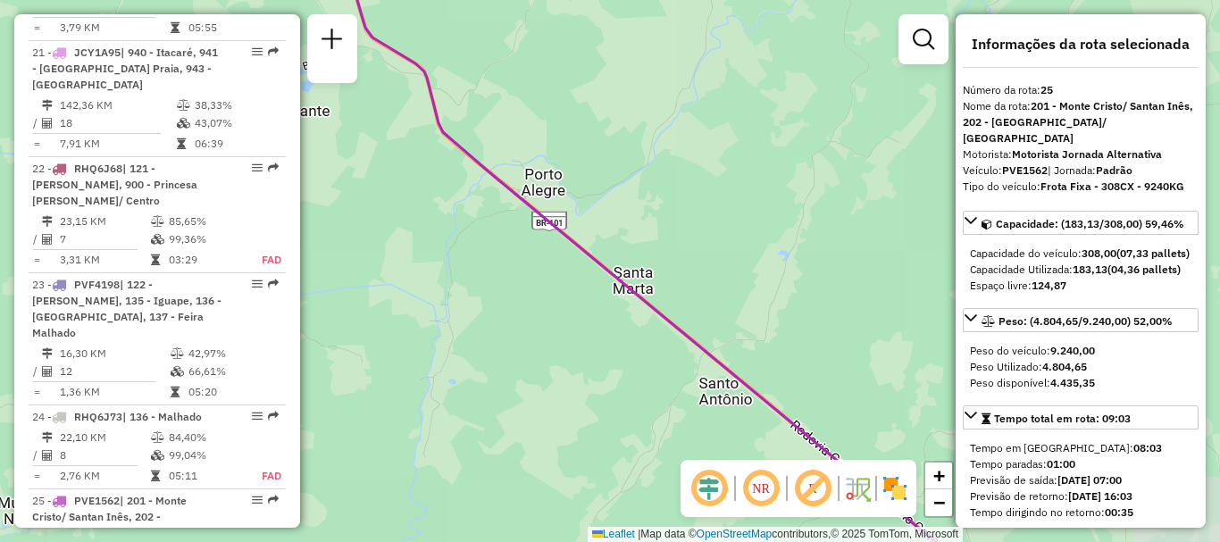
drag, startPoint x: 766, startPoint y: 181, endPoint x: 550, endPoint y: 139, distance: 220.2
click at [550, 139] on div "Janela de atendimento Grade de atendimento Capacidade Transportadoras Veículos …" at bounding box center [610, 271] width 1220 height 542
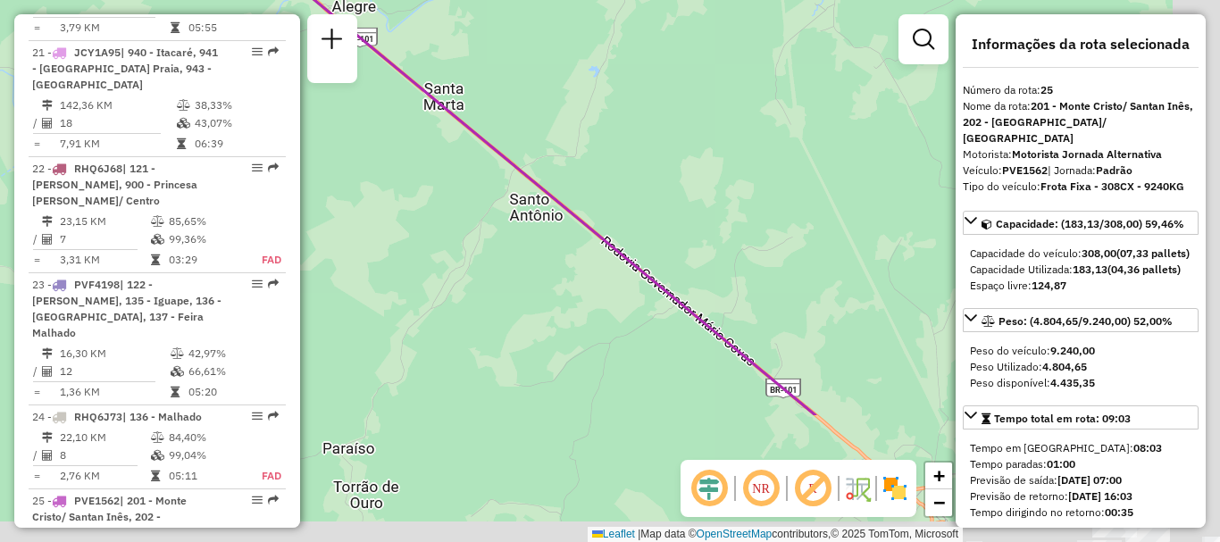
drag, startPoint x: 752, startPoint y: 295, endPoint x: 578, endPoint y: 103, distance: 259.2
click at [578, 103] on div "Janela de atendimento Grade de atendimento Capacidade Transportadoras Veículos …" at bounding box center [610, 271] width 1220 height 542
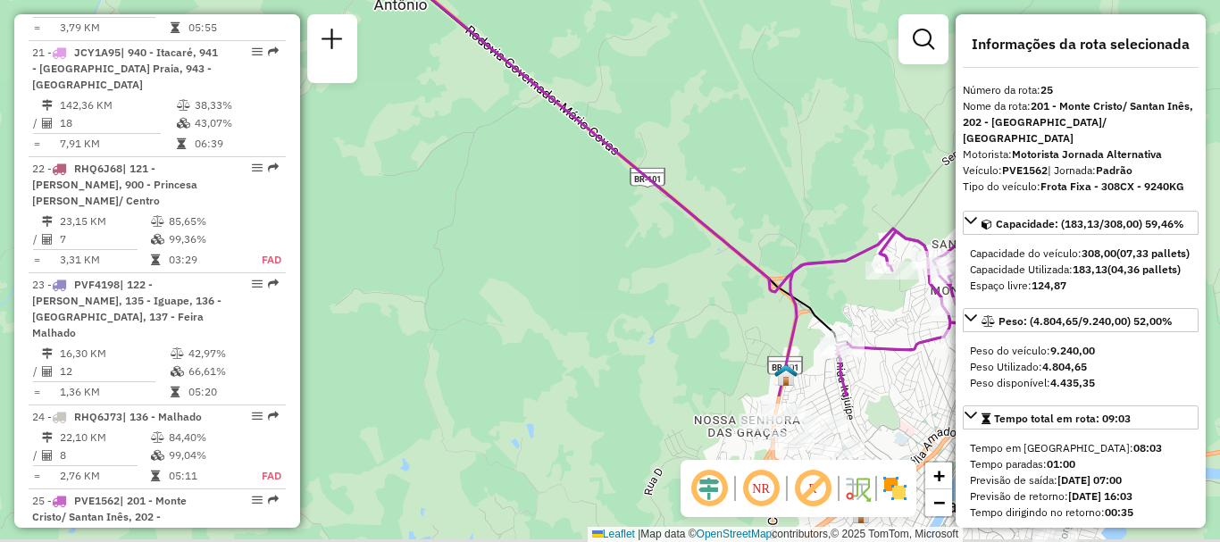
drag, startPoint x: 773, startPoint y: 310, endPoint x: 638, endPoint y: 102, distance: 248.4
click at [638, 102] on div "Janela de atendimento Grade de atendimento Capacidade Transportadoras Veículos …" at bounding box center [610, 271] width 1220 height 542
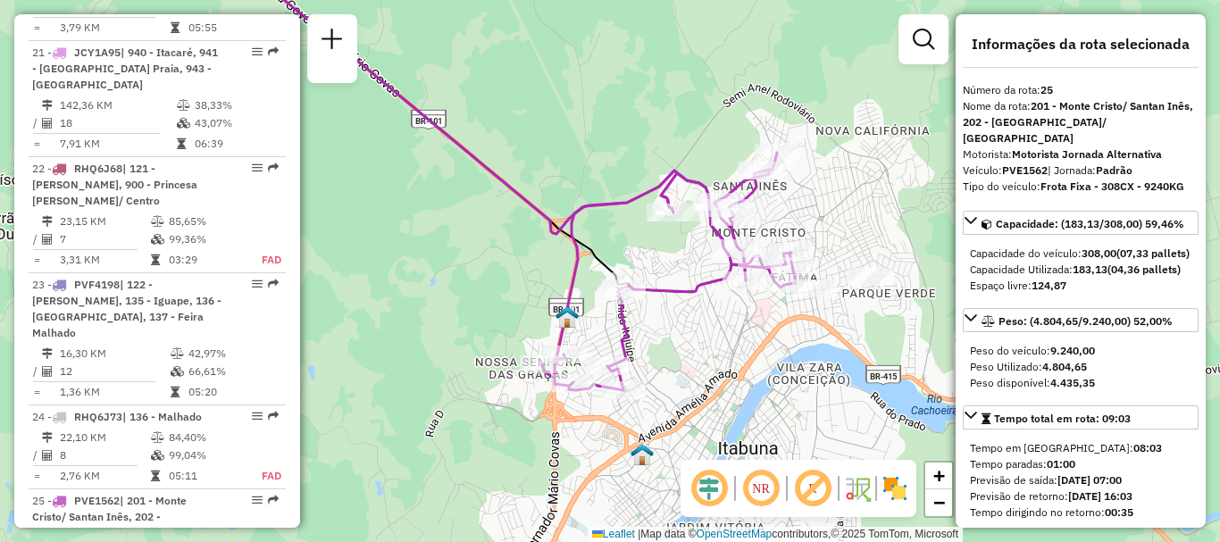
drag, startPoint x: 747, startPoint y: 213, endPoint x: 538, endPoint y: 163, distance: 215.5
click at [538, 163] on div "Janela de atendimento Grade de atendimento Capacidade Transportadoras Veículos …" at bounding box center [610, 271] width 1220 height 542
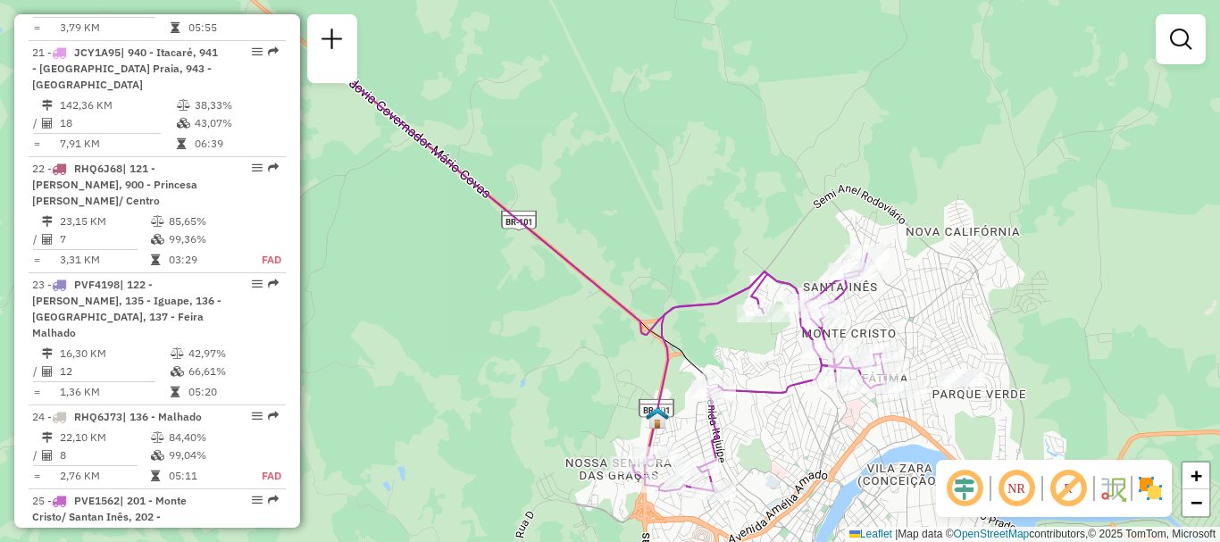
drag, startPoint x: 592, startPoint y: 96, endPoint x: 745, endPoint y: 314, distance: 266.8
click at [745, 314] on div "Janela de atendimento Grade de atendimento Capacidade Transportadoras Veículos …" at bounding box center [610, 271] width 1220 height 542
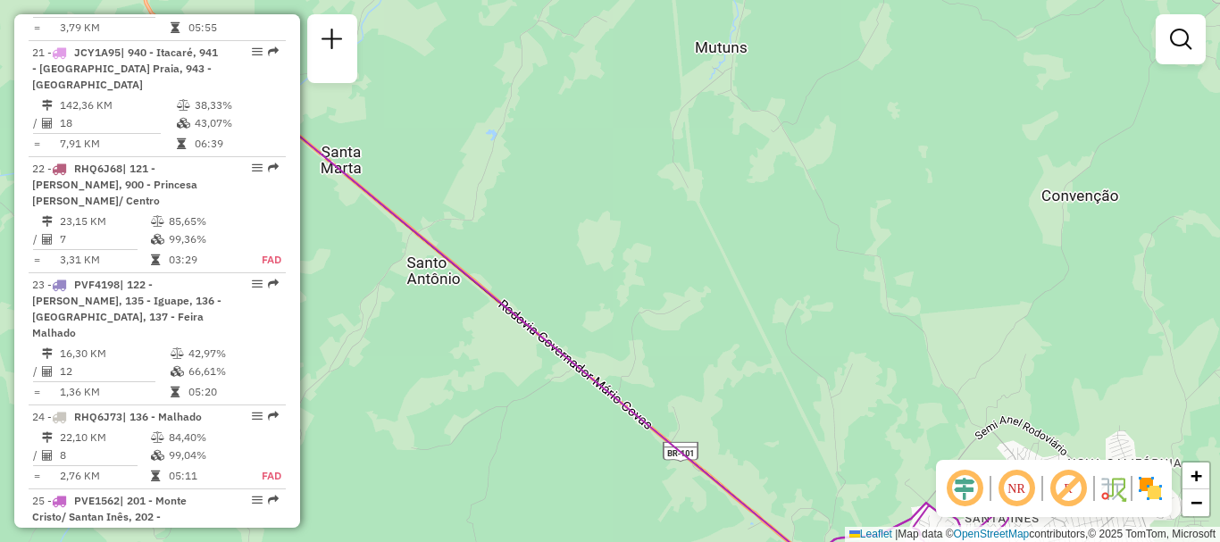
drag, startPoint x: 674, startPoint y: 138, endPoint x: 830, endPoint y: 301, distance: 225.5
click at [830, 301] on div "Janela de atendimento Grade de atendimento Capacidade Transportadoras Veículos …" at bounding box center [610, 271] width 1220 height 542
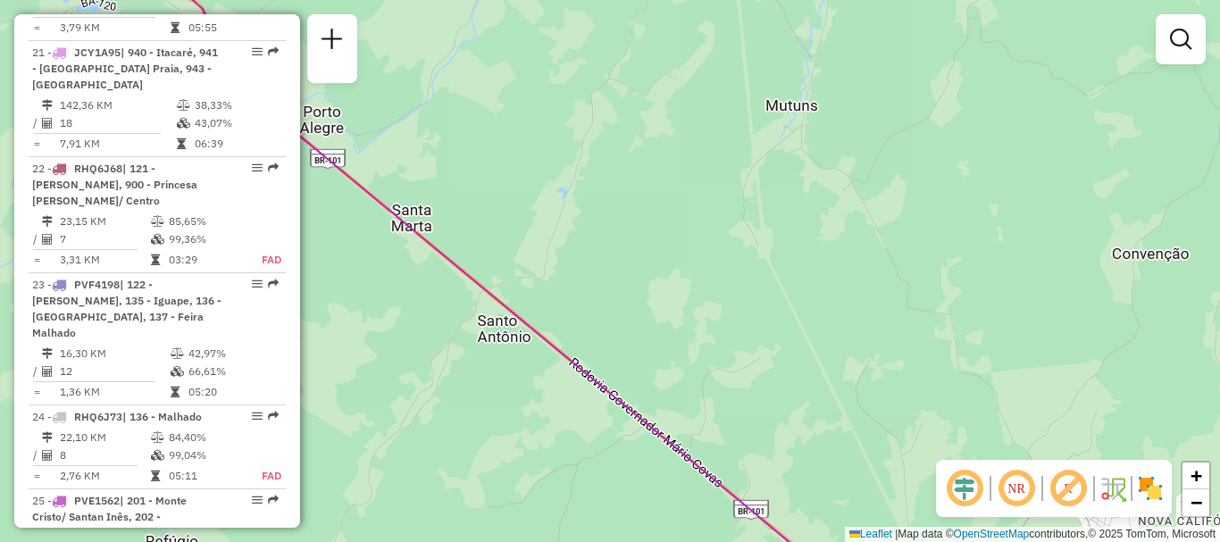
drag, startPoint x: 667, startPoint y: 122, endPoint x: 839, endPoint y: 256, distance: 217.6
click at [839, 256] on div "Janela de atendimento Grade de atendimento Capacidade Transportadoras Veículos …" at bounding box center [610, 271] width 1220 height 542
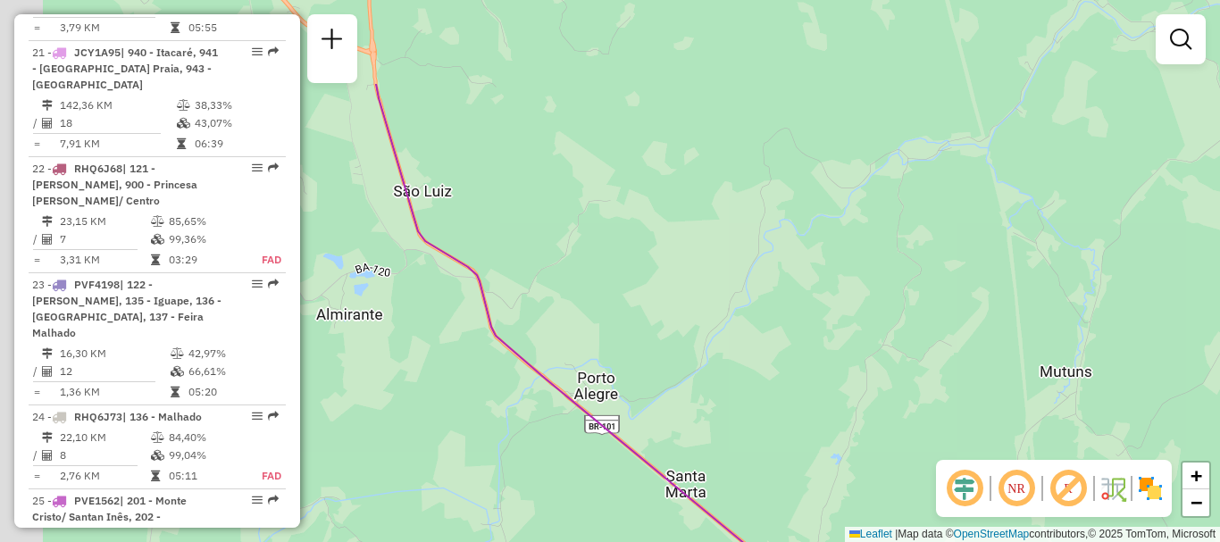
drag, startPoint x: 752, startPoint y: 129, endPoint x: 905, endPoint y: 302, distance: 230.3
click at [905, 302] on div "Janela de atendimento Grade de atendimento Capacidade Transportadoras Veículos …" at bounding box center [610, 271] width 1220 height 542
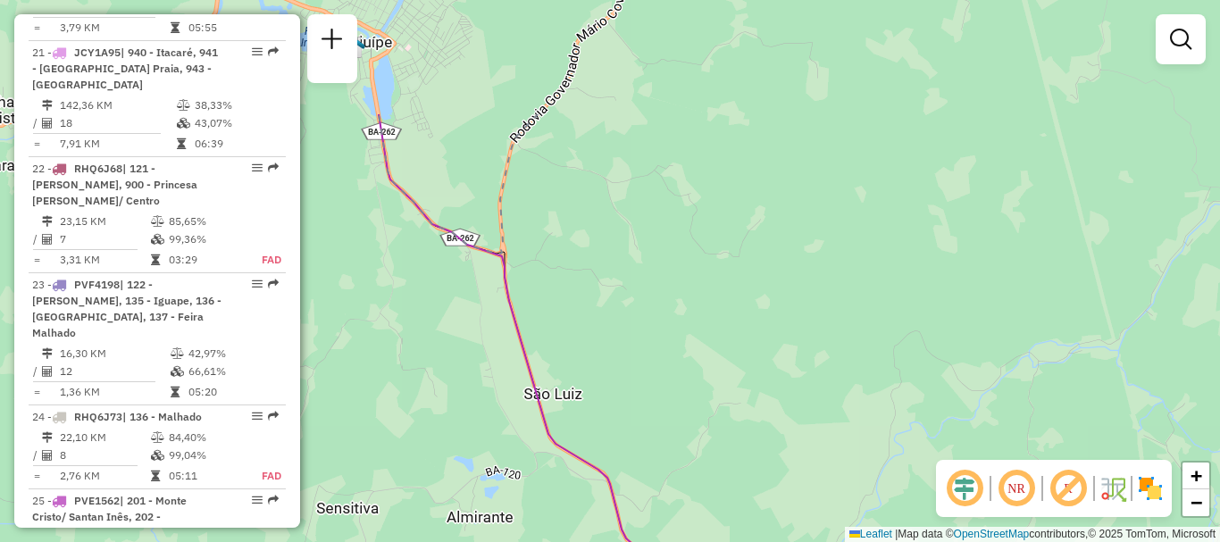
drag, startPoint x: 780, startPoint y: 160, endPoint x: 921, endPoint y: 402, distance: 280.1
click at [921, 402] on div "Janela de atendimento Grade de atendimento Capacidade Transportadoras Veículos …" at bounding box center [610, 271] width 1220 height 542
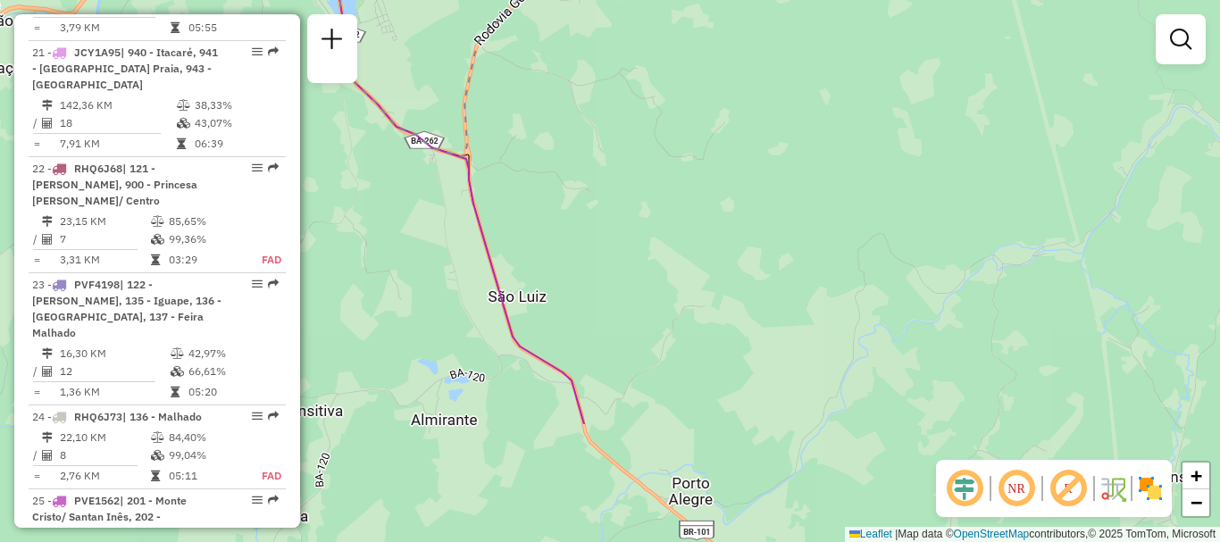
drag, startPoint x: 861, startPoint y: 314, endPoint x: 777, endPoint y: 143, distance: 190.9
click at [777, 143] on div "Janela de atendimento Grade de atendimento Capacidade Transportadoras Veículos …" at bounding box center [610, 271] width 1220 height 542
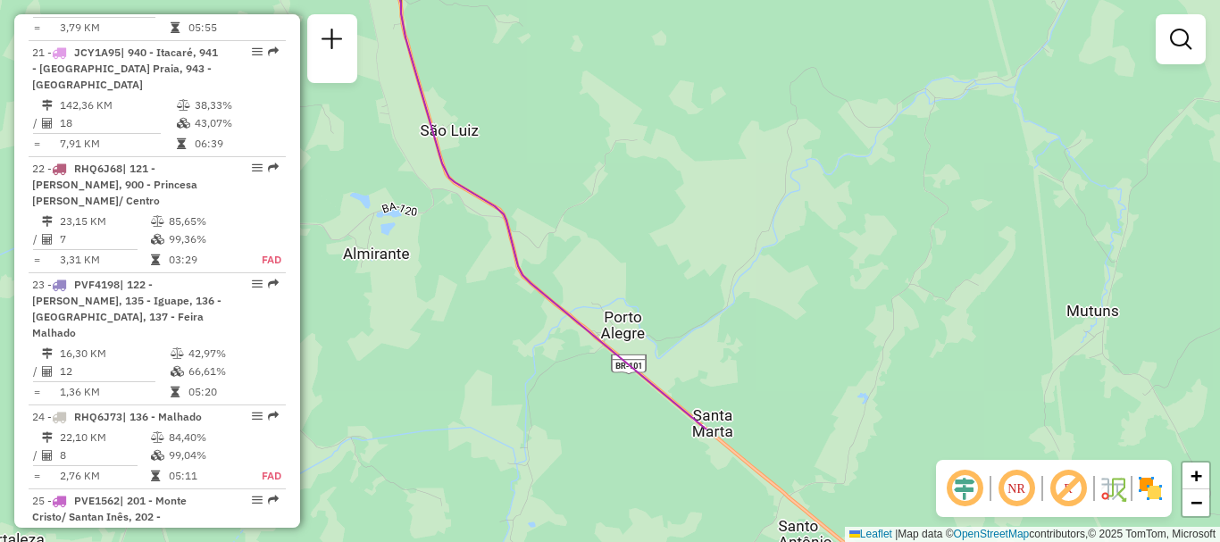
drag, startPoint x: 893, startPoint y: 376, endPoint x: 818, endPoint y: 188, distance: 202.8
click at [818, 188] on div "Janela de atendimento Grade de atendimento Capacidade Transportadoras Veículos …" at bounding box center [610, 271] width 1220 height 542
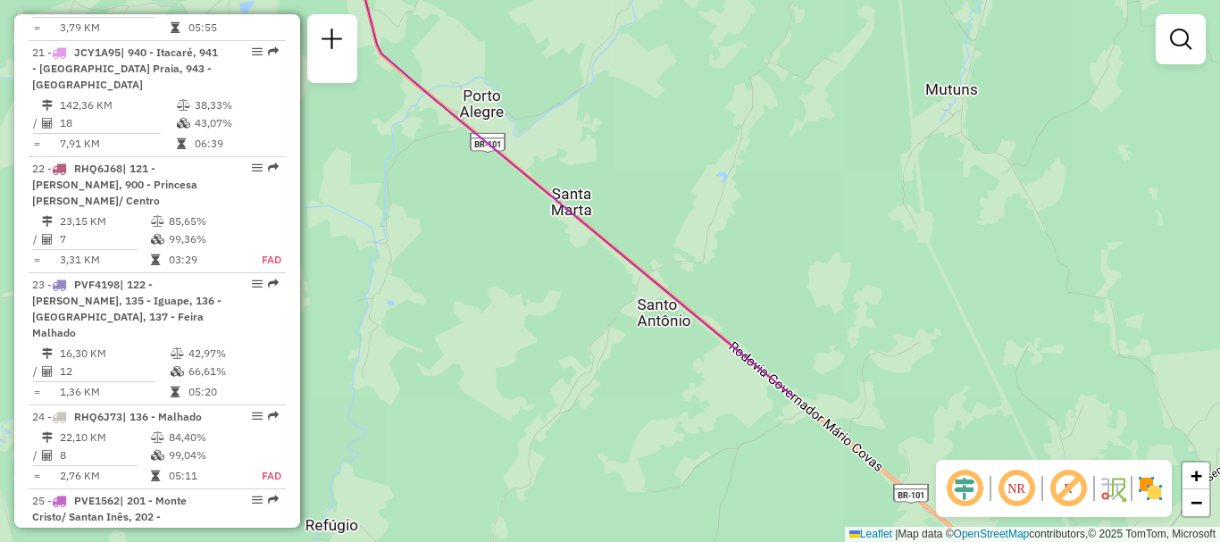
drag, startPoint x: 932, startPoint y: 357, endPoint x: 790, endPoint y: 138, distance: 260.8
click at [790, 138] on div "Janela de atendimento Grade de atendimento Capacidade Transportadoras Veículos …" at bounding box center [610, 271] width 1220 height 542
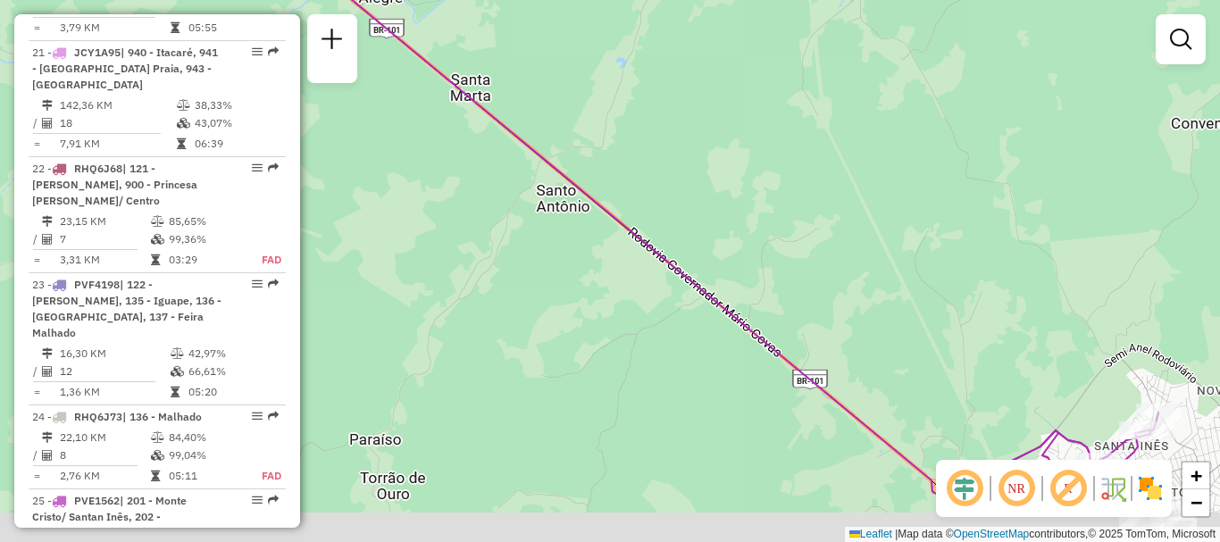
drag, startPoint x: 899, startPoint y: 319, endPoint x: 747, endPoint y: 144, distance: 232.3
click at [747, 144] on div "Janela de atendimento Grade de atendimento Capacidade Transportadoras Veículos …" at bounding box center [610, 271] width 1220 height 542
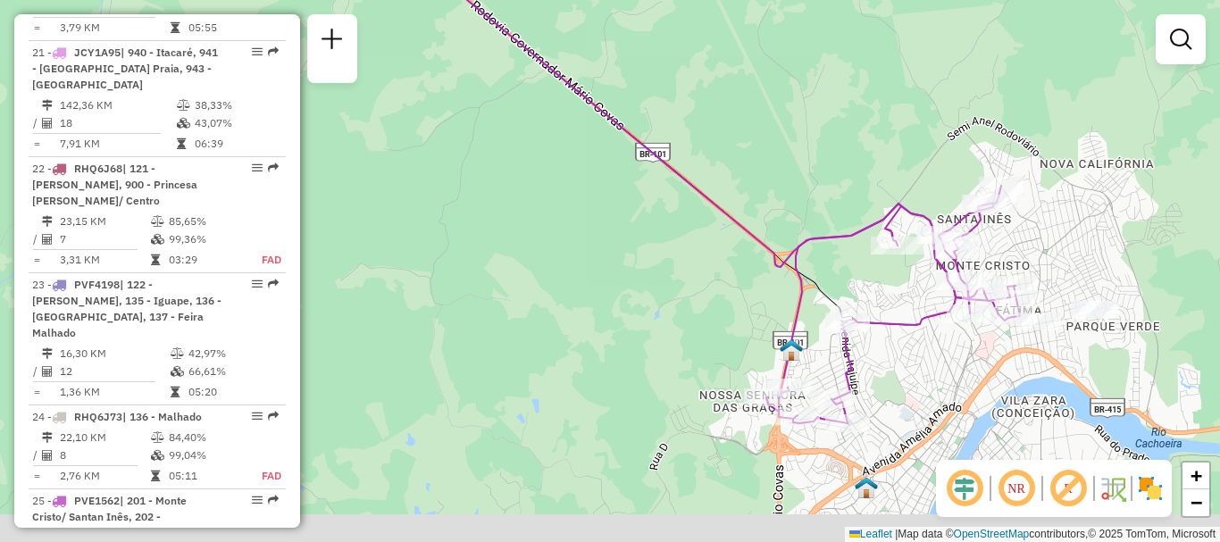
drag, startPoint x: 876, startPoint y: 305, endPoint x: 776, endPoint y: 155, distance: 180.3
click at [776, 155] on div "Janela de atendimento Grade de atendimento Capacidade Transportadoras Veículos …" at bounding box center [610, 271] width 1220 height 542
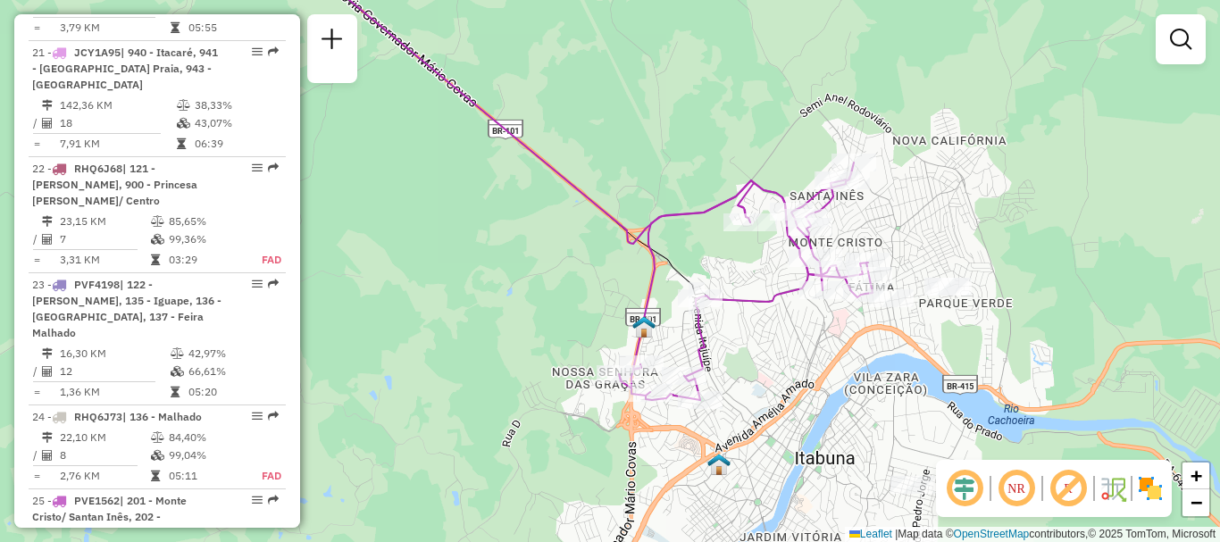
drag, startPoint x: 806, startPoint y: 201, endPoint x: 648, endPoint y: 179, distance: 159.6
click at [648, 179] on div "Janela de atendimento Grade de atendimento Capacidade Transportadoras Veículos …" at bounding box center [610, 271] width 1220 height 542
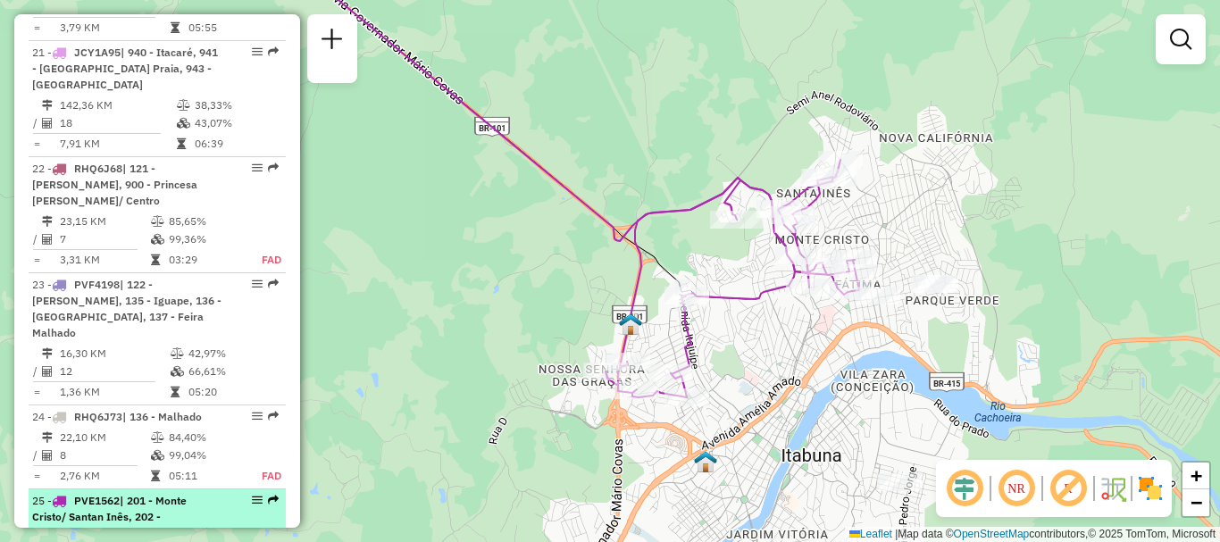
click at [205, 493] on div "25 - PVE1562 | 201 - Monte Cristo/ Santan Inês, 202 - São Lourenço/ Santo Anton…" at bounding box center [126, 525] width 189 height 64
select select "**********"
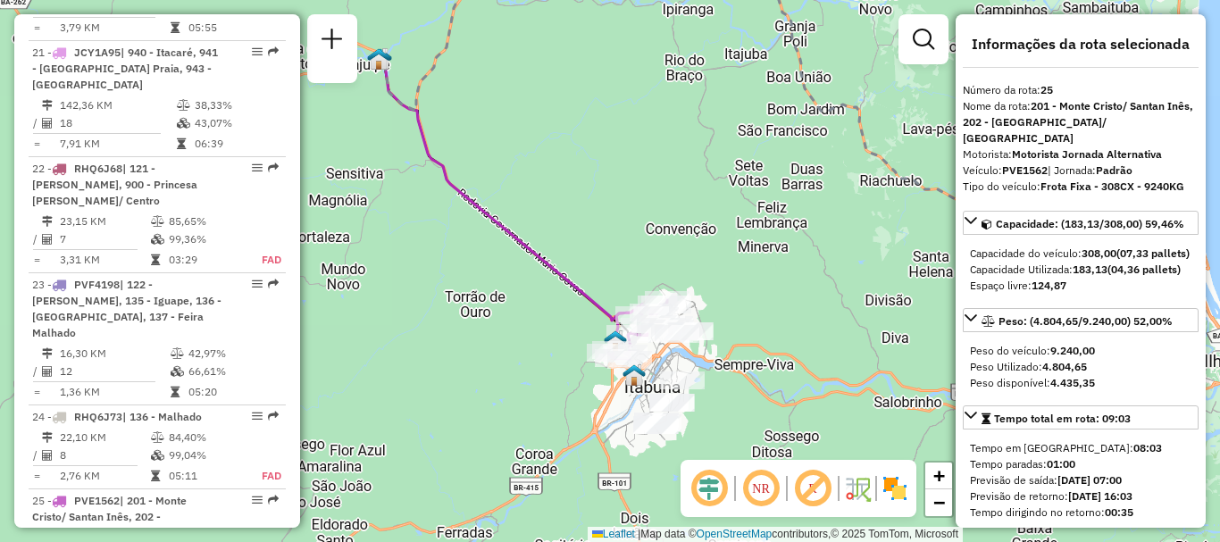
drag, startPoint x: 593, startPoint y: 372, endPoint x: 747, endPoint y: 201, distance: 229.5
click at [747, 201] on div "Janela de atendimento Grade de atendimento Capacidade Transportadoras Veículos …" at bounding box center [610, 271] width 1220 height 542
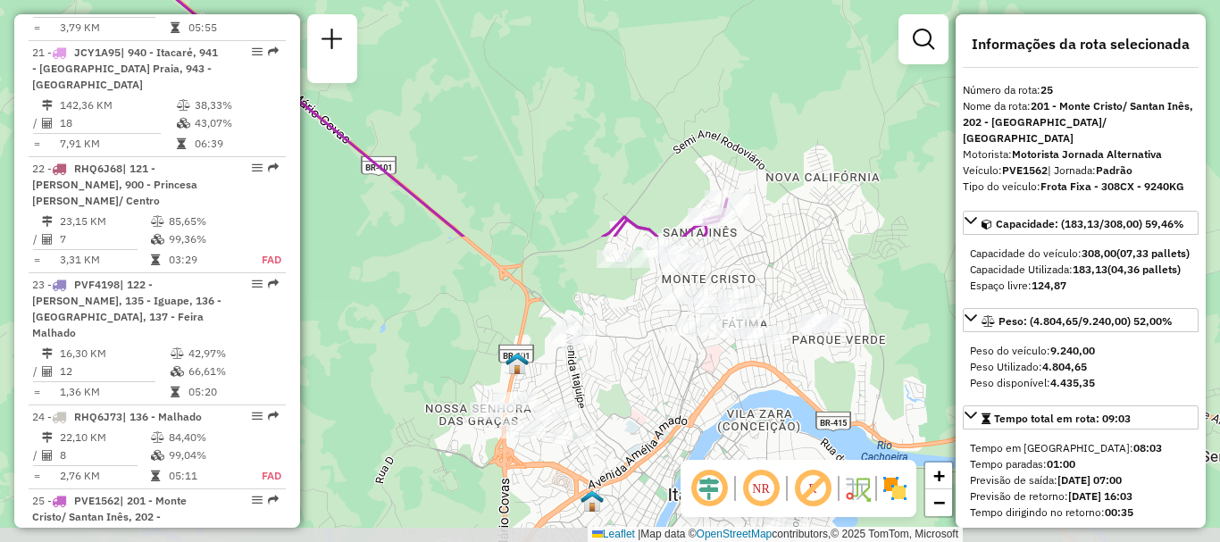
drag, startPoint x: 668, startPoint y: 355, endPoint x: 872, endPoint y: -4, distance: 412.7
click at [872, 0] on html "Aguarde... Pop-up bloqueado! Seu navegador bloqueou automáticamente a abertura …" at bounding box center [610, 271] width 1220 height 542
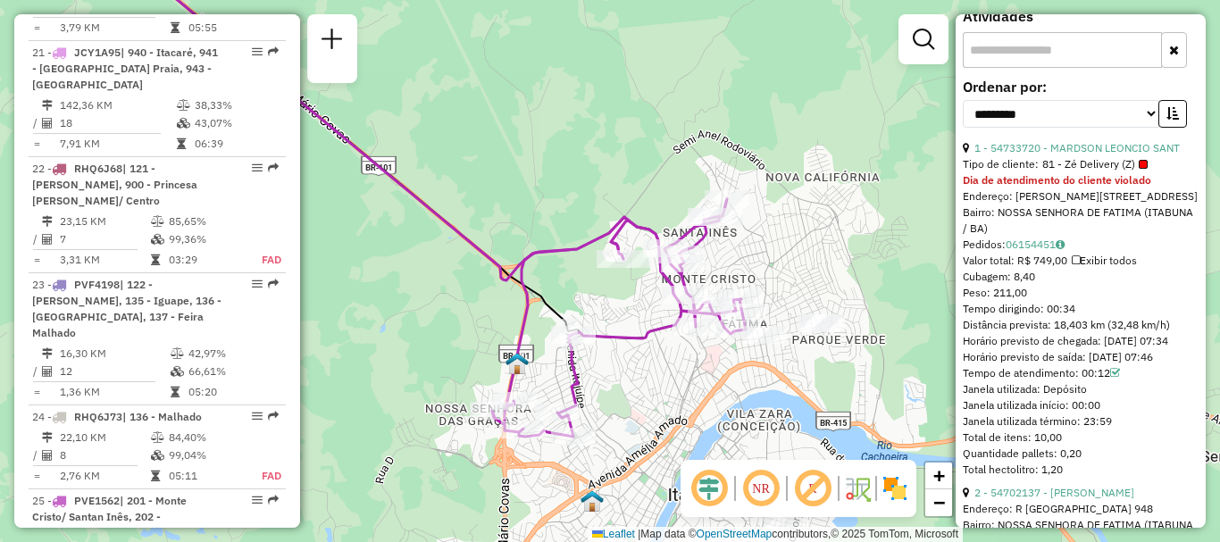
scroll to position [795, 0]
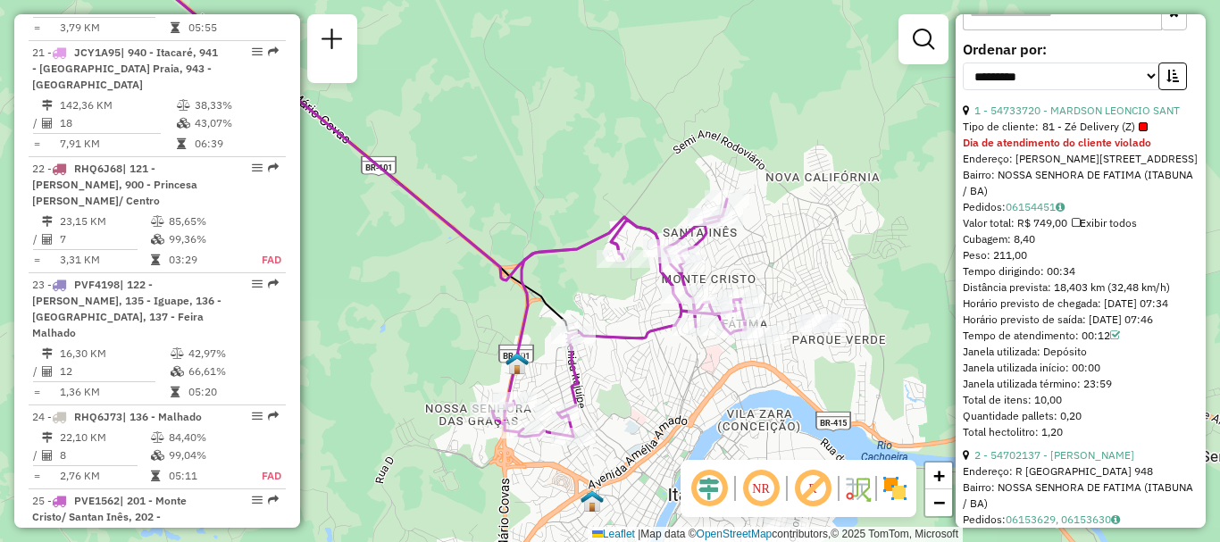
click at [1091, 296] on div "Distância prevista: 18,403 km (32,48 km/h)" at bounding box center [1081, 288] width 236 height 16
click at [1048, 280] on div "Tempo dirigindo: 00:34" at bounding box center [1081, 271] width 236 height 16
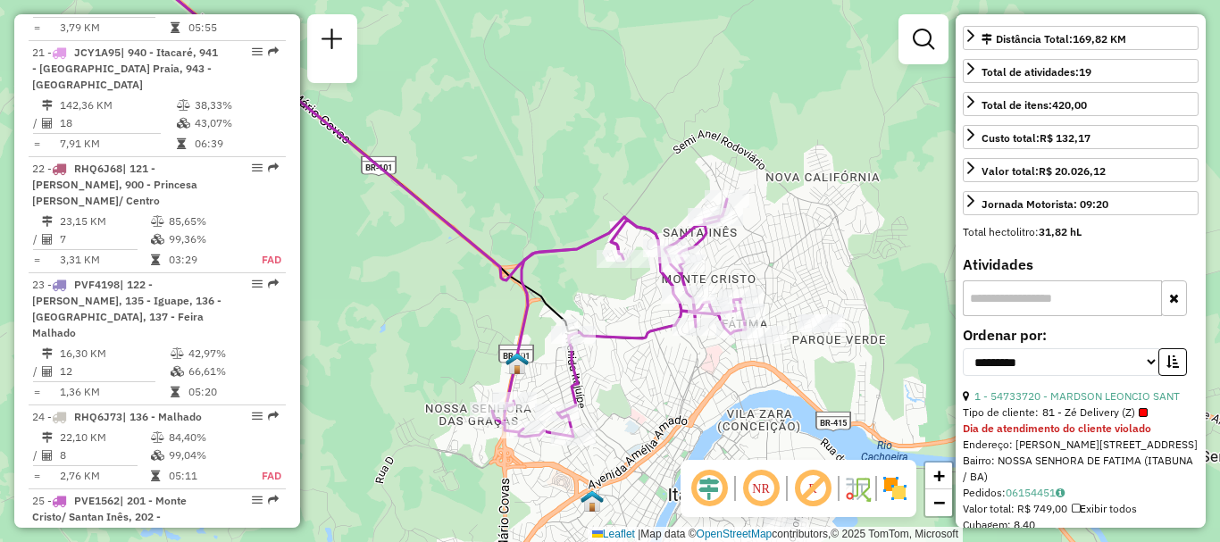
scroll to position [546, 0]
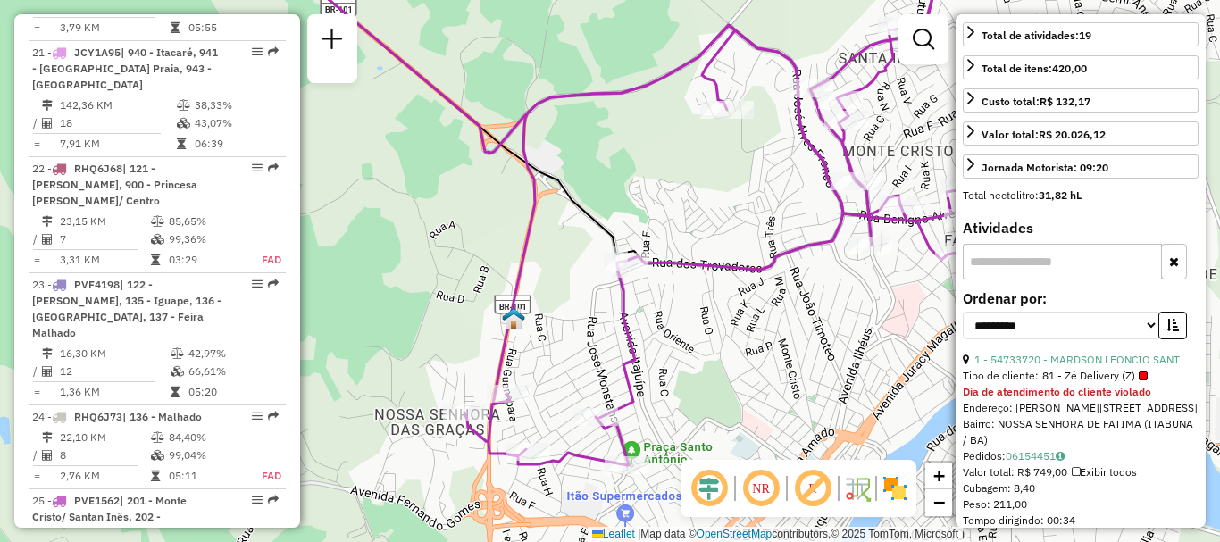
drag, startPoint x: 536, startPoint y: 321, endPoint x: 590, endPoint y: 198, distance: 134.7
click at [590, 198] on div "Janela de atendimento Grade de atendimento Capacidade Transportadoras Veículos …" at bounding box center [610, 271] width 1220 height 542
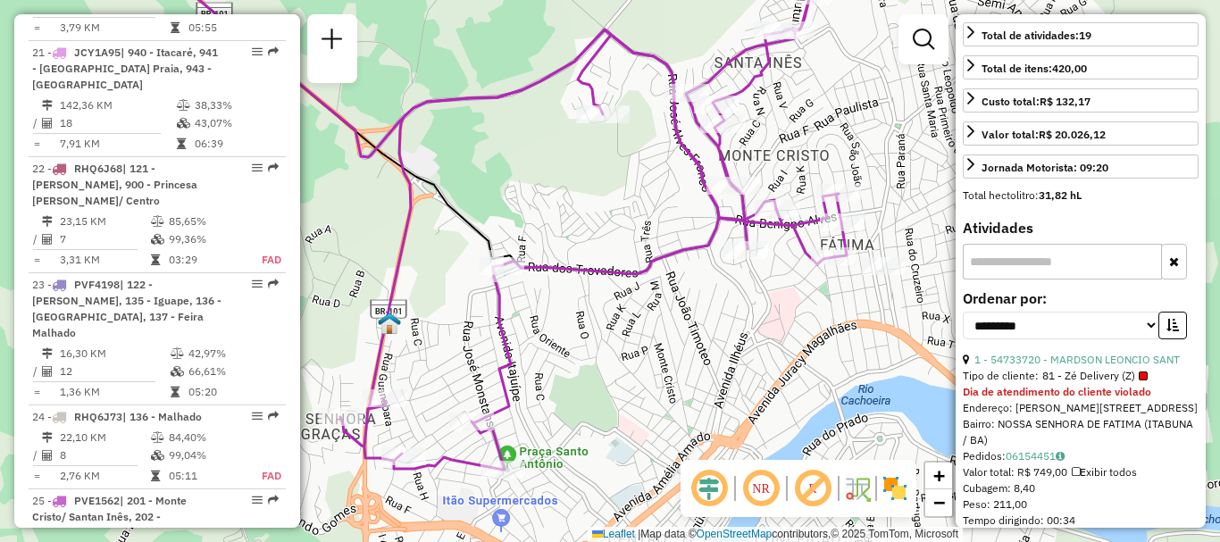
drag, startPoint x: 554, startPoint y: 388, endPoint x: 430, endPoint y: 392, distance: 124.2
click at [430, 392] on div "Janela de atendimento Grade de atendimento Capacidade Transportadoras Veículos …" at bounding box center [610, 271] width 1220 height 542
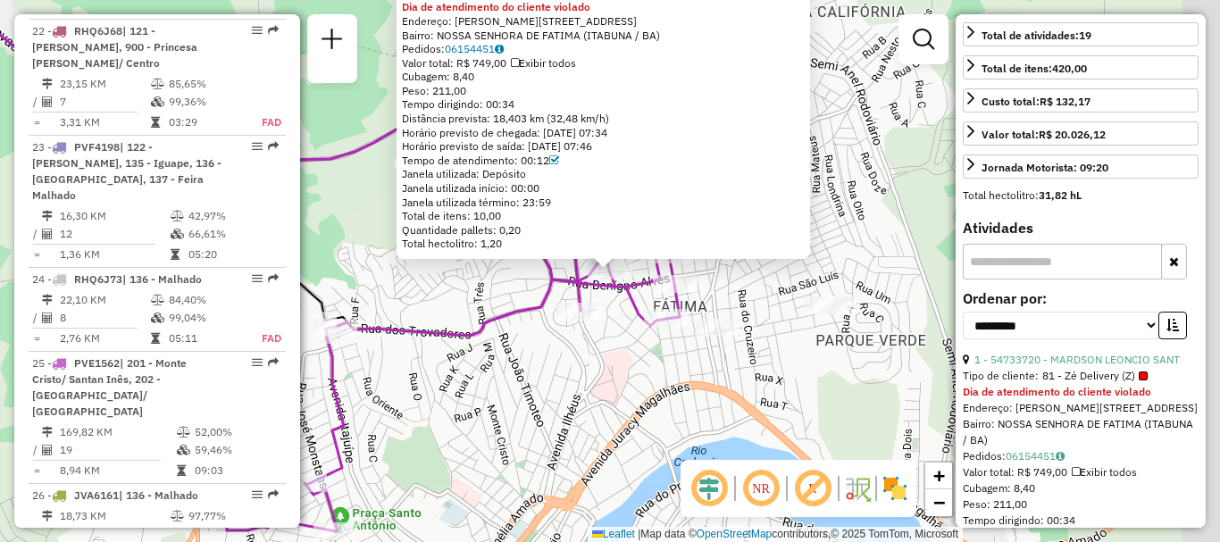
scroll to position [3133, 0]
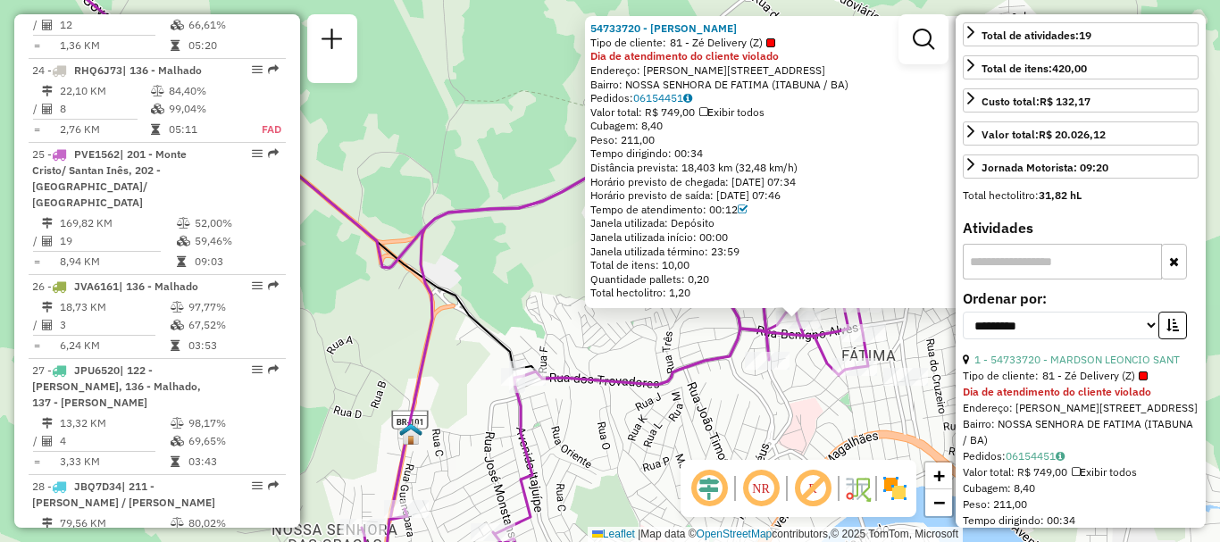
drag, startPoint x: 512, startPoint y: 367, endPoint x: 700, endPoint y: 416, distance: 194.7
click at [700, 416] on div "54733720 - MARDSON LEONCIO SANT Tipo de cliente: 81 - Zé Delivery (Z) Dia de at…" at bounding box center [610, 271] width 1220 height 542
click at [504, 275] on div "54733720 - MARDSON LEONCIO SANT Tipo de cliente: 81 - Zé Delivery (Z) Dia de at…" at bounding box center [610, 271] width 1220 height 542
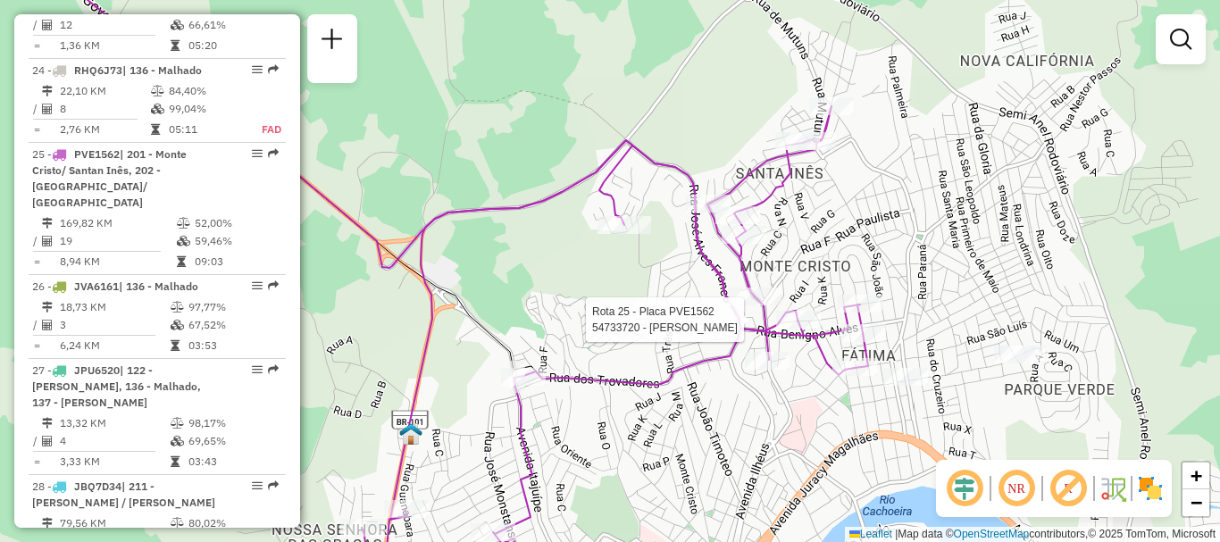
select select "**********"
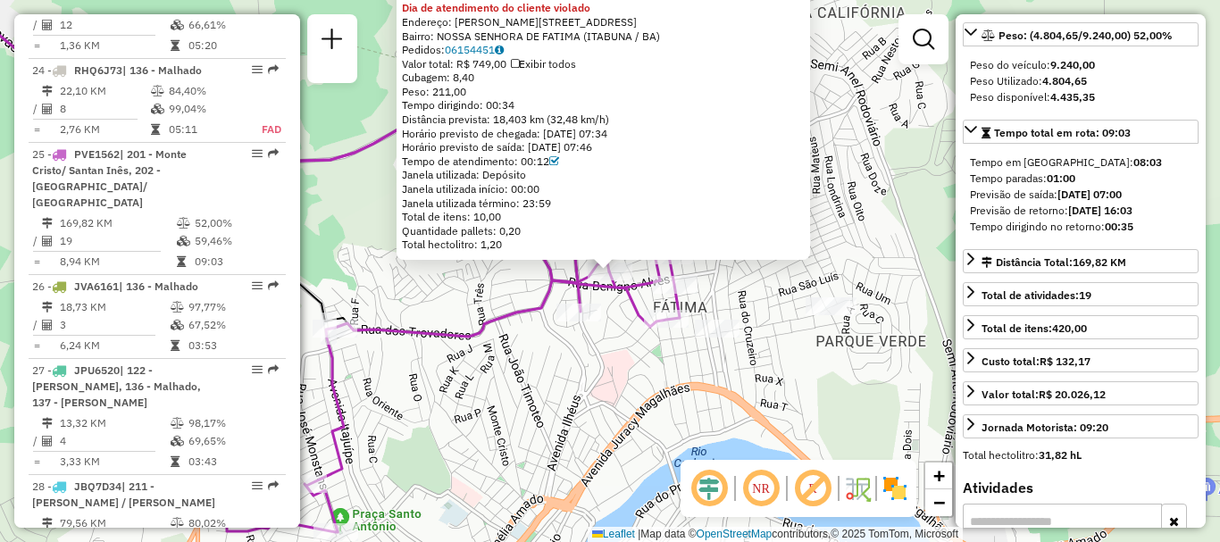
scroll to position [297, 0]
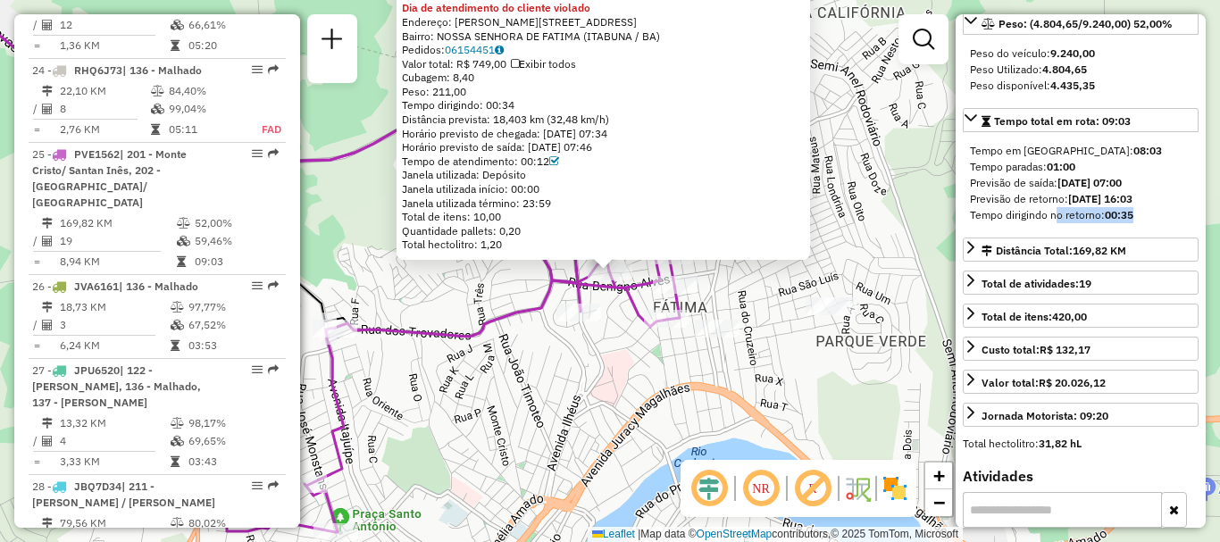
drag, startPoint x: 1052, startPoint y: 233, endPoint x: 1158, endPoint y: 230, distance: 106.3
click at [1158, 223] on div "Tempo dirigindo no retorno: 00:35" at bounding box center [1080, 215] width 221 height 16
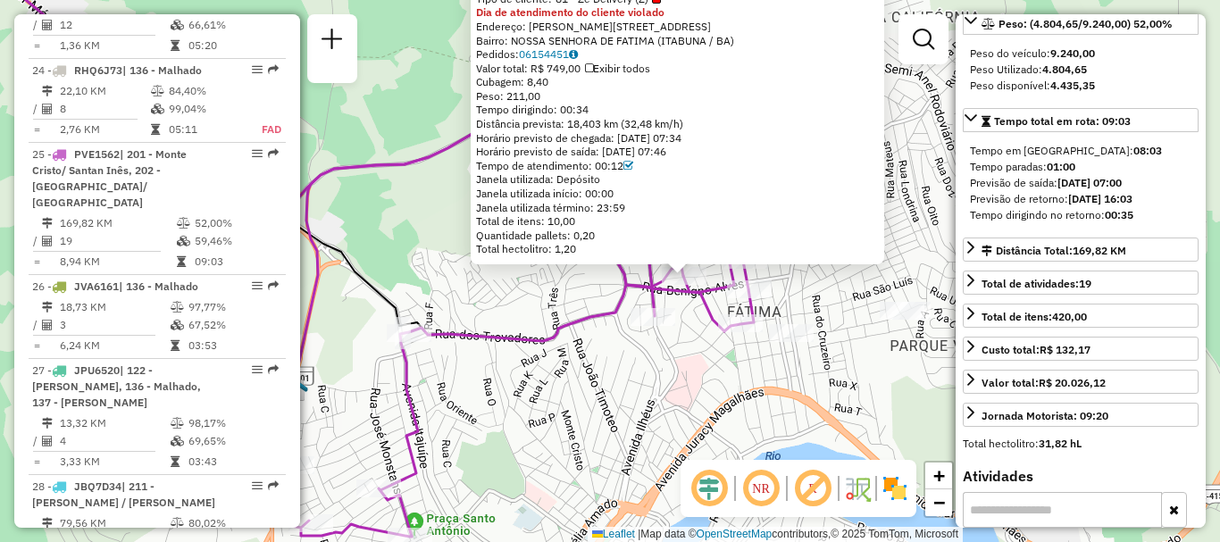
drag, startPoint x: 628, startPoint y: 391, endPoint x: 703, endPoint y: 396, distance: 75.1
click at [703, 396] on div "54733720 - MARDSON LEONCIO SANT Tipo de cliente: 81 - Zé Delivery (Z) Dia de at…" at bounding box center [610, 271] width 1220 height 542
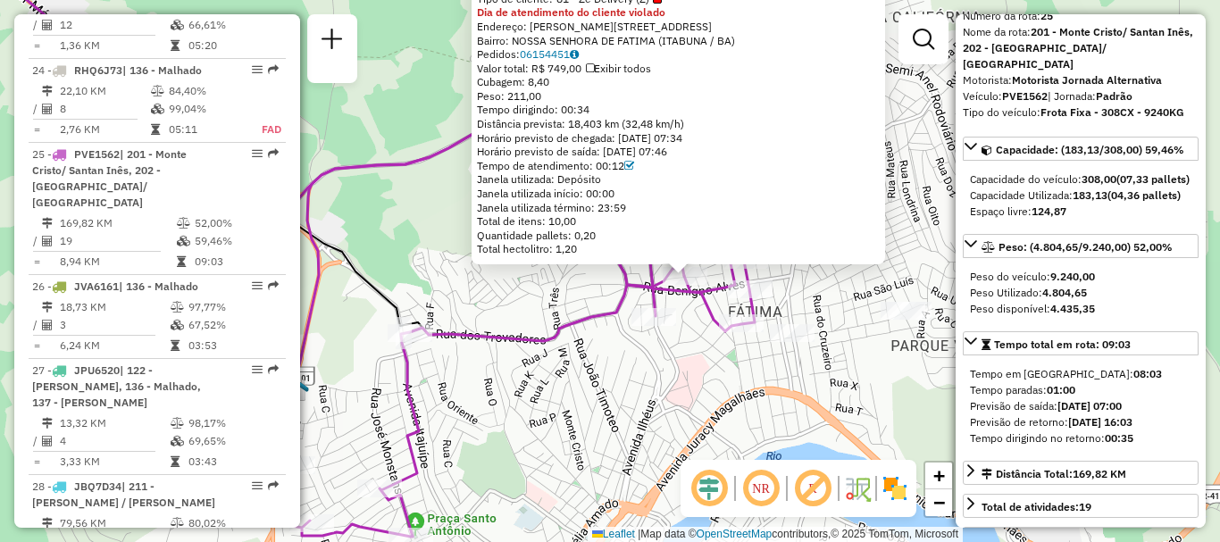
scroll to position [0, 0]
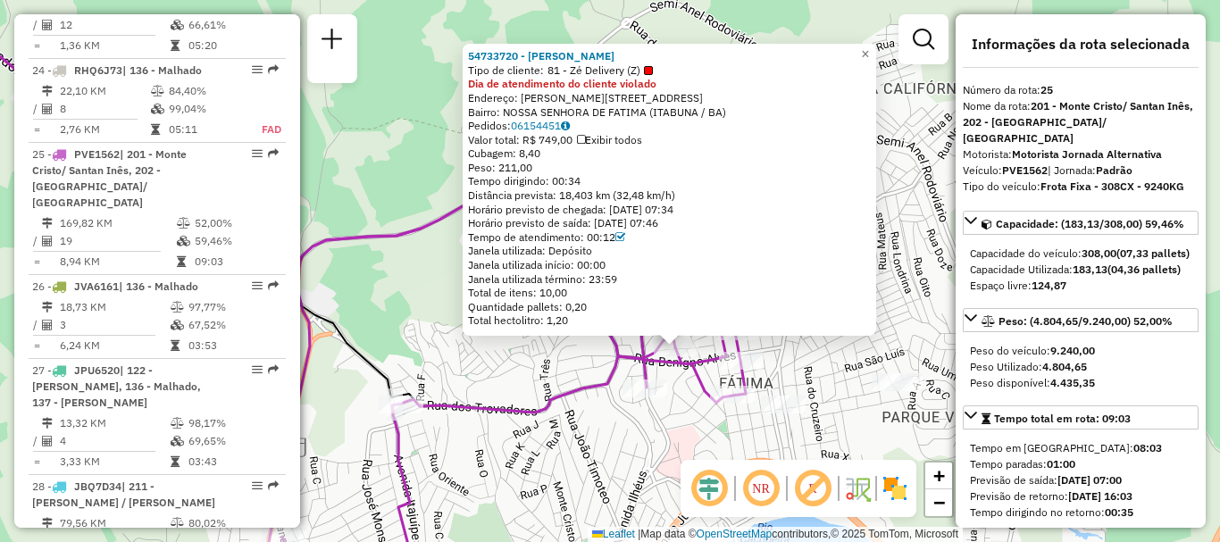
drag, startPoint x: 930, startPoint y: 159, endPoint x: 921, endPoint y: 230, distance: 72.0
click at [921, 230] on div "54733720 - MARDSON LEONCIO SANT Tipo de cliente: 81 - Zé Delivery (Z) Dia de at…" at bounding box center [610, 271] width 1220 height 542
click at [408, 284] on div "54733720 - MARDSON LEONCIO SANT Tipo de cliente: 81 - Zé Delivery (Z) Dia de at…" at bounding box center [610, 271] width 1220 height 542
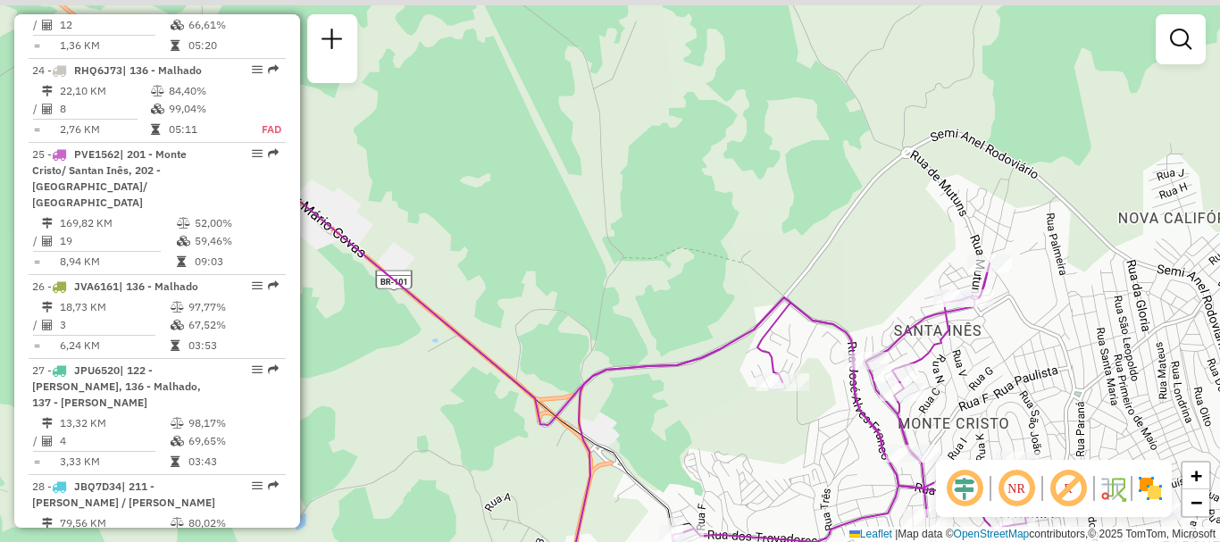
drag, startPoint x: 382, startPoint y: 181, endPoint x: 663, endPoint y: 313, distance: 309.6
click at [663, 313] on div "Janela de atendimento Grade de atendimento Capacidade Transportadoras Veículos …" at bounding box center [610, 271] width 1220 height 542
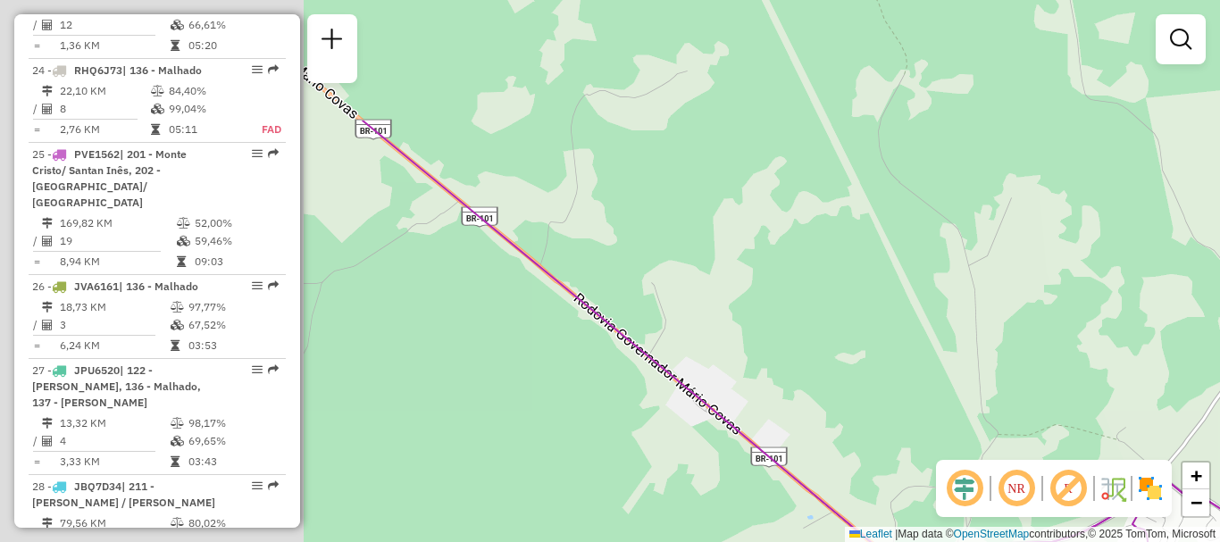
drag, startPoint x: 472, startPoint y: 209, endPoint x: 847, endPoint y: 384, distance: 413.9
click at [847, 384] on div "Janela de atendimento Grade de atendimento Capacidade Transportadoras Veículos …" at bounding box center [610, 271] width 1220 height 542
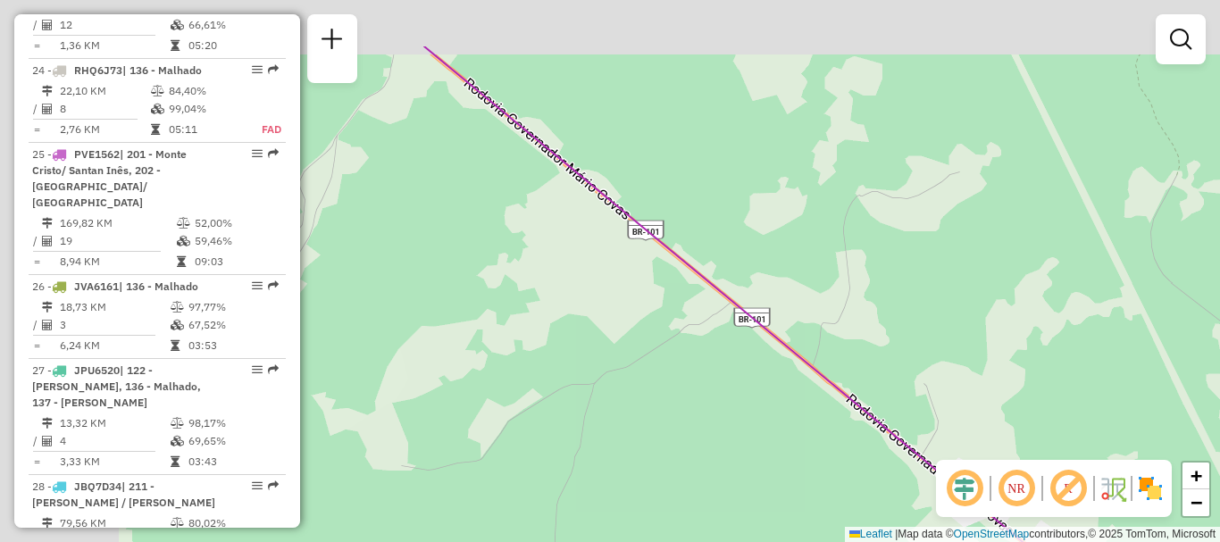
drag, startPoint x: 556, startPoint y: 212, endPoint x: 891, endPoint y: 353, distance: 363.4
click at [891, 353] on div "Janela de atendimento Grade de atendimento Capacidade Transportadoras Veículos …" at bounding box center [610, 271] width 1220 height 542
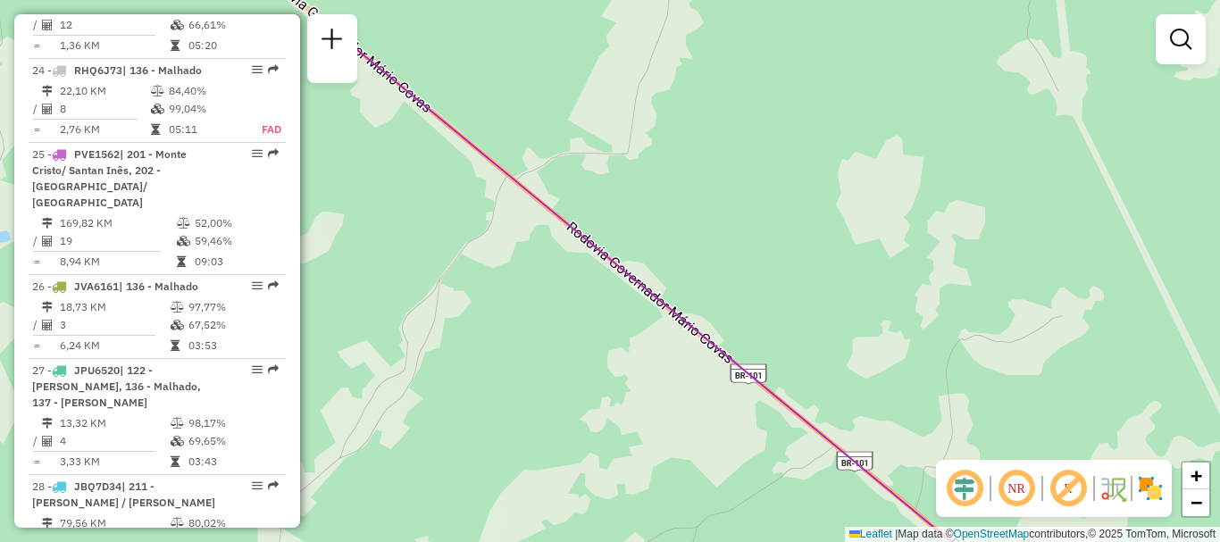
drag, startPoint x: 696, startPoint y: 144, endPoint x: 878, endPoint y: 441, distance: 348.7
click at [878, 441] on div "Janela de atendimento Grade de atendimento Capacidade Transportadoras Veículos …" at bounding box center [610, 271] width 1220 height 542
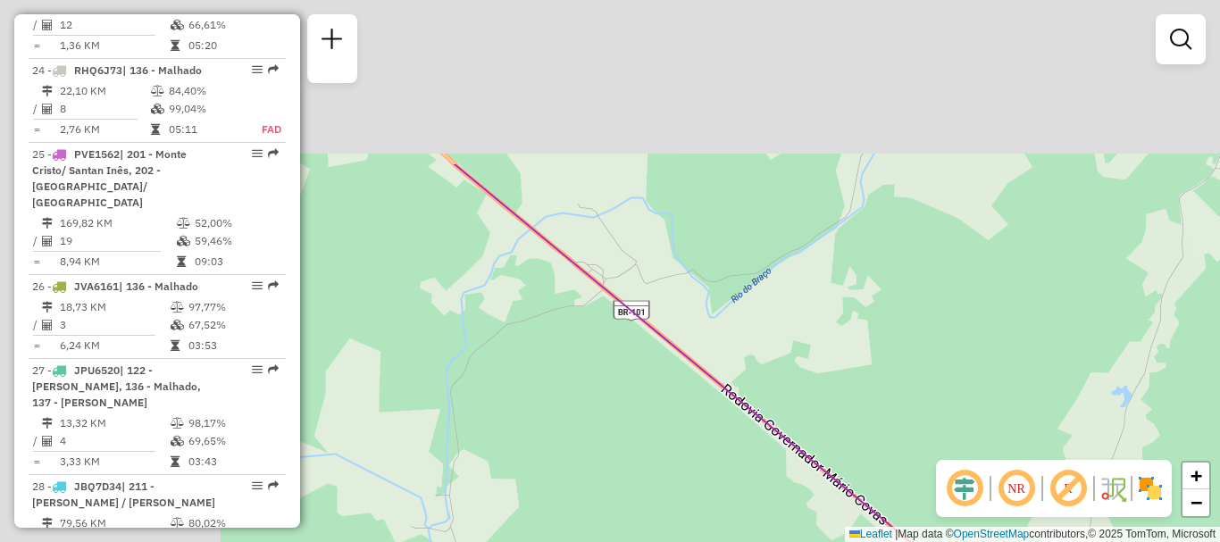
drag, startPoint x: 623, startPoint y: 203, endPoint x: 951, endPoint y: 435, distance: 401.7
click at [951, 435] on div "Janela de atendimento Grade de atendimento Capacidade Transportadoras Veículos …" at bounding box center [610, 271] width 1220 height 542
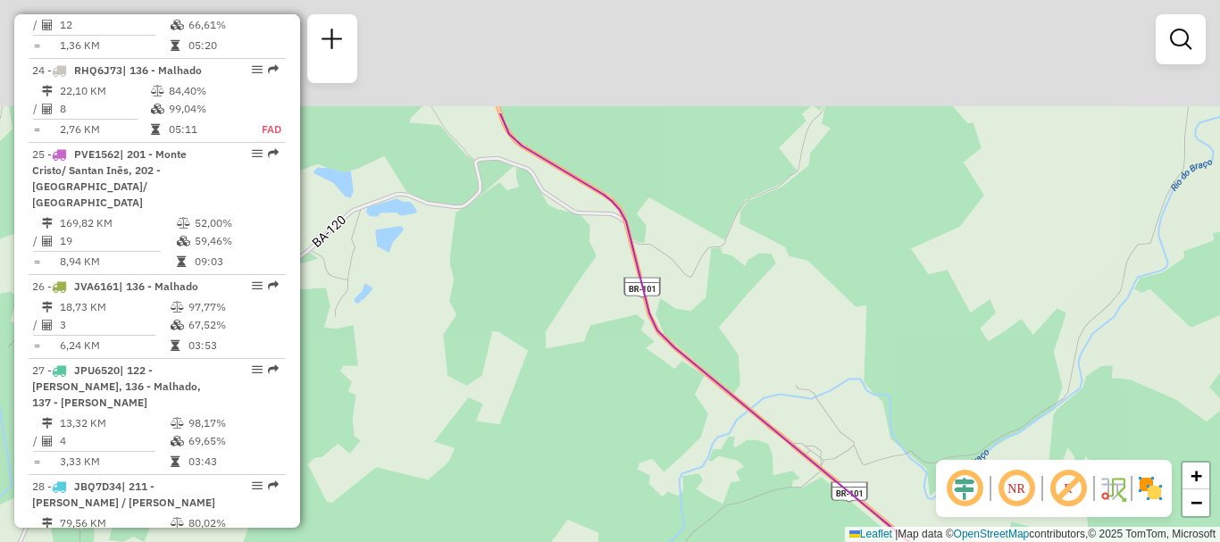
drag, startPoint x: 669, startPoint y: 222, endPoint x: 1036, endPoint y: 543, distance: 487.3
click at [1036, 541] on html "Aguarde... Pop-up bloqueado! Seu navegador bloqueou automáticamente a abertura …" at bounding box center [610, 271] width 1220 height 542
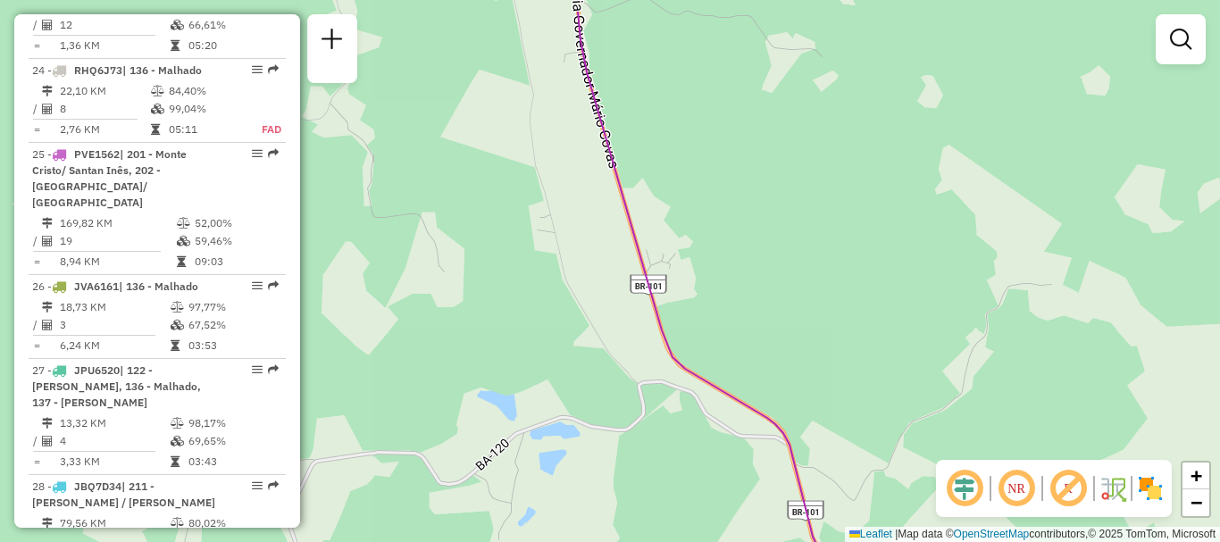
drag, startPoint x: 778, startPoint y: 241, endPoint x: 757, endPoint y: 527, distance: 286.5
click at [757, 527] on div "Janela de atendimento Grade de atendimento Capacidade Transportadoras Veículos …" at bounding box center [610, 271] width 1220 height 542
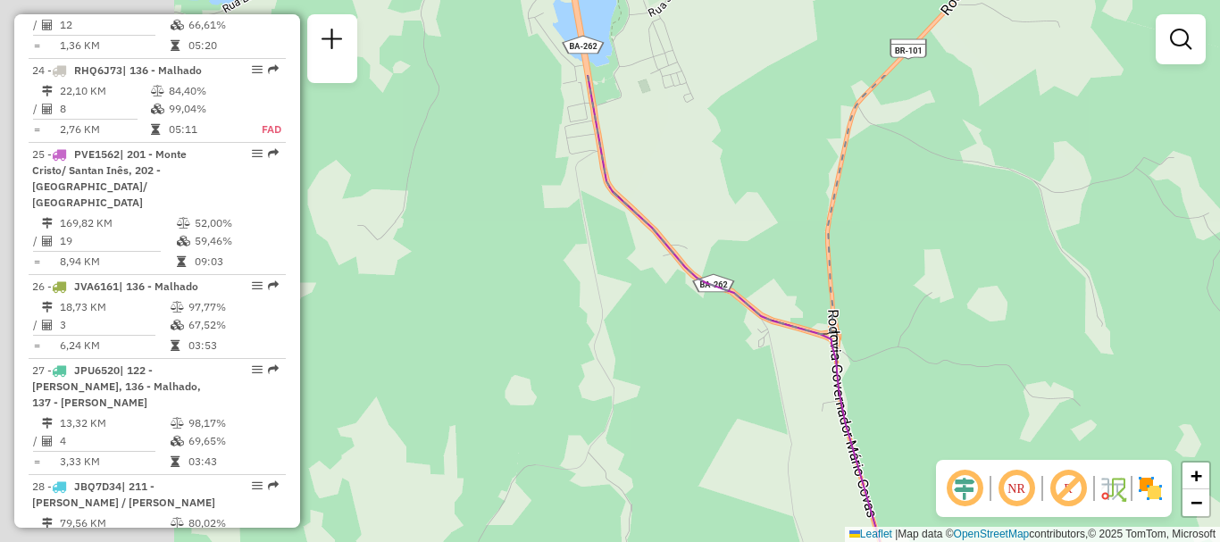
drag, startPoint x: 712, startPoint y: 223, endPoint x: 1023, endPoint y: 382, distance: 349.1
click at [1023, 382] on div "Janela de atendimento Grade de atendimento Capacidade Transportadoras Veículos …" at bounding box center [610, 271] width 1220 height 542
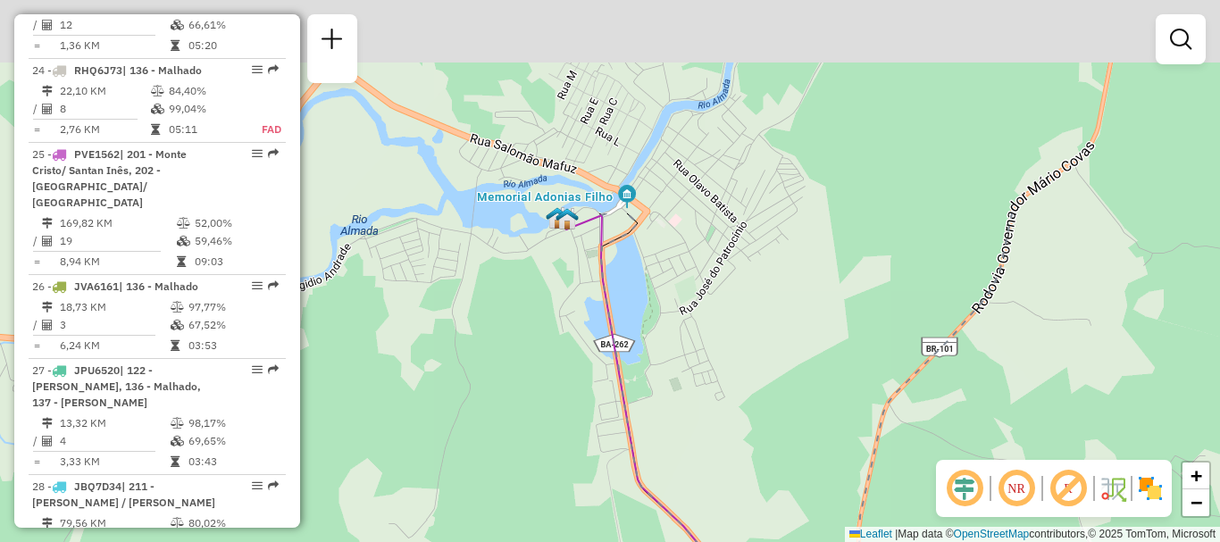
drag, startPoint x: 762, startPoint y: 122, endPoint x: 752, endPoint y: 423, distance: 301.1
click at [752, 423] on div "Janela de atendimento Grade de atendimento Capacidade Transportadoras Veículos …" at bounding box center [610, 271] width 1220 height 542
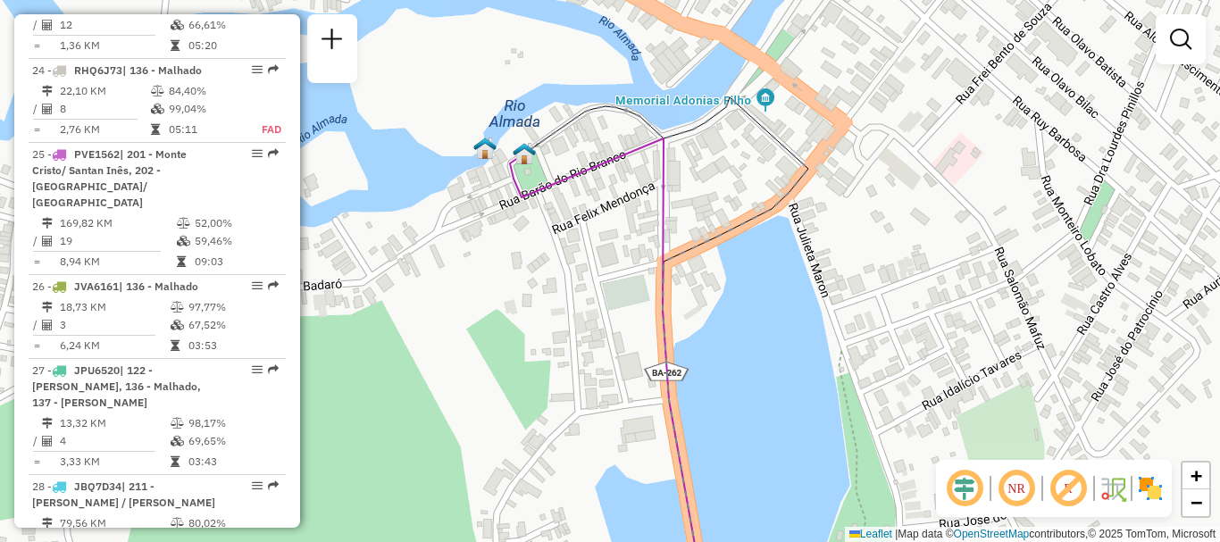
drag, startPoint x: 574, startPoint y: 248, endPoint x: 589, endPoint y: 267, distance: 23.6
click at [589, 267] on div "Janela de atendimento Grade de atendimento Capacidade Transportadoras Veículos …" at bounding box center [610, 271] width 1220 height 542
click at [522, 159] on img at bounding box center [524, 153] width 23 height 23
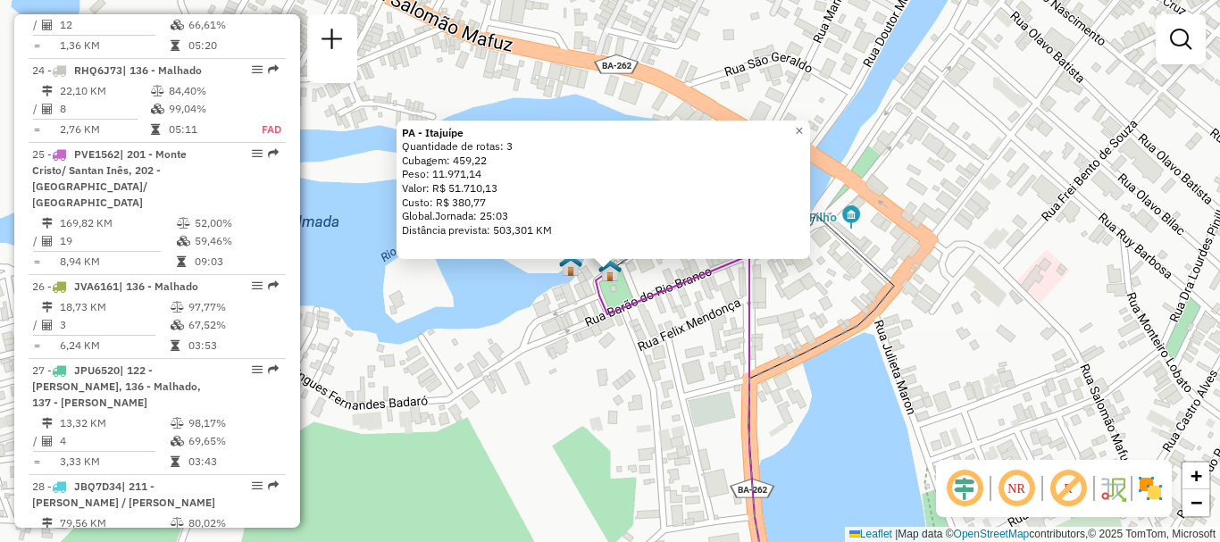
click at [546, 338] on div "PA - Itajuípe Quantidade de rotas: 3 Cubagem: 459,22 Peso: 11.971,14 Valor: R$ …" at bounding box center [610, 271] width 1220 height 542
